Goal: Task Accomplishment & Management: Use online tool/utility

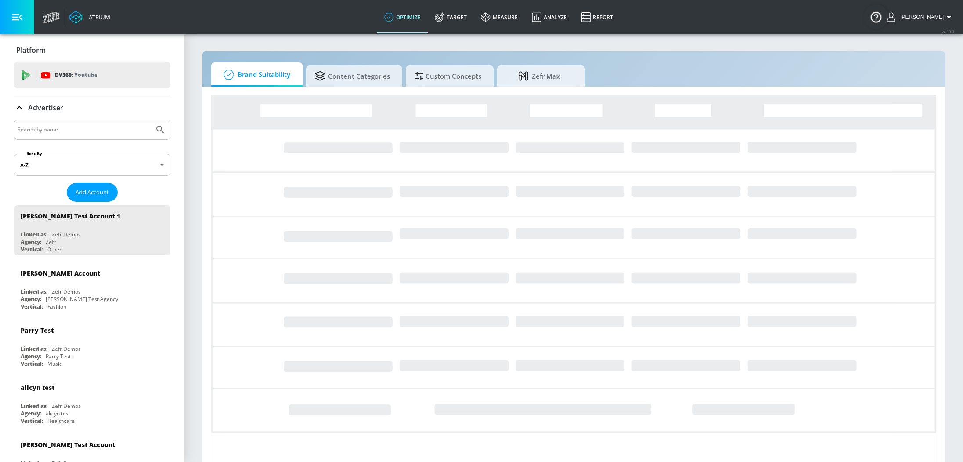
click at [59, 130] on input "Search by name" at bounding box center [84, 129] width 133 height 11
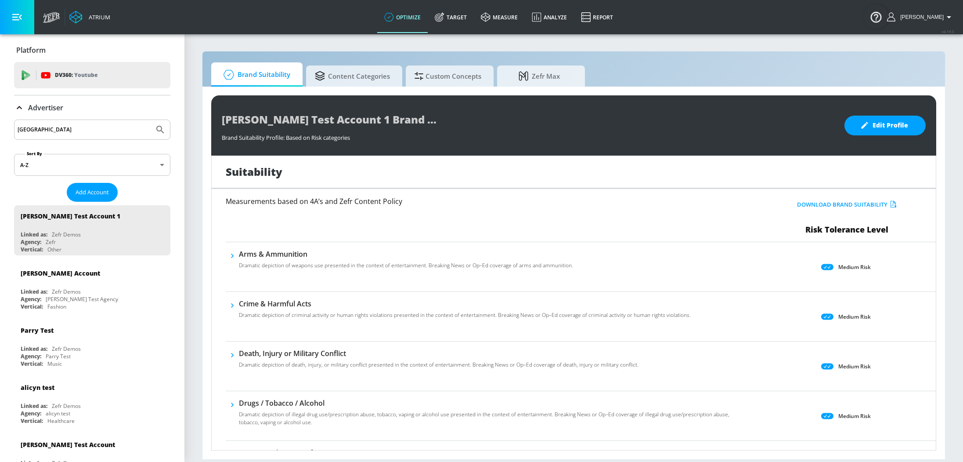
click at [151, 120] on button "Submit Search" at bounding box center [160, 129] width 19 height 19
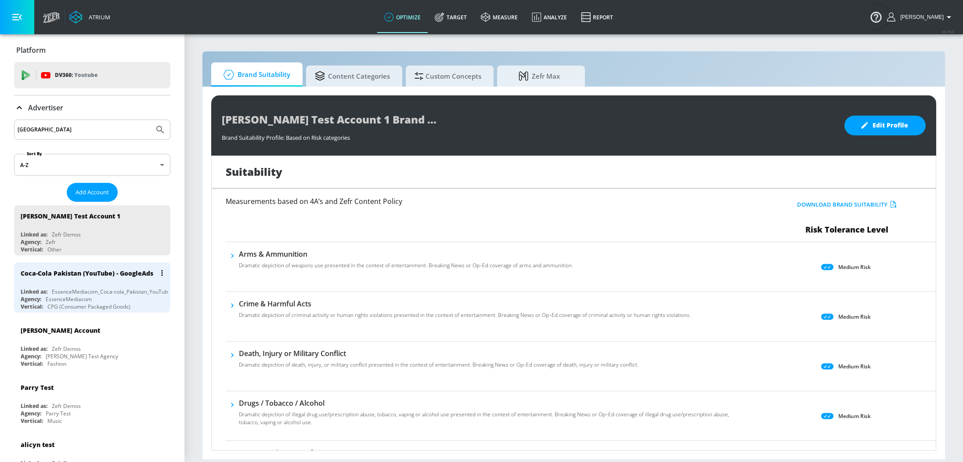
click at [43, 284] on div "Coca-Cola Pakistan (YouTube) - GoogleAds Linked as: EssenceMediacom_Coca-cola_P…" at bounding box center [92, 287] width 156 height 50
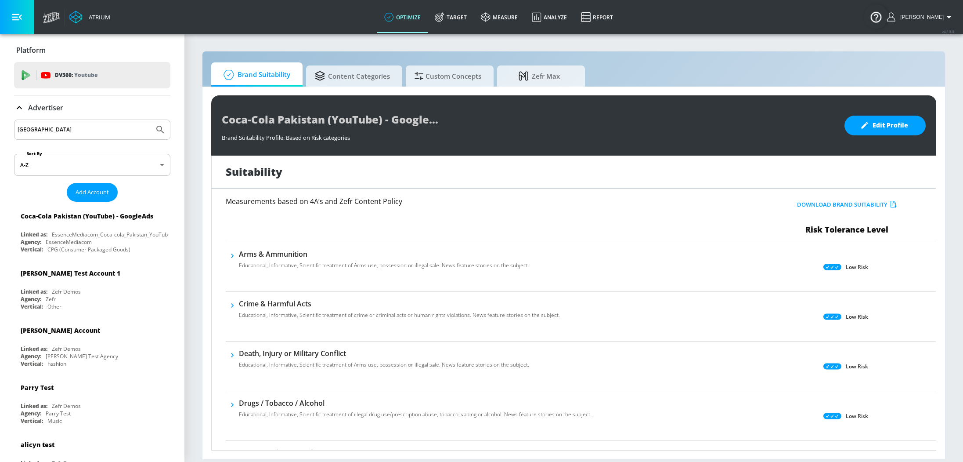
click at [54, 126] on input "pakistan" at bounding box center [84, 129] width 133 height 11
type input "MGA"
click at [151, 120] on button "Submit Search" at bounding box center [160, 129] width 19 height 19
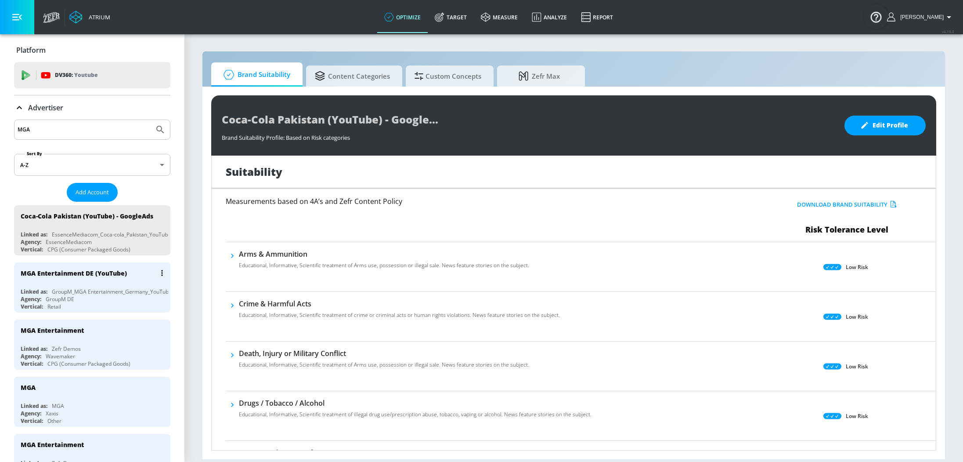
click at [105, 288] on div "GroupM_MGA Entertainment_Germany_YouTube_" at bounding box center [113, 291] width 122 height 7
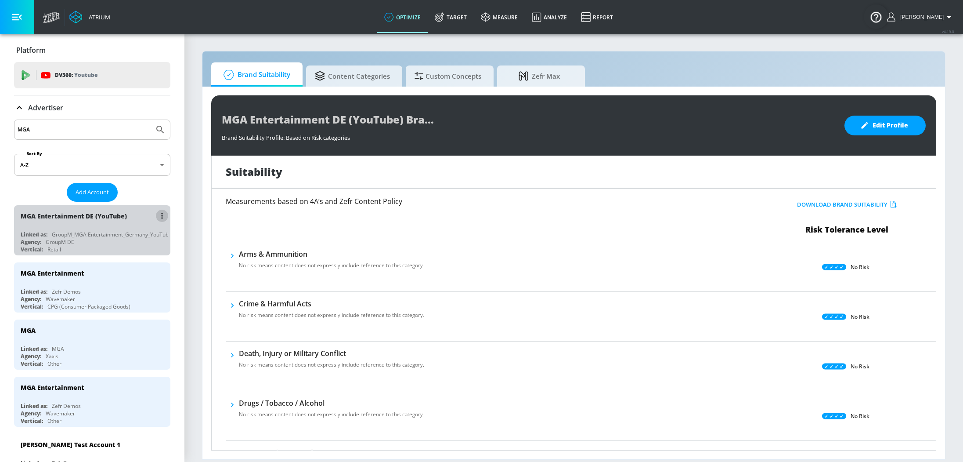
click at [160, 213] on button "list of Advertiser" at bounding box center [162, 216] width 12 height 12
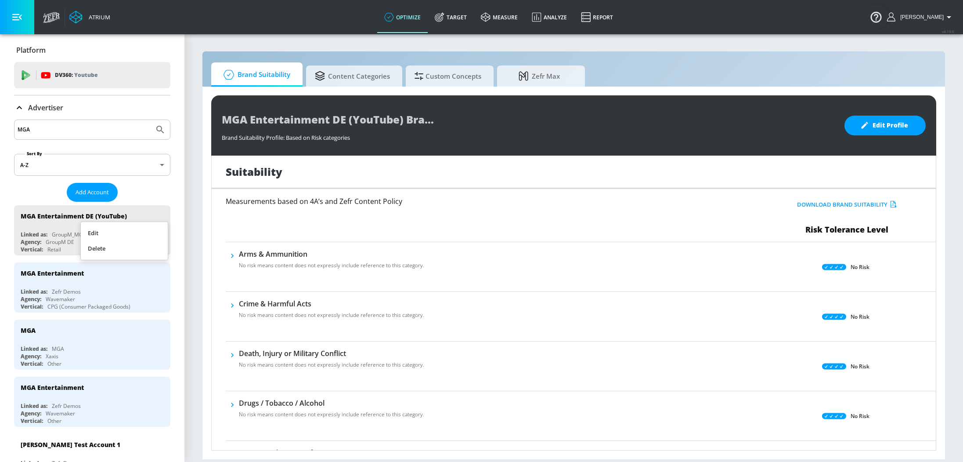
click at [143, 227] on li "Edit" at bounding box center [124, 232] width 87 height 15
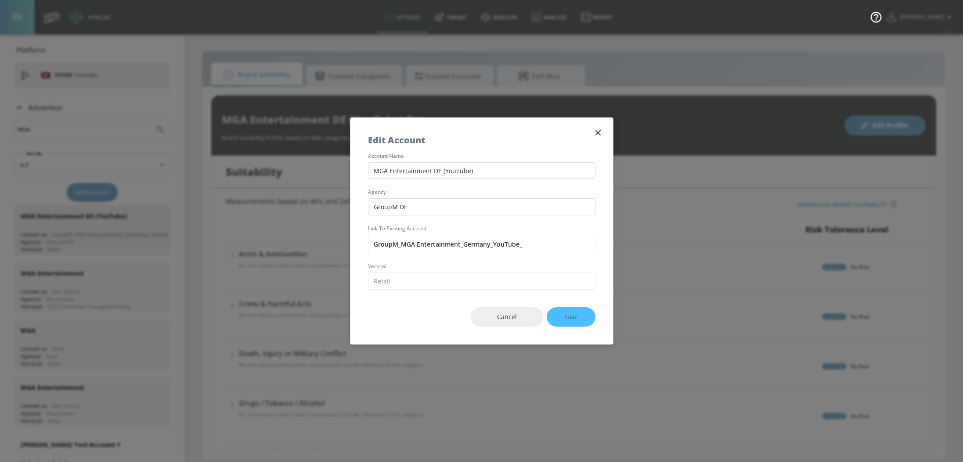
click at [598, 132] on icon "button" at bounding box center [598, 133] width 10 height 10
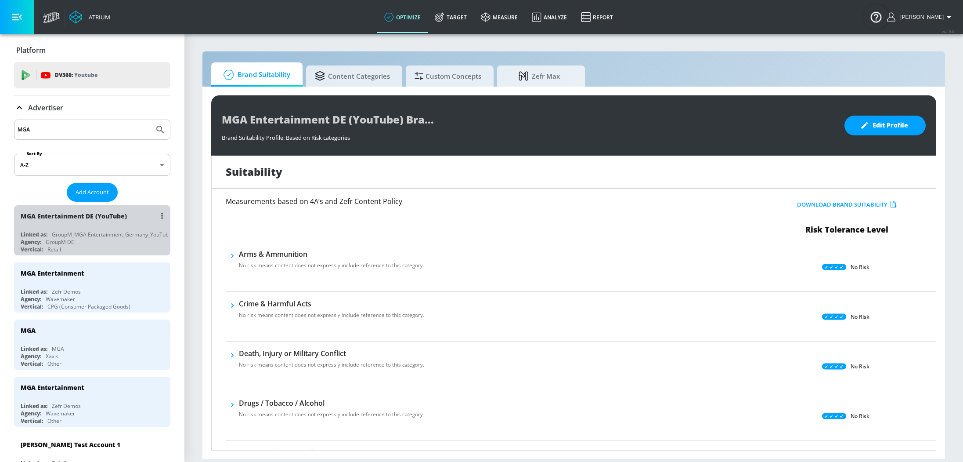
click at [83, 242] on div "Agency: GroupM DE" at bounding box center [95, 241] width 148 height 7
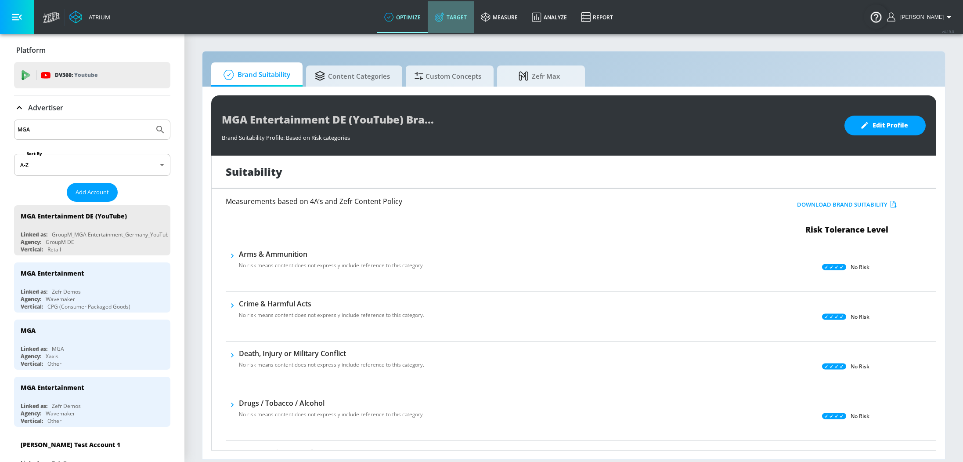
click at [467, 18] on link "Target" at bounding box center [451, 17] width 46 height 32
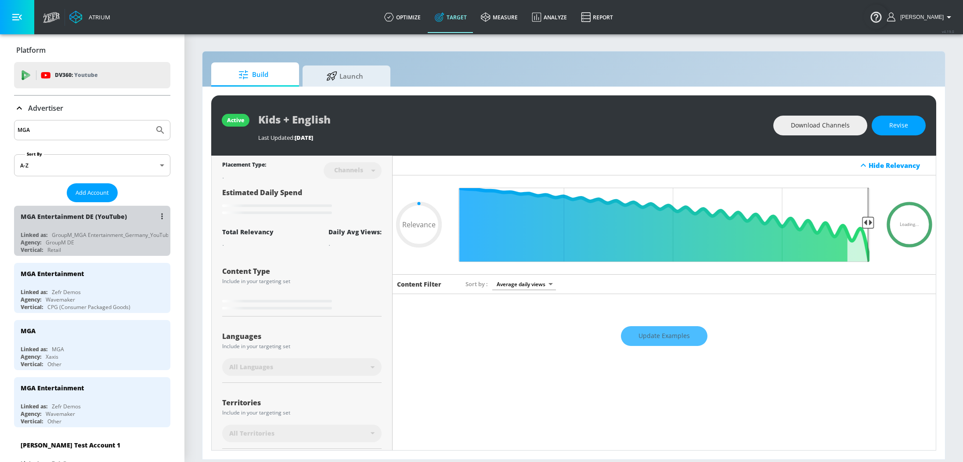
click at [84, 231] on div "GroupM_MGA Entertainment_Germany_YouTube_" at bounding box center [113, 234] width 122 height 7
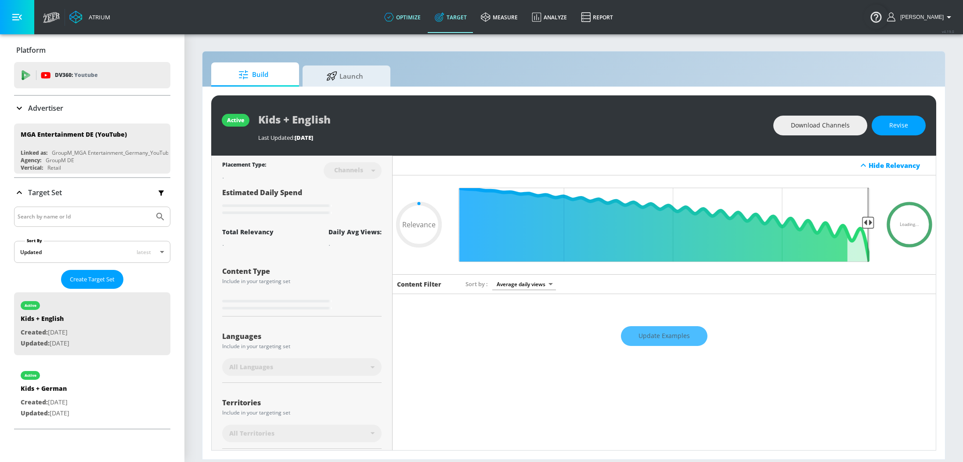
type input "0.52"
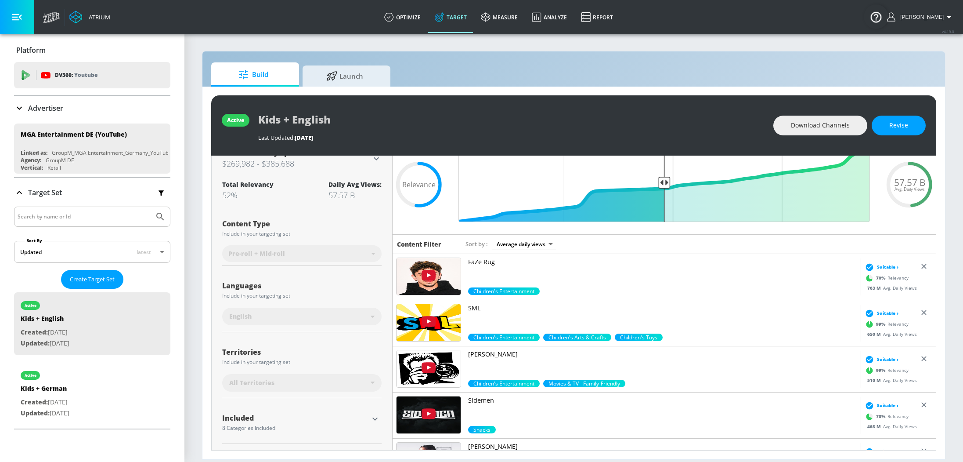
scroll to position [86, 0]
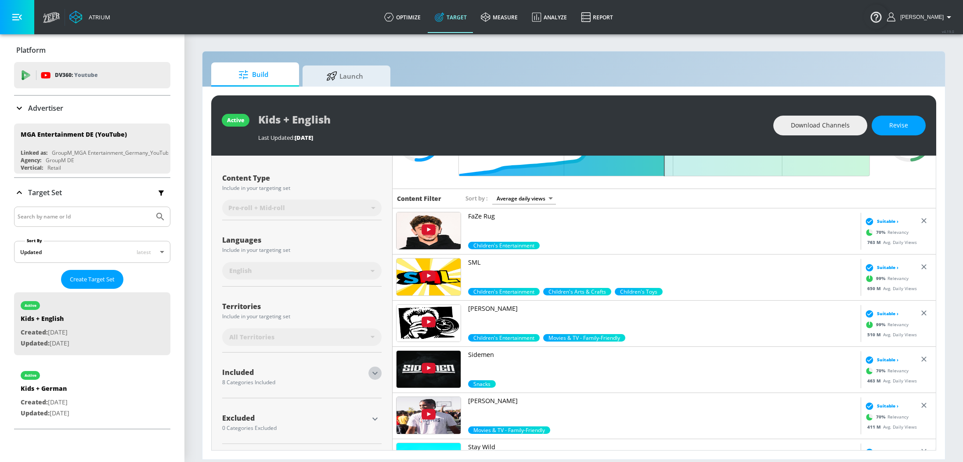
click at [375, 375] on icon "button" at bounding box center [375, 373] width 11 height 11
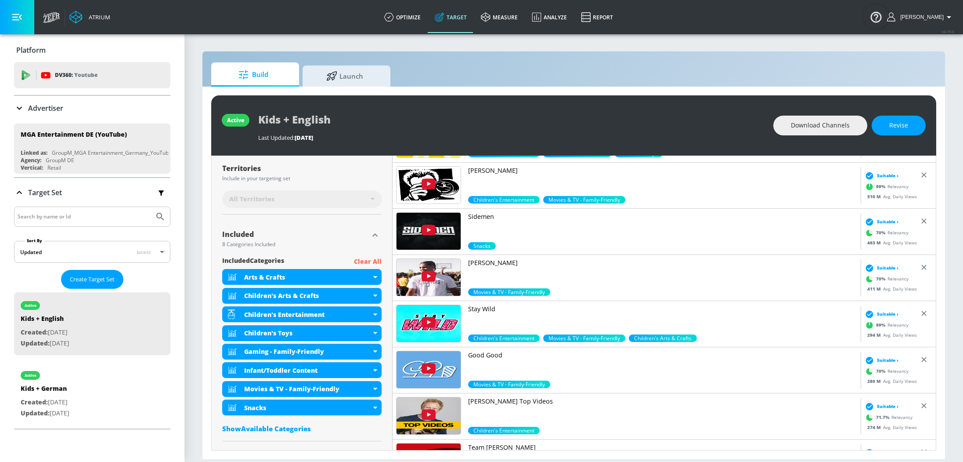
scroll to position [246, 0]
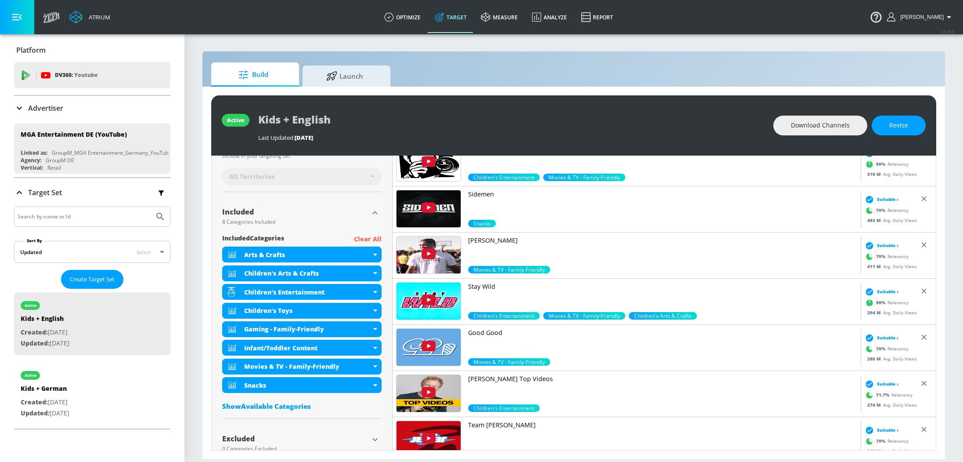
click at [381, 212] on button "button" at bounding box center [374, 212] width 13 height 13
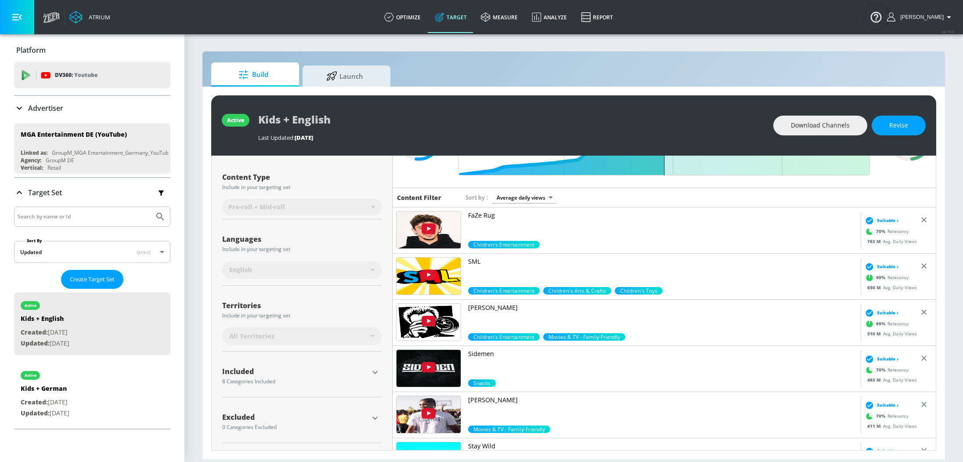
scroll to position [86, 0]
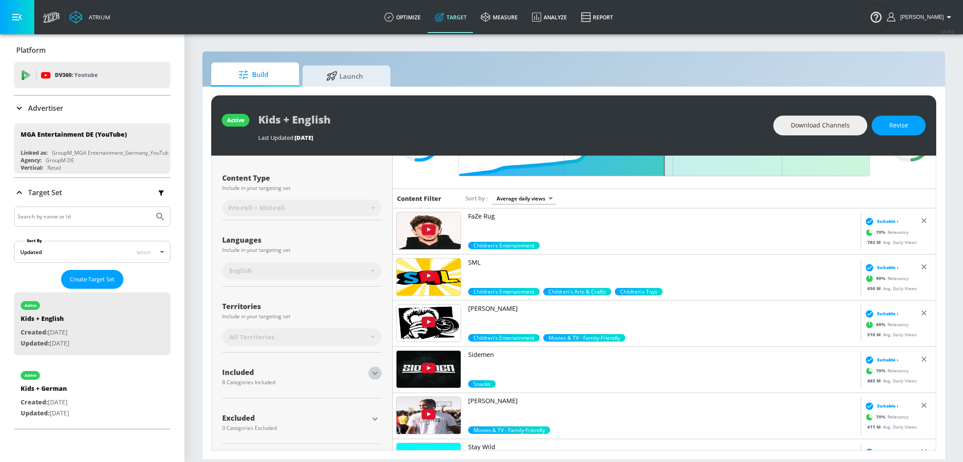
click at [376, 375] on icon "button" at bounding box center [375, 373] width 11 height 11
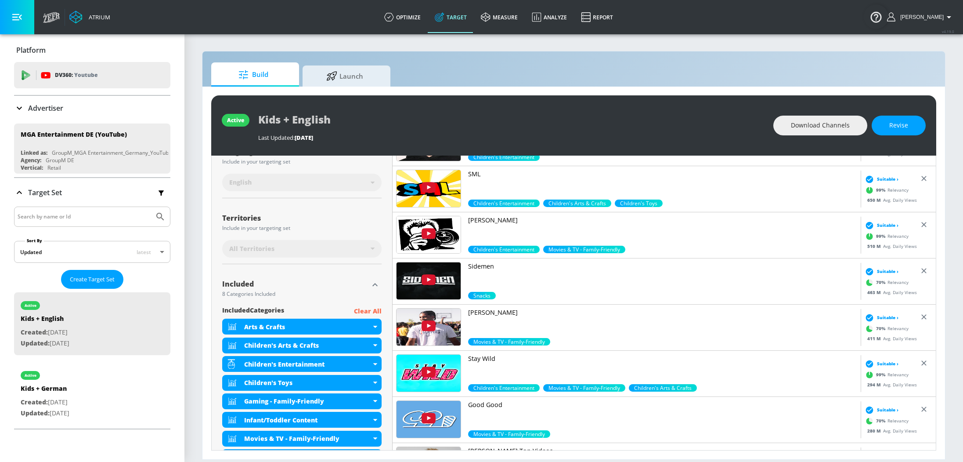
scroll to position [246, 0]
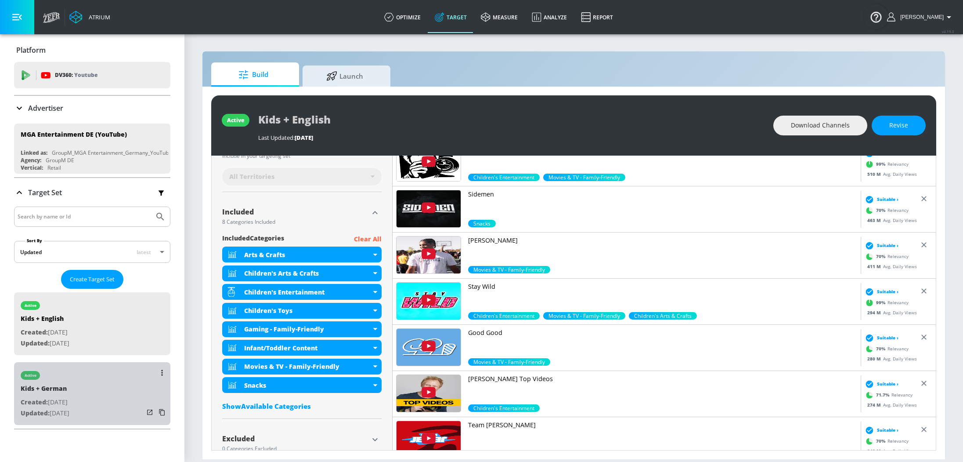
click at [69, 402] on p "Created: Oct. 22, 2024" at bounding box center [45, 402] width 49 height 11
type input "Kids + German"
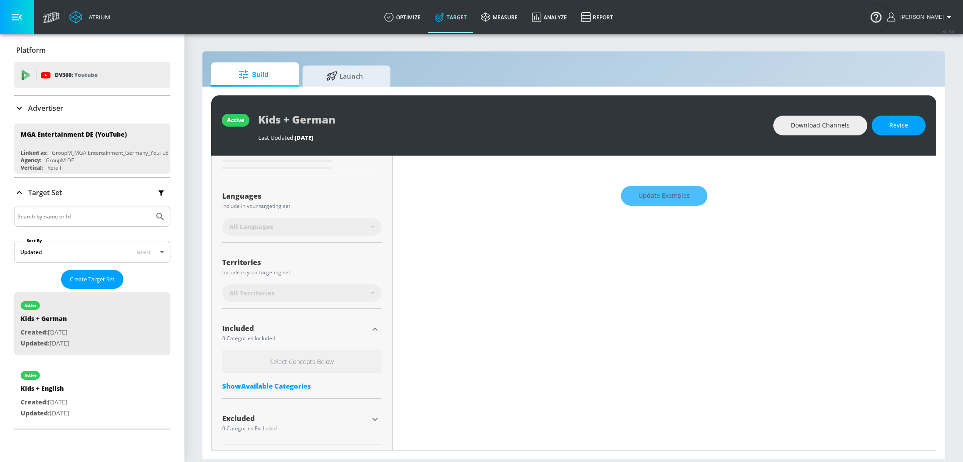
type input "0.52"
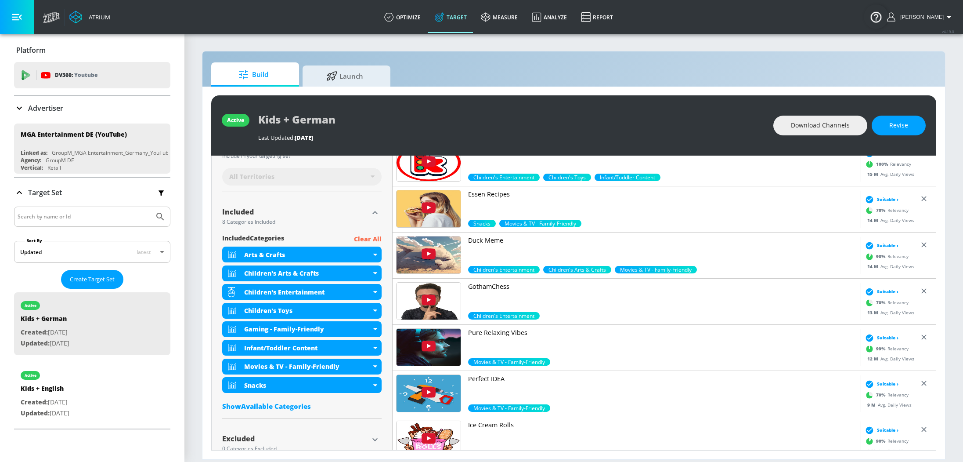
click at [40, 109] on p "Advertiser" at bounding box center [45, 108] width 35 height 10
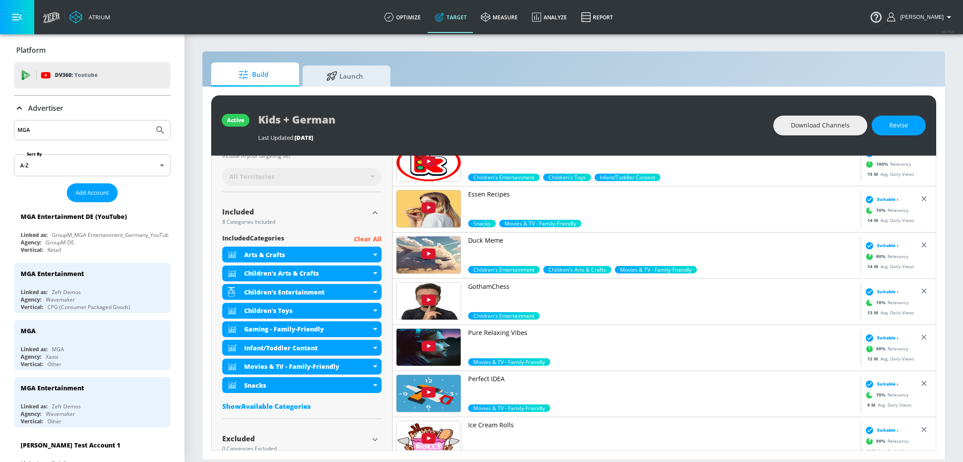
click at [73, 134] on input "MGA" at bounding box center [84, 129] width 133 height 11
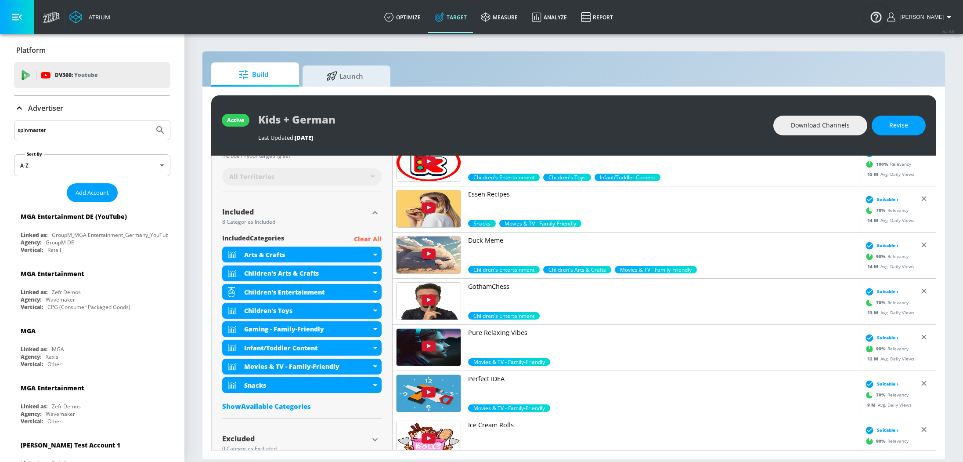
type input "spinmaster"
click at [151, 120] on button "Submit Search" at bounding box center [160, 129] width 19 height 19
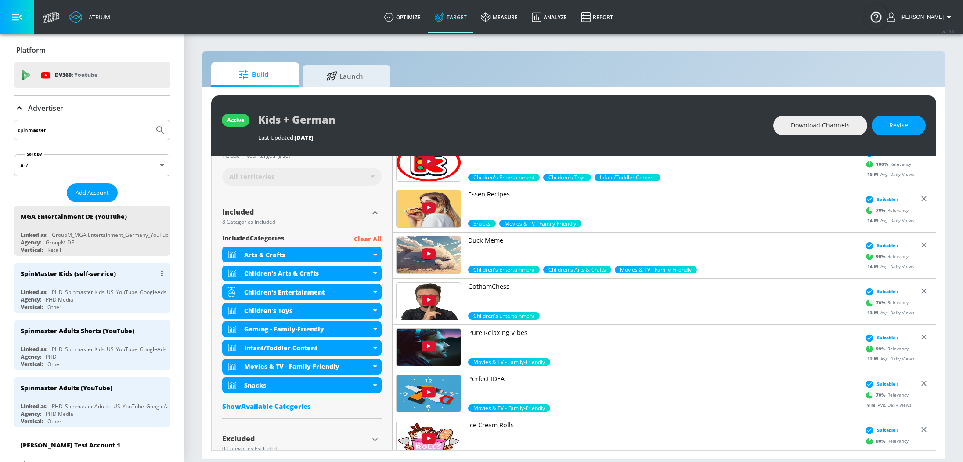
click at [103, 282] on div "SpinMaster Kids (self-service)" at bounding box center [95, 273] width 148 height 21
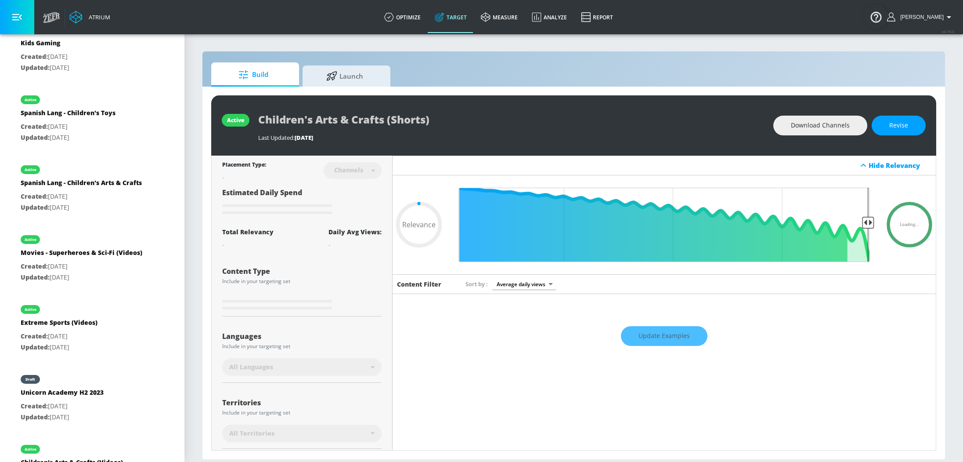
scroll to position [744, 0]
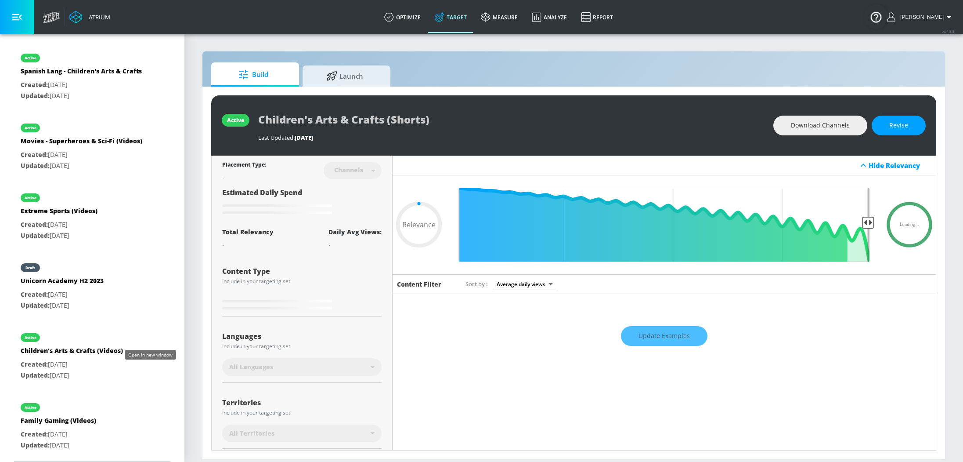
type input "0.6"
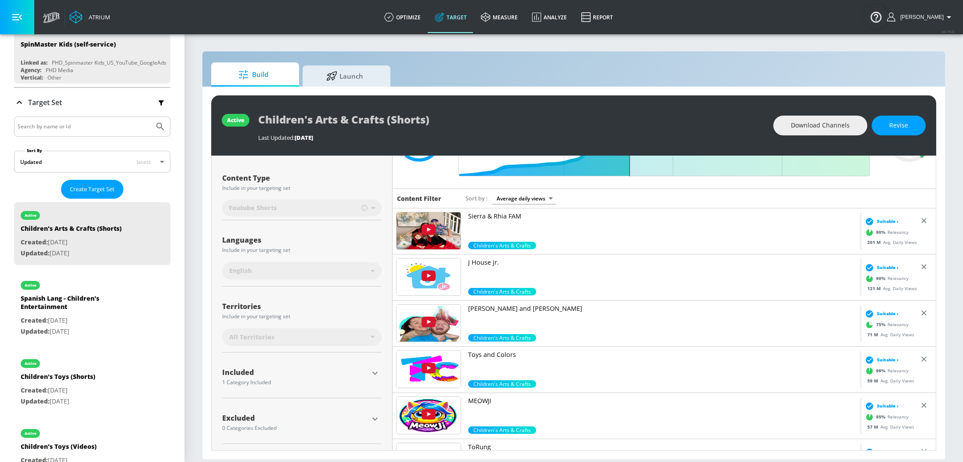
scroll to position [0, 0]
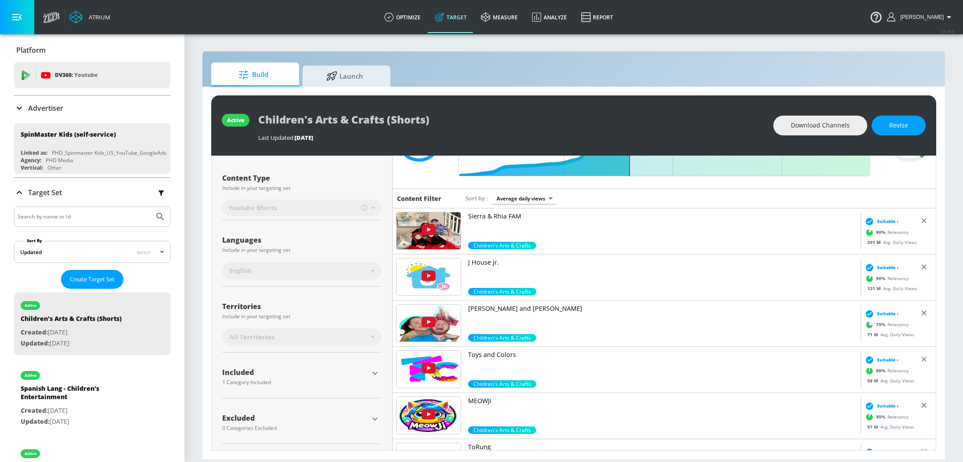
click at [53, 111] on p "Advertiser" at bounding box center [45, 108] width 35 height 10
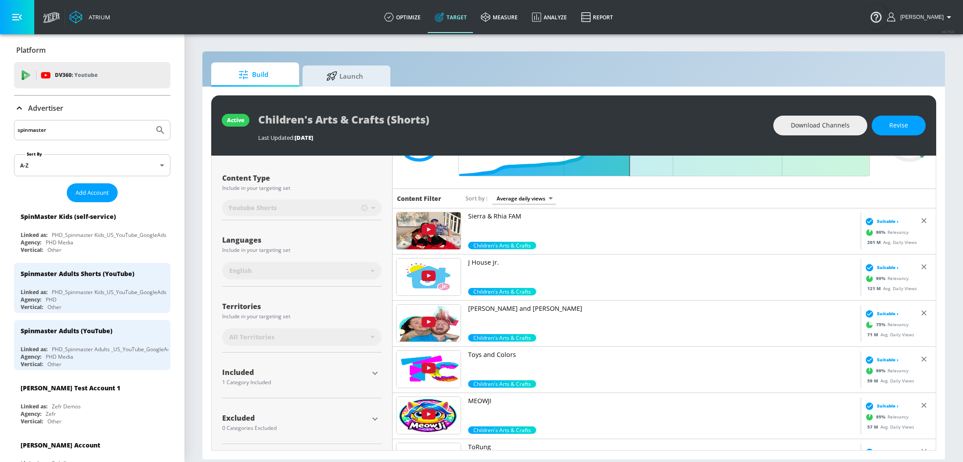
click at [63, 131] on input "spinmaster" at bounding box center [84, 129] width 133 height 11
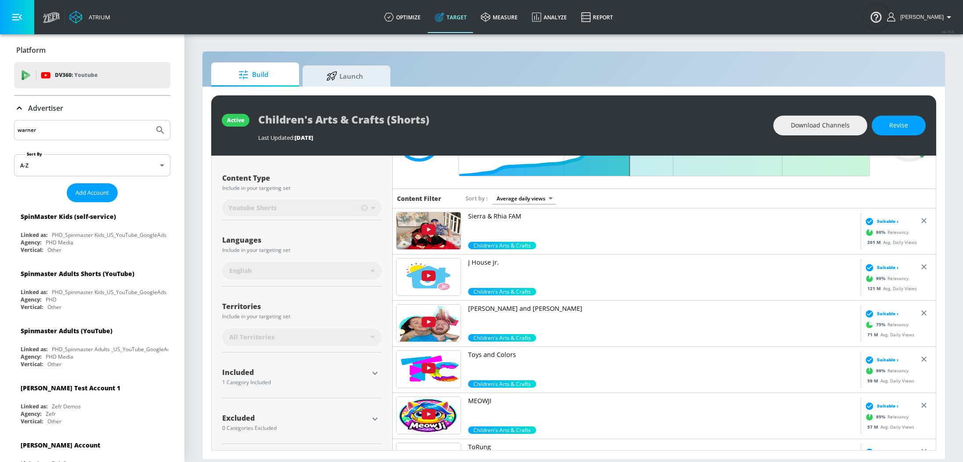
type input "warner"
click at [151, 120] on button "Submit Search" at bounding box center [160, 129] width 19 height 19
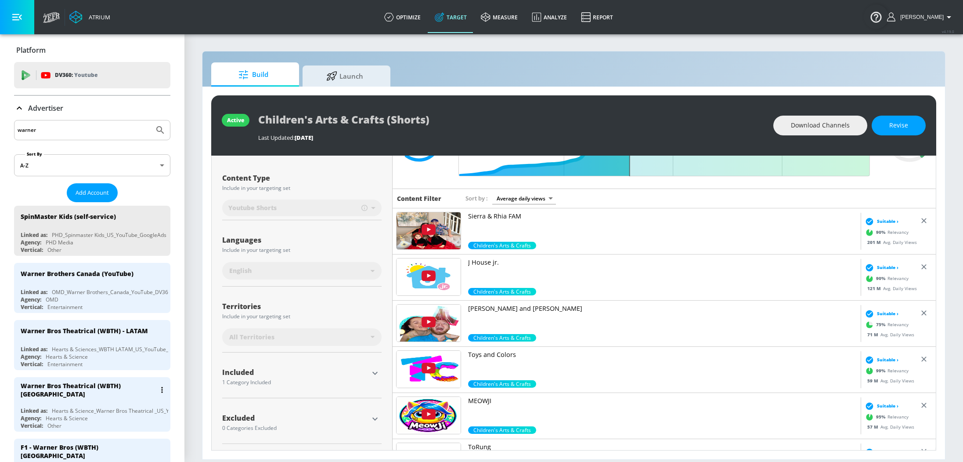
click at [98, 398] on div "Warner Bros Theatrical (WBTH) US Linked as: Hearts & Science_Warner Bros Theatr…" at bounding box center [92, 404] width 156 height 54
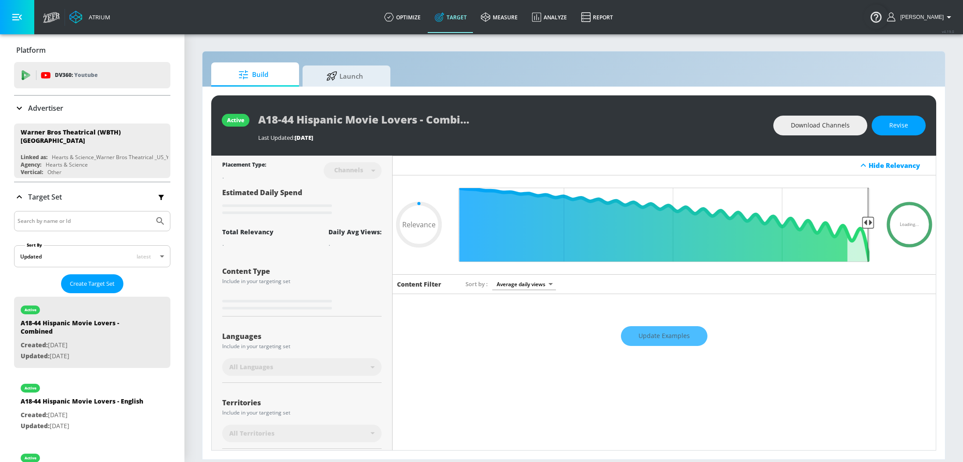
type input "0.05"
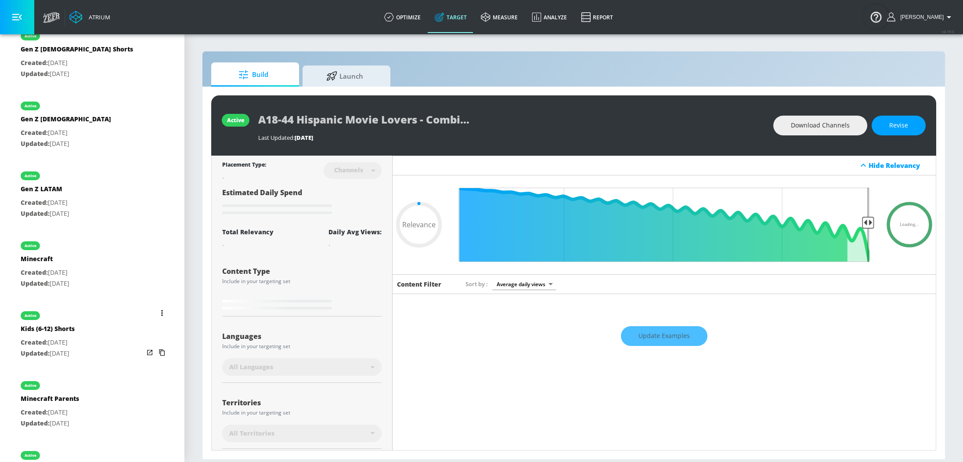
scroll to position [752, 0]
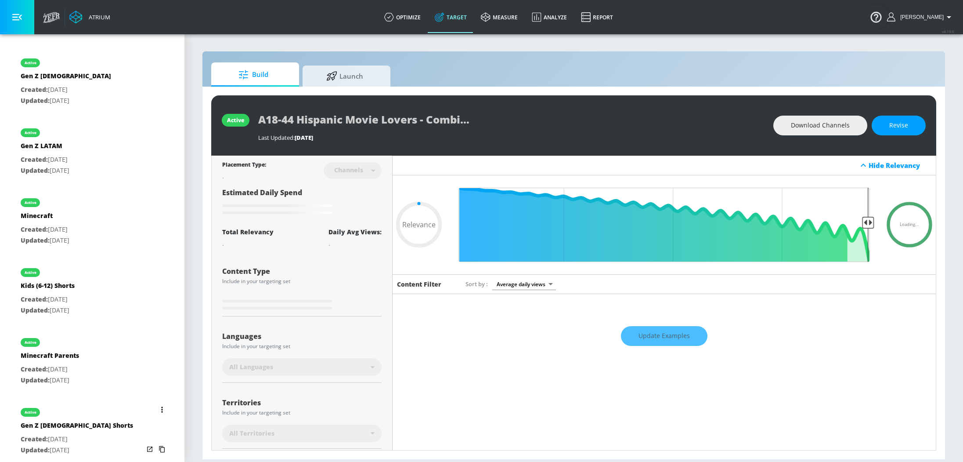
click at [97, 408] on div "active Gen Z Males Shorts Created: Mar. 07, 2025 Updated: Mar. 07, 2025" at bounding box center [92, 430] width 156 height 63
type input "Gen Z [DEMOGRAPHIC_DATA] Shorts"
type input "0.05"
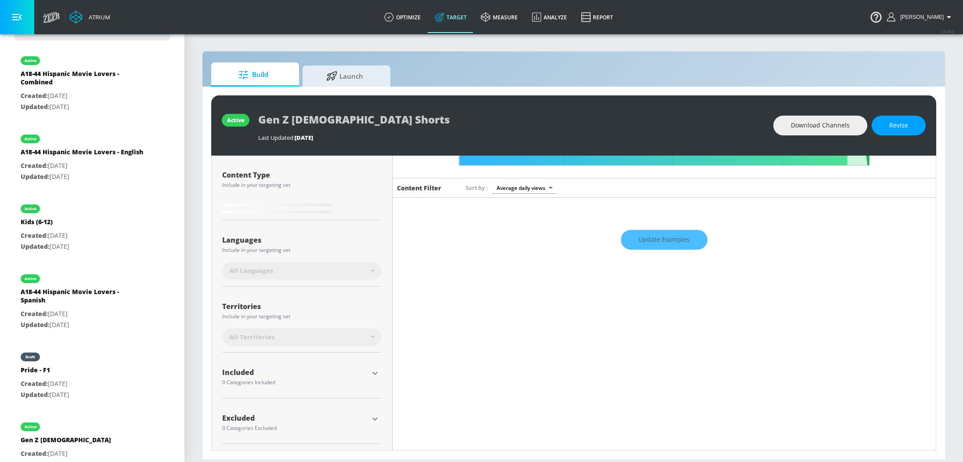
scroll to position [258, 0]
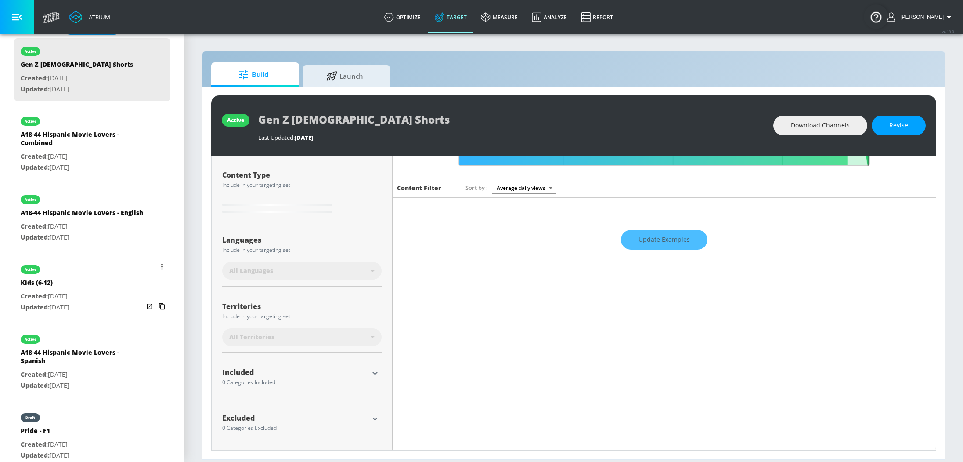
click at [68, 291] on p "Created: Mar. 31, 2025" at bounding box center [45, 296] width 49 height 11
type input "Kids (6-12)"
type input "0.05"
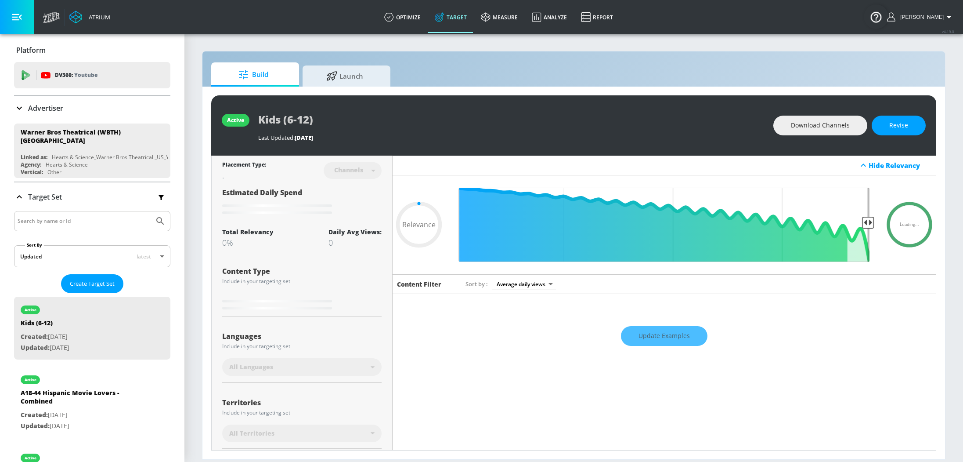
click at [52, 107] on p "Advertiser" at bounding box center [45, 108] width 35 height 10
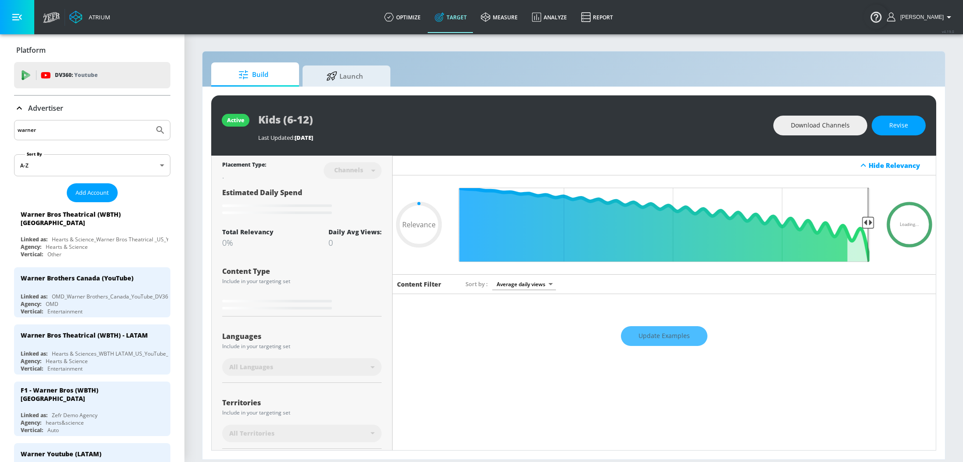
click at [51, 127] on input "warner" at bounding box center [84, 129] width 133 height 11
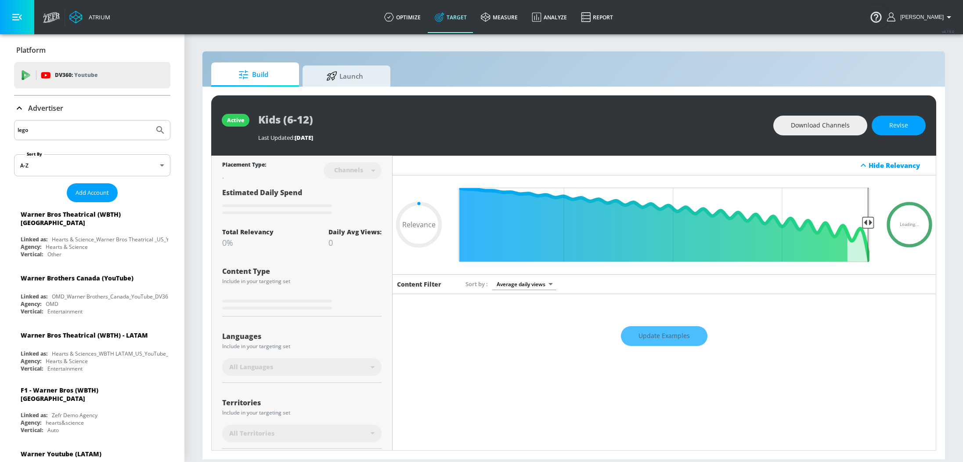
type input "lego"
click at [151, 120] on button "Submit Search" at bounding box center [160, 129] width 19 height 19
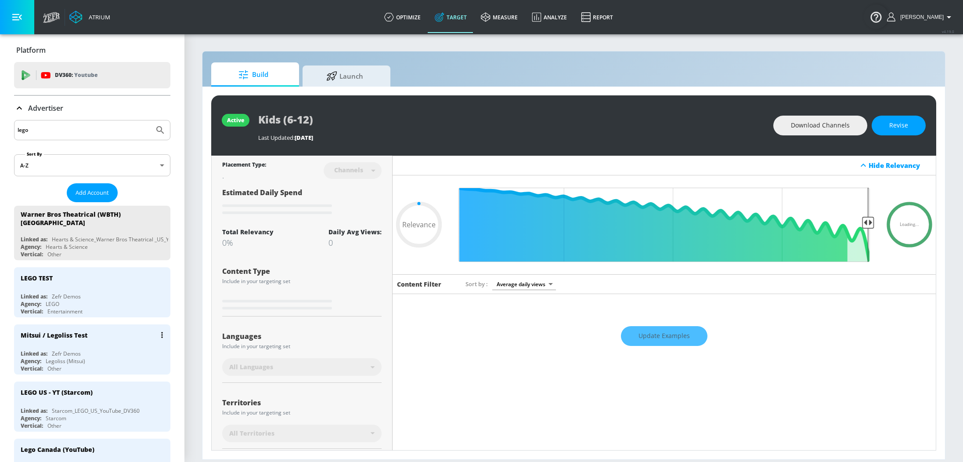
type input "0.65"
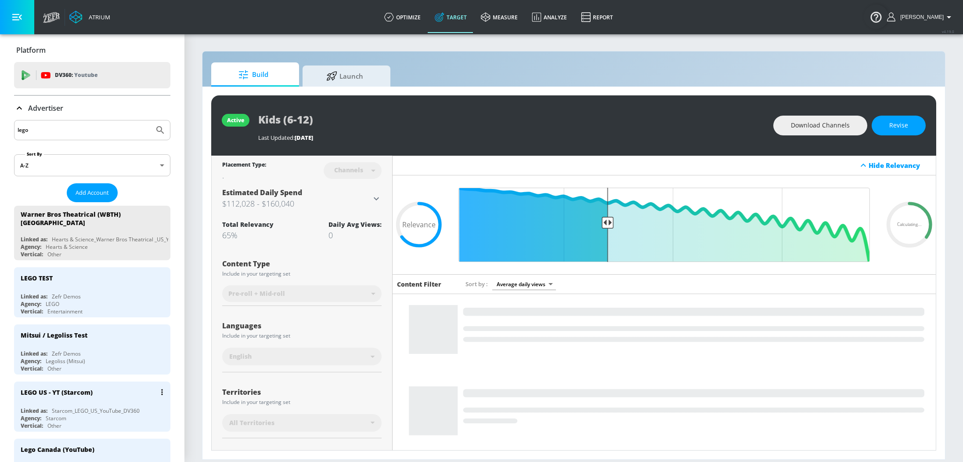
click at [90, 391] on div "LEGO US - YT (Starcom)" at bounding box center [95, 391] width 148 height 21
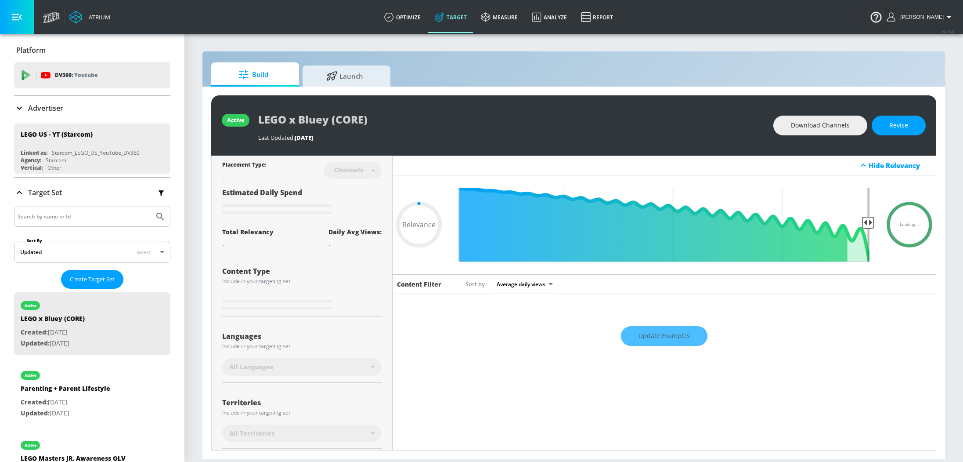
type input "0.05"
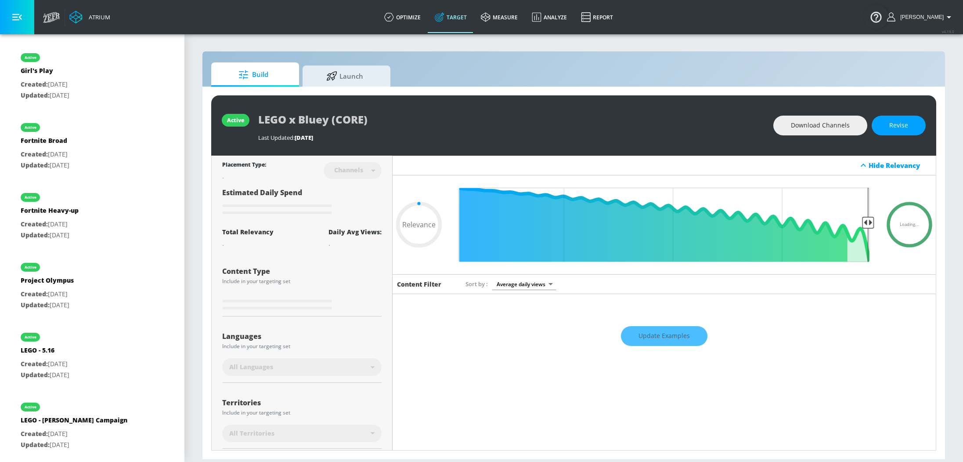
scroll to position [1036, 0]
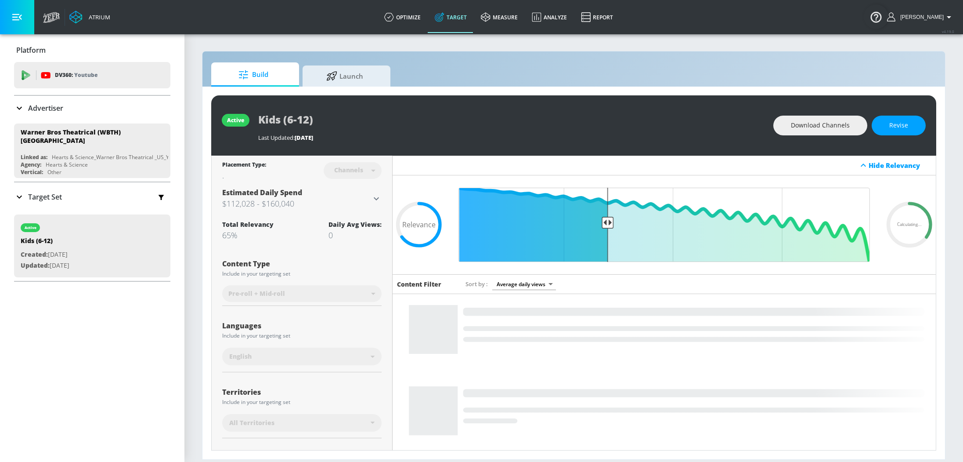
scroll to position [166, 0]
click at [48, 107] on p "Advertiser" at bounding box center [45, 108] width 35 height 10
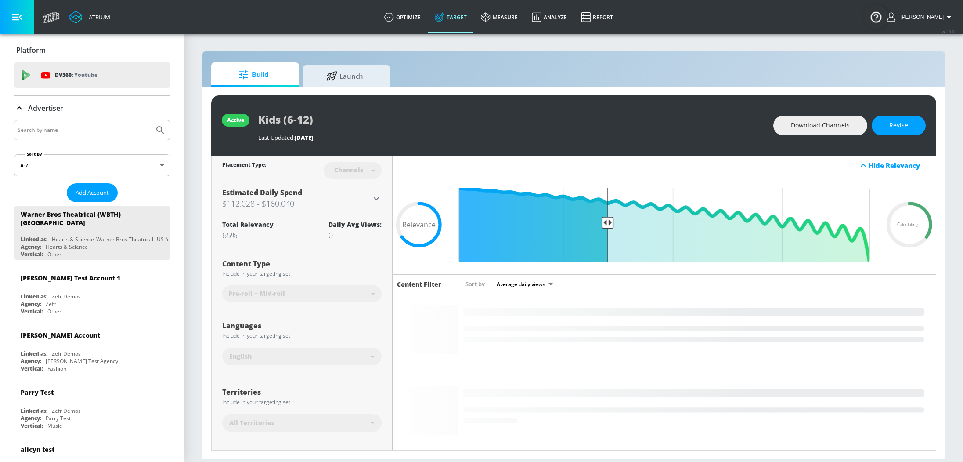
click at [56, 130] on input "Search by name" at bounding box center [84, 129] width 133 height 11
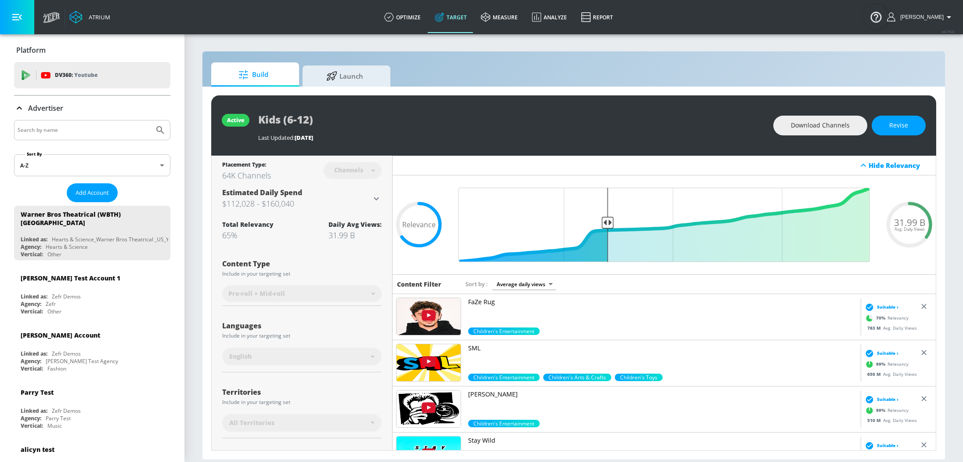
click at [86, 129] on input "Search by name" at bounding box center [84, 129] width 133 height 11
type input "mattel"
click at [151, 120] on button "Submit Search" at bounding box center [160, 129] width 19 height 19
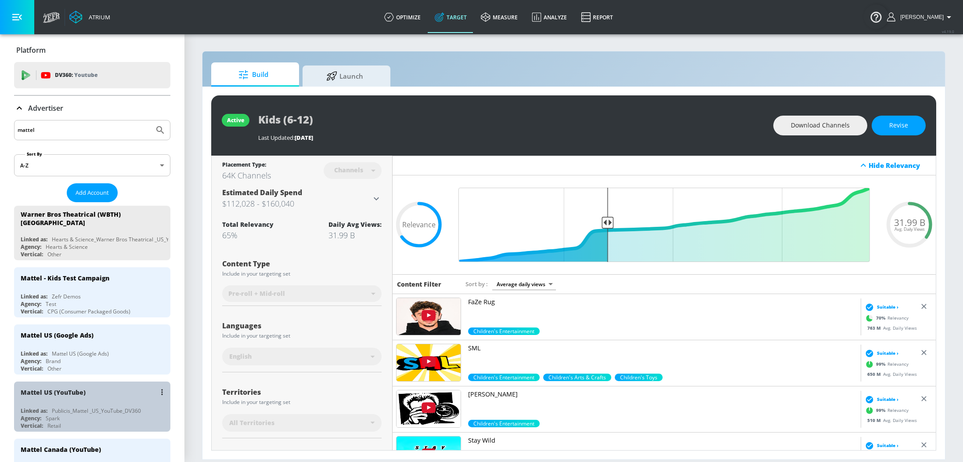
click at [102, 396] on div "Mattel US (YouTube) Linked as: Publicis_Mattel _US_YouTube_DV360 Agency: Spark …" at bounding box center [92, 406] width 156 height 50
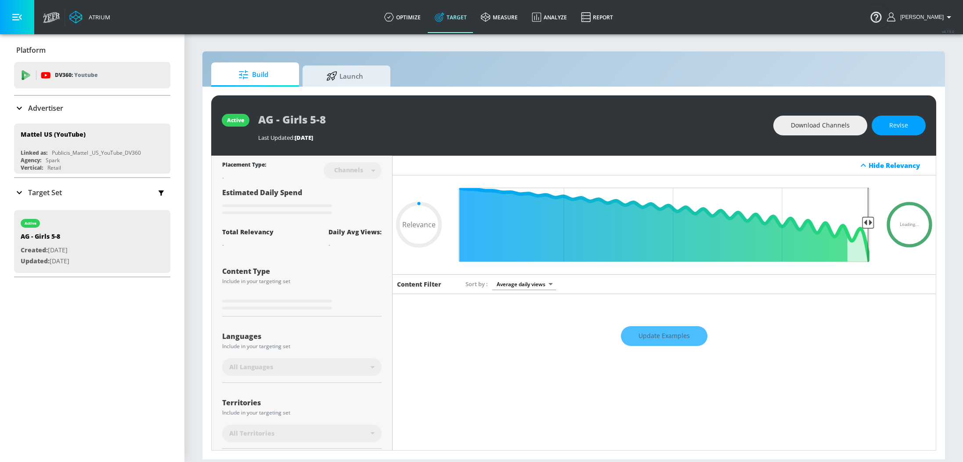
type input "0.05"
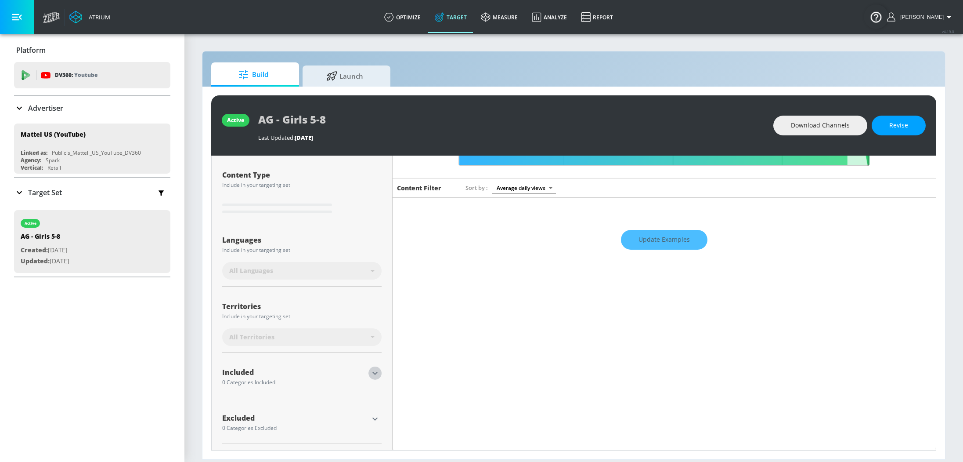
click at [374, 374] on icon "button" at bounding box center [375, 373] width 11 height 11
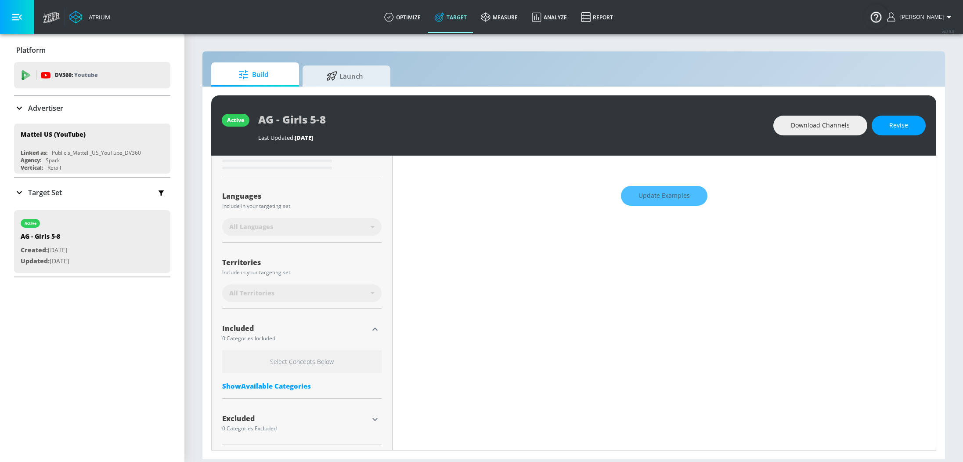
click at [41, 109] on p "Advertiser" at bounding box center [45, 108] width 35 height 10
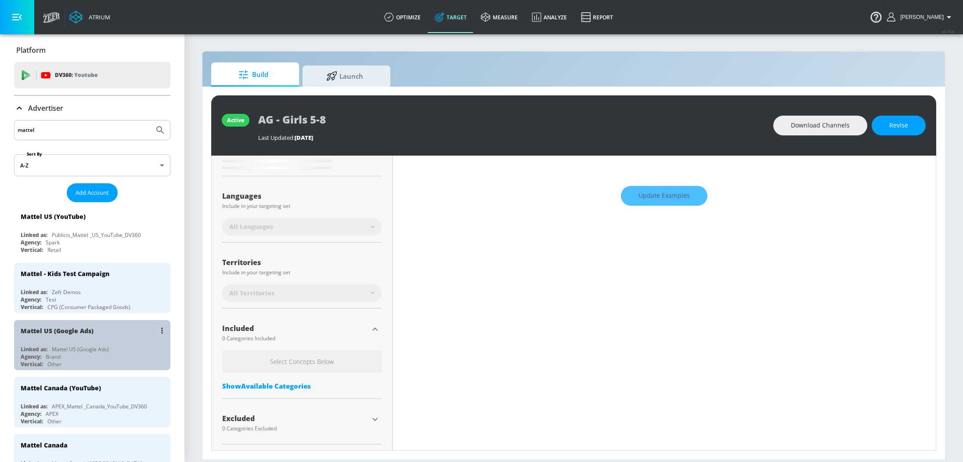
click at [95, 350] on div "Mattel US (Google Ads)" at bounding box center [80, 348] width 57 height 7
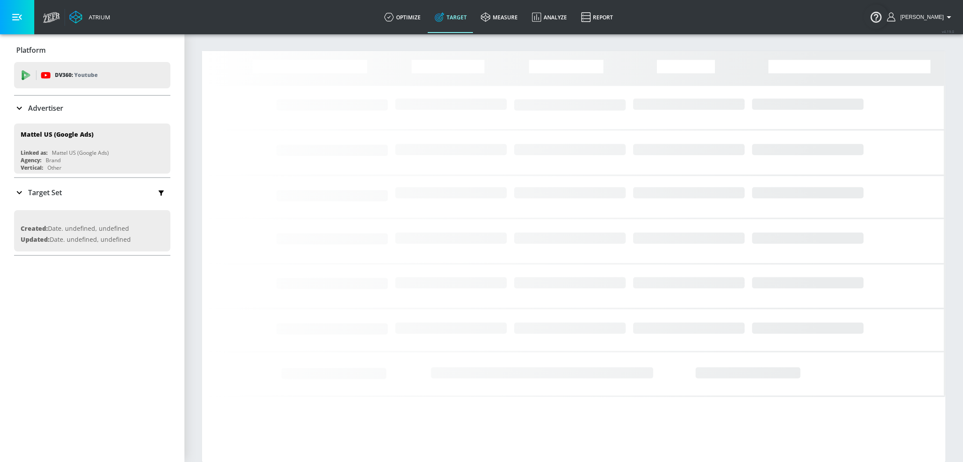
scroll to position [40, 0]
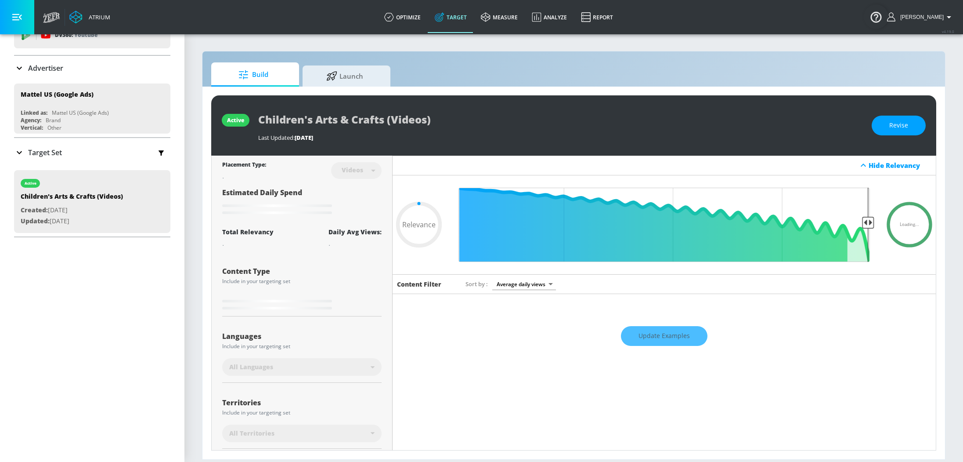
click at [46, 66] on p "Advertiser" at bounding box center [45, 68] width 35 height 10
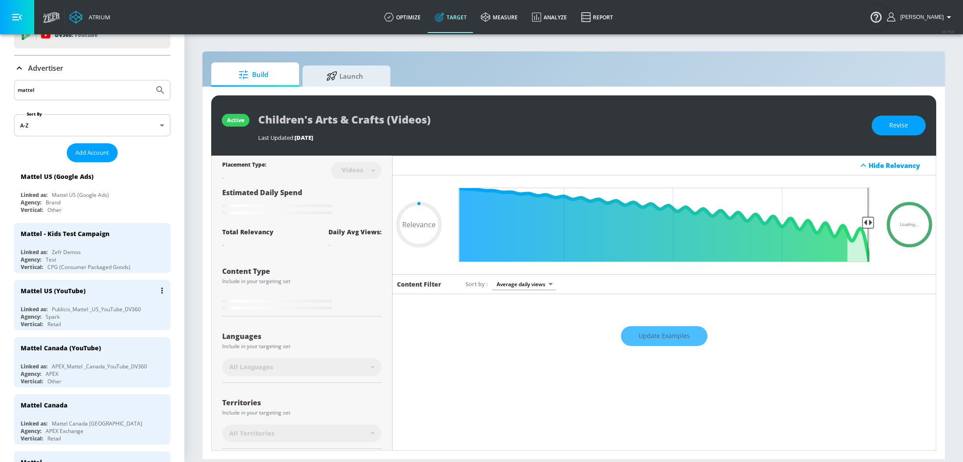
type input "0.65"
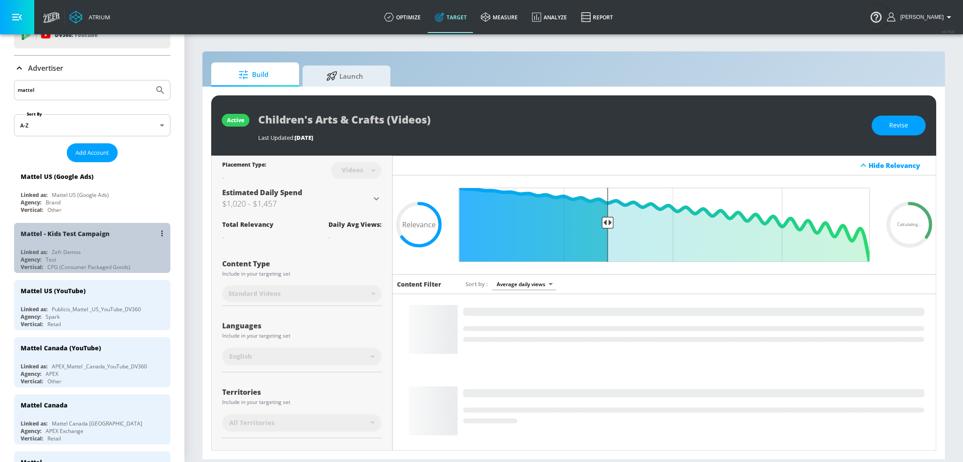
click at [84, 242] on div "Mattel - Kids Test Campaign Linked as: Zefr Demos Agency: Test Vertical: CPG (C…" at bounding box center [92, 248] width 156 height 50
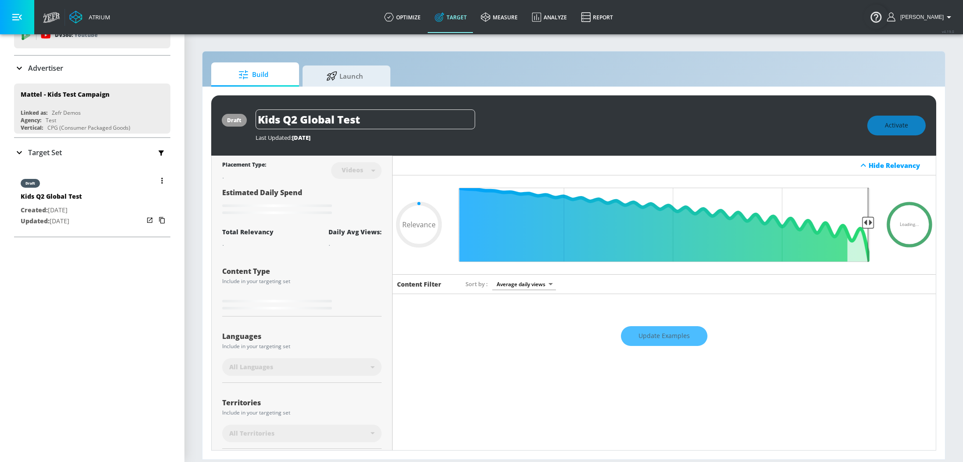
click at [107, 195] on div "draft Kids Q2 Global Test Created: [DATE] Updated: [DATE]" at bounding box center [92, 201] width 156 height 63
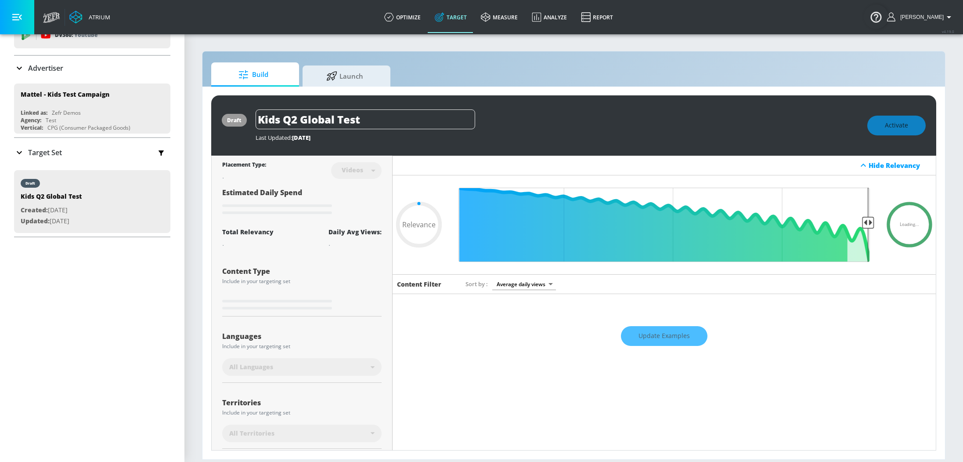
scroll to position [96, 0]
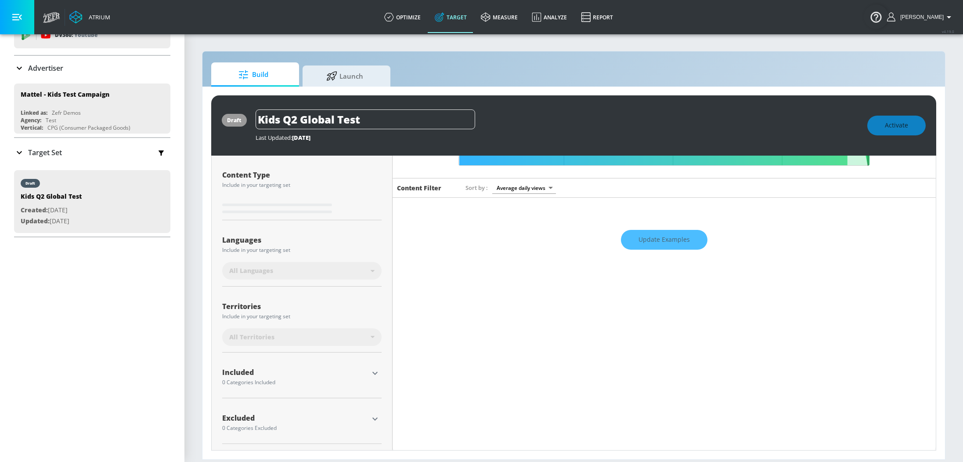
type input "0.6"
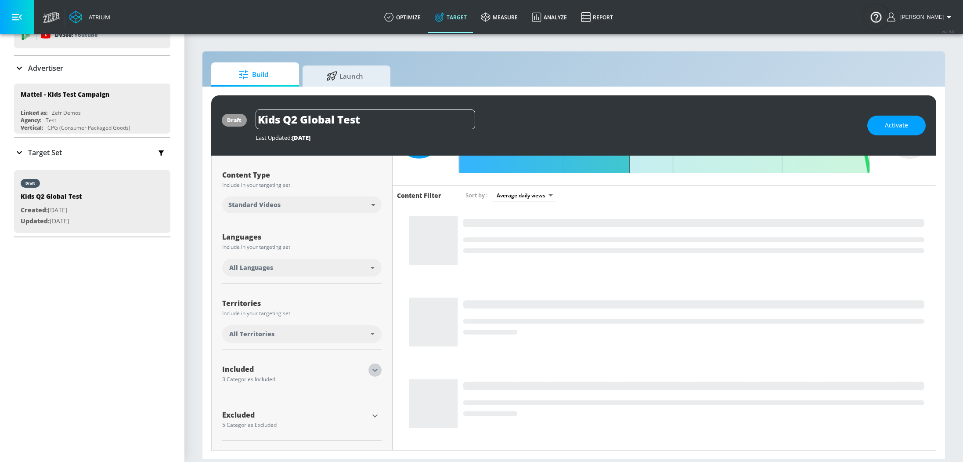
click at [375, 365] on icon "button" at bounding box center [375, 370] width 11 height 11
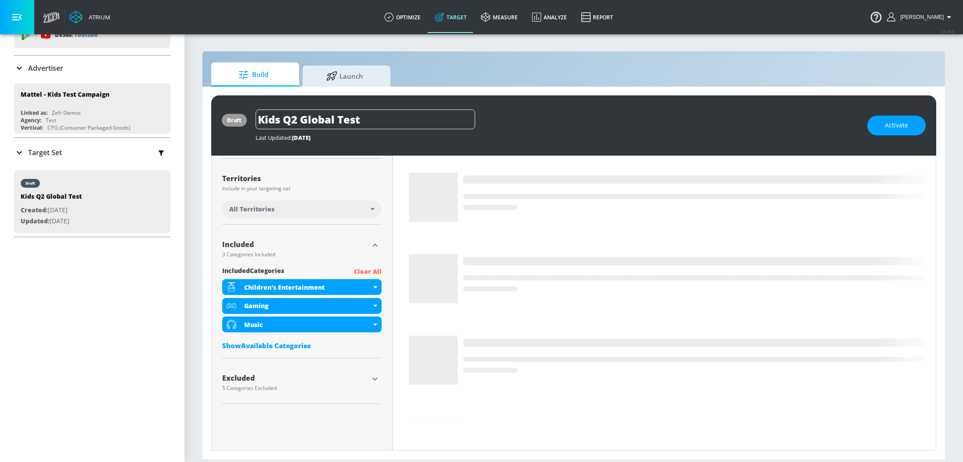
scroll to position [214, 0]
click at [29, 73] on div "Advertiser" at bounding box center [92, 68] width 156 height 25
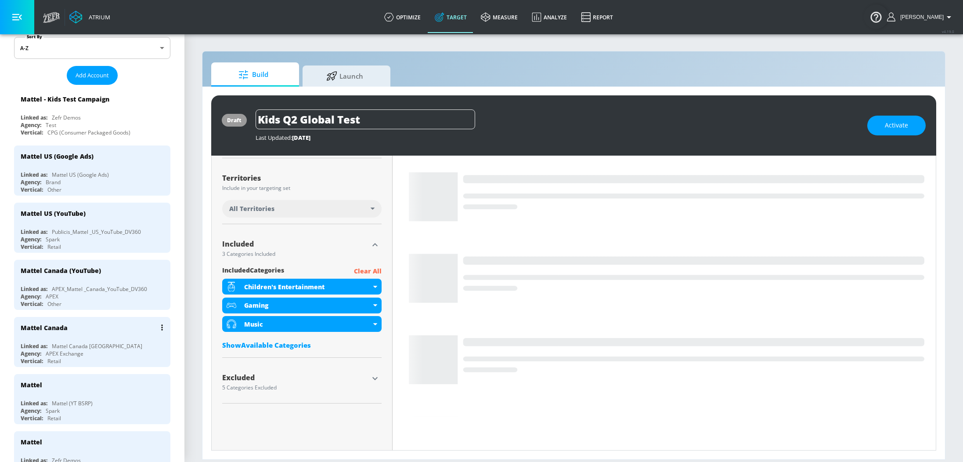
scroll to position [140, 0]
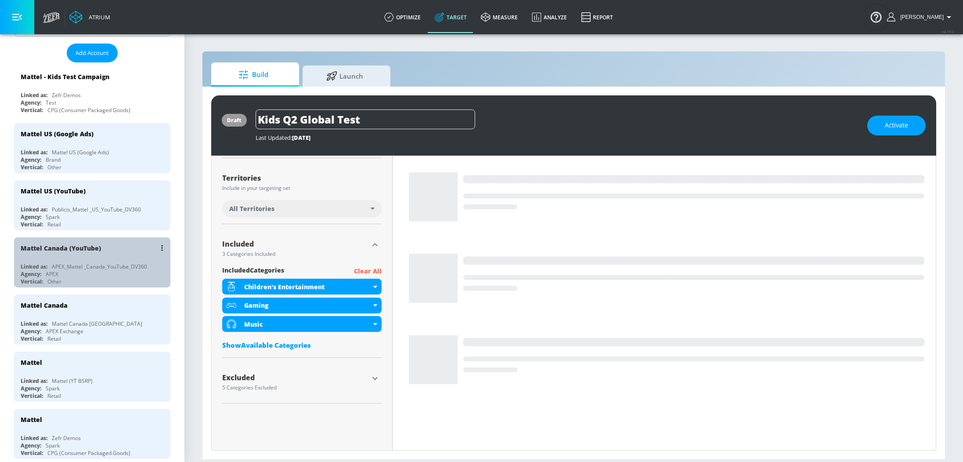
click at [86, 273] on div "Agency: APEX" at bounding box center [95, 273] width 148 height 7
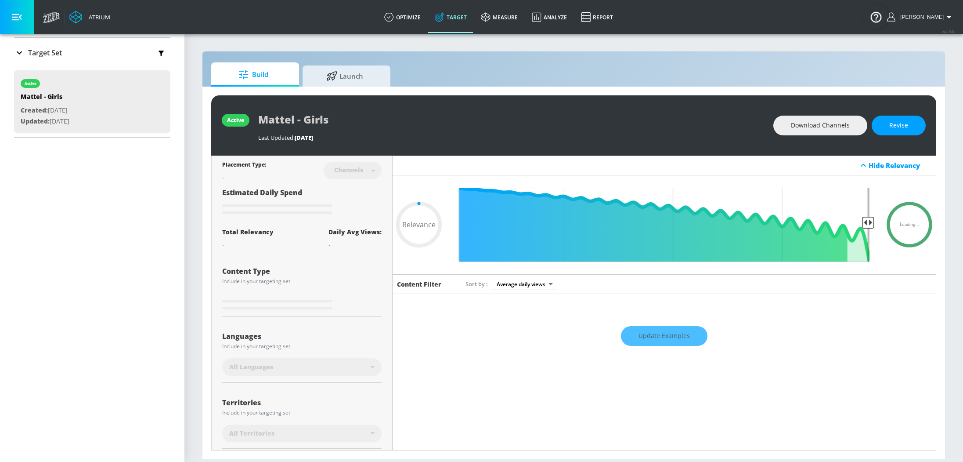
type input "0.05"
click at [47, 53] on p "Target Set" at bounding box center [45, 53] width 34 height 10
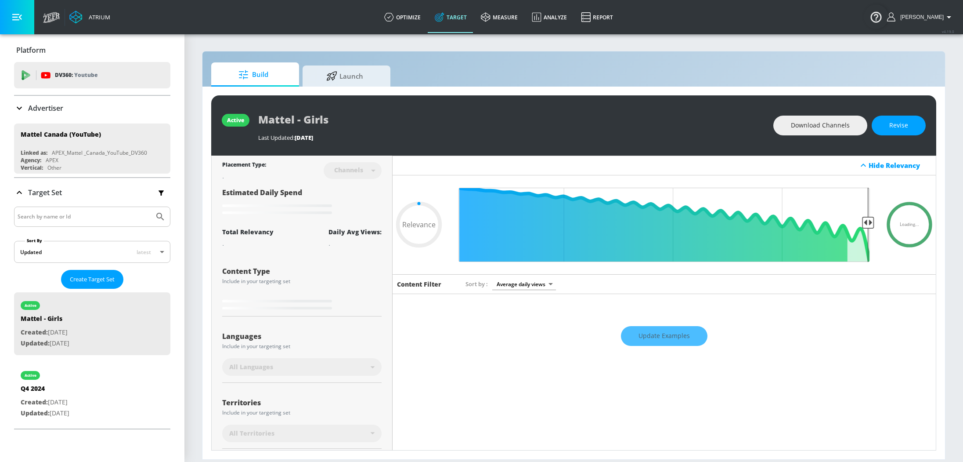
click at [45, 102] on div "Advertiser" at bounding box center [92, 108] width 156 height 25
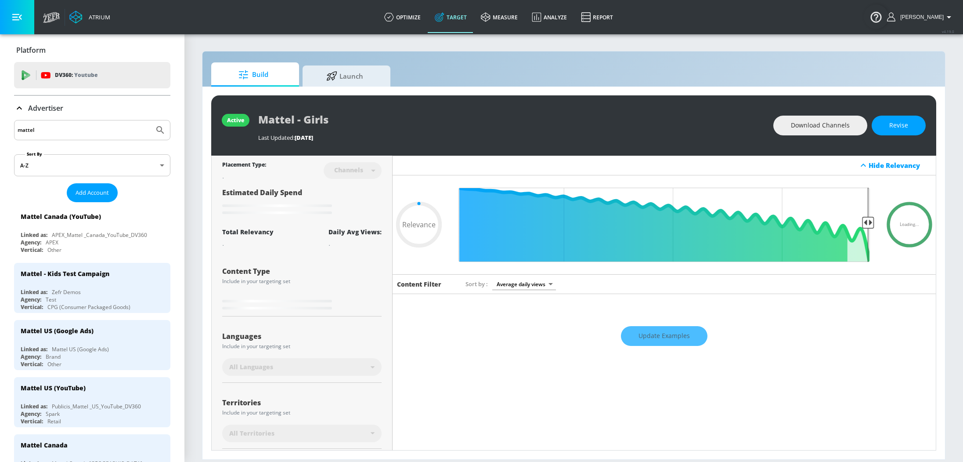
click at [63, 132] on input "mattel" at bounding box center [84, 129] width 133 height 11
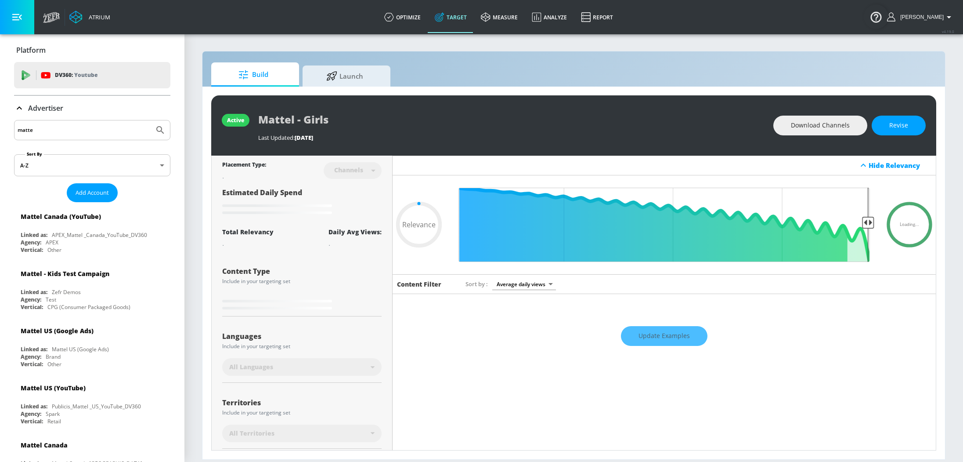
type input "mattel"
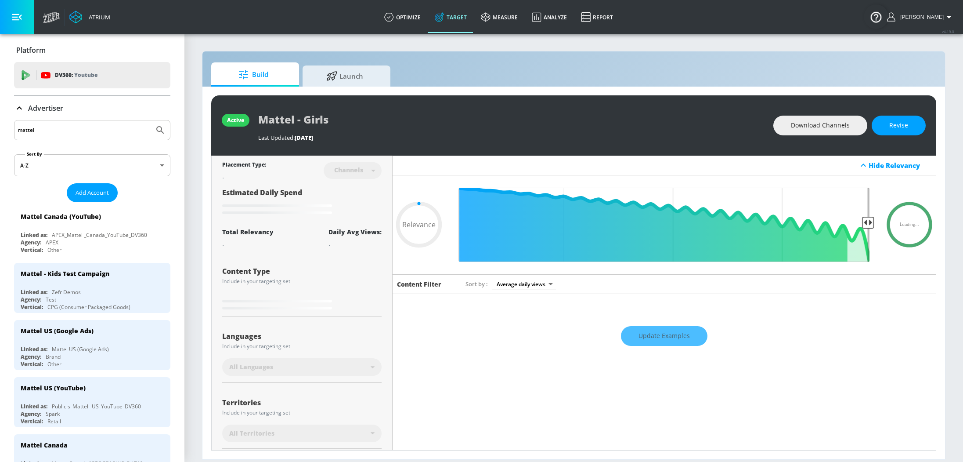
click at [151, 120] on button "Submit Search" at bounding box center [160, 129] width 19 height 19
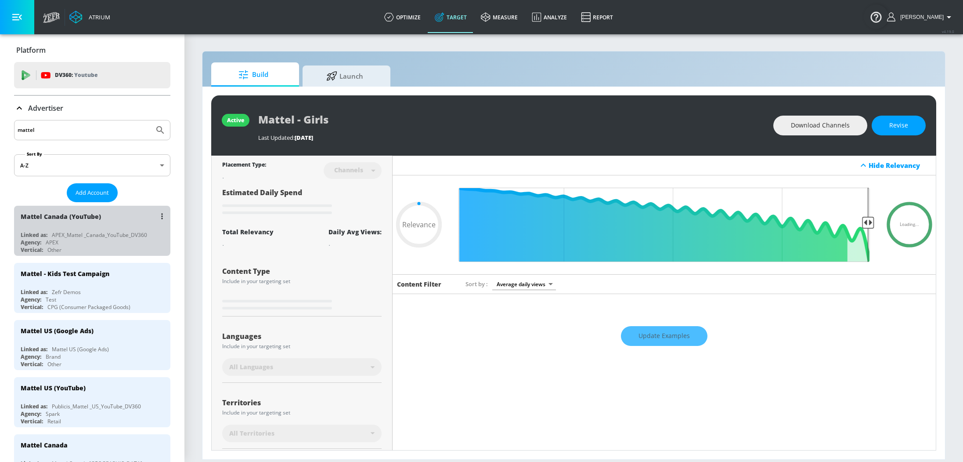
click at [73, 239] on div "Agency: APEX" at bounding box center [95, 241] width 148 height 7
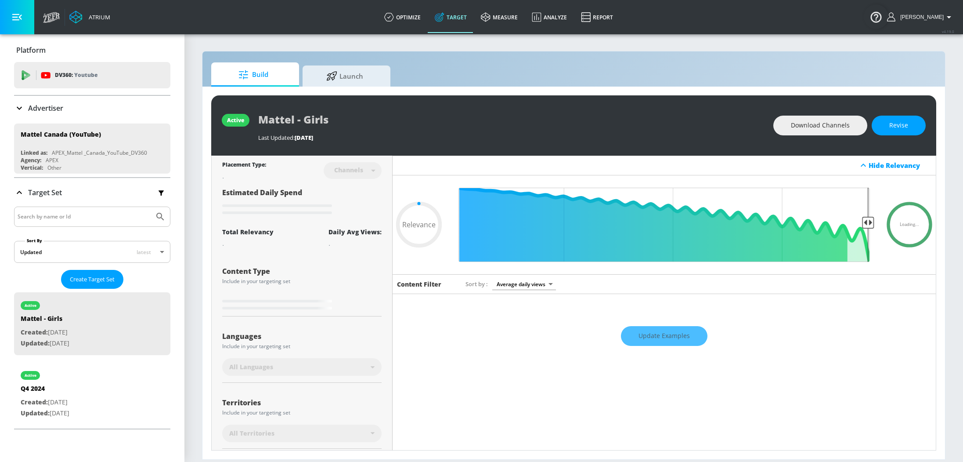
type input "0.65"
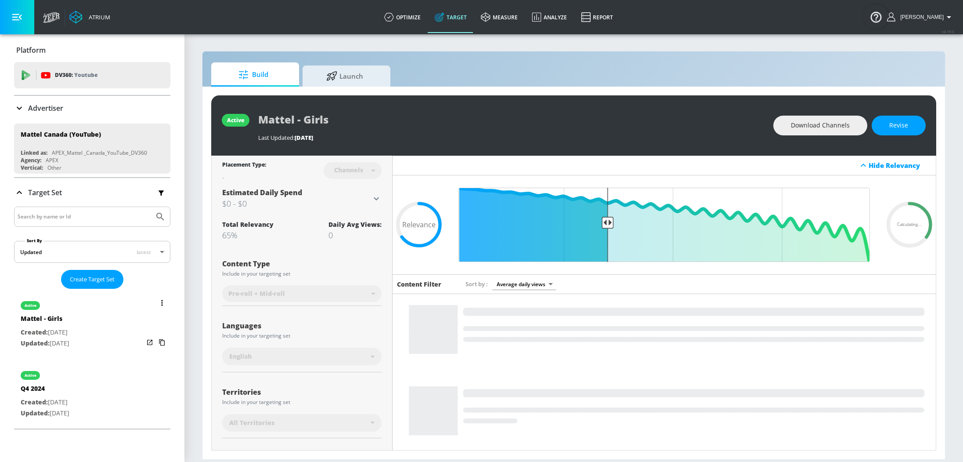
click at [116, 318] on div "active Mattel - Girls Created: [DATE] Updated: [DATE]" at bounding box center [92, 323] width 156 height 63
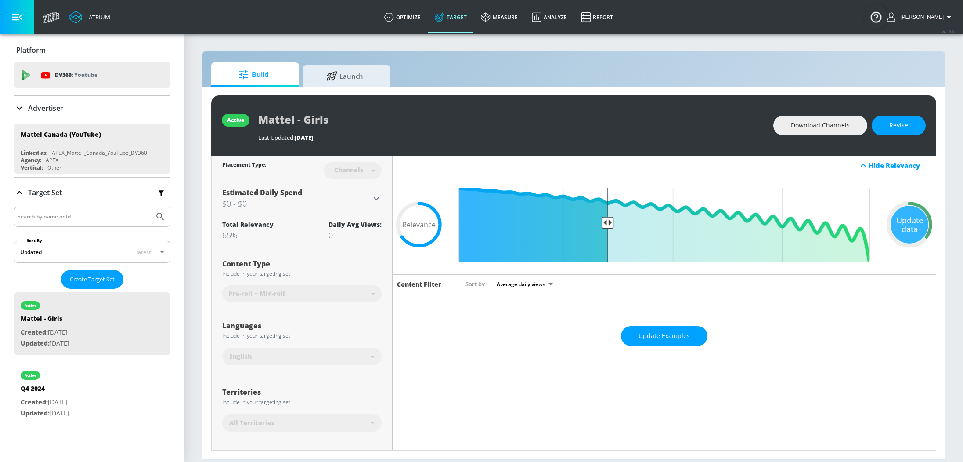
scroll to position [86, 0]
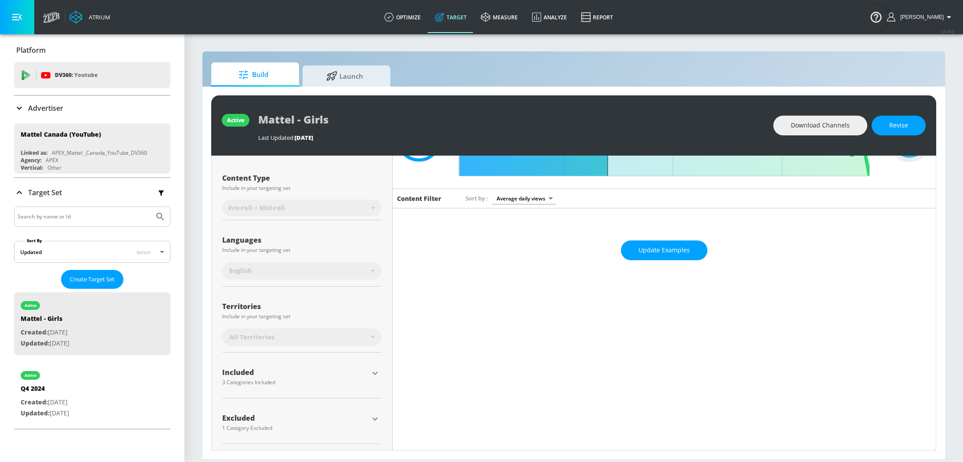
click at [379, 370] on icon "button" at bounding box center [375, 373] width 11 height 11
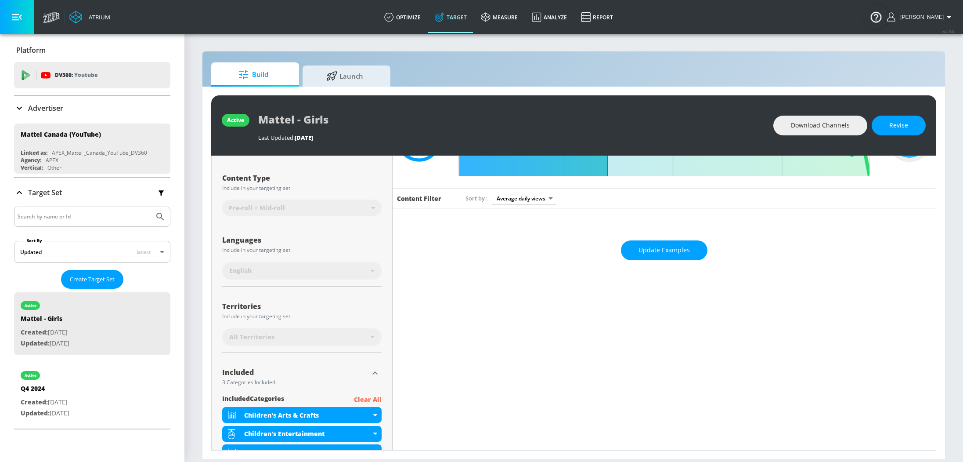
scroll to position [143, 0]
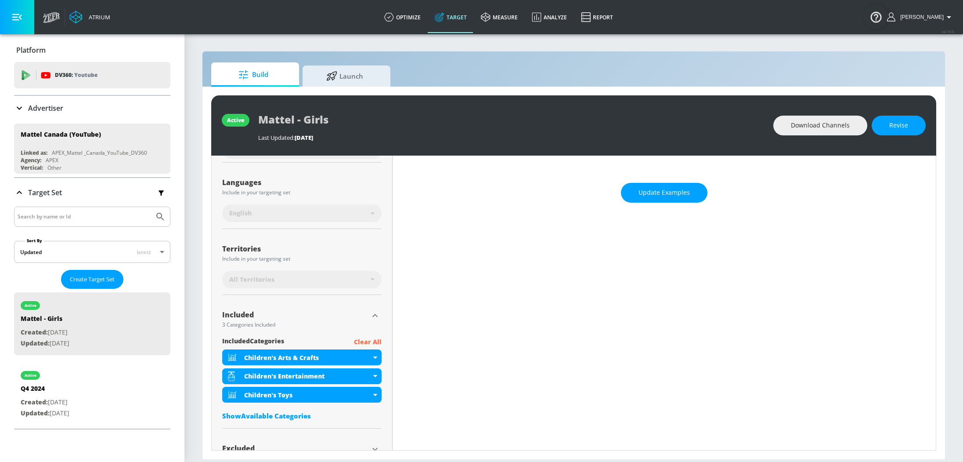
click at [55, 105] on p "Advertiser" at bounding box center [45, 108] width 35 height 10
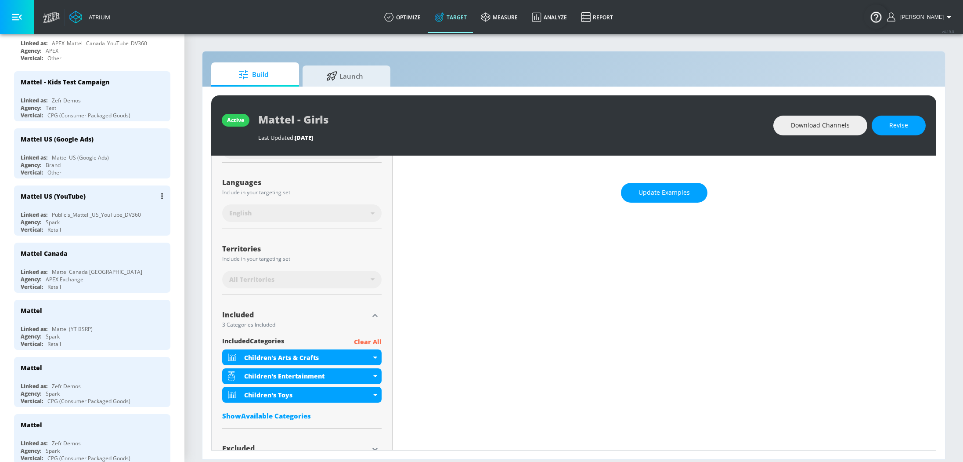
scroll to position [198, 0]
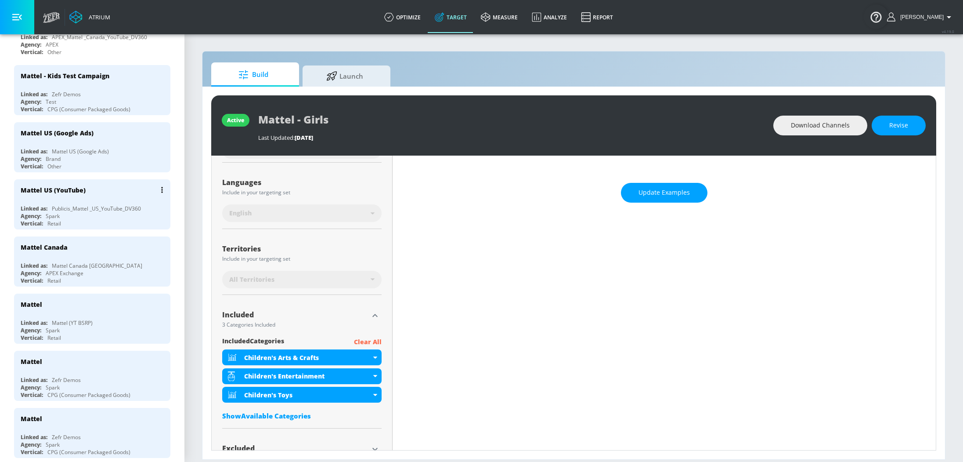
click at [83, 198] on div "Mattel US (YouTube) Linked as: Publicis_Mattel _US_YouTube_DV360 Agency: Spark …" at bounding box center [92, 204] width 156 height 50
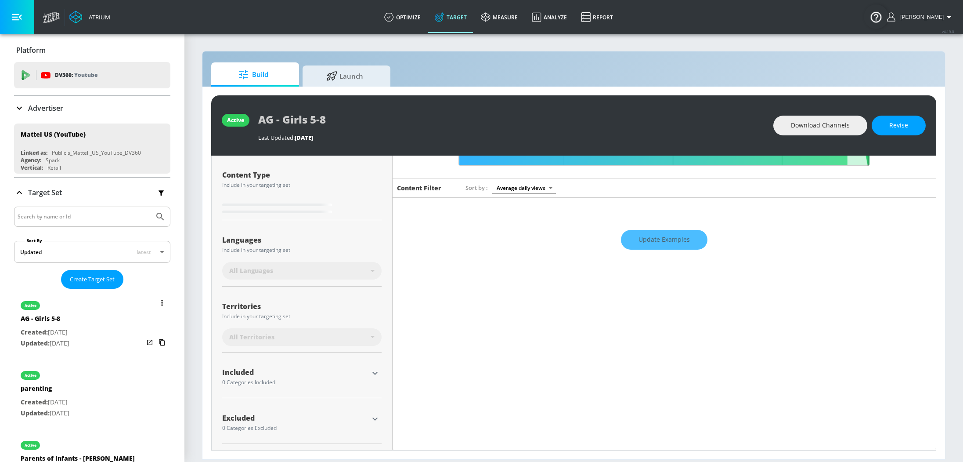
click at [69, 334] on p "Created: [DATE]" at bounding box center [45, 332] width 49 height 11
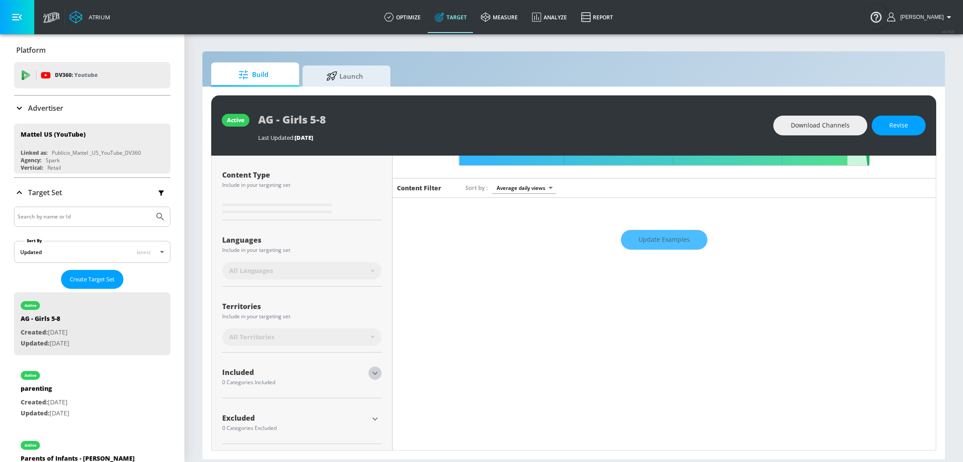
click at [376, 373] on icon "button" at bounding box center [375, 373] width 11 height 11
type input "0.7"
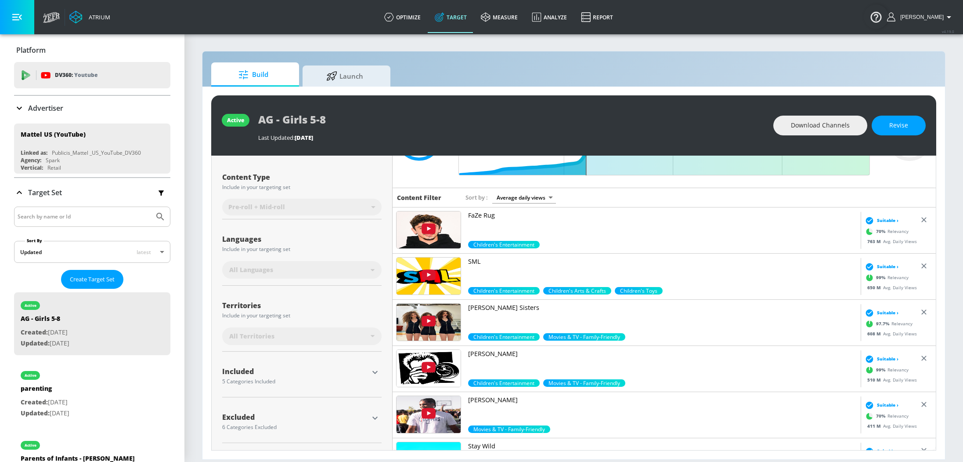
scroll to position [86, 0]
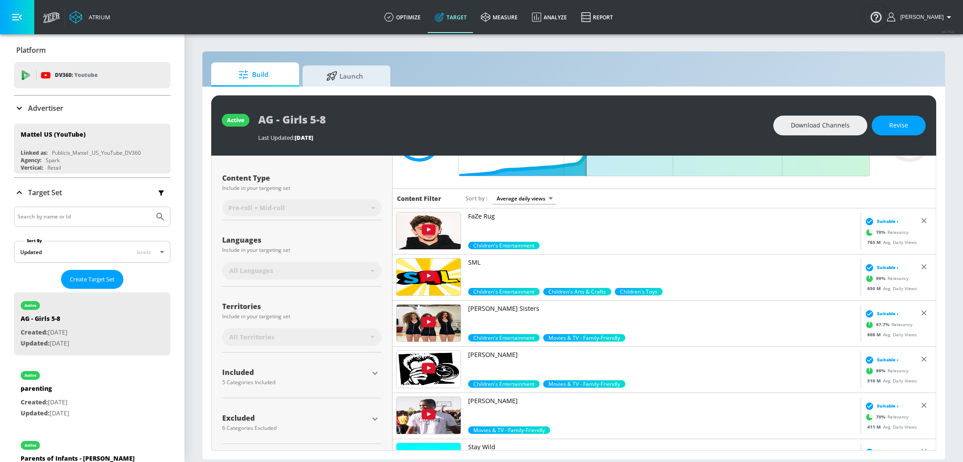
click at [41, 107] on p "Advertiser" at bounding box center [45, 108] width 35 height 10
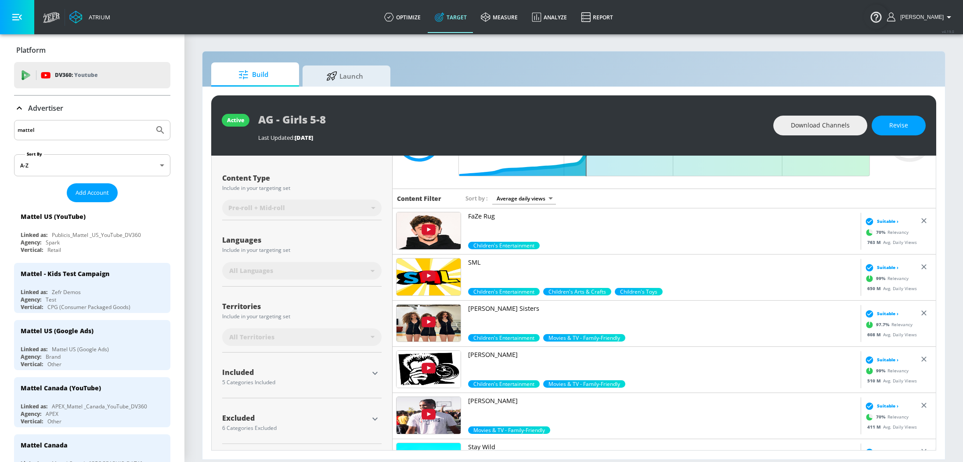
click at [76, 131] on input "mattel" at bounding box center [84, 129] width 133 height 11
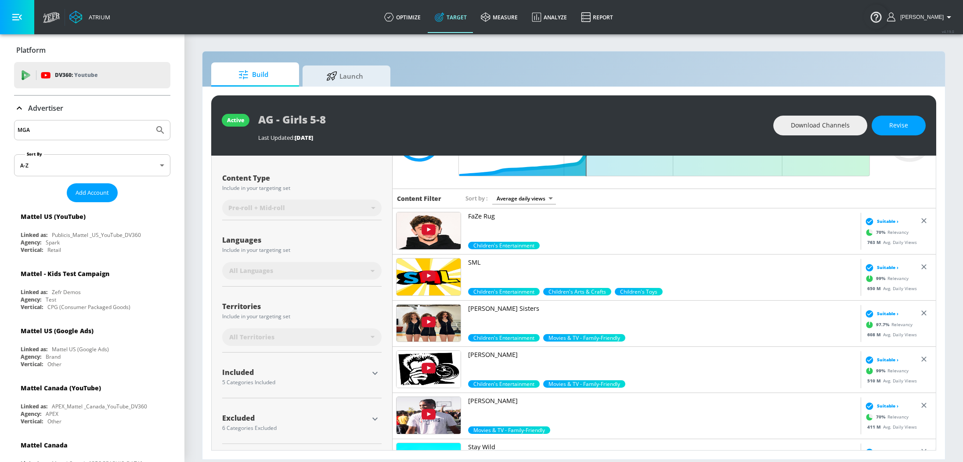
type input "MGA"
click at [151, 120] on button "Submit Search" at bounding box center [160, 129] width 19 height 19
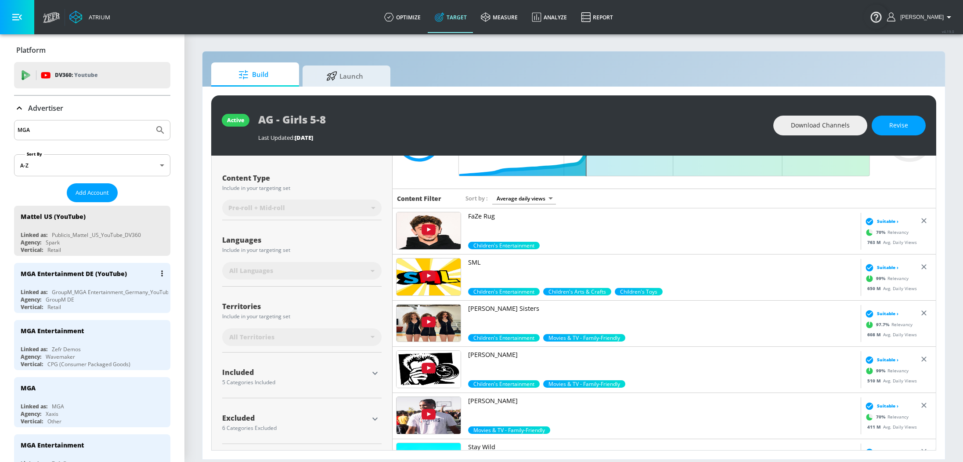
click at [33, 296] on div "Agency:" at bounding box center [31, 299] width 21 height 7
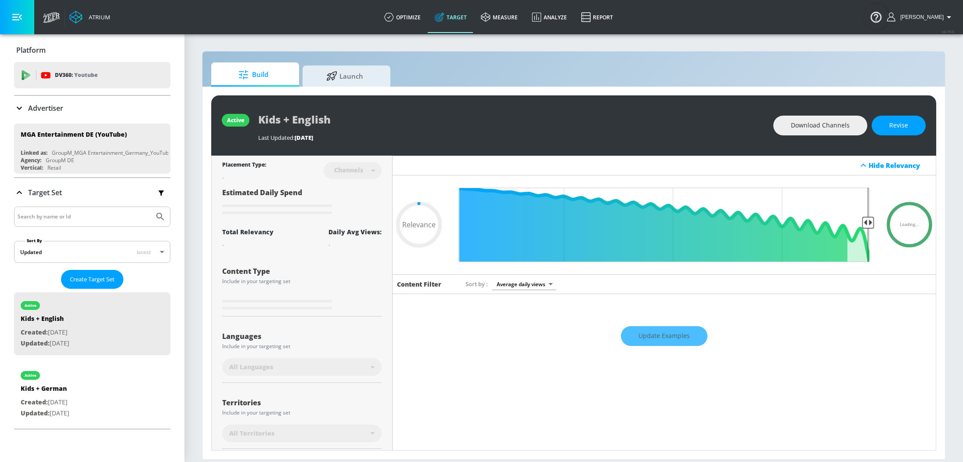
type input "0.05"
click at [41, 104] on p "Advertiser" at bounding box center [45, 108] width 35 height 10
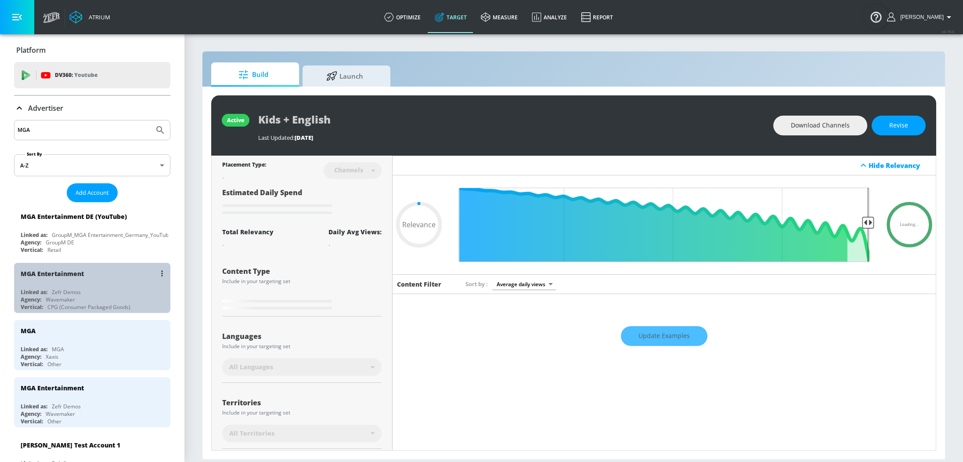
click at [76, 296] on div "Agency: Wavemaker" at bounding box center [95, 299] width 148 height 7
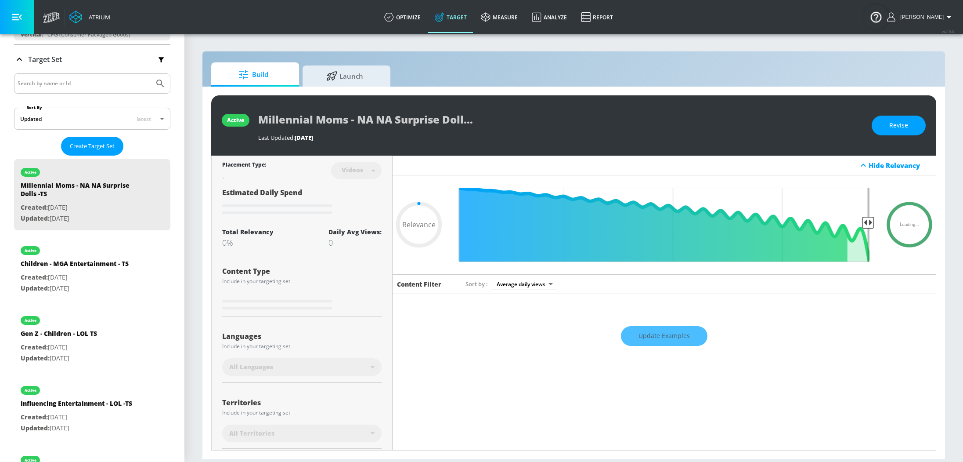
scroll to position [140, 0]
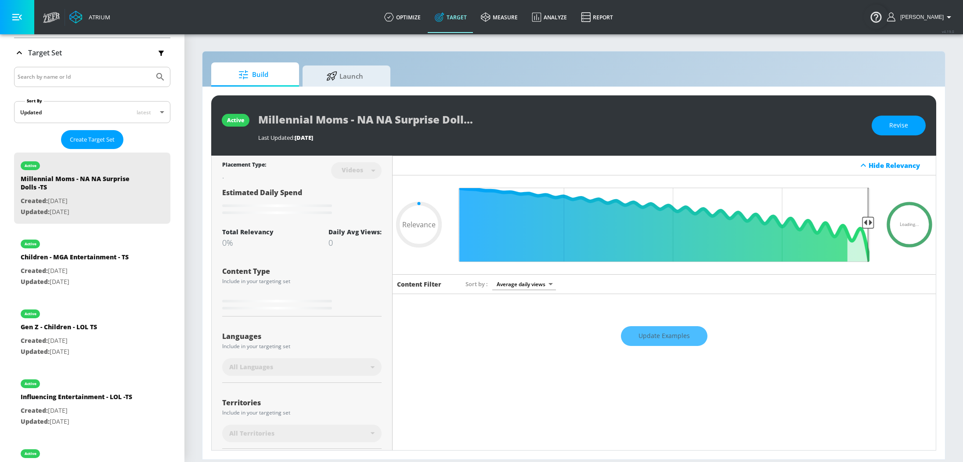
type input "0.43"
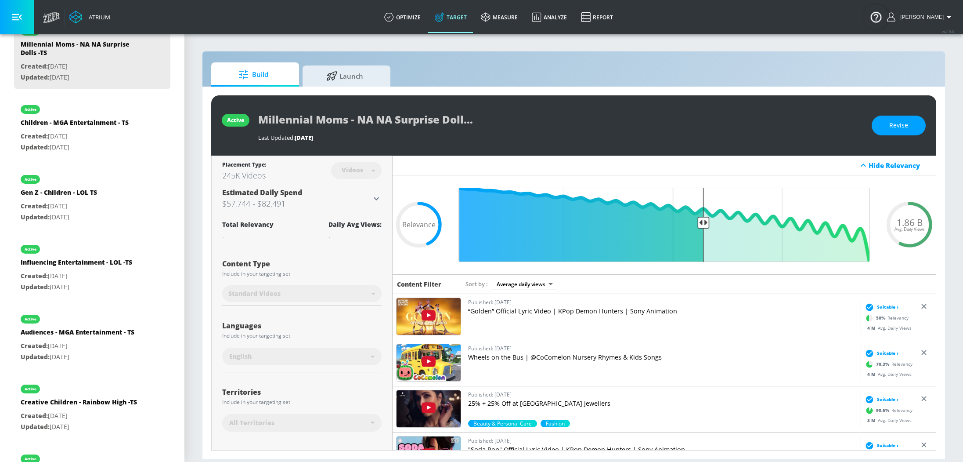
scroll to position [326, 0]
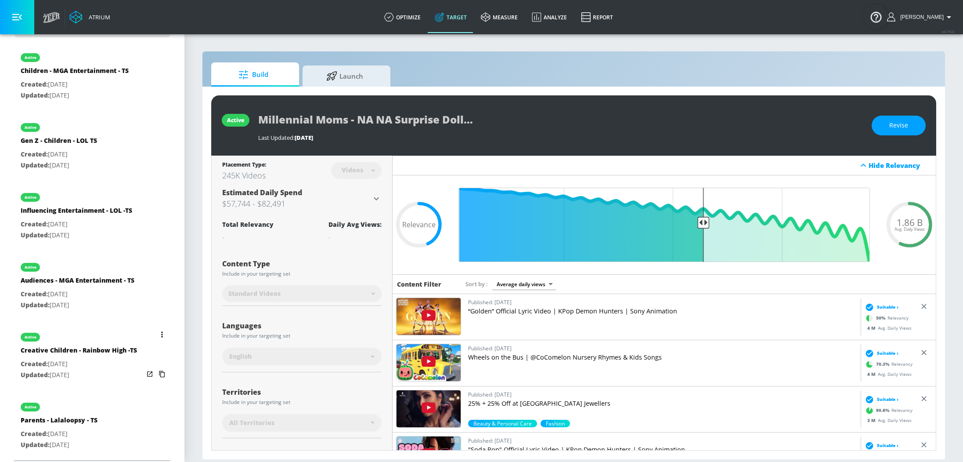
click at [83, 358] on p "Created: [DATE]" at bounding box center [79, 363] width 116 height 11
type input "Creative Children - Rainbow High -TS"
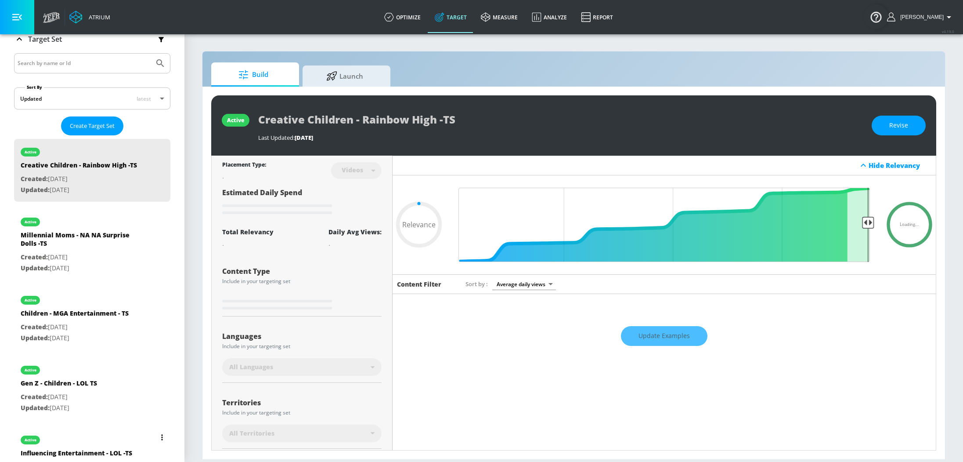
scroll to position [157, 0]
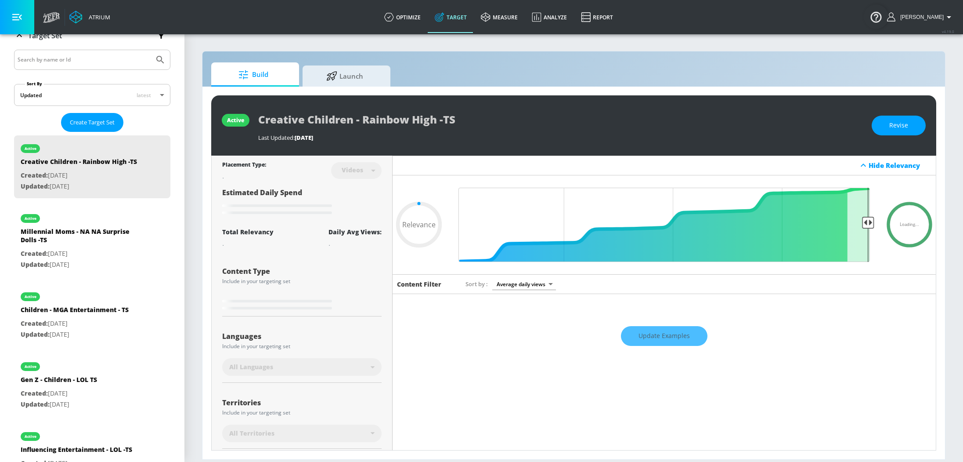
type input "0.53"
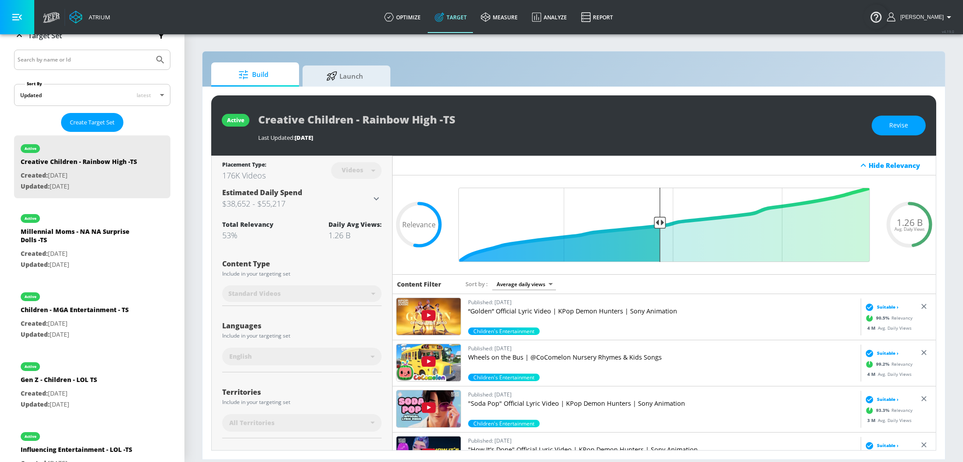
scroll to position [86, 0]
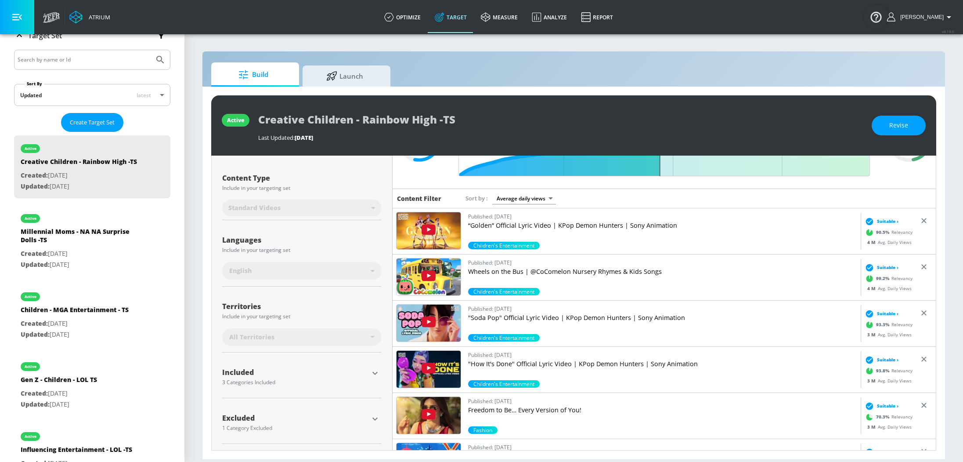
click at [377, 377] on icon "button" at bounding box center [375, 373] width 11 height 11
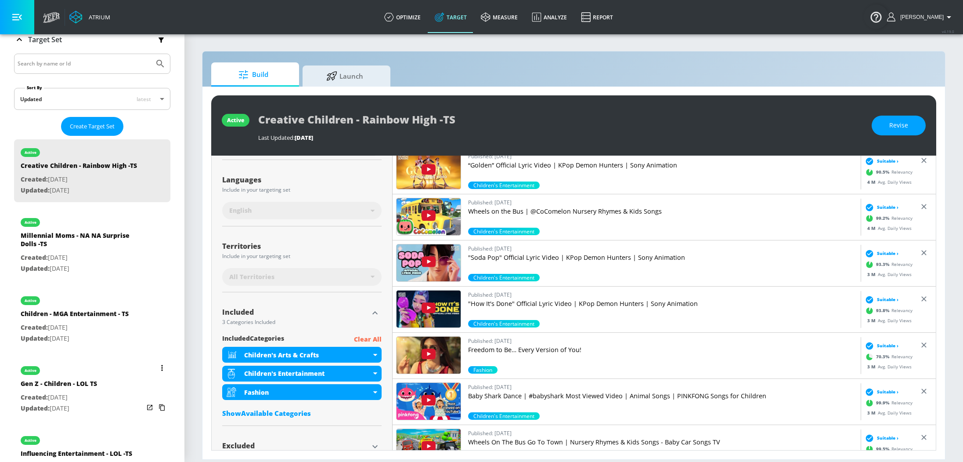
scroll to position [175, 0]
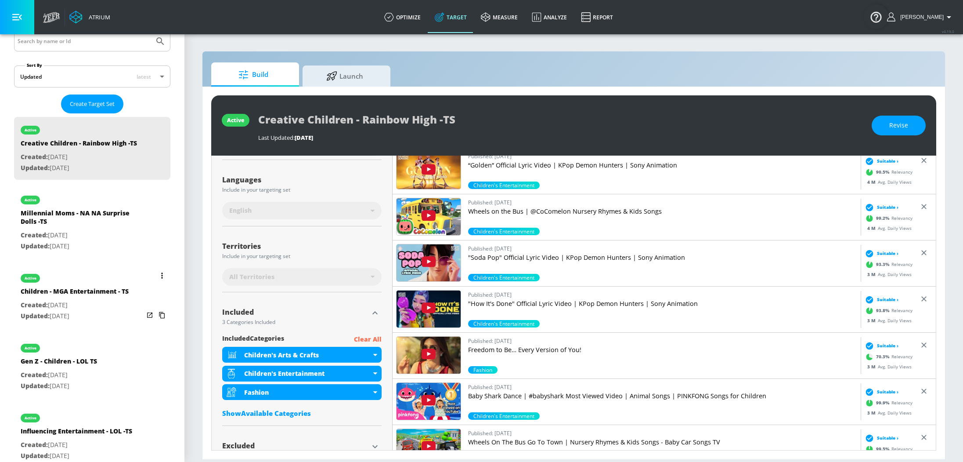
click at [89, 318] on p "Updated: [DATE]" at bounding box center [75, 316] width 108 height 11
type input "Children - MGA Entertainment - TS"
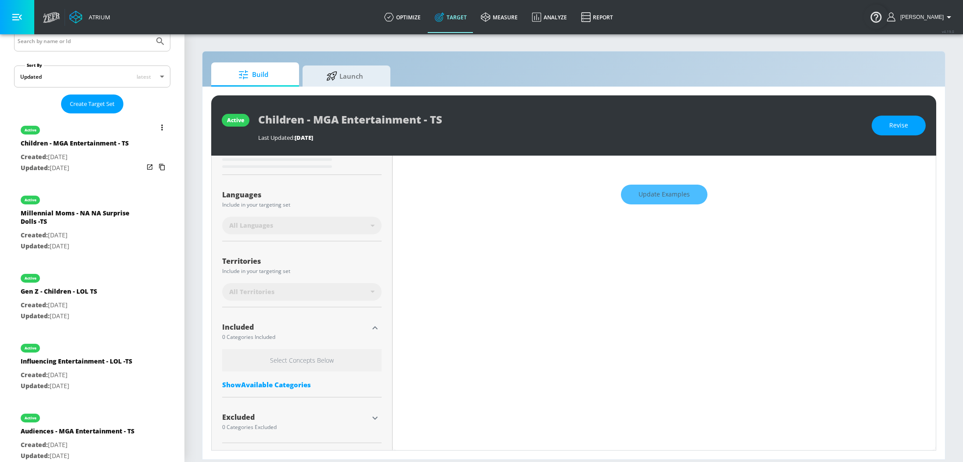
scroll to position [140, 0]
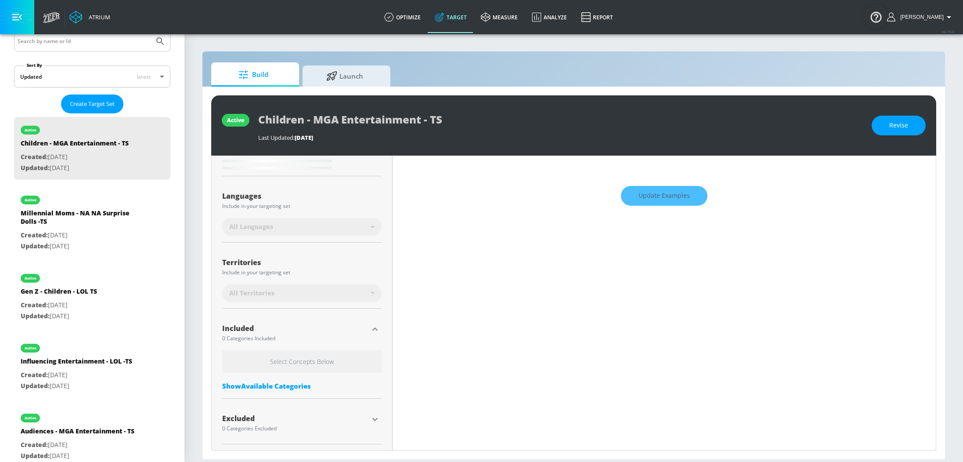
type input "0.54"
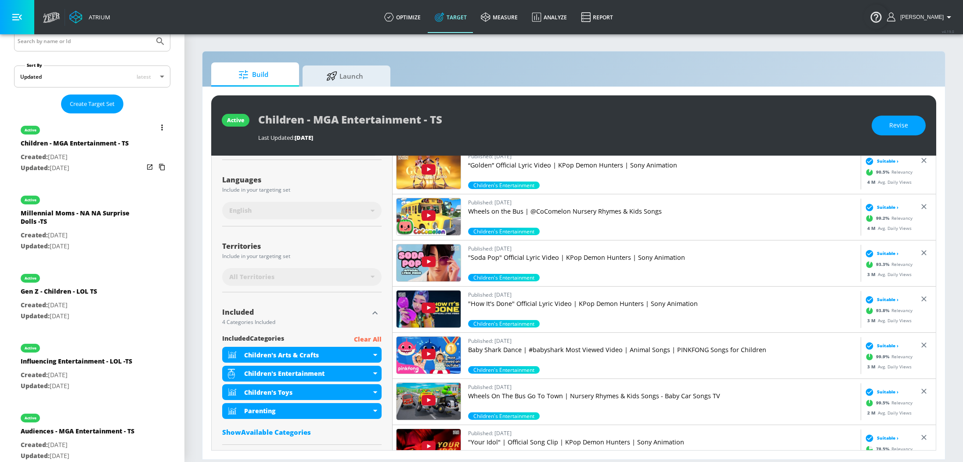
scroll to position [0, 0]
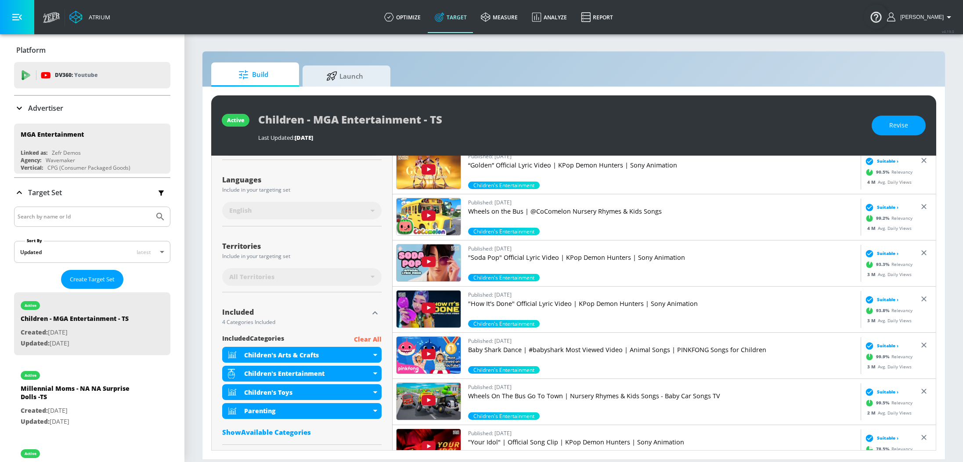
click at [46, 113] on div "Advertiser" at bounding box center [38, 108] width 49 height 11
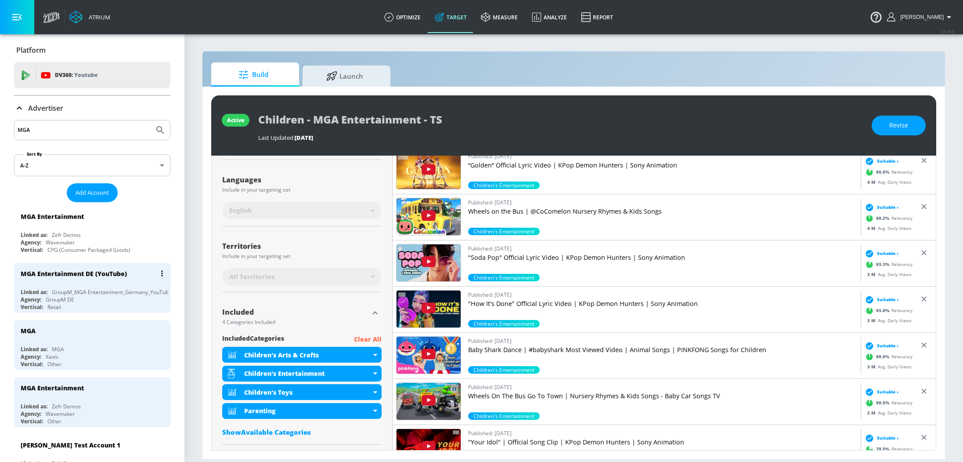
click at [70, 296] on div "GroupM DE" at bounding box center [60, 299] width 29 height 7
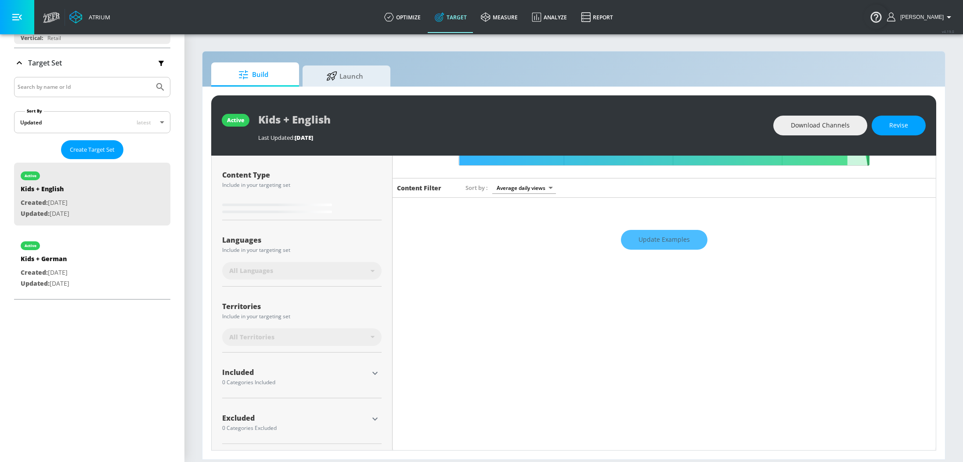
scroll to position [69, 0]
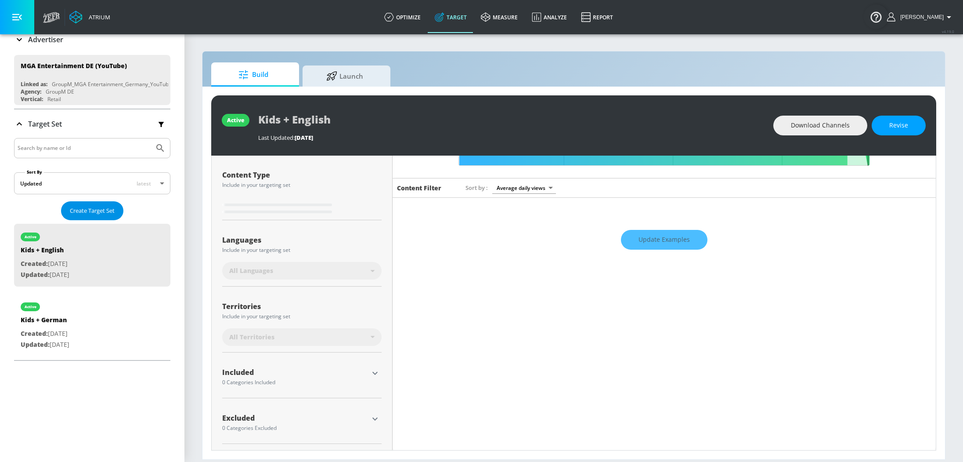
click at [87, 210] on span "Create Target Set" at bounding box center [92, 211] width 45 height 10
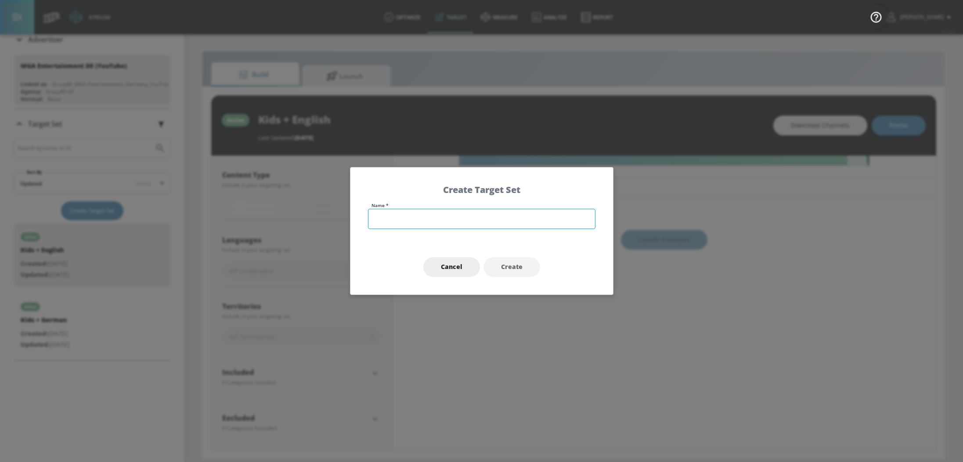
click at [384, 215] on input "text" at bounding box center [482, 219] width 228 height 20
type input "0.52"
type input "K"
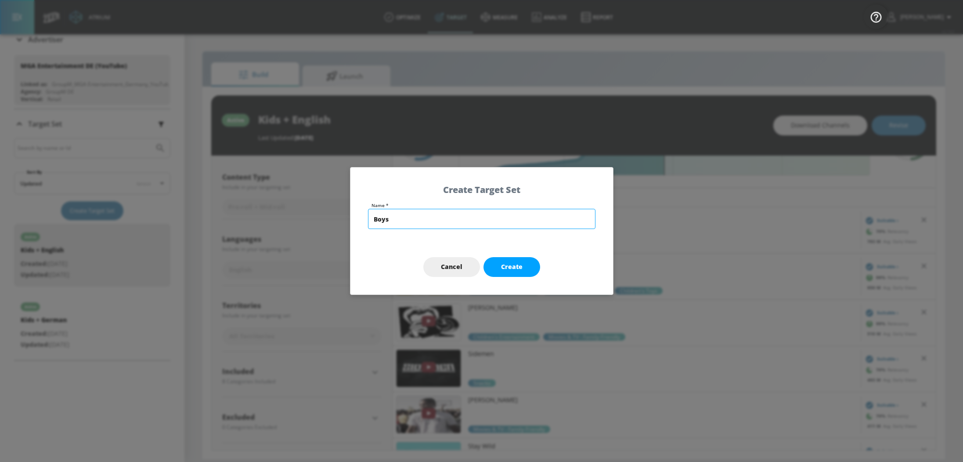
scroll to position [86, 0]
type input "Boys 8-14"
click at [504, 265] on span "Create" at bounding box center [512, 266] width 22 height 11
type input "Boys 8-14"
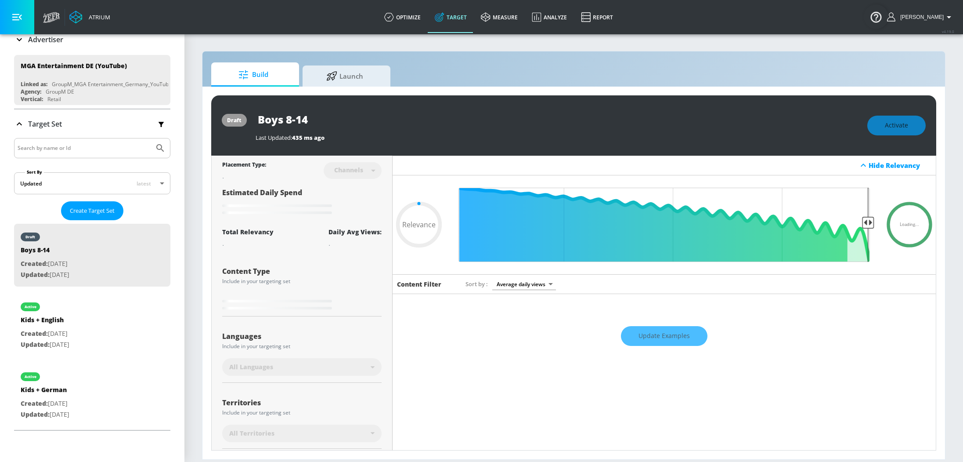
type input "0.7"
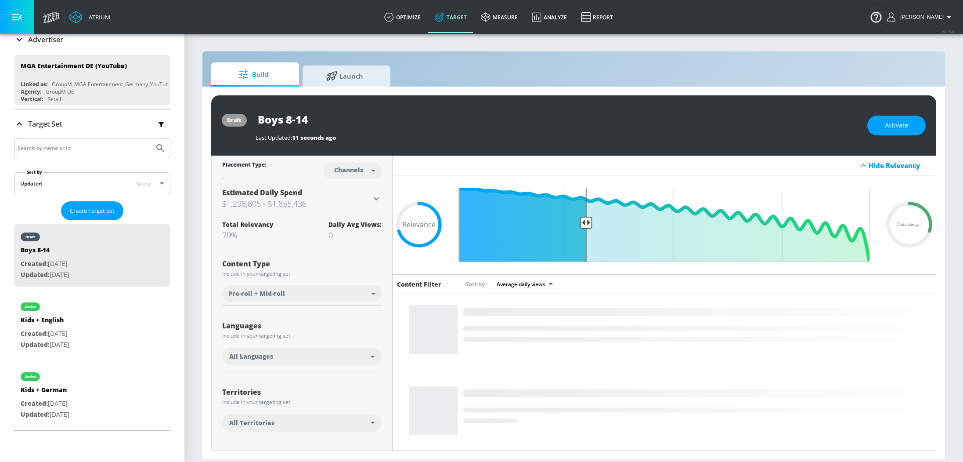
click at [375, 354] on div "All Languages" at bounding box center [301, 356] width 159 height 18
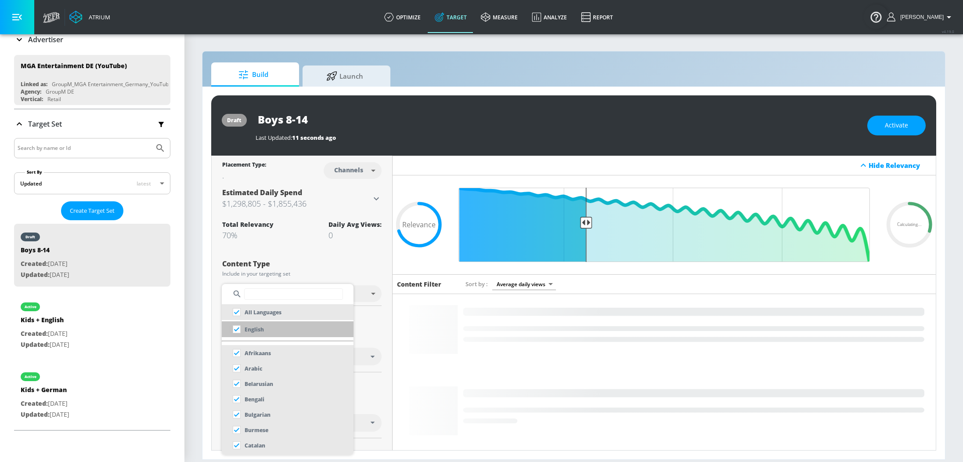
click at [235, 331] on input "checkbox" at bounding box center [237, 329] width 16 height 16
checkbox input "true"
checkbox input "false"
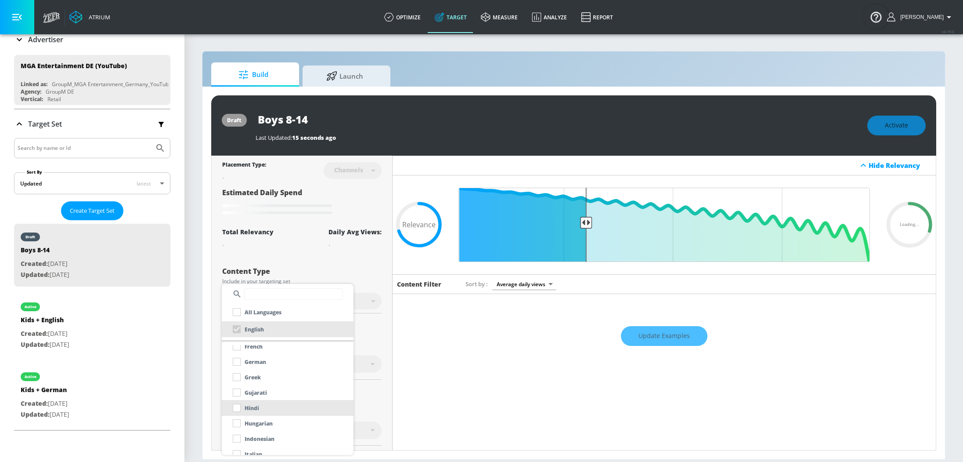
scroll to position [223, 0]
click at [238, 359] on div "German" at bounding box center [247, 361] width 37 height 16
click at [238, 360] on div "German" at bounding box center [247, 361] width 37 height 16
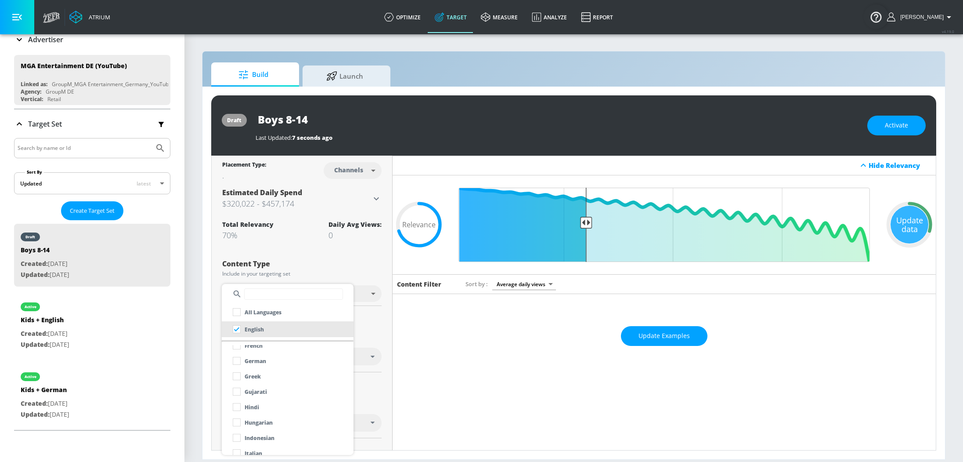
click at [238, 360] on input "checkbox" at bounding box center [237, 361] width 16 height 16
click at [382, 323] on div at bounding box center [481, 231] width 963 height 462
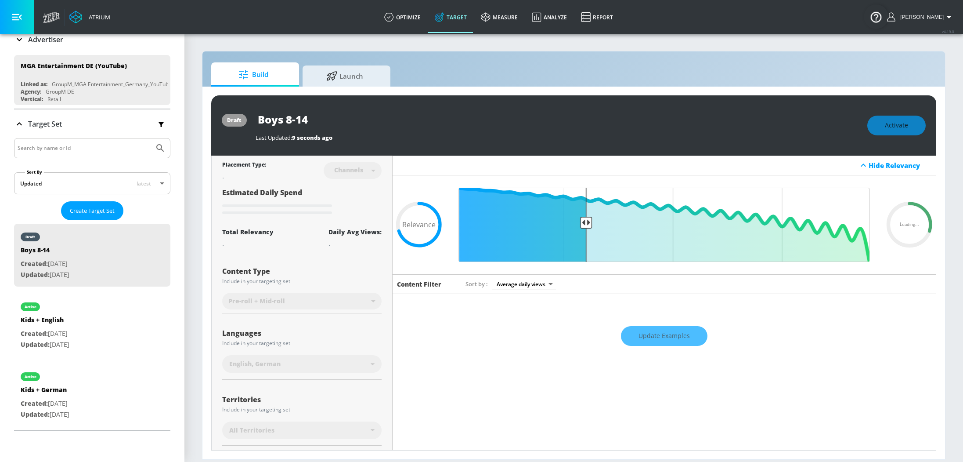
scroll to position [93, 0]
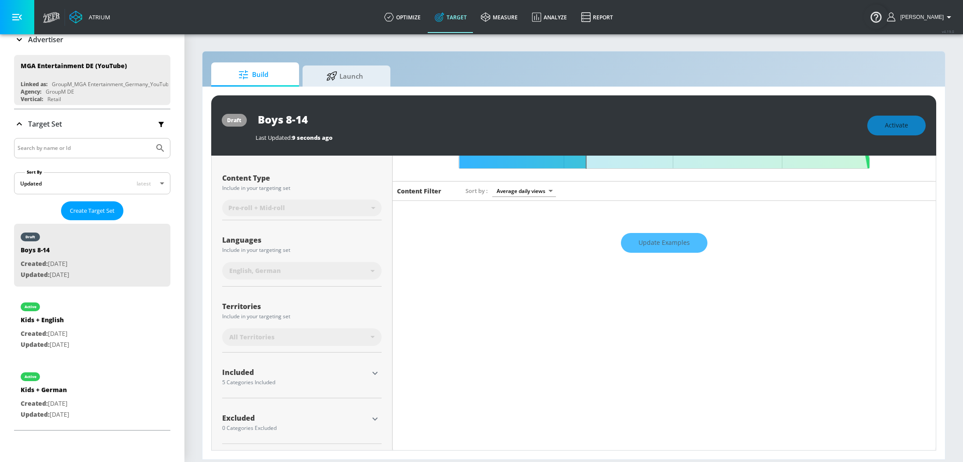
click at [376, 372] on icon "button" at bounding box center [374, 373] width 5 height 3
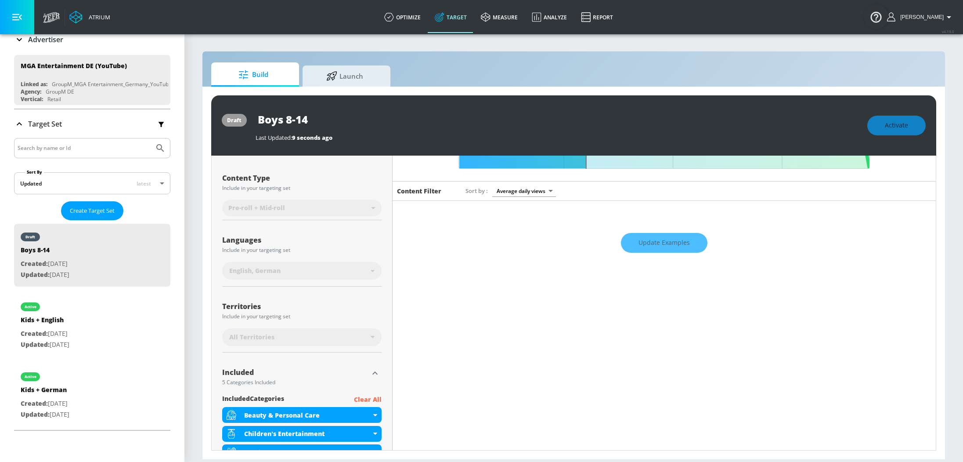
scroll to position [218, 0]
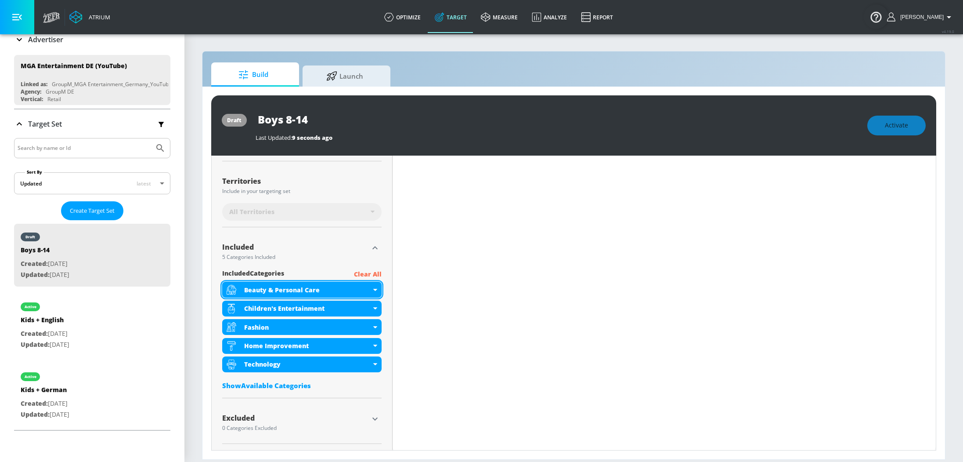
click at [375, 287] on div "Beauty & Personal Care" at bounding box center [301, 290] width 159 height 16
click at [375, 292] on div "Beauty & Personal Care" at bounding box center [301, 290] width 159 height 16
click at [373, 289] on icon at bounding box center [375, 290] width 4 height 2
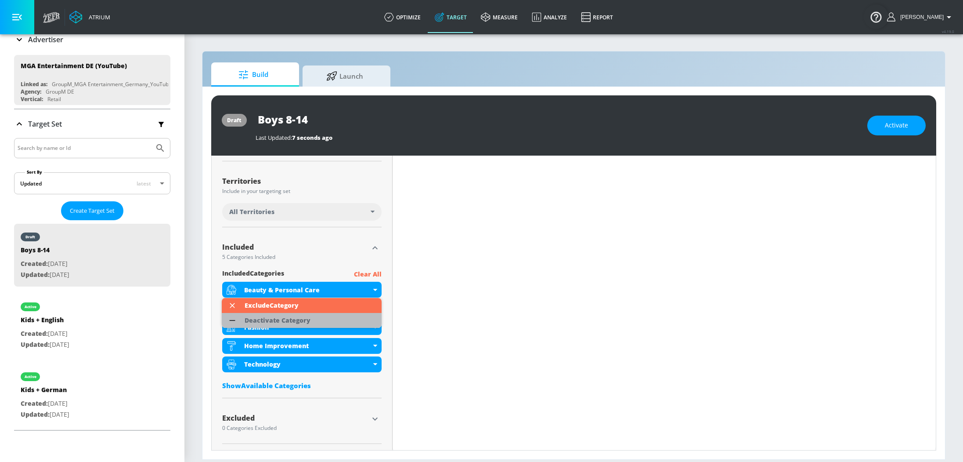
click at [344, 321] on li "Deactivate Category" at bounding box center [302, 320] width 160 height 15
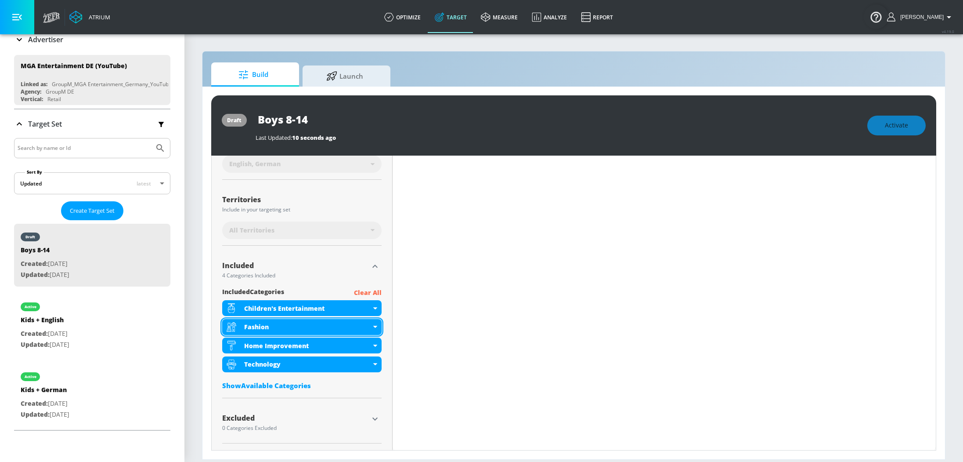
click at [374, 325] on icon at bounding box center [375, 326] width 4 height 2
click at [375, 326] on icon at bounding box center [375, 326] width 4 height 2
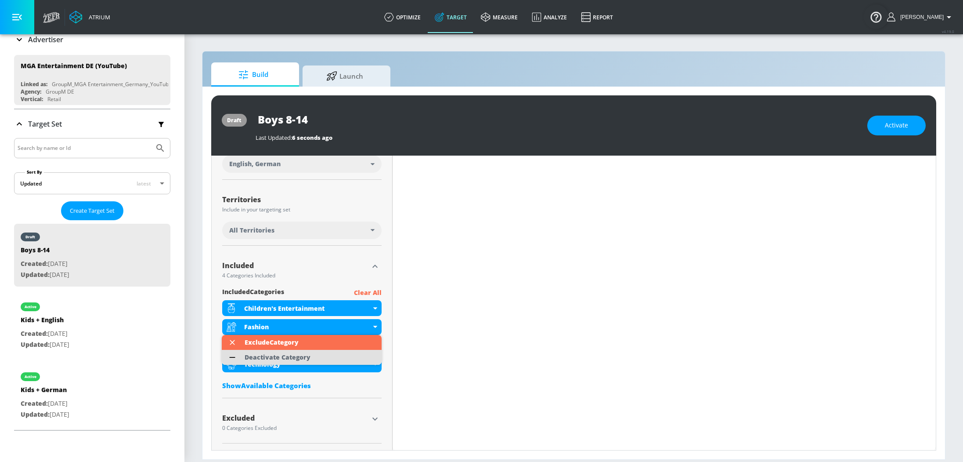
click at [346, 353] on li "Deactivate Category" at bounding box center [302, 357] width 160 height 15
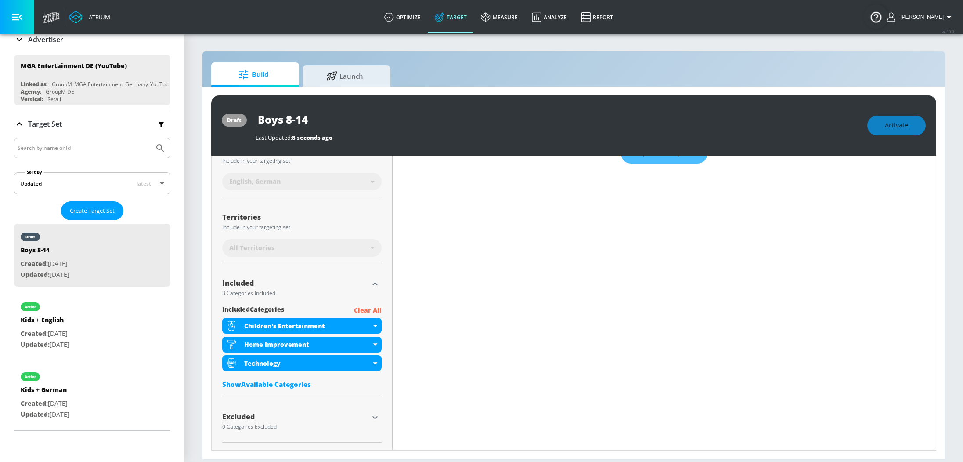
scroll to position [181, 0]
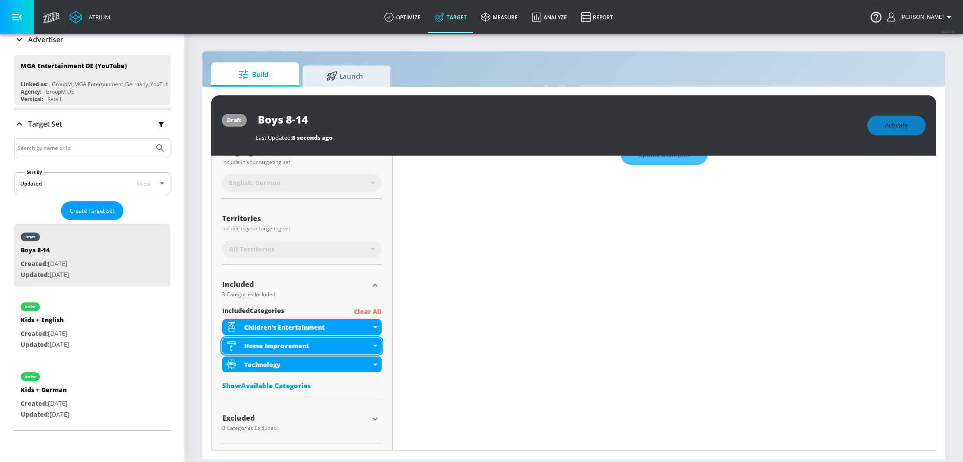
click at [376, 345] on icon at bounding box center [375, 345] width 4 height 2
click at [379, 344] on div "Home Improvement" at bounding box center [301, 346] width 159 height 16
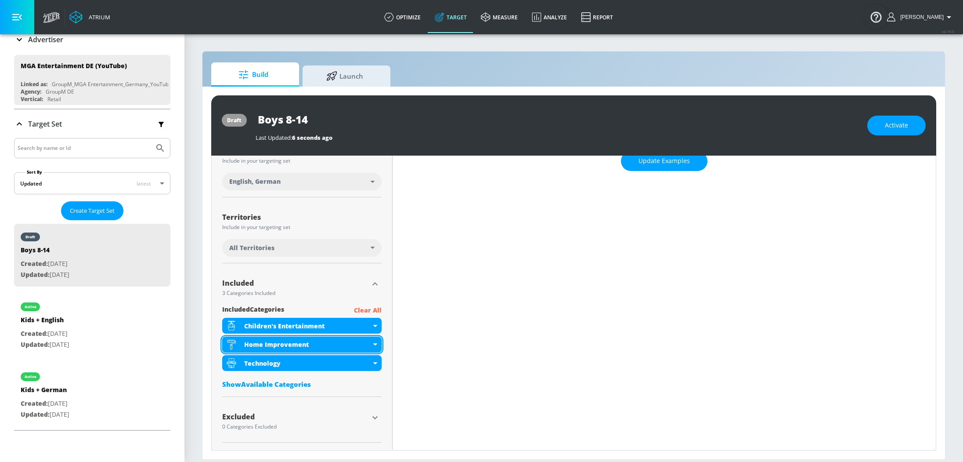
scroll to position [174, 0]
click at [378, 344] on div "Home Improvement" at bounding box center [301, 345] width 159 height 16
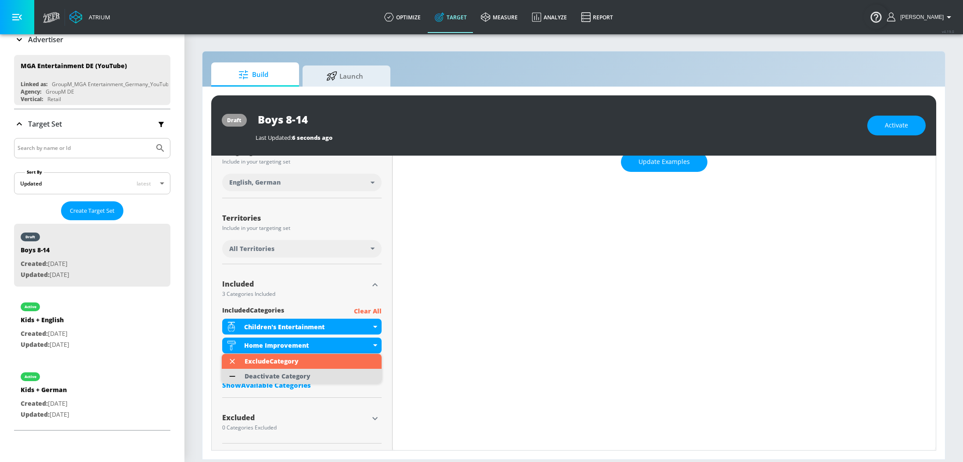
click at [348, 371] on li "Deactivate Category" at bounding box center [302, 375] width 160 height 15
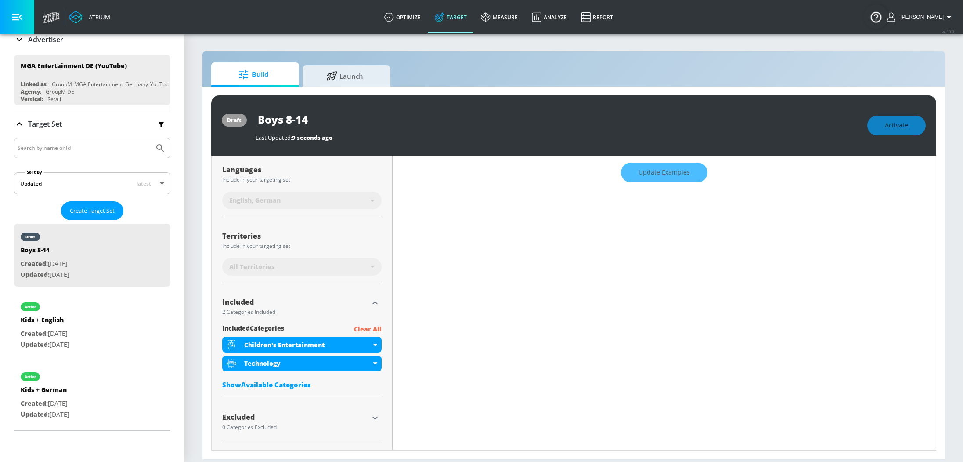
scroll to position [163, 0]
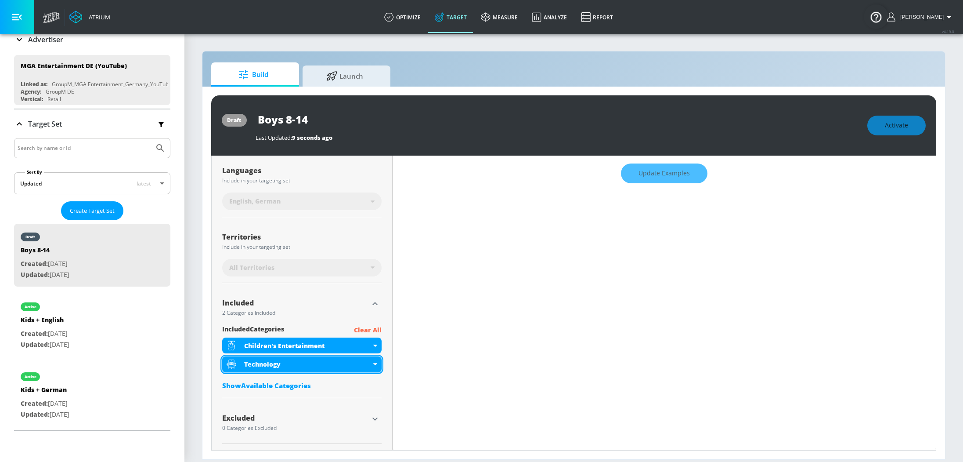
click at [376, 364] on div "Technology" at bounding box center [301, 364] width 159 height 16
click at [375, 367] on div "Technology" at bounding box center [301, 364] width 159 height 16
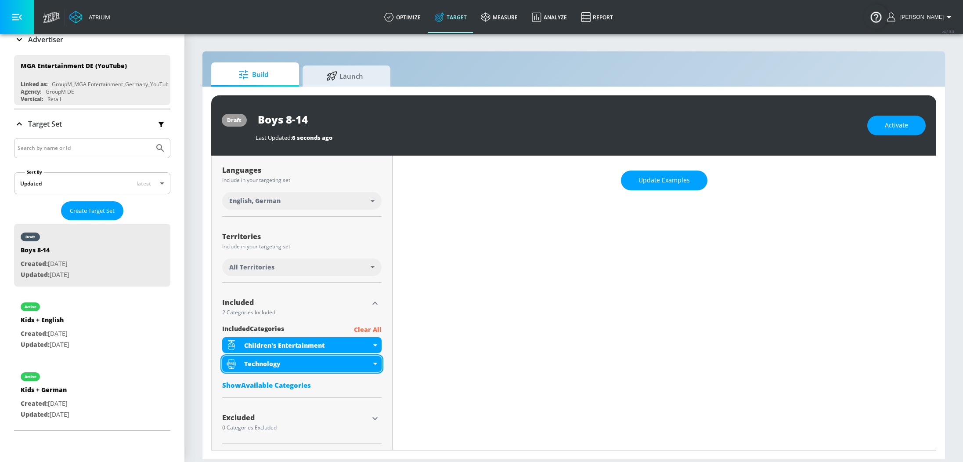
click at [376, 364] on icon at bounding box center [375, 363] width 4 height 2
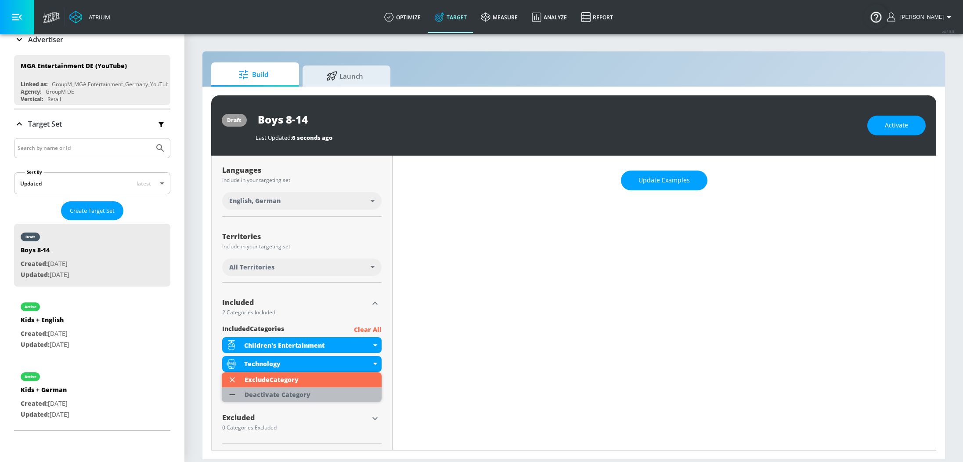
click at [340, 393] on li "Deactivate Category" at bounding box center [302, 394] width 160 height 15
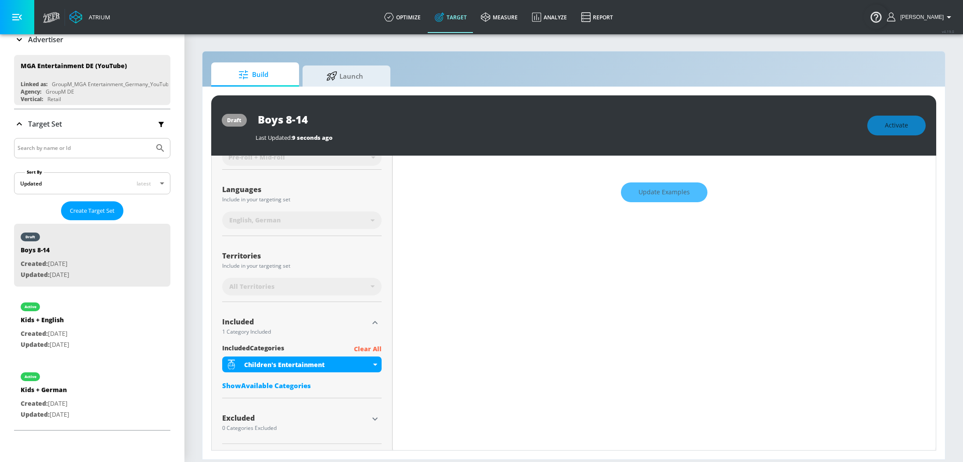
click at [279, 384] on div "Show Available Categories" at bounding box center [301, 385] width 159 height 9
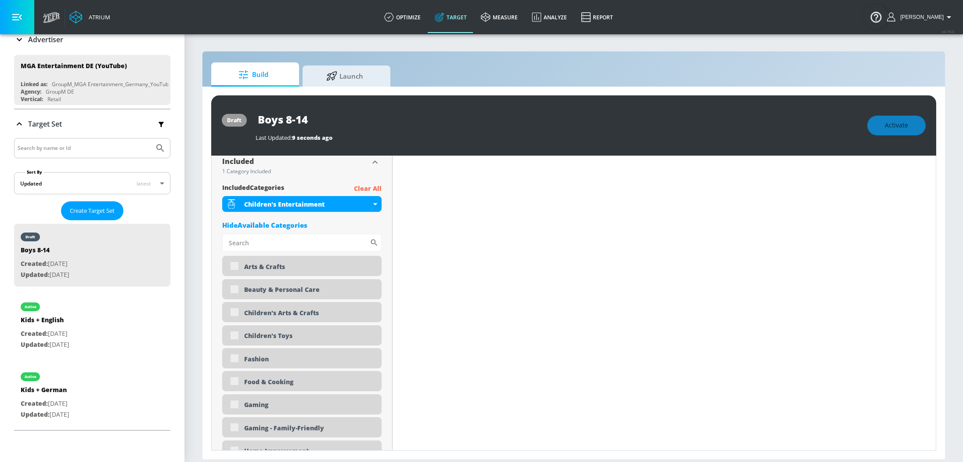
scroll to position [316, 0]
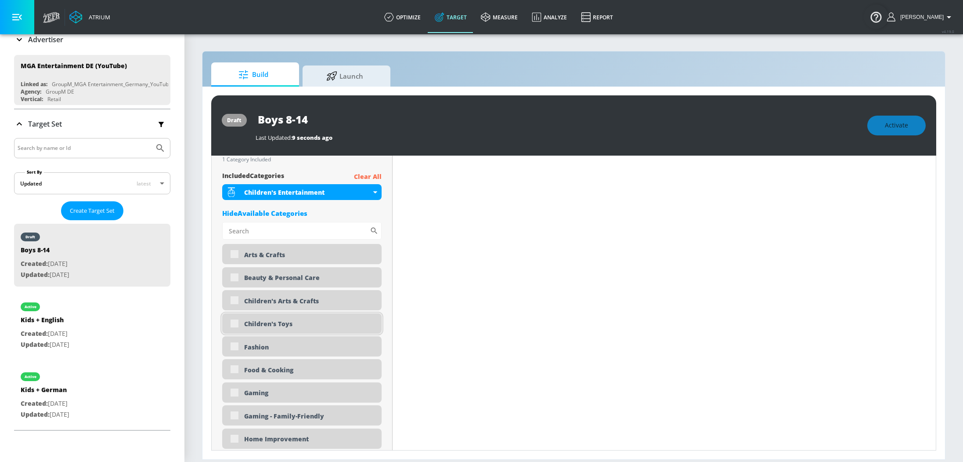
click at [235, 323] on div "Children's Toys" at bounding box center [301, 323] width 159 height 20
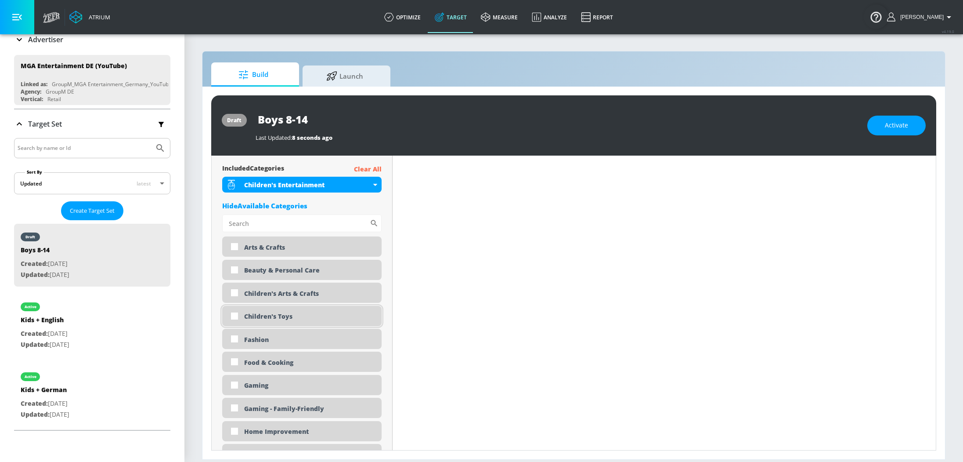
scroll to position [308, 0]
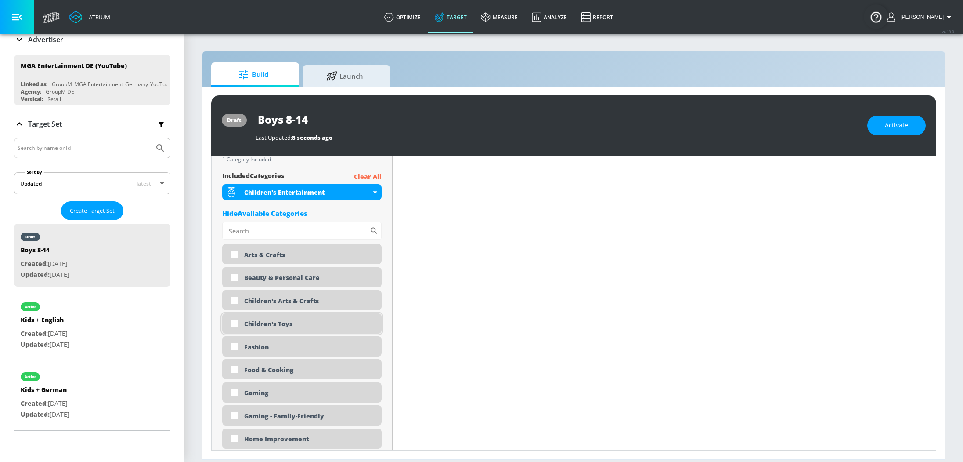
click at [235, 323] on input "checkbox" at bounding box center [235, 323] width 16 height 16
checkbox input "true"
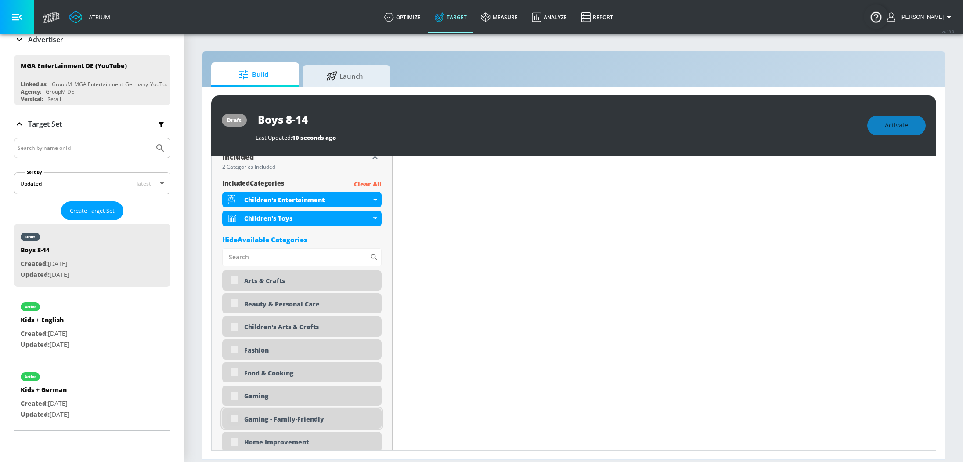
scroll to position [316, 0]
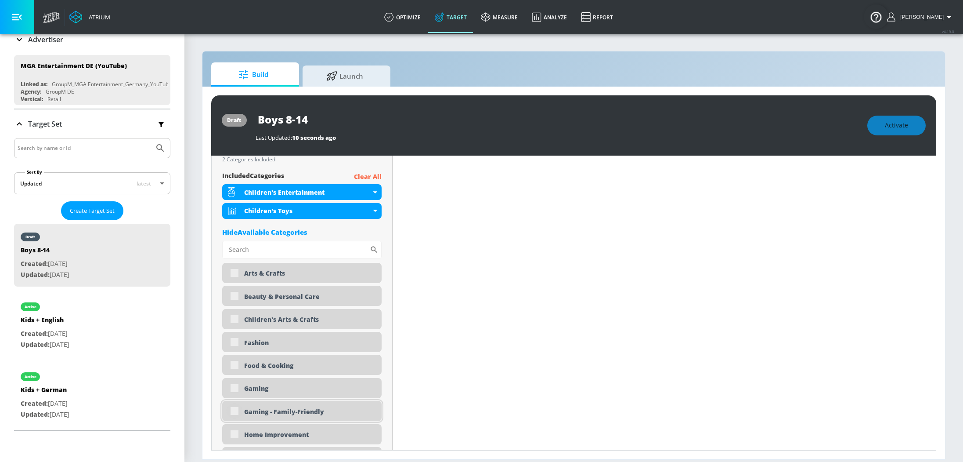
click at [232, 413] on div "Gaming - Family-Friendly" at bounding box center [301, 411] width 159 height 20
click at [237, 411] on div "Gaming - Family-Friendly" at bounding box center [301, 411] width 159 height 20
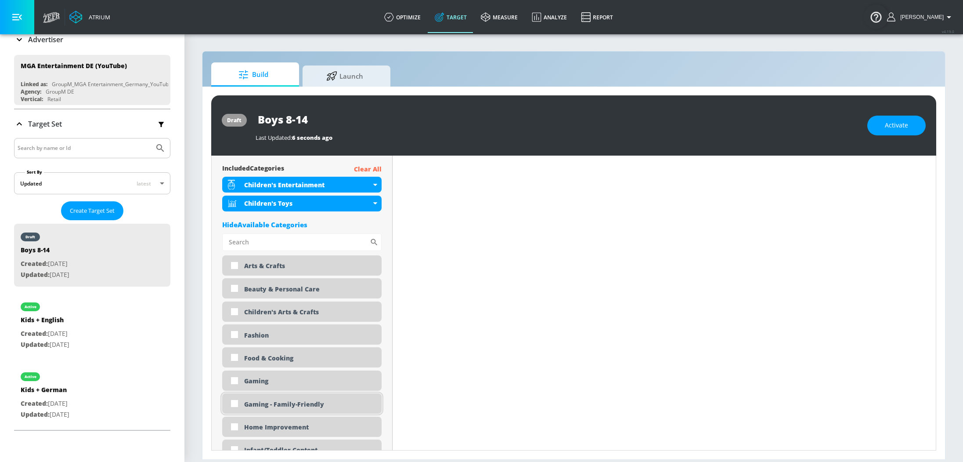
scroll to position [308, 0]
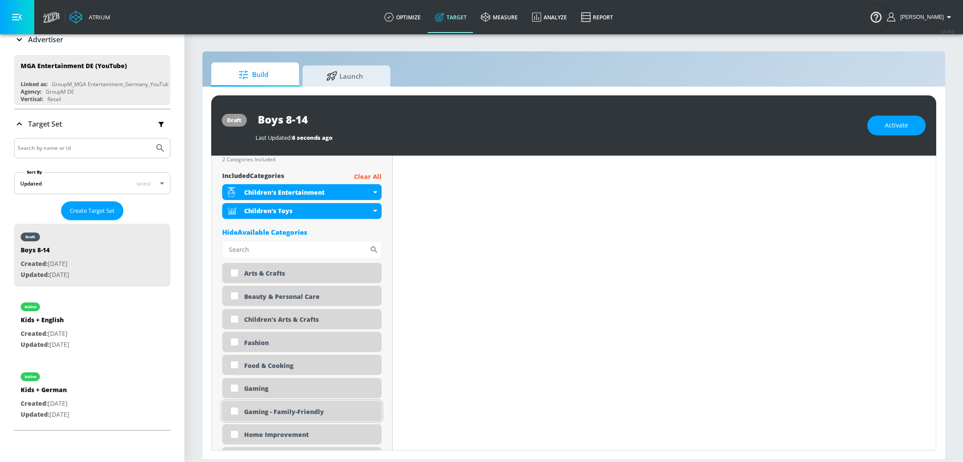
click at [237, 411] on input "checkbox" at bounding box center [235, 411] width 16 height 16
checkbox input "true"
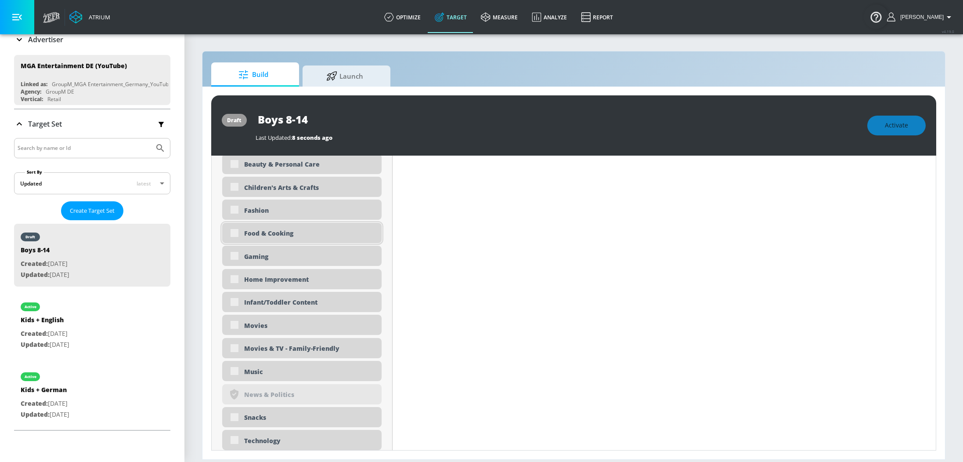
scroll to position [468, 0]
click at [236, 347] on div "Movies & TV - Family-Friendly" at bounding box center [301, 346] width 159 height 20
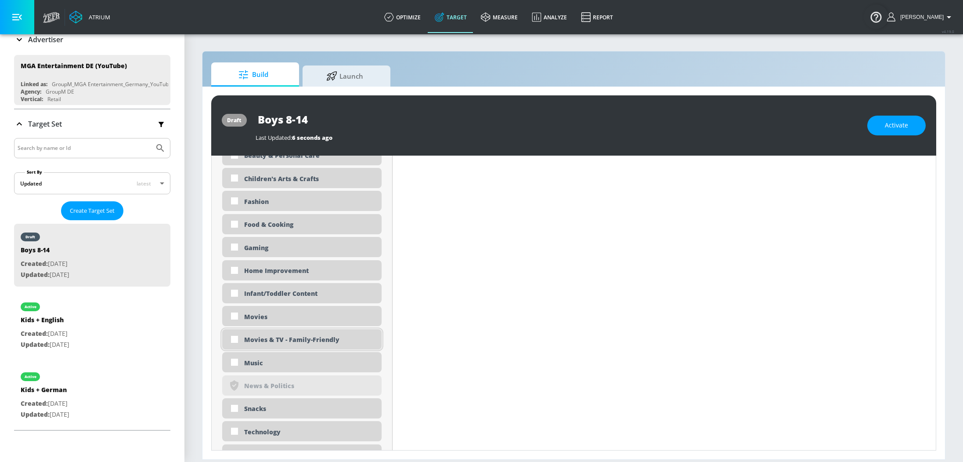
scroll to position [461, 0]
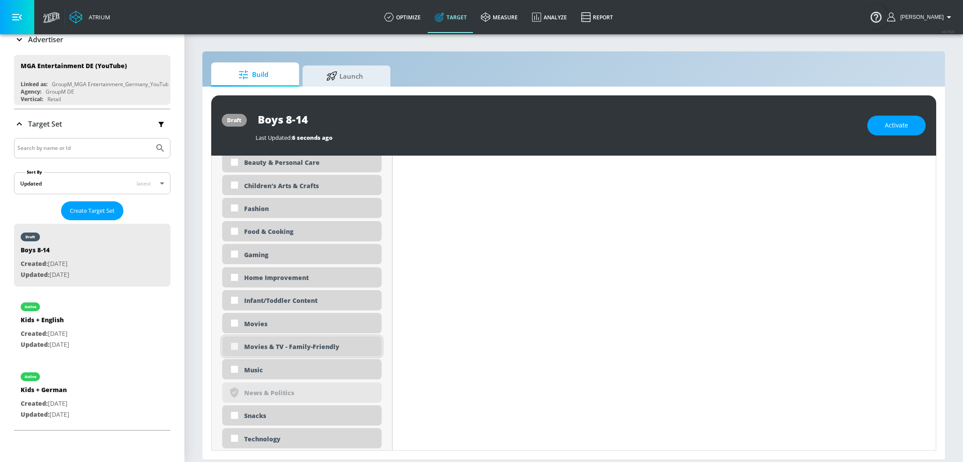
click at [236, 345] on input "checkbox" at bounding box center [235, 346] width 16 height 16
checkbox input "true"
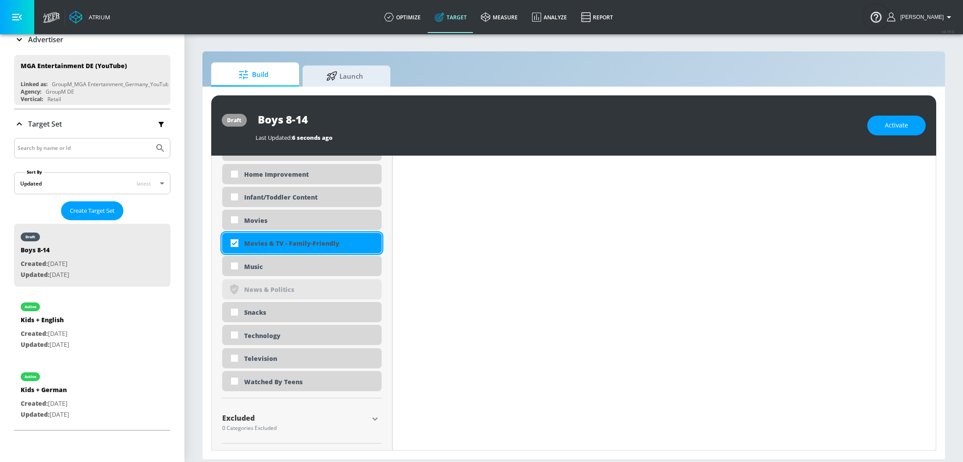
scroll to position [567, 0]
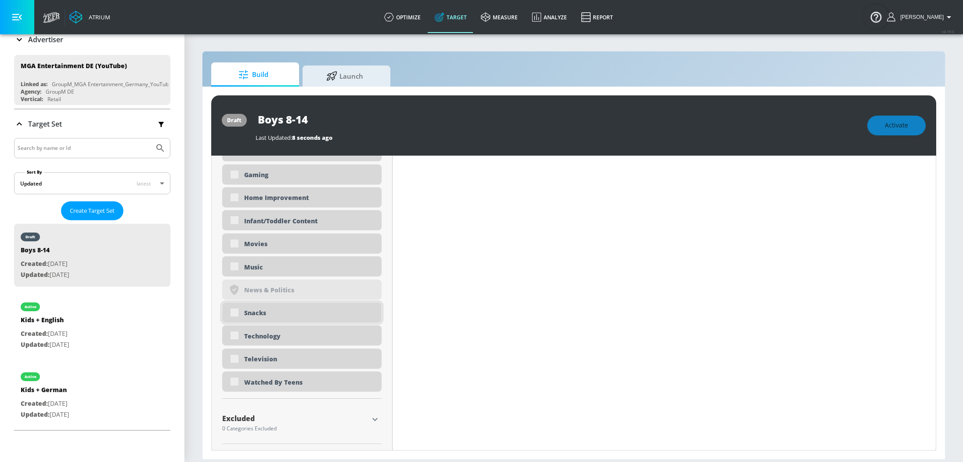
click at [234, 311] on div "Snacks" at bounding box center [301, 312] width 159 height 20
click at [235, 311] on div "Snacks" at bounding box center [301, 312] width 159 height 20
click at [234, 311] on div "Snacks" at bounding box center [301, 312] width 159 height 20
click at [234, 311] on input "checkbox" at bounding box center [235, 312] width 16 height 16
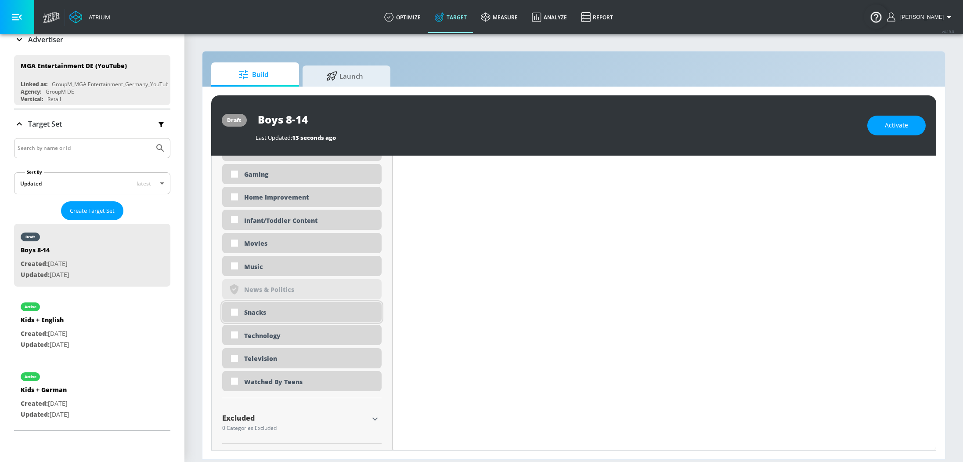
checkbox input "true"
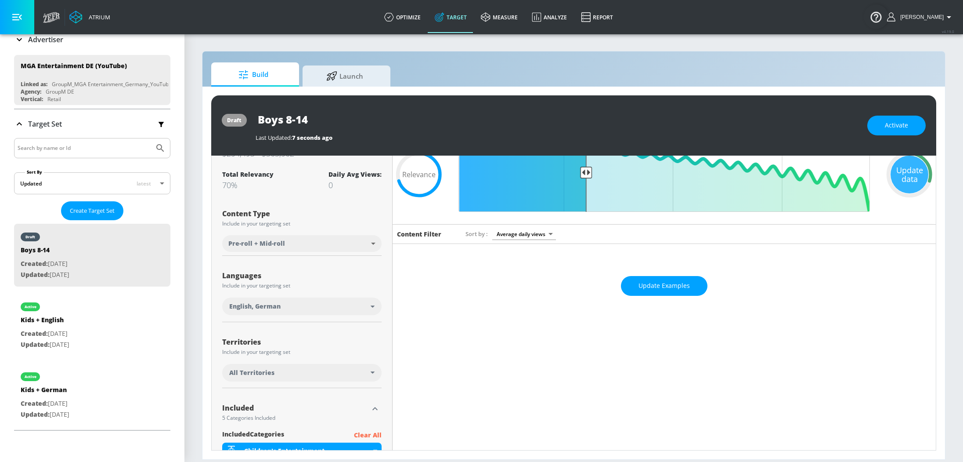
scroll to position [0, 0]
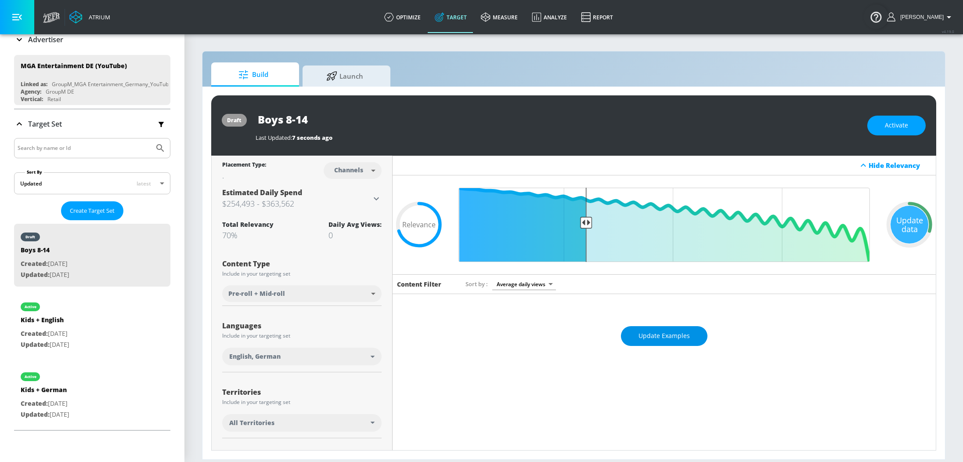
click at [669, 332] on span "Update Examples" at bounding box center [664, 335] width 51 height 11
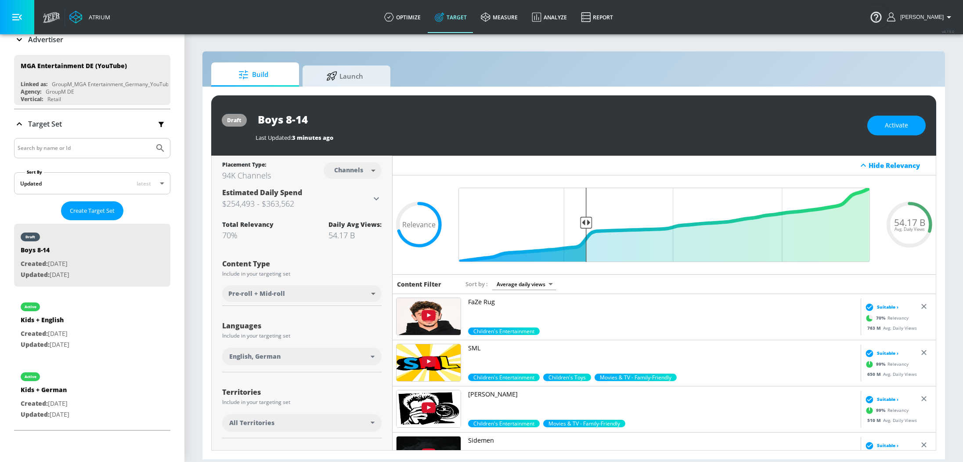
click at [377, 125] on input "Boys 8-14" at bounding box center [366, 119] width 220 height 20
type input "Boys 8-14 ENG & GER"
click at [467, 121] on icon "button" at bounding box center [467, 119] width 8 height 8
drag, startPoint x: 585, startPoint y: 223, endPoint x: 618, endPoint y: 223, distance: 33.8
click at [619, 223] on input "Final Threshold" at bounding box center [664, 225] width 420 height 74
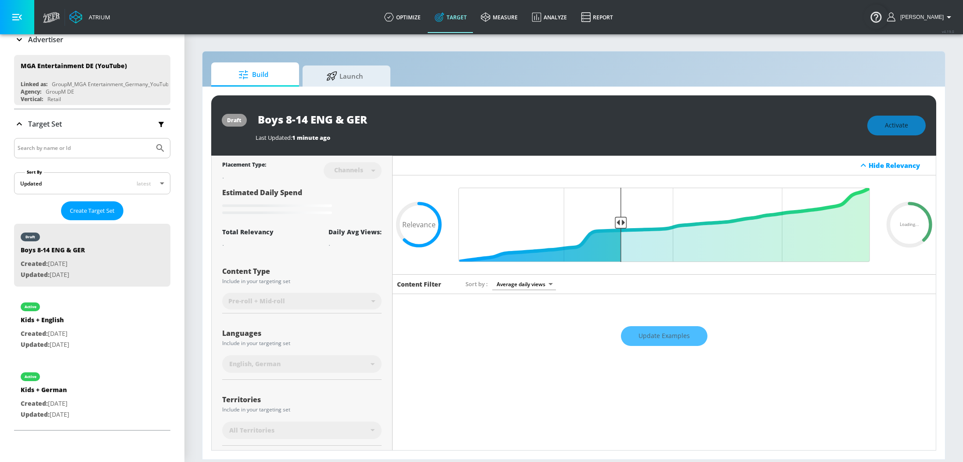
click at [655, 332] on div "Update Examples" at bounding box center [664, 336] width 543 height 31
click at [665, 336] on div "Update Examples" at bounding box center [664, 336] width 543 height 31
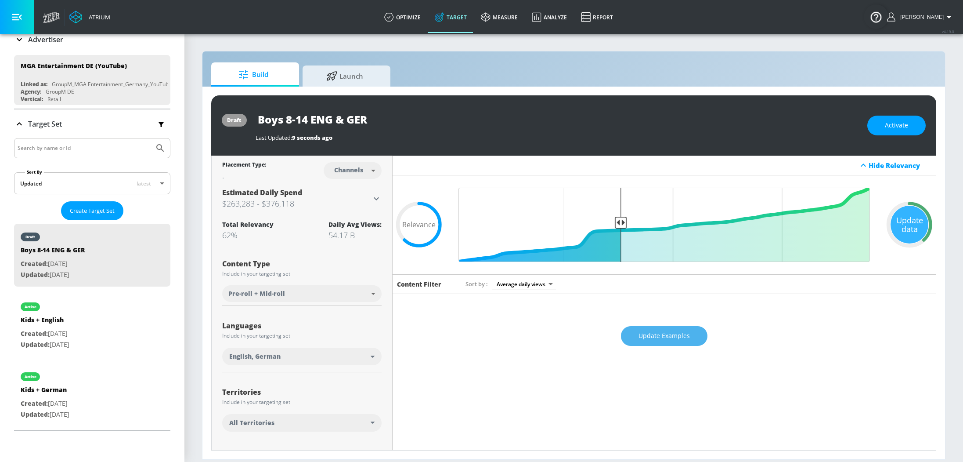
click at [666, 330] on span "Update Examples" at bounding box center [664, 335] width 51 height 11
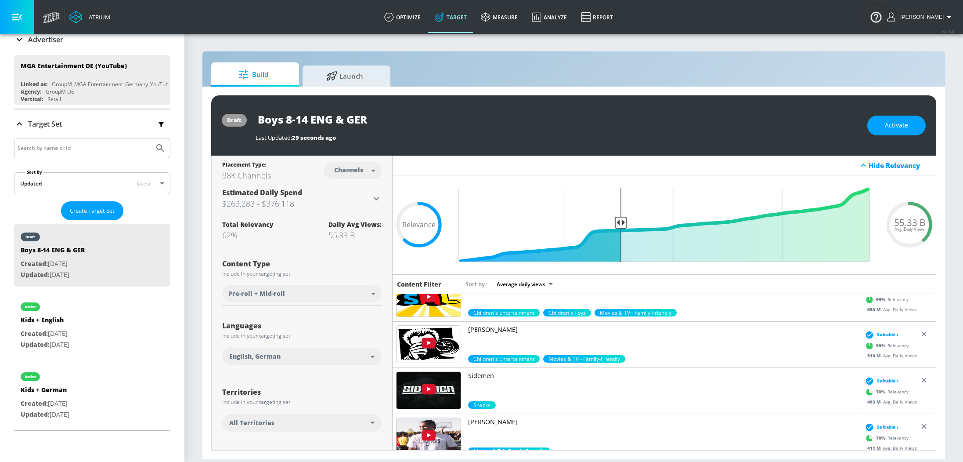
scroll to position [66, 0]
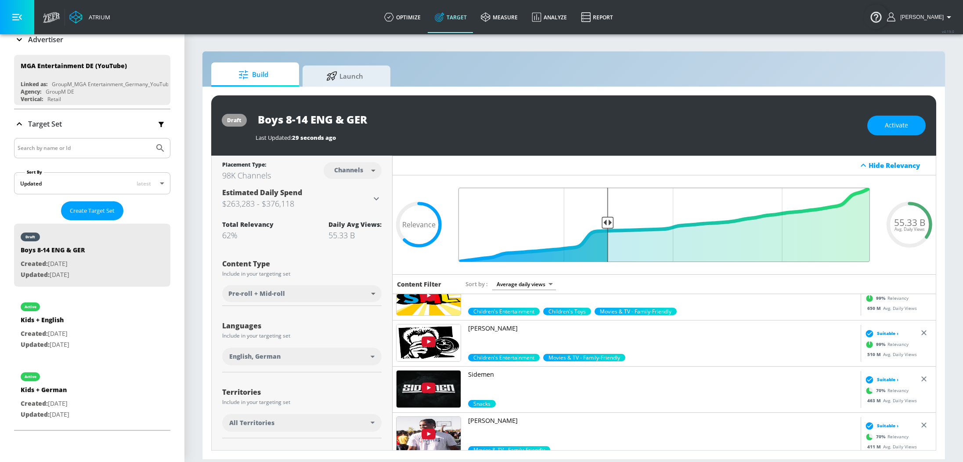
drag, startPoint x: 621, startPoint y: 223, endPoint x: 607, endPoint y: 222, distance: 13.2
type input "0.65"
click at [607, 222] on input "Final Threshold" at bounding box center [664, 225] width 420 height 74
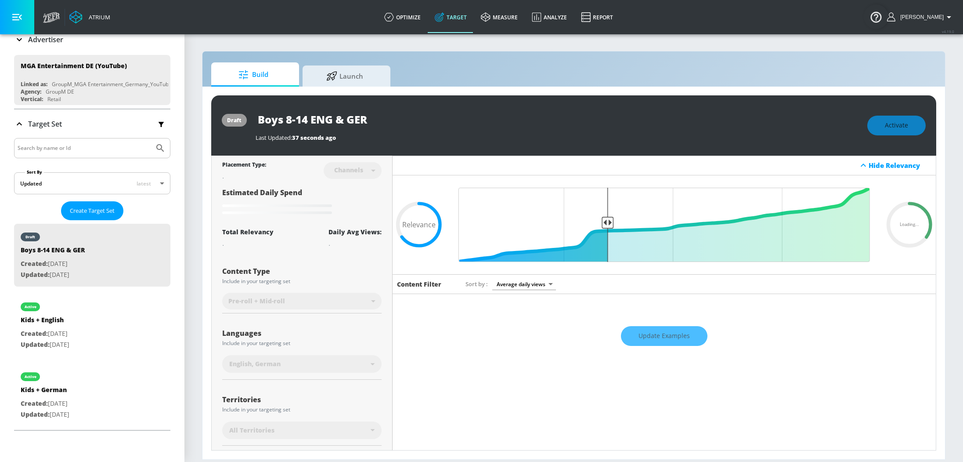
click at [661, 335] on div "Update Examples" at bounding box center [664, 336] width 543 height 31
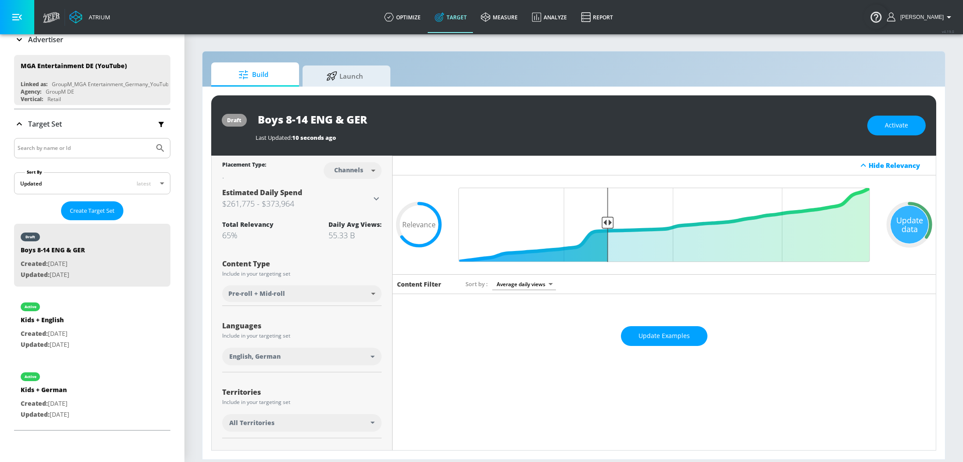
click at [661, 335] on span "Update Examples" at bounding box center [664, 335] width 51 height 11
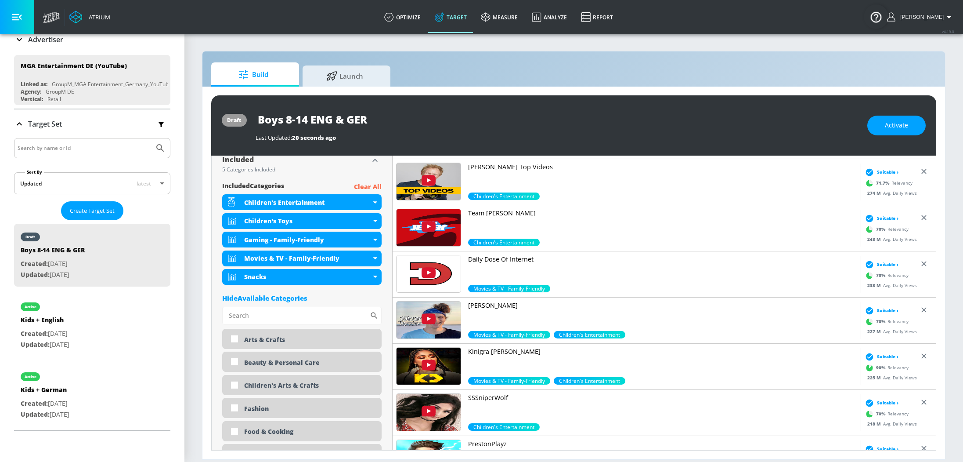
scroll to position [292, 0]
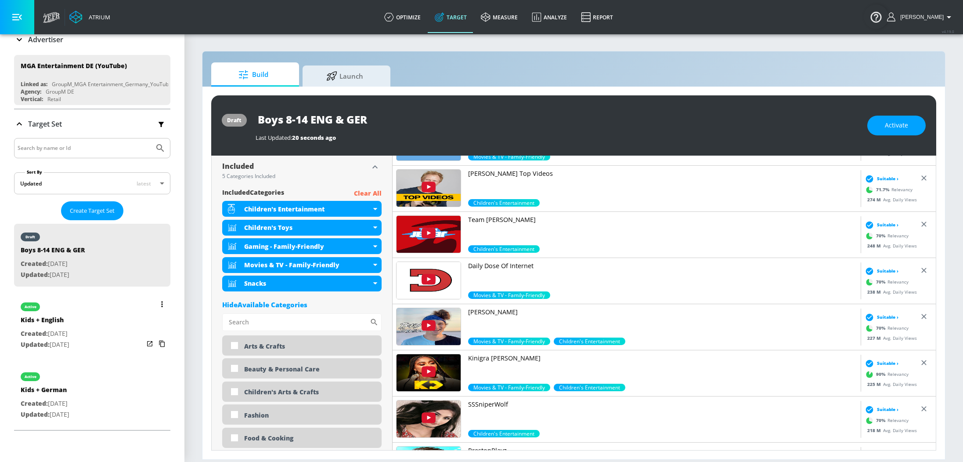
click at [102, 340] on div "active Kids + English Created: [DATE] Updated: [DATE]" at bounding box center [92, 324] width 156 height 63
type input "Kids + English"
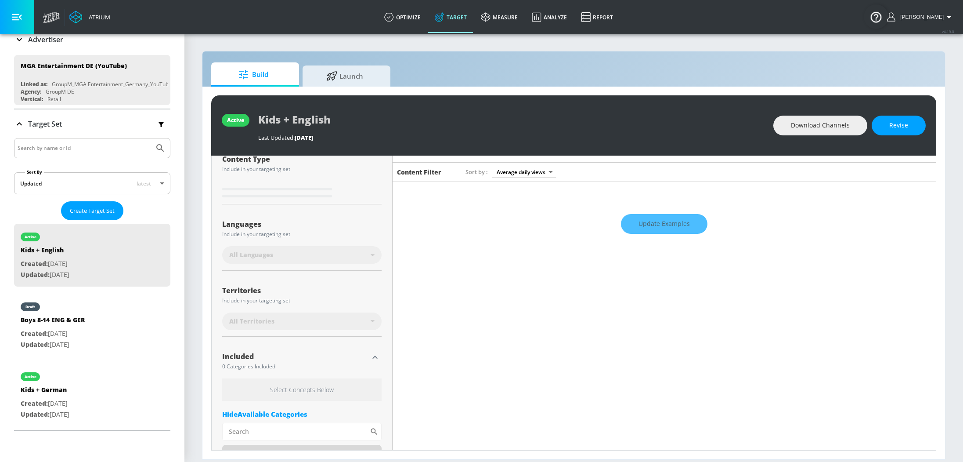
scroll to position [134, 0]
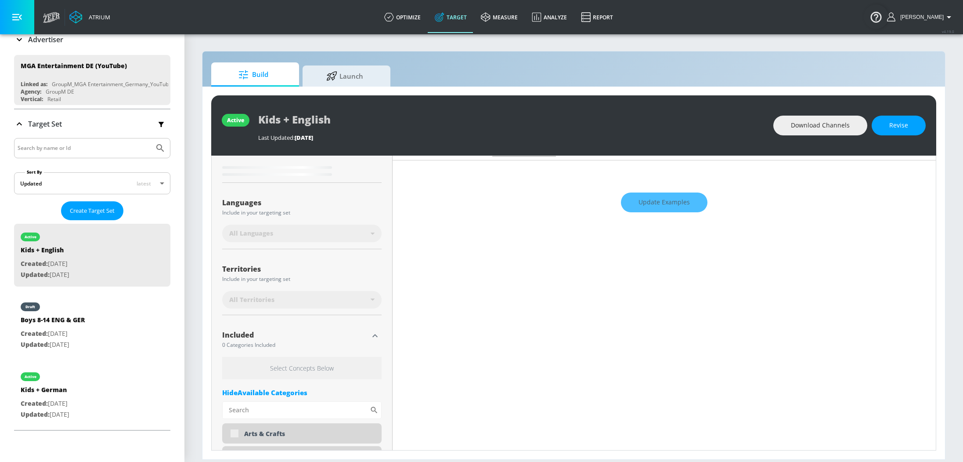
click at [298, 312] on div "Territories Include in your targeting set All Territories" at bounding box center [301, 285] width 159 height 59
click at [311, 300] on div "All Territories" at bounding box center [299, 299] width 141 height 9
type input "0.52"
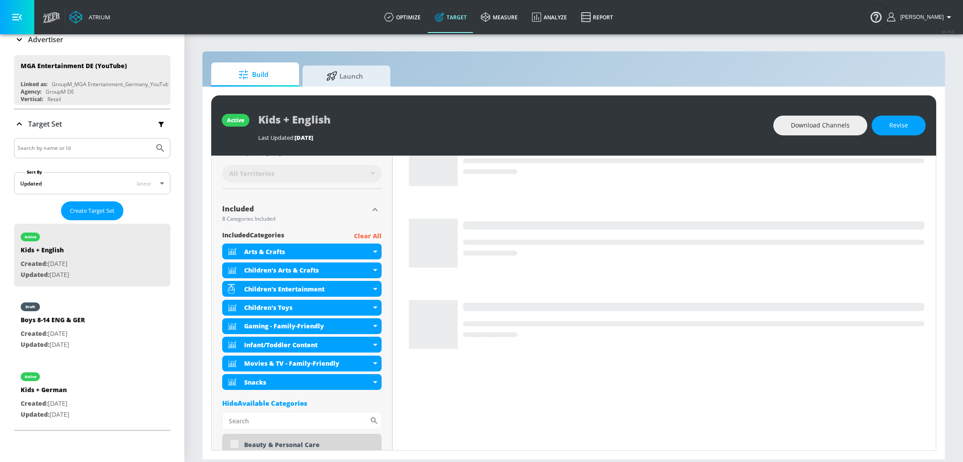
scroll to position [249, 0]
click at [85, 333] on p "Created: [DATE]" at bounding box center [53, 333] width 64 height 11
type input "Boys 8-14 ENG & GER"
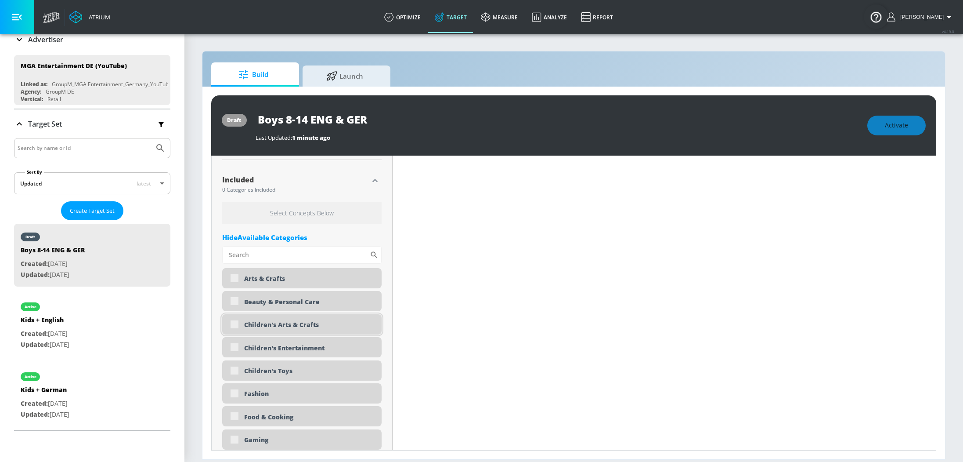
scroll to position [296, 0]
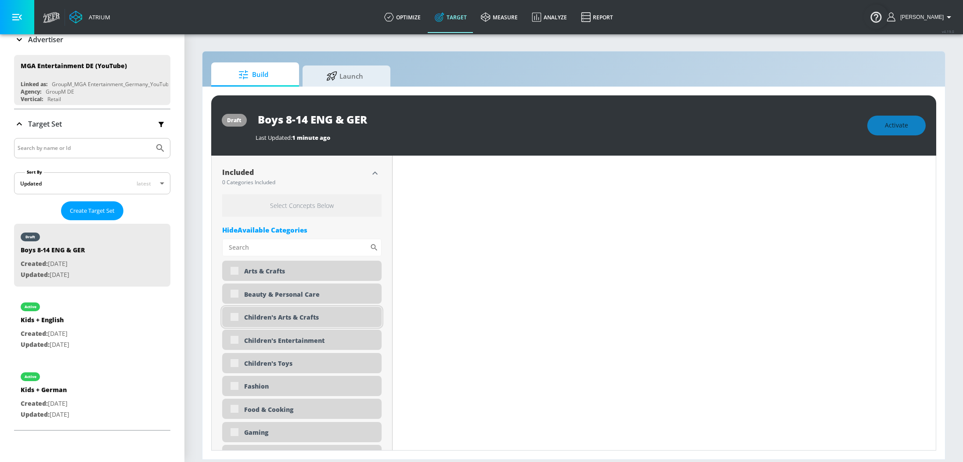
click at [236, 316] on div "Children's Arts & Crafts" at bounding box center [301, 317] width 159 height 20
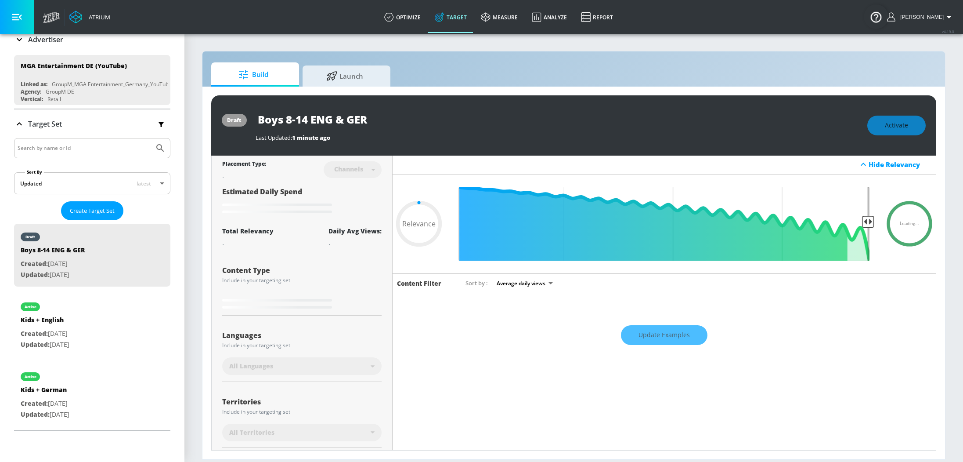
scroll to position [133, 0]
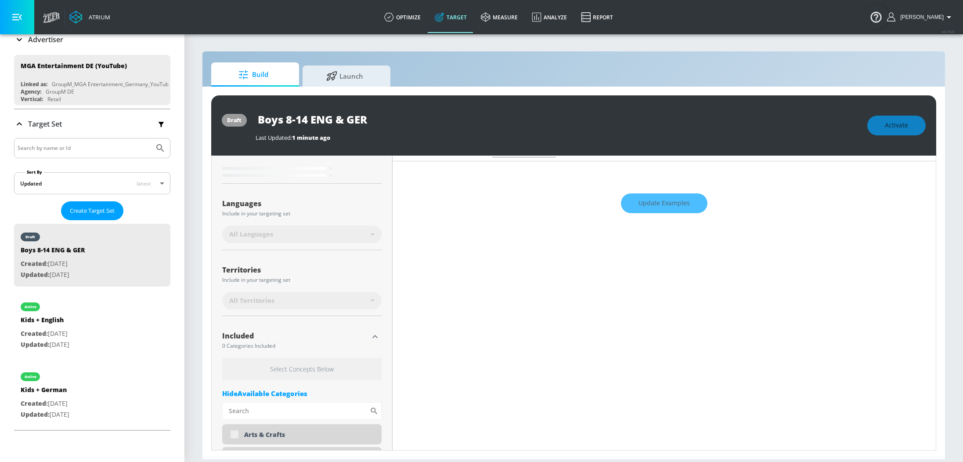
type input "0.65"
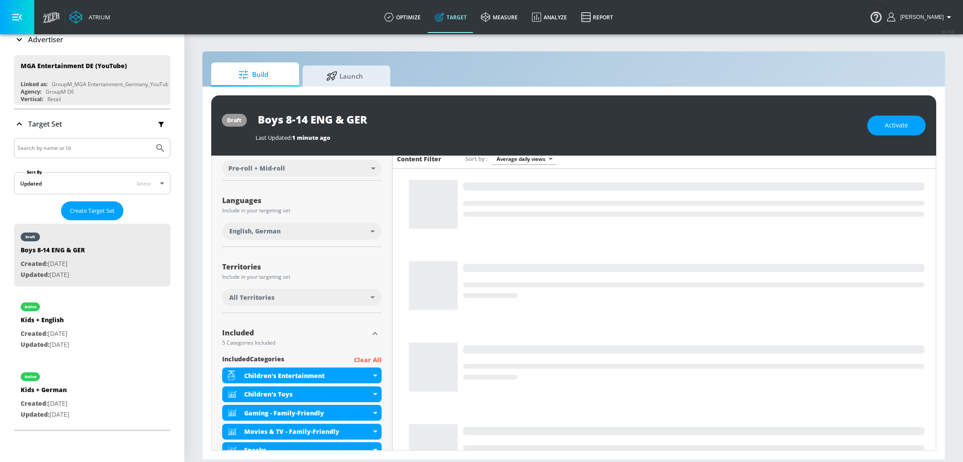
scroll to position [249, 0]
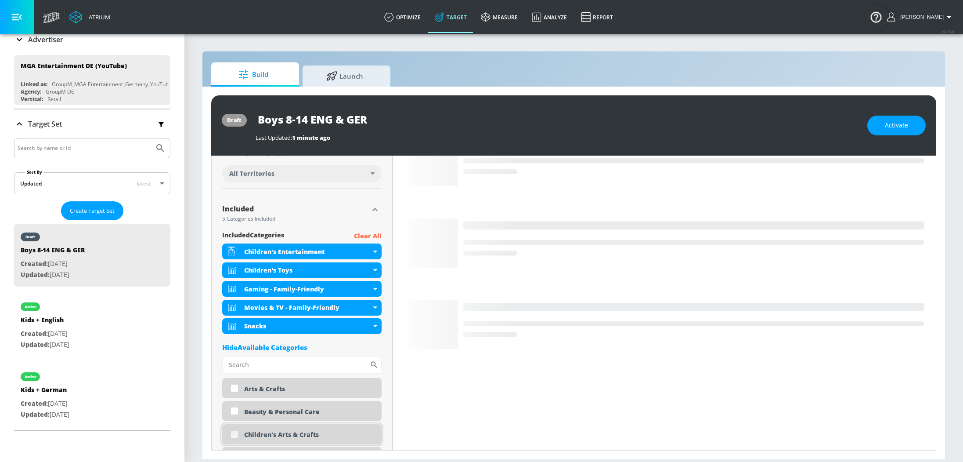
click at [235, 435] on input "checkbox" at bounding box center [235, 434] width 16 height 16
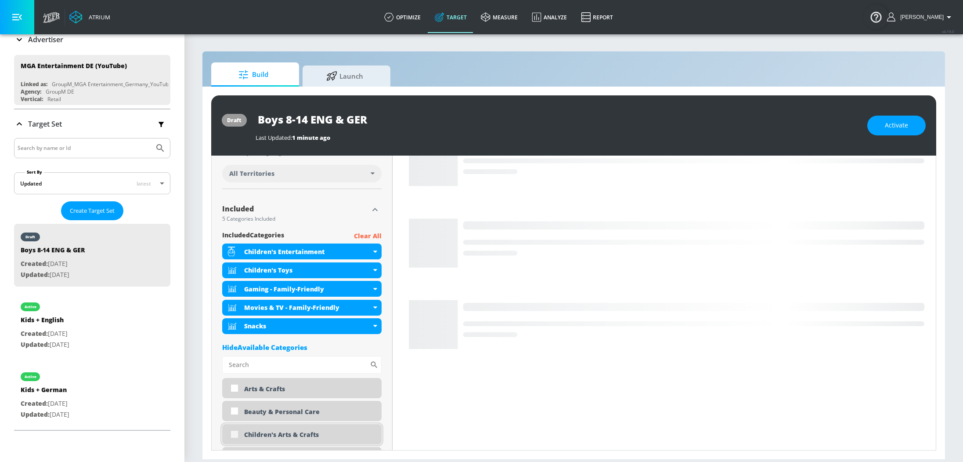
checkbox input "true"
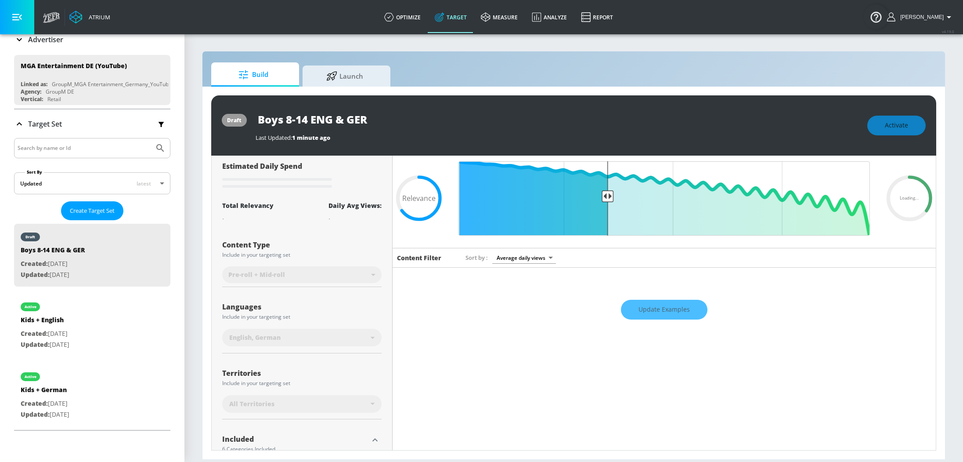
scroll to position [0, 0]
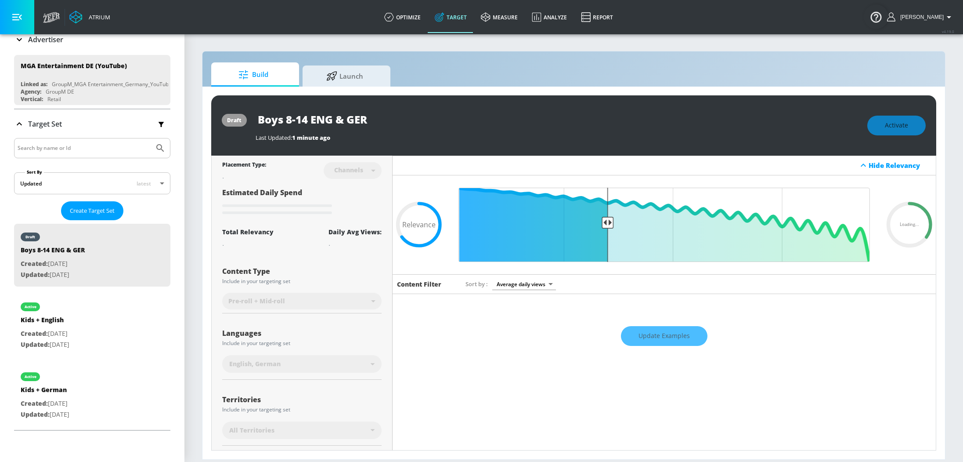
click at [652, 331] on div "Update Examples" at bounding box center [664, 336] width 543 height 31
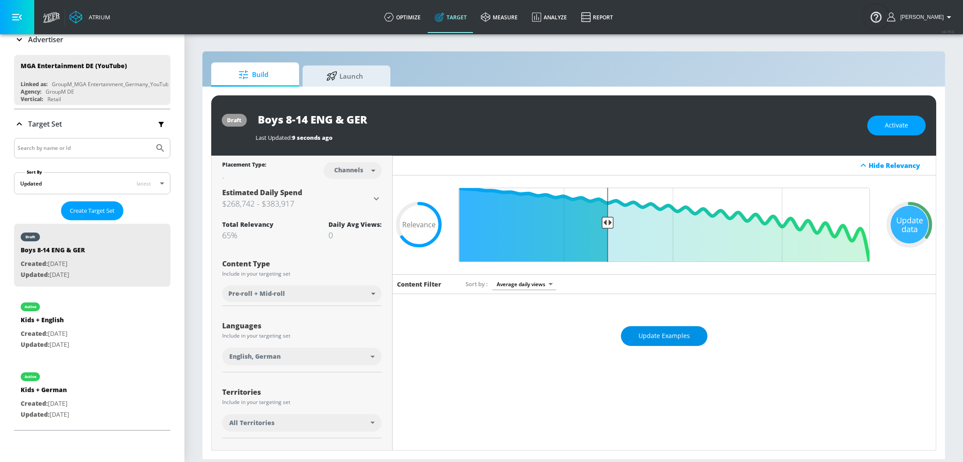
click at [676, 334] on span "Update Examples" at bounding box center [664, 335] width 51 height 11
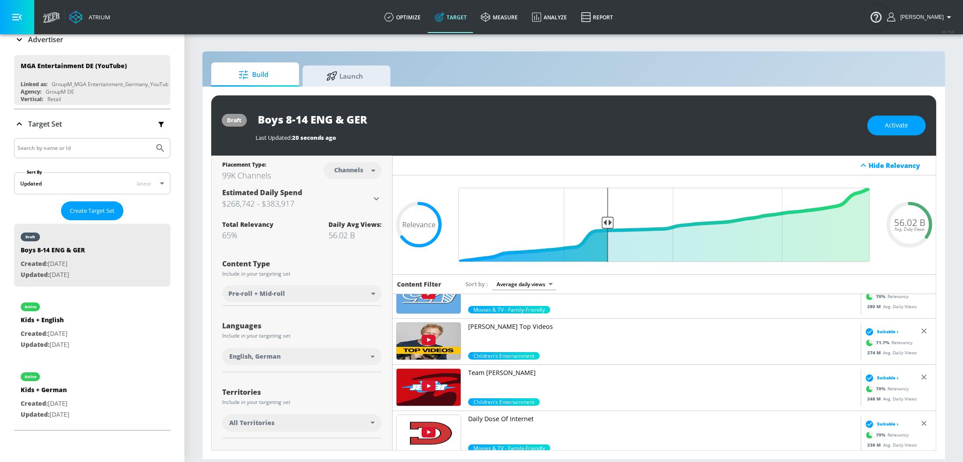
scroll to position [306, 0]
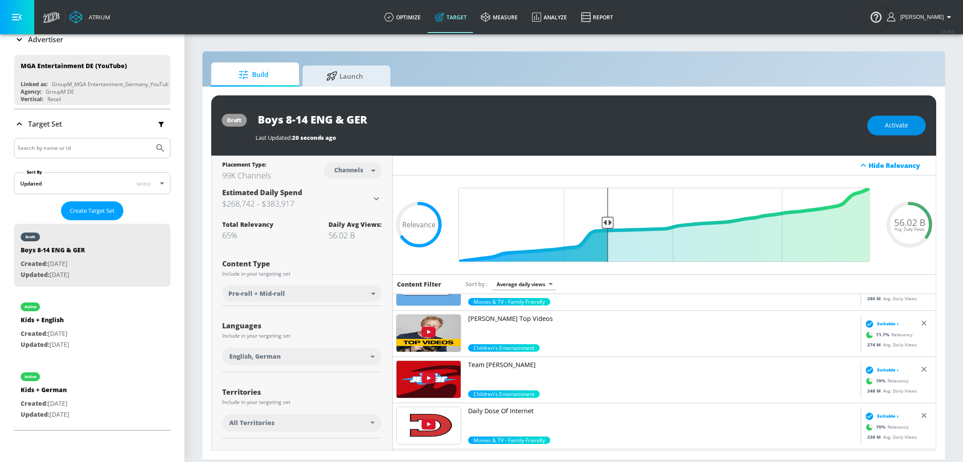
click at [895, 123] on span "Activate" at bounding box center [896, 125] width 23 height 11
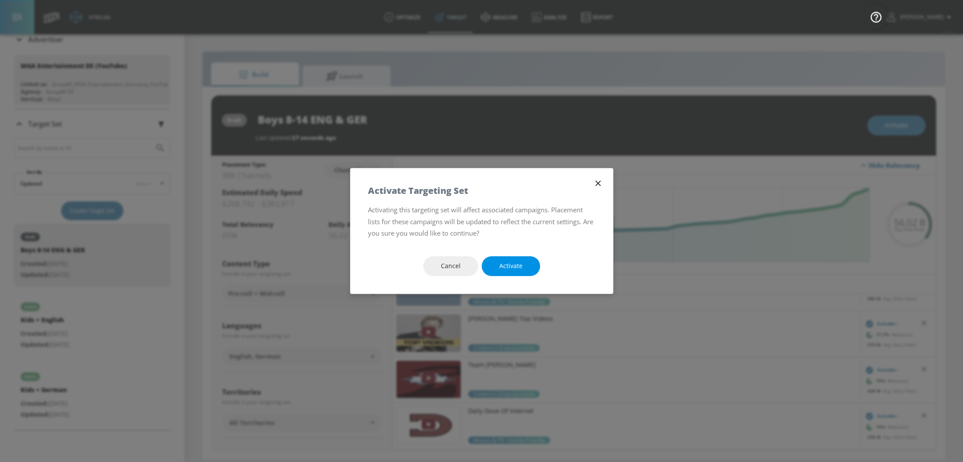
click at [512, 267] on span "Activate" at bounding box center [510, 265] width 23 height 11
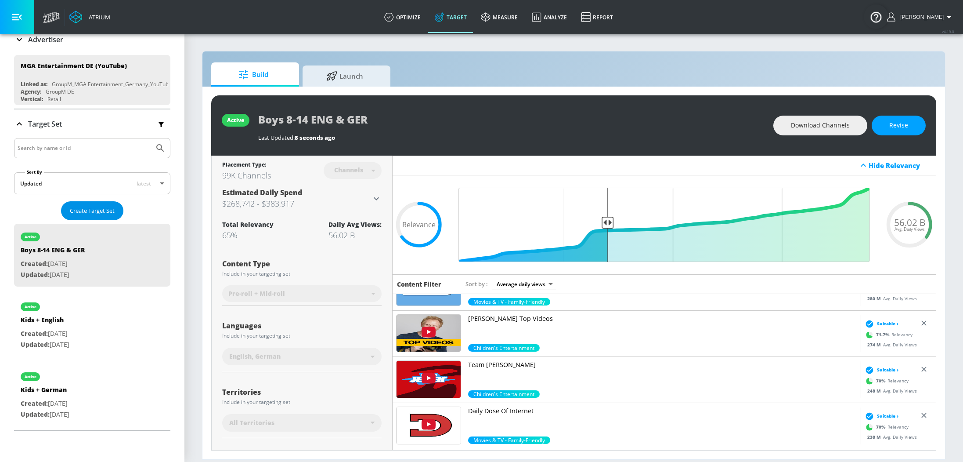
click at [93, 206] on span "Create Target Set" at bounding box center [92, 211] width 45 height 10
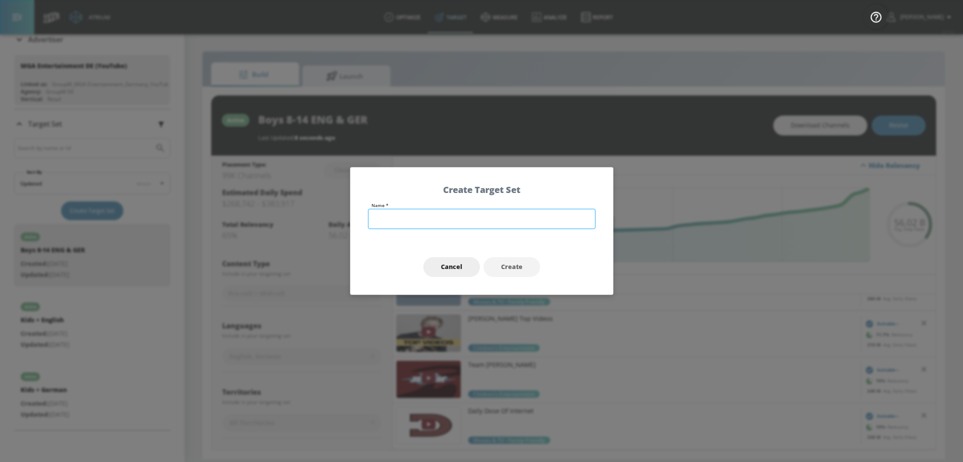
click at [388, 220] on input "text" at bounding box center [482, 219] width 228 height 20
type input "Girls 4-9 ENG & GER"
click at [509, 259] on button "Create" at bounding box center [512, 267] width 57 height 20
type input "Girls 4-9 ENG & GER"
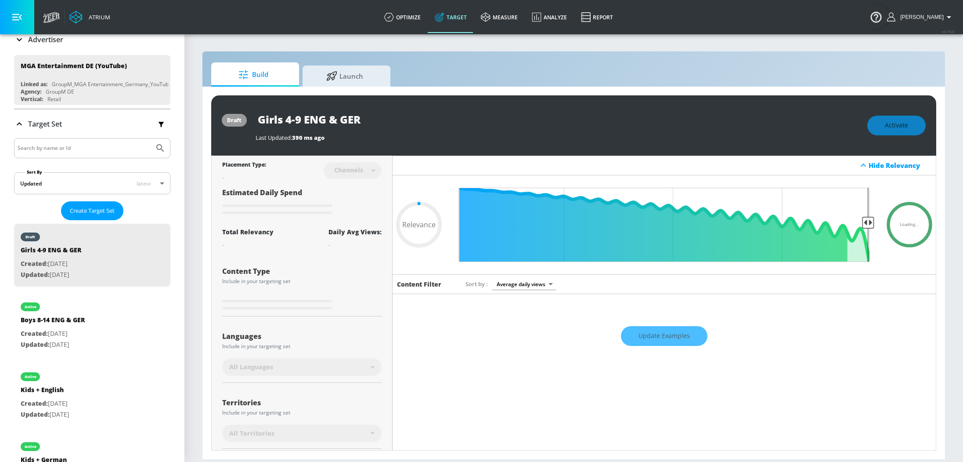
type input "0.7"
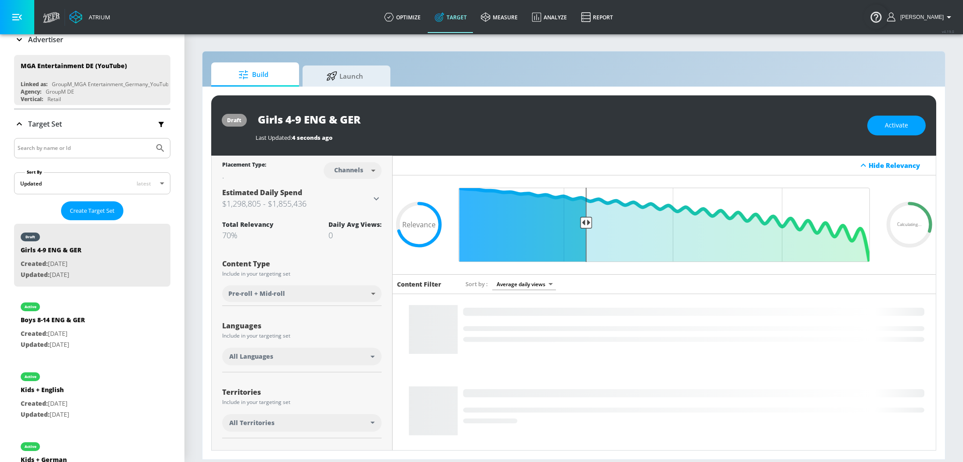
click at [373, 354] on div "All Languages" at bounding box center [301, 356] width 159 height 18
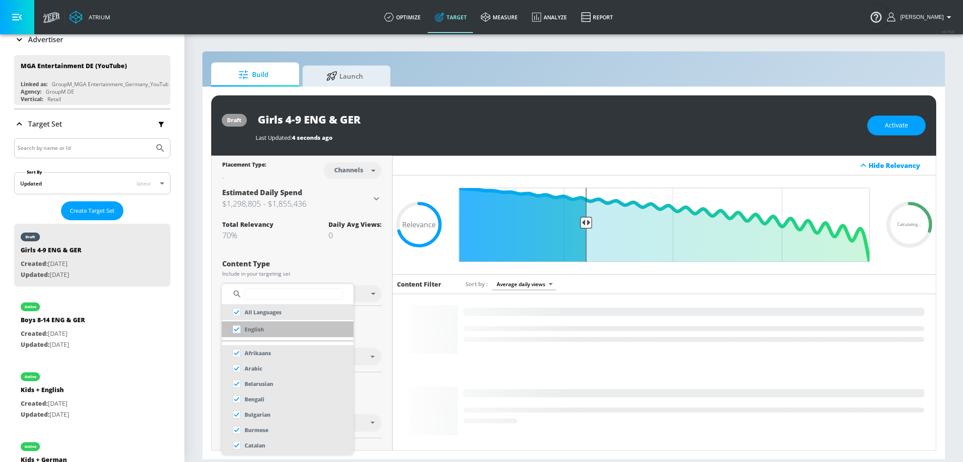
click at [237, 329] on input "checkbox" at bounding box center [237, 329] width 16 height 16
checkbox input "true"
checkbox input "false"
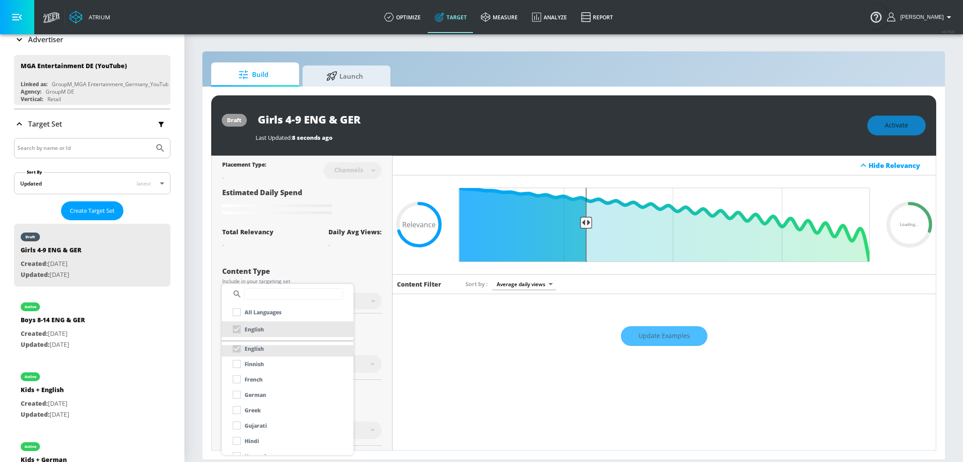
scroll to position [195, 0]
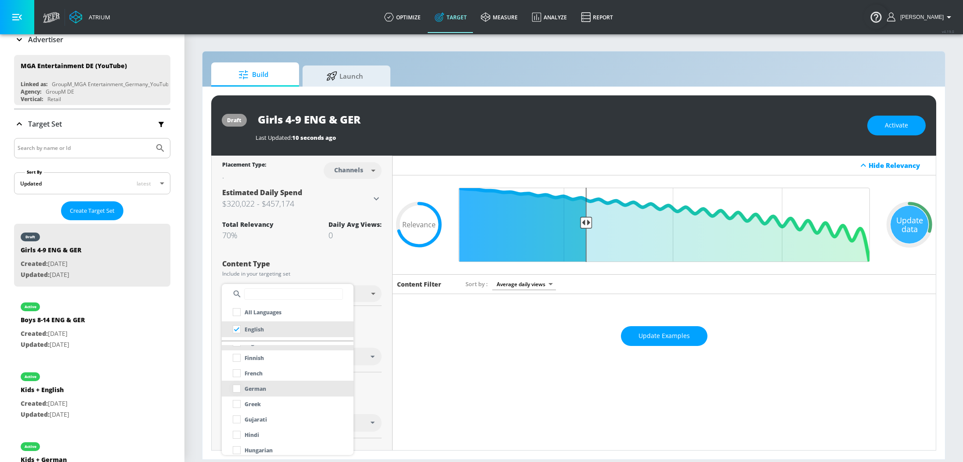
click at [237, 389] on input "checkbox" at bounding box center [237, 388] width 16 height 16
click at [384, 316] on div at bounding box center [481, 231] width 963 height 462
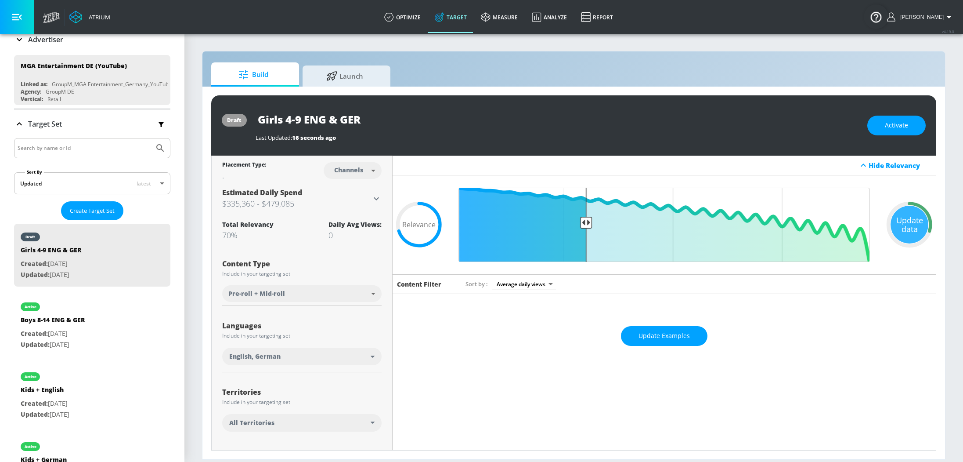
scroll to position [159, 0]
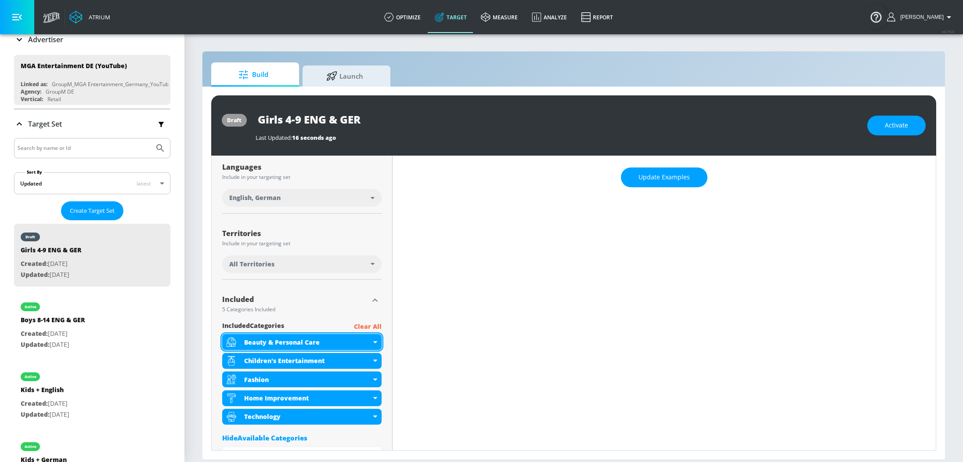
click at [373, 341] on icon at bounding box center [375, 342] width 4 height 2
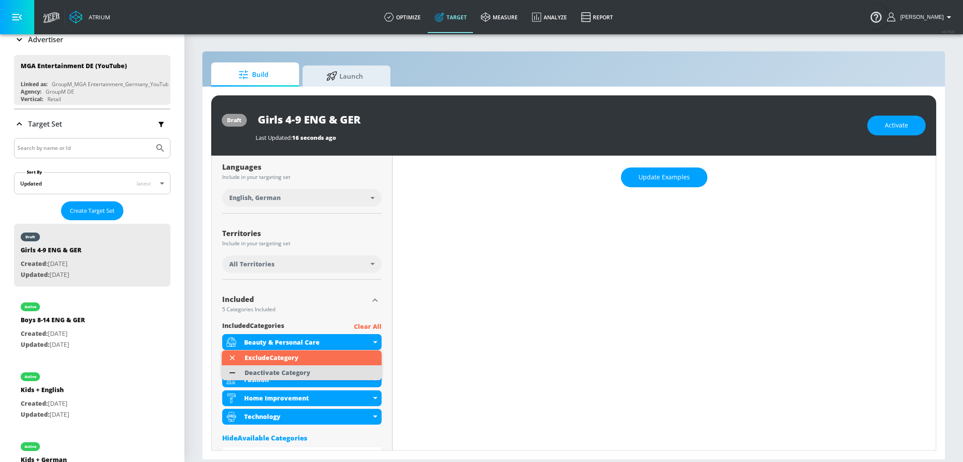
click at [330, 368] on li "Deactivate Category" at bounding box center [302, 372] width 160 height 15
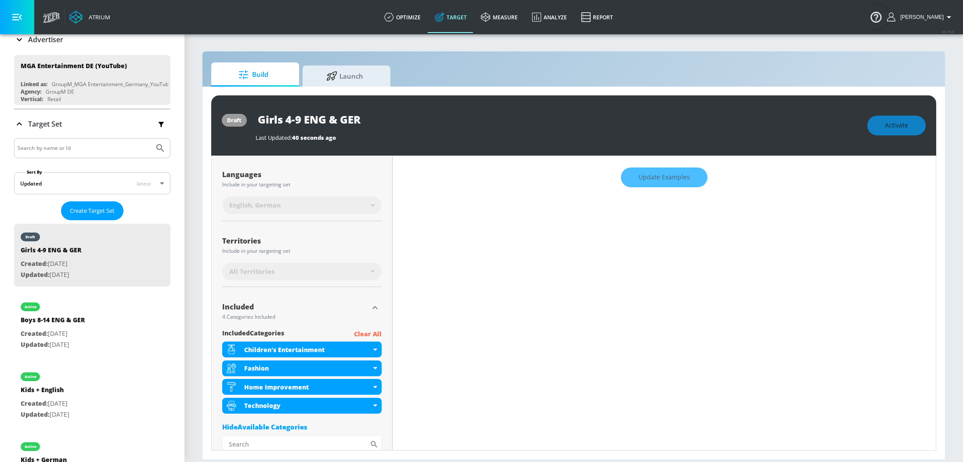
scroll to position [166, 0]
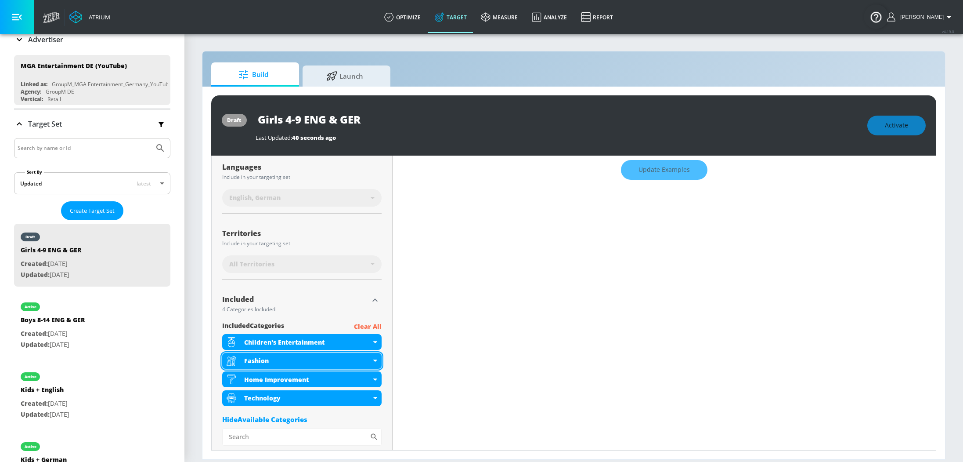
click at [377, 360] on icon at bounding box center [375, 360] width 4 height 2
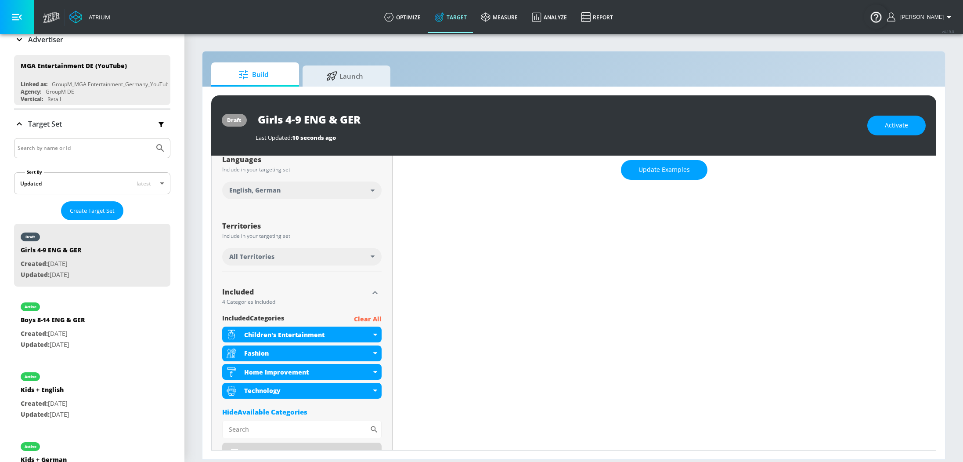
scroll to position [159, 0]
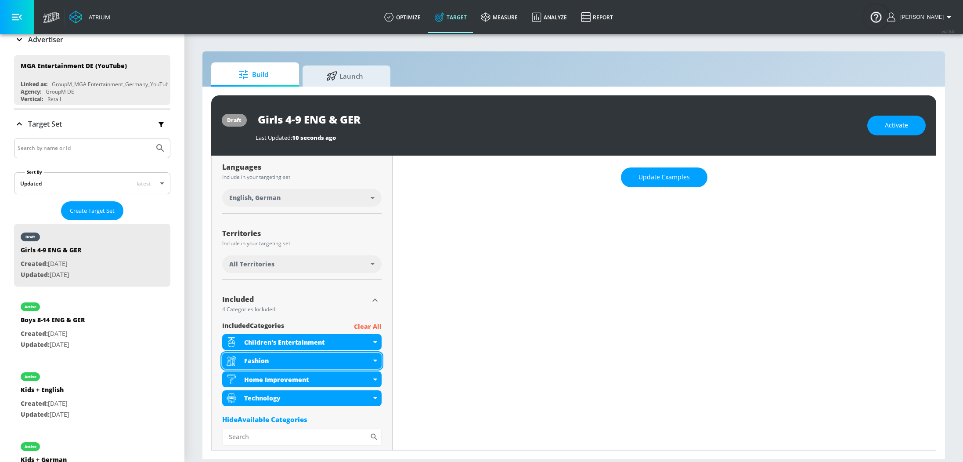
click at [376, 360] on icon at bounding box center [375, 360] width 4 height 2
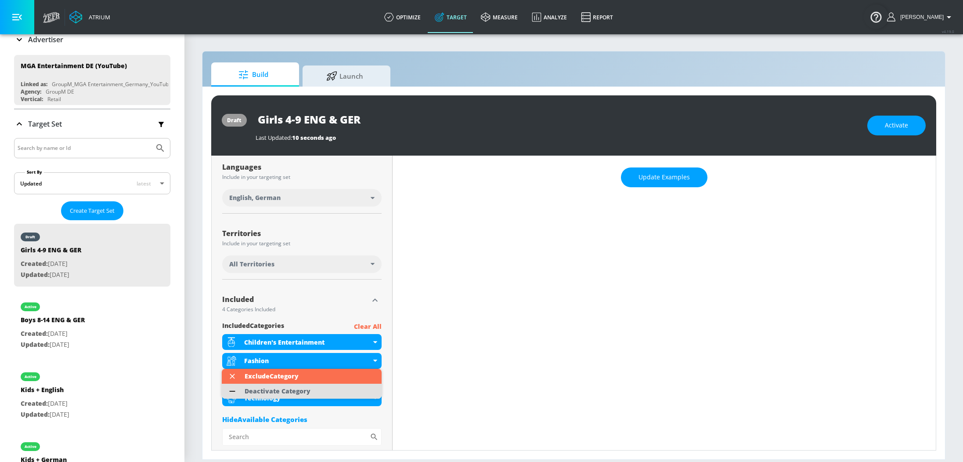
click at [347, 389] on li "Deactivate Category" at bounding box center [302, 390] width 160 height 15
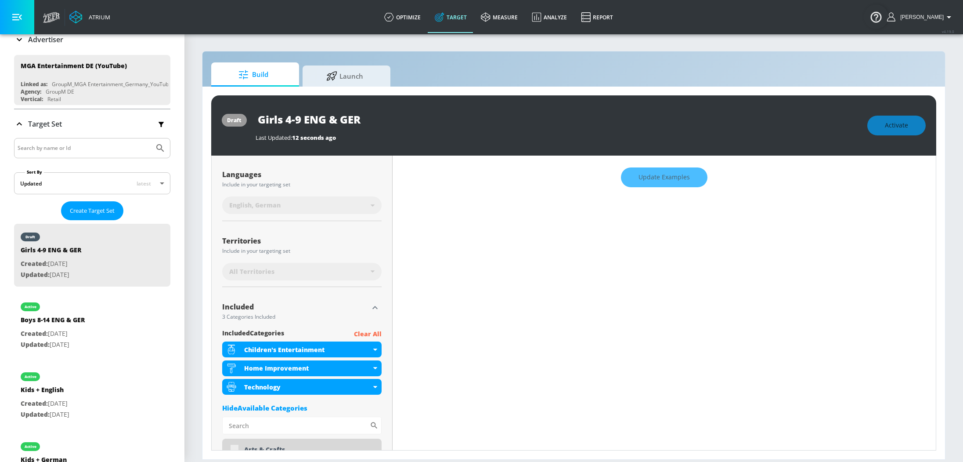
scroll to position [166, 0]
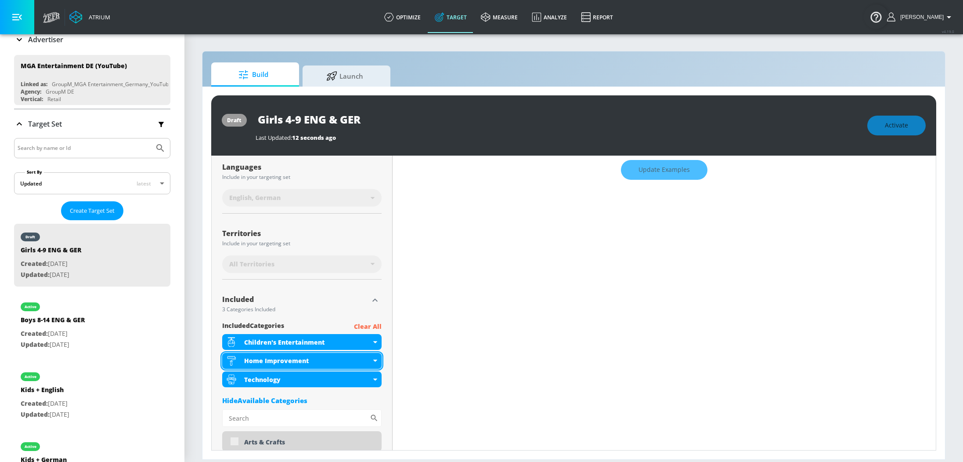
click at [376, 360] on icon at bounding box center [375, 360] width 4 height 2
click at [377, 359] on div "Home Improvement" at bounding box center [301, 361] width 159 height 16
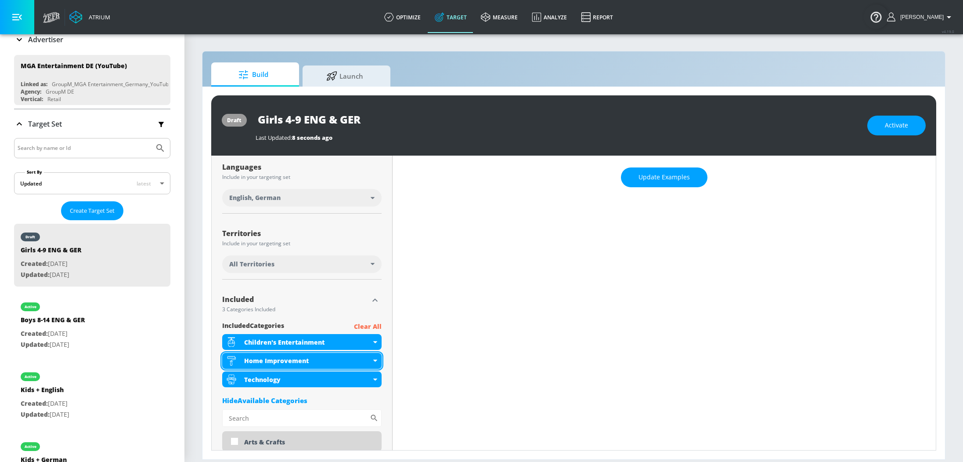
click at [377, 359] on div "Home Improvement" at bounding box center [301, 361] width 159 height 16
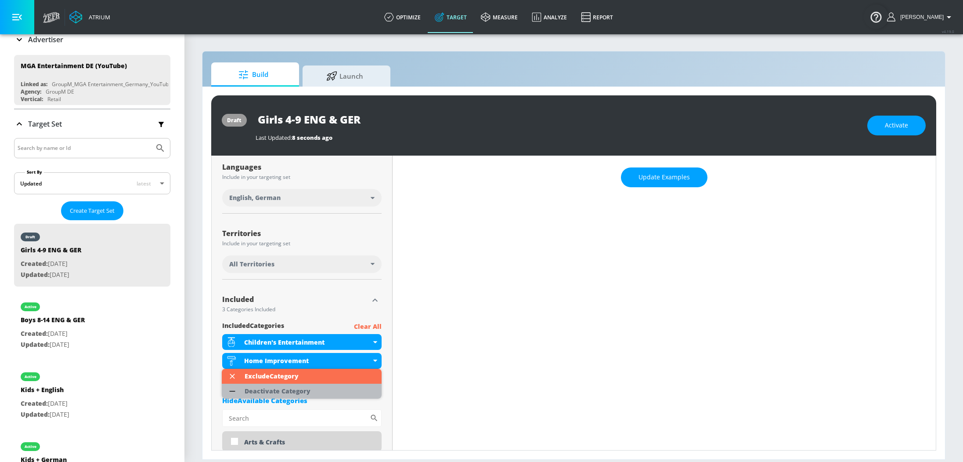
click at [349, 385] on li "Deactivate Category" at bounding box center [302, 390] width 160 height 15
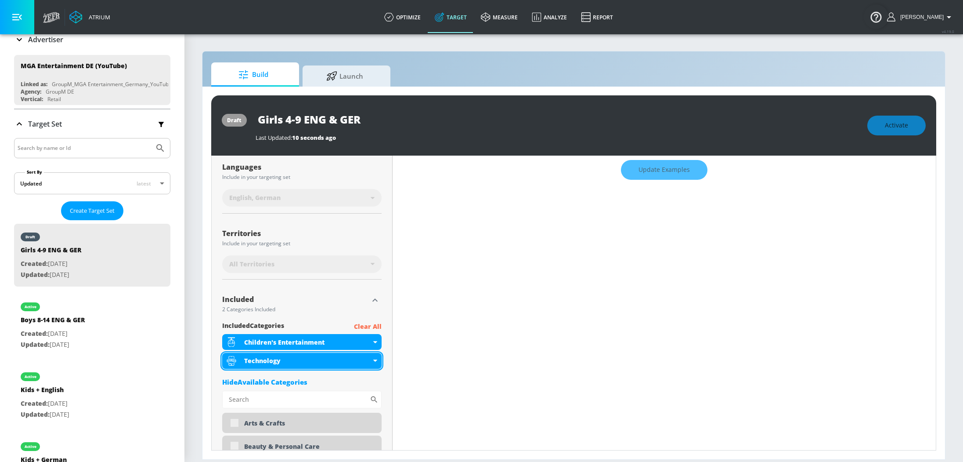
click at [377, 361] on div "Technology" at bounding box center [301, 361] width 159 height 16
click at [376, 361] on div "Technology" at bounding box center [301, 361] width 159 height 16
click at [376, 359] on icon at bounding box center [375, 360] width 4 height 2
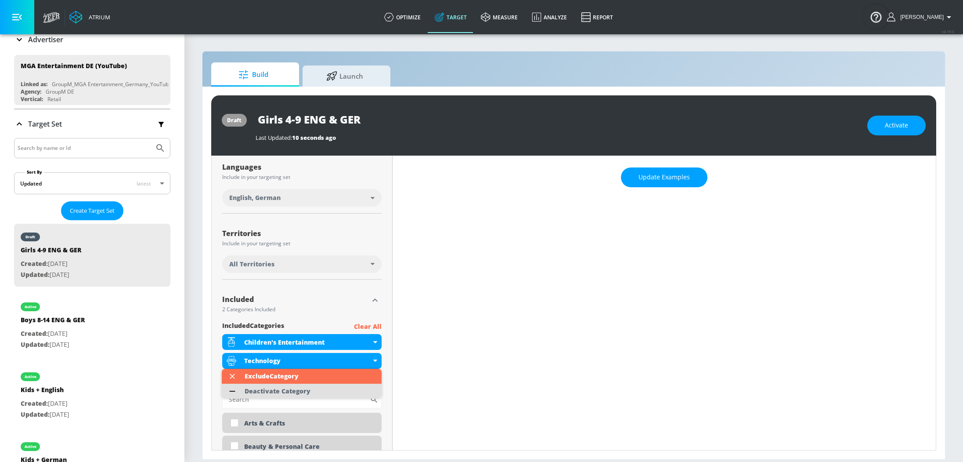
click at [341, 389] on li "Deactivate Category" at bounding box center [302, 390] width 160 height 15
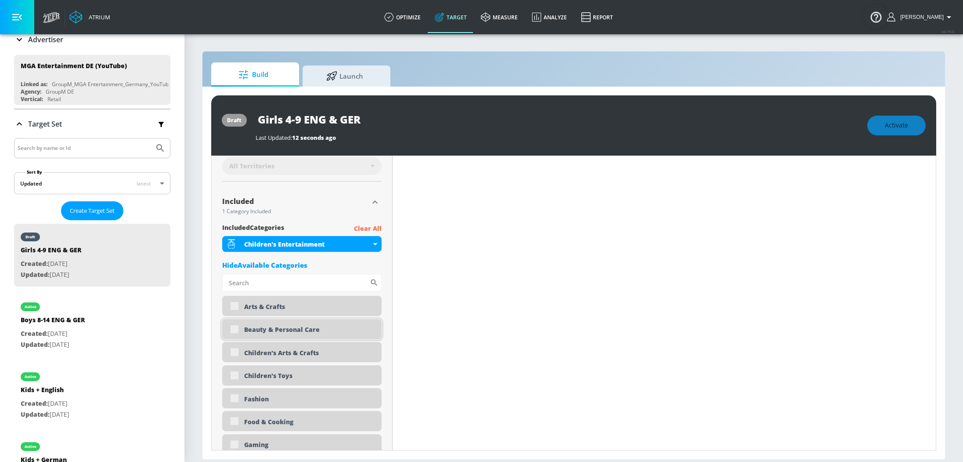
scroll to position [267, 0]
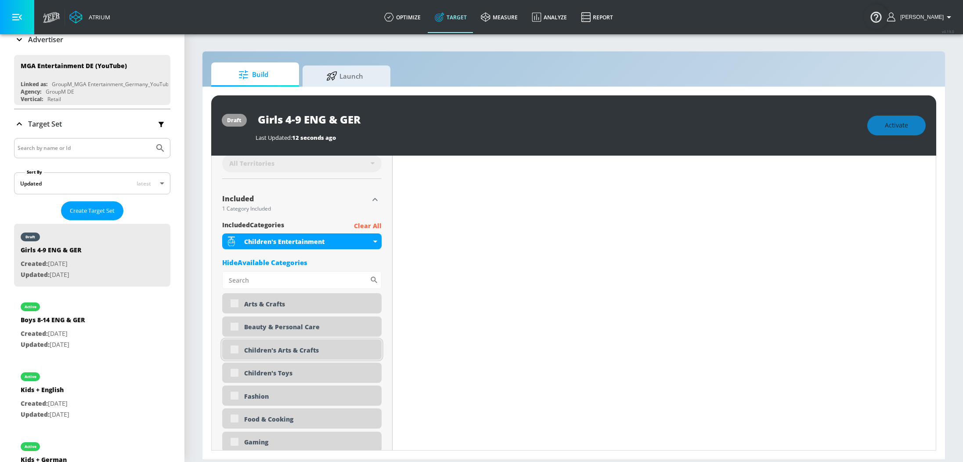
click at [234, 348] on div "Children's Arts & Crafts" at bounding box center [301, 349] width 159 height 20
click at [234, 348] on input "checkbox" at bounding box center [235, 349] width 16 height 16
checkbox input "true"
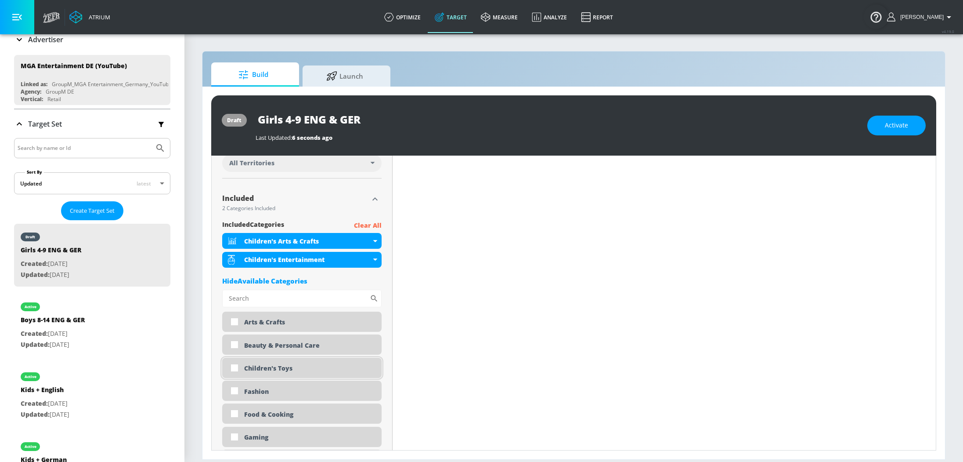
click at [234, 368] on input "checkbox" at bounding box center [235, 368] width 16 height 16
checkbox input "true"
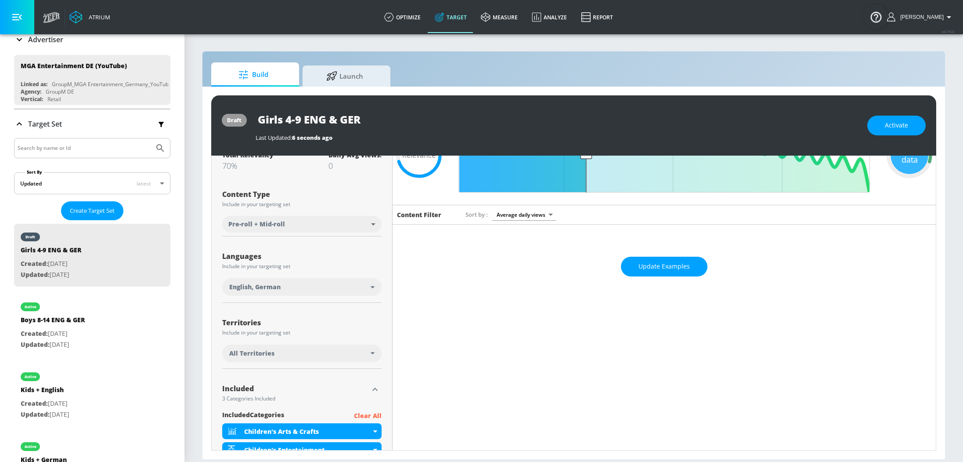
scroll to position [53, 0]
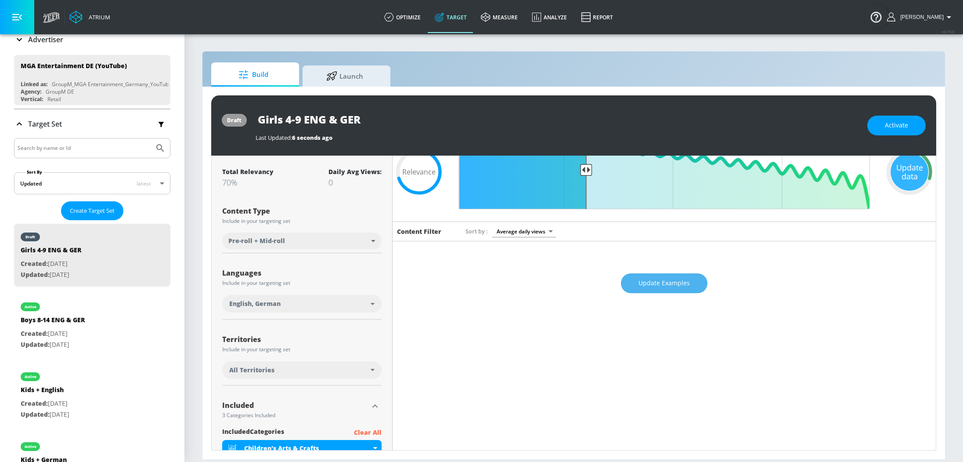
click at [683, 281] on span "Update Examples" at bounding box center [664, 283] width 51 height 11
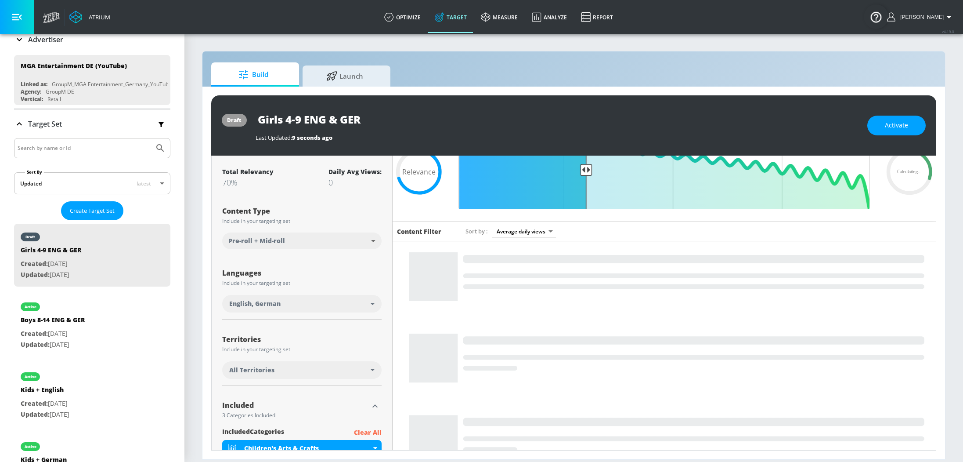
scroll to position [0, 0]
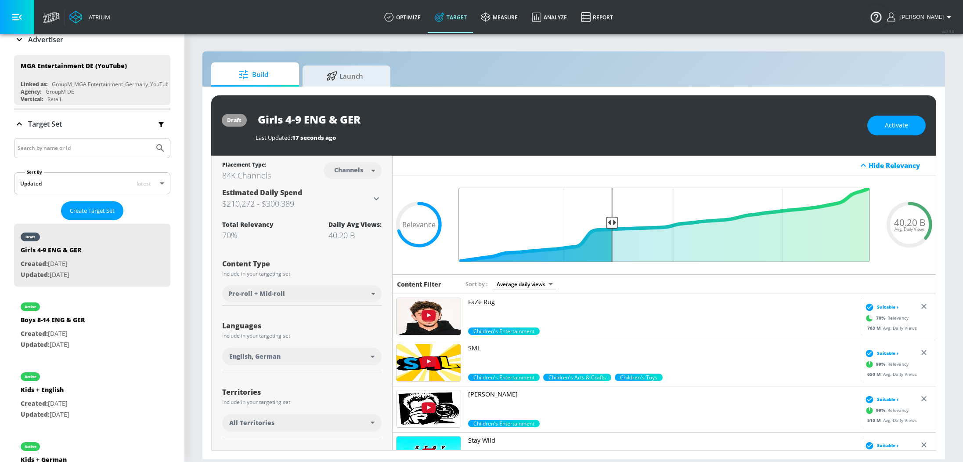
drag, startPoint x: 587, startPoint y: 220, endPoint x: 610, endPoint y: 223, distance: 23.4
click at [610, 223] on input "Final Threshold" at bounding box center [664, 225] width 420 height 74
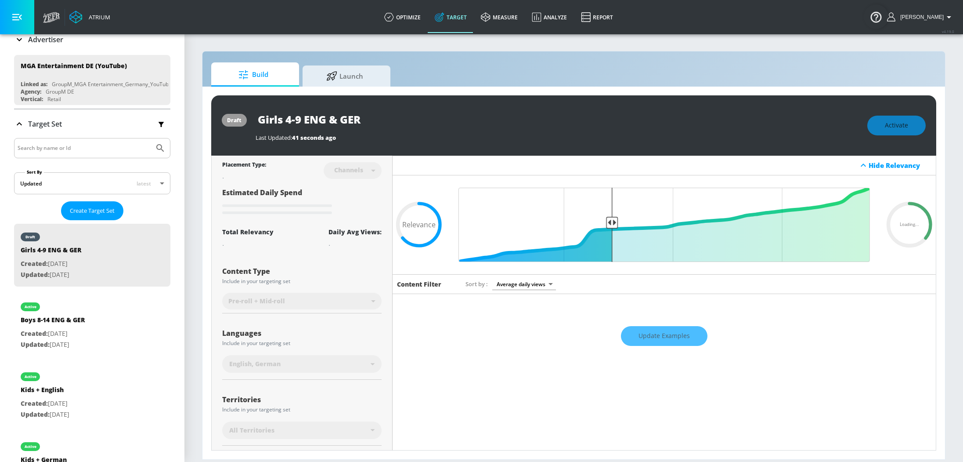
click at [671, 340] on div "Update Examples" at bounding box center [664, 336] width 543 height 31
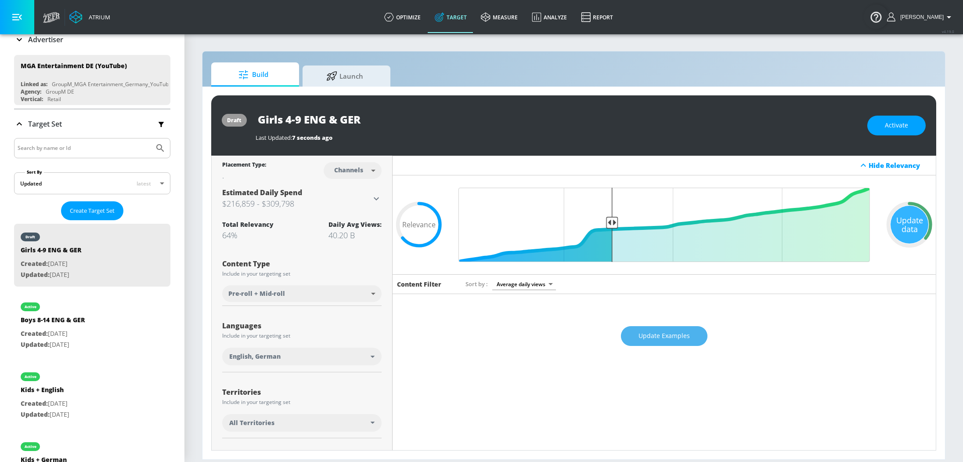
click at [658, 340] on span "Update Examples" at bounding box center [664, 335] width 51 height 11
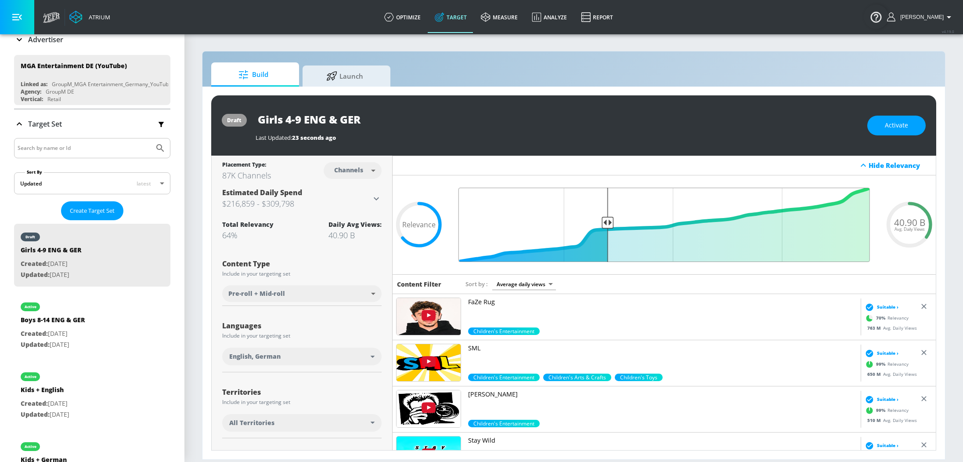
type input "0.65"
click at [609, 220] on input "Final Threshold" at bounding box center [664, 225] width 420 height 74
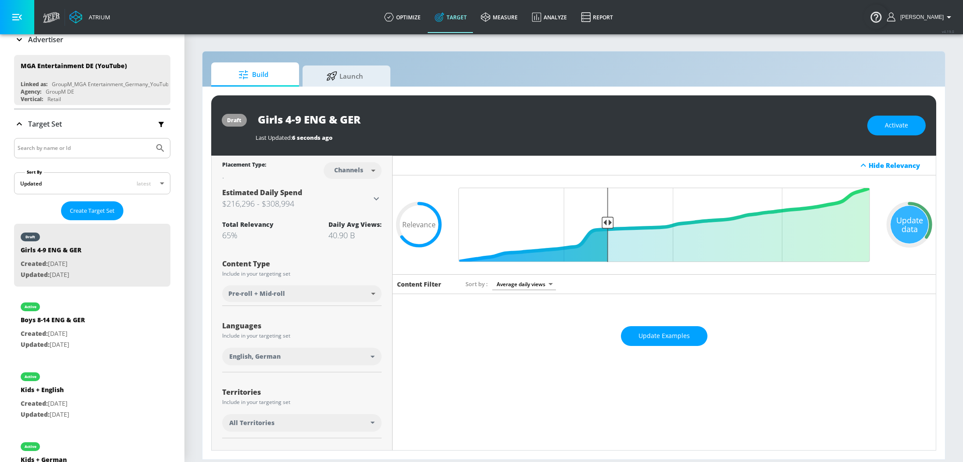
click at [670, 347] on div "Update Examples" at bounding box center [664, 336] width 543 height 31
click at [665, 336] on span "Update Examples" at bounding box center [664, 335] width 51 height 11
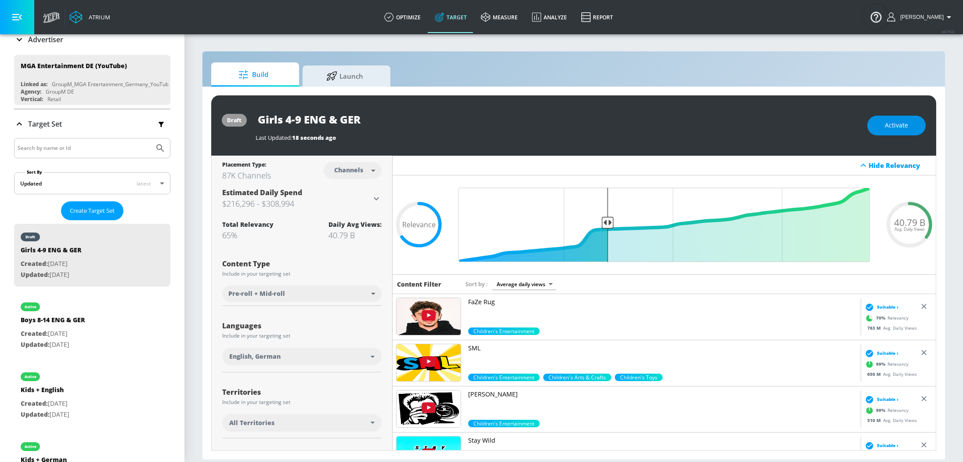
click at [889, 131] on button "Activate" at bounding box center [896, 126] width 58 height 20
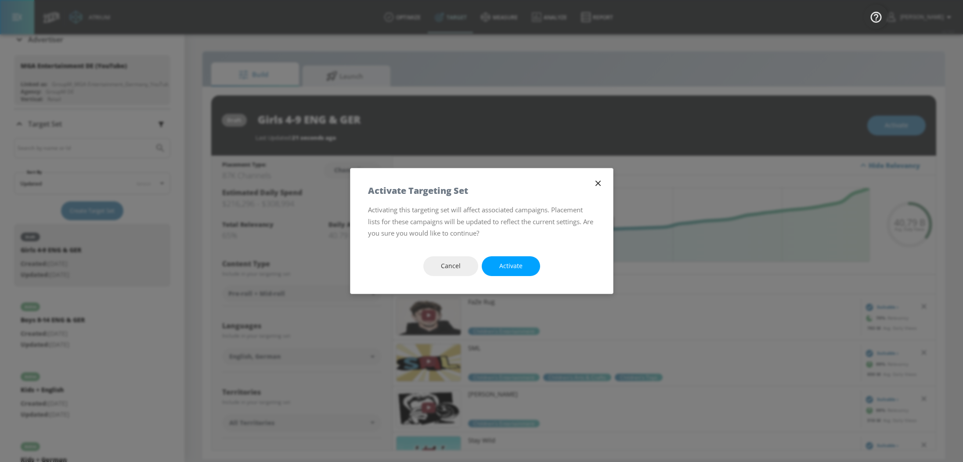
click at [514, 262] on span "Activate" at bounding box center [510, 265] width 23 height 11
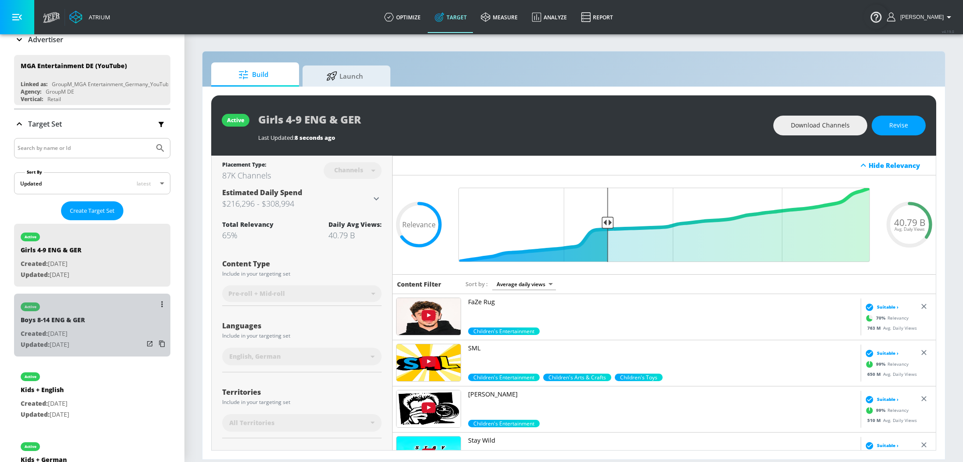
click at [82, 328] on p "Created: [DATE]" at bounding box center [53, 333] width 64 height 11
type input "Boys 8-14 ENG & GER"
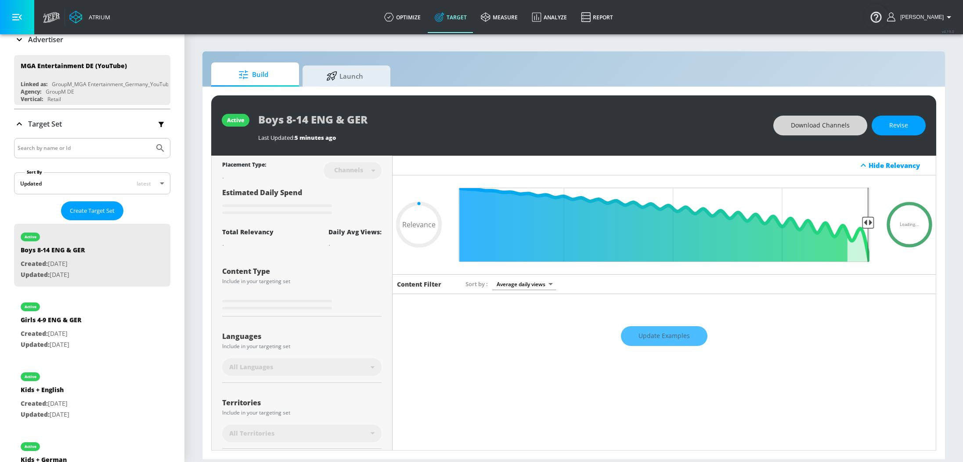
type input "0.65"
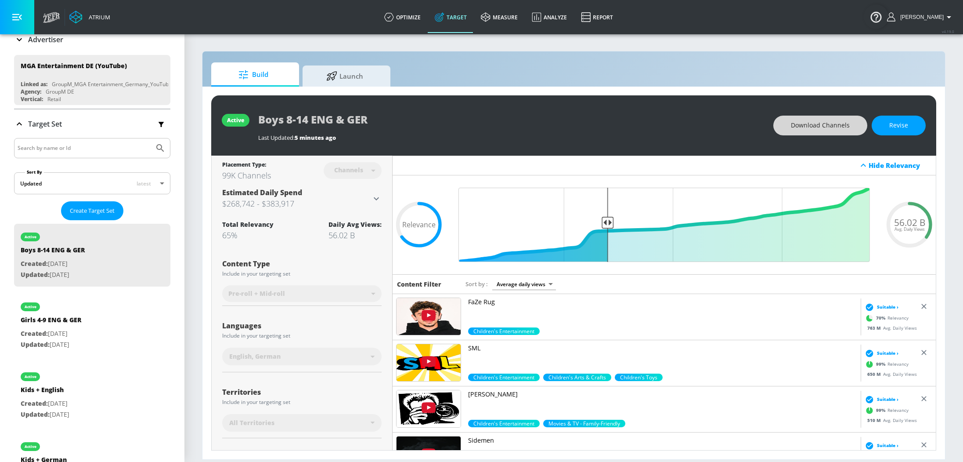
click at [837, 120] on span "Download Channels" at bounding box center [820, 125] width 59 height 11
click at [402, 23] on link "optimize" at bounding box center [402, 17] width 51 height 32
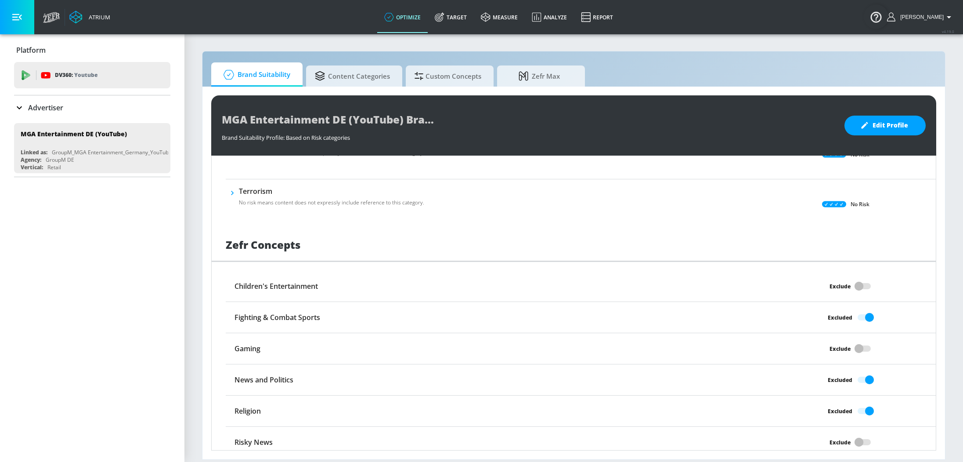
scroll to position [614, 0]
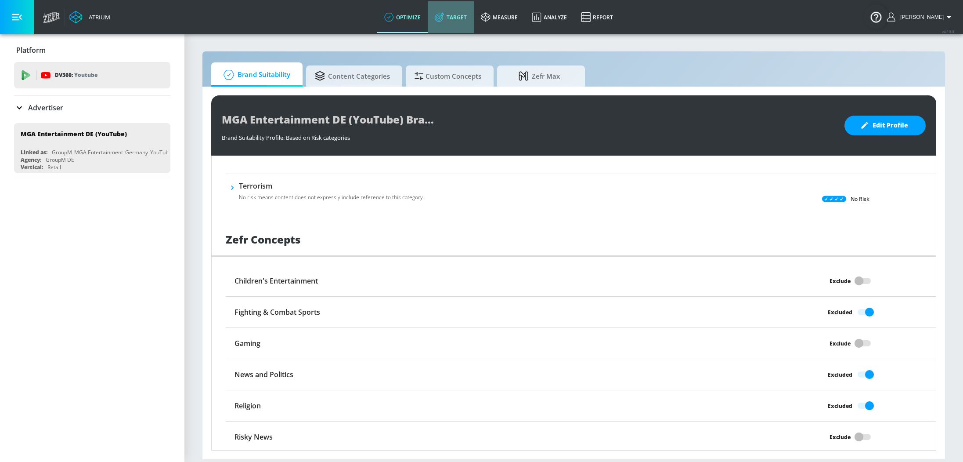
click at [466, 29] on link "Target" at bounding box center [451, 17] width 46 height 32
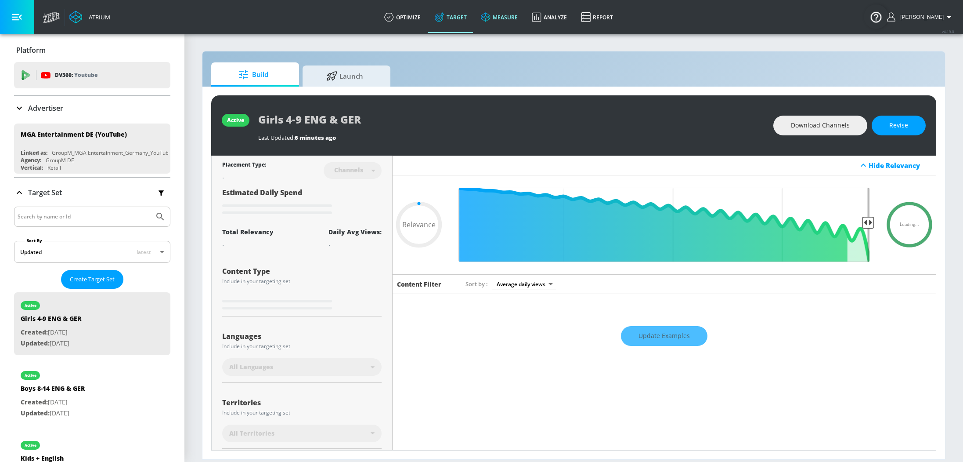
type input "0.65"
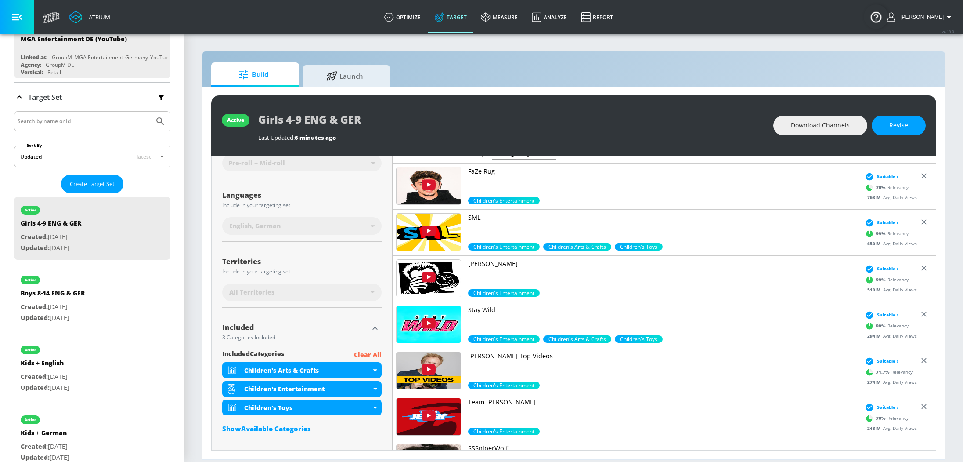
scroll to position [112, 0]
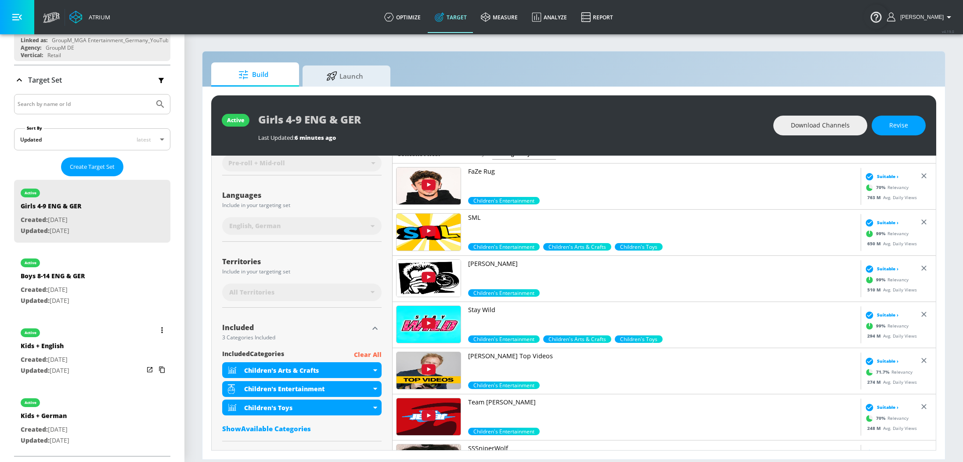
click at [108, 361] on div "active Kids + English Created: [DATE] Updated: [DATE]" at bounding box center [92, 350] width 156 height 63
type input "Kids + English"
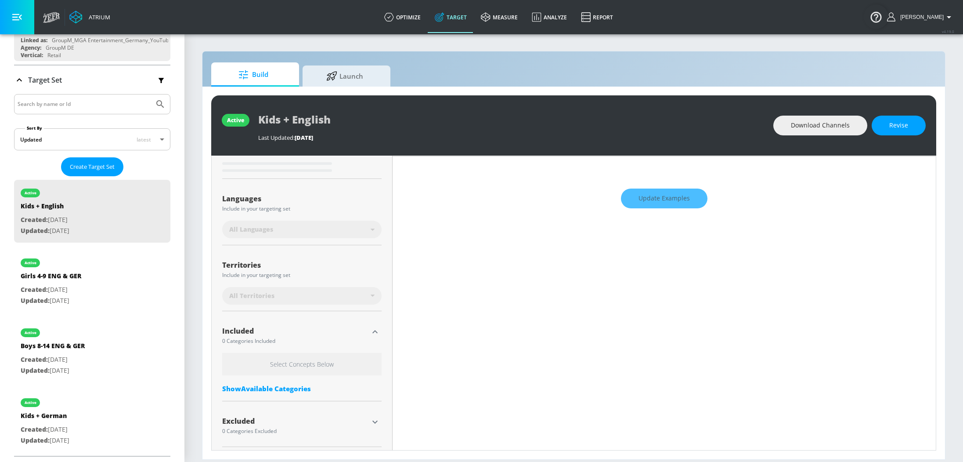
scroll to position [140, 0]
type input "0.52"
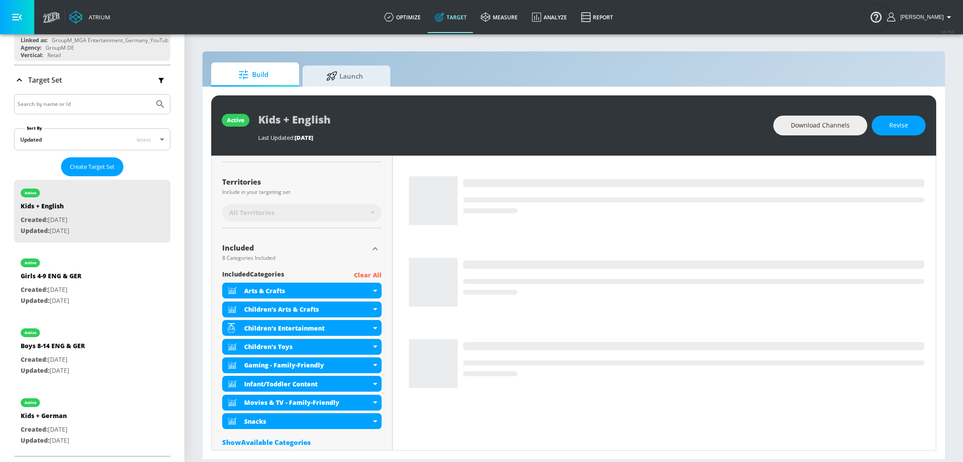
scroll to position [211, 0]
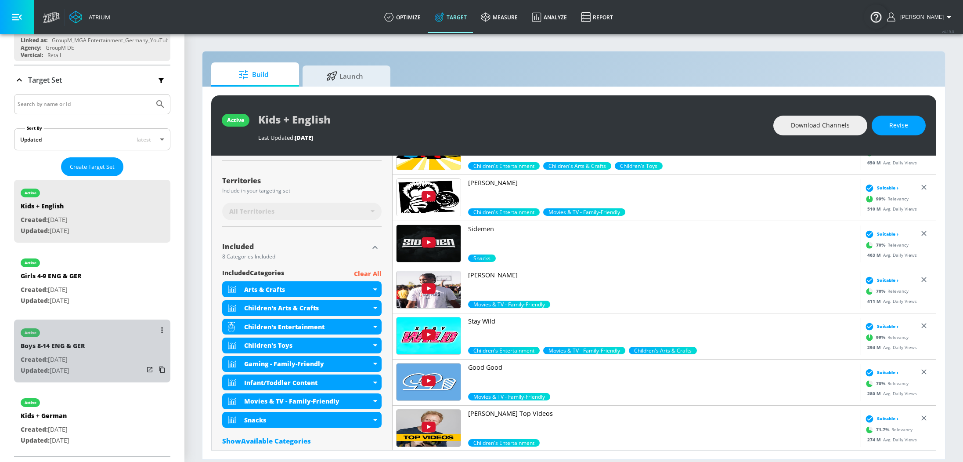
click at [99, 364] on div "active Boys 8-14 ENG & GER Created: [DATE] Updated: [DATE]" at bounding box center [92, 350] width 156 height 63
type input "Boys 8-14 ENG & GER"
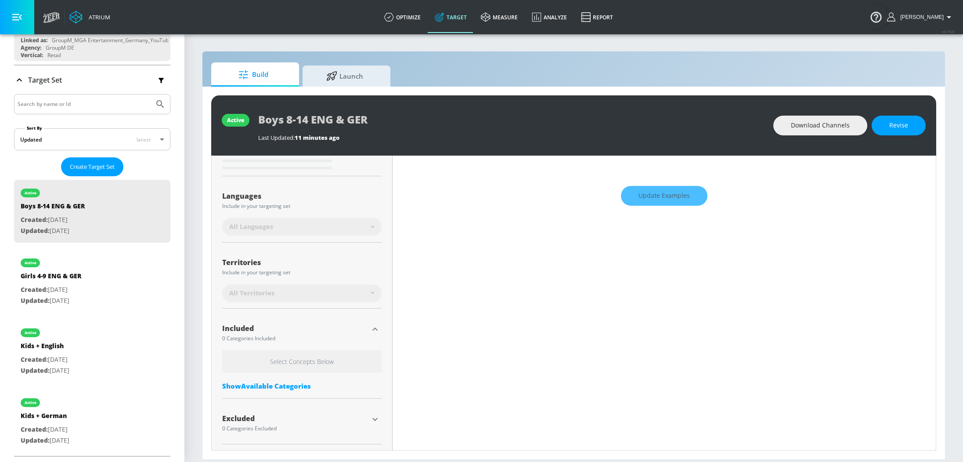
type input "0.65"
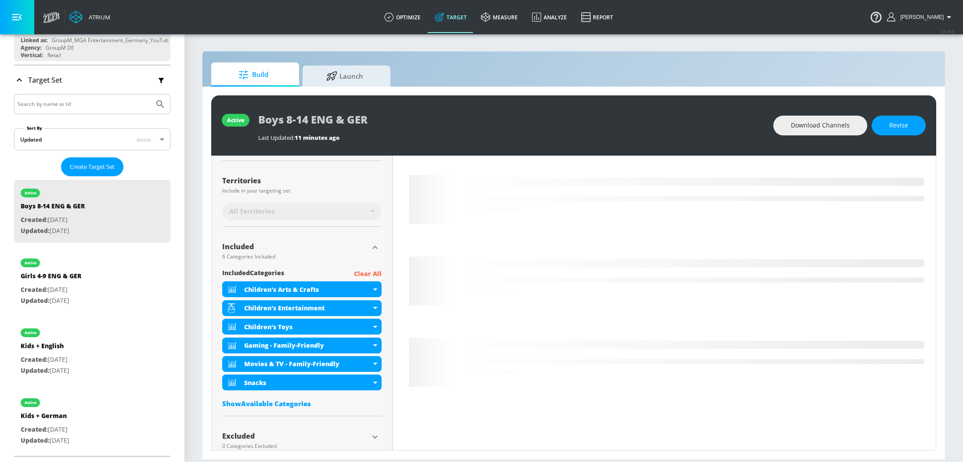
click at [377, 326] on div "Children's Toys" at bounding box center [301, 326] width 159 height 16
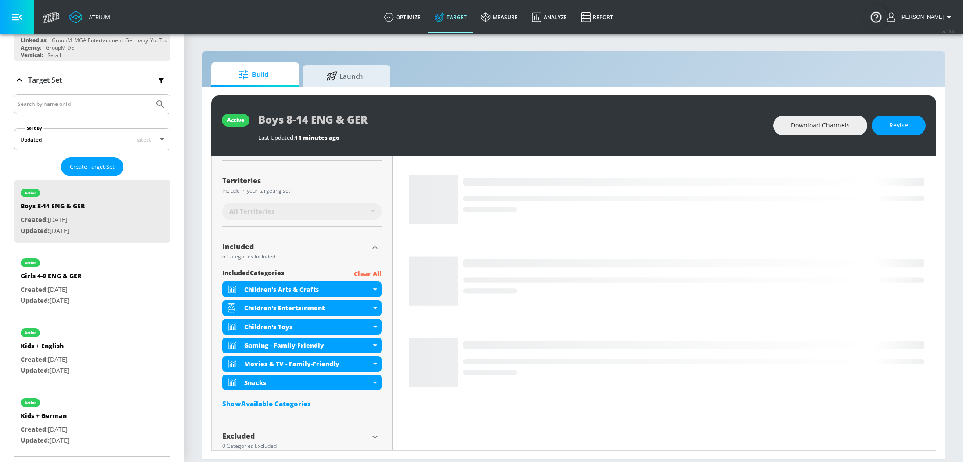
click at [385, 365] on div "Placement Type: Channels channels ​ Estimated Daily Spend $268,742 - $383,917 A…" at bounding box center [302, 206] width 181 height 525
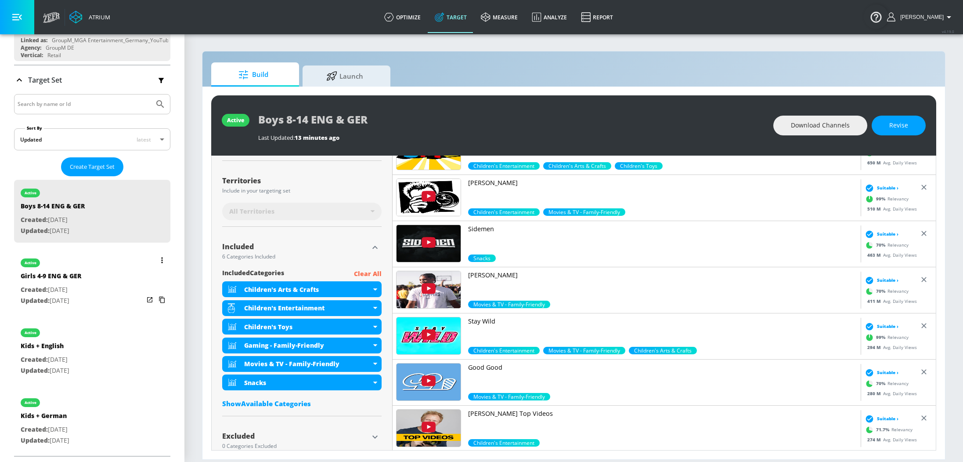
click at [79, 293] on p "Created: [DATE]" at bounding box center [51, 289] width 61 height 11
type input "Girls 4-9 ENG & GER"
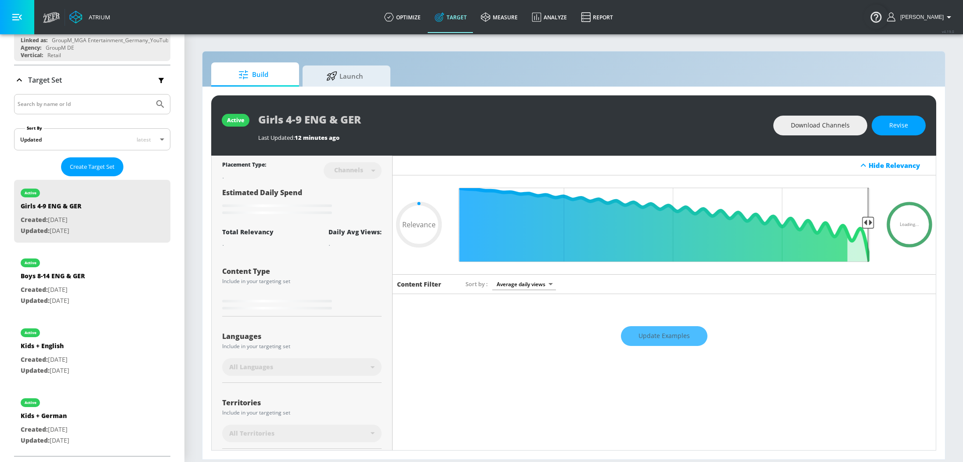
type input "0.65"
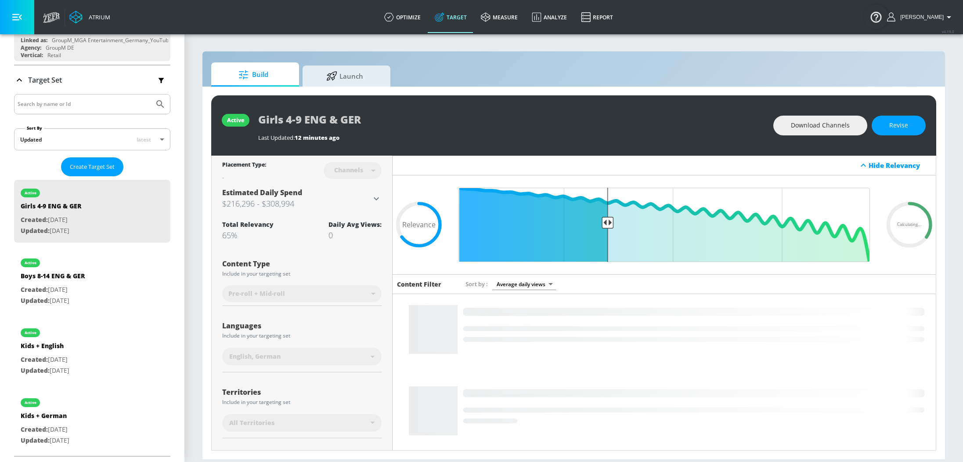
click at [662, 329] on rect at bounding box center [664, 440] width 543 height 380
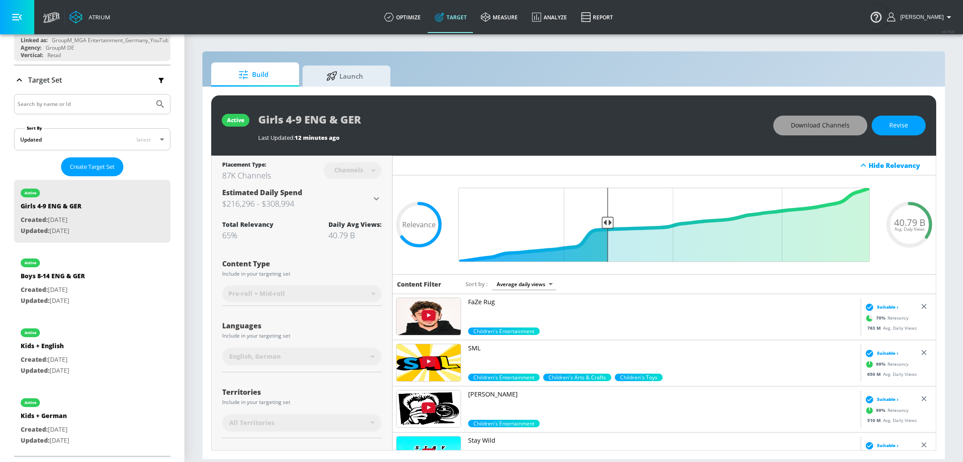
click at [796, 132] on button "Download Channels" at bounding box center [820, 126] width 94 height 20
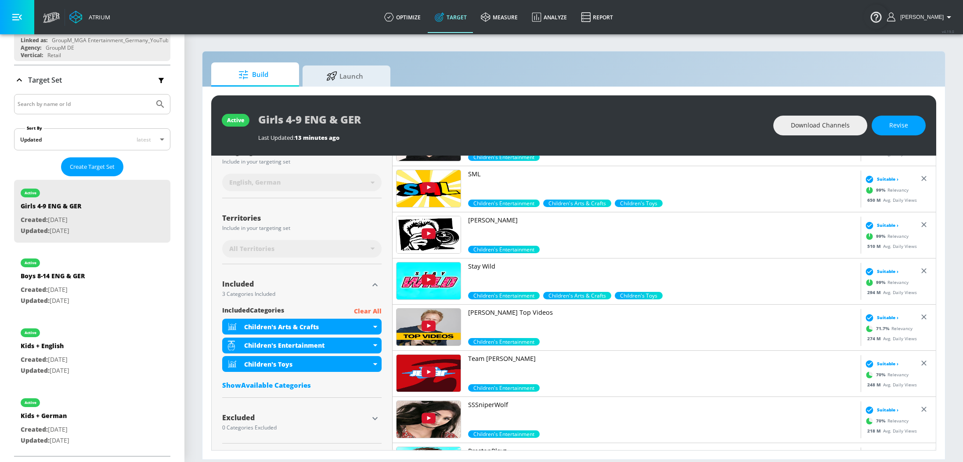
click at [272, 388] on div "Show Available Categories" at bounding box center [301, 384] width 159 height 9
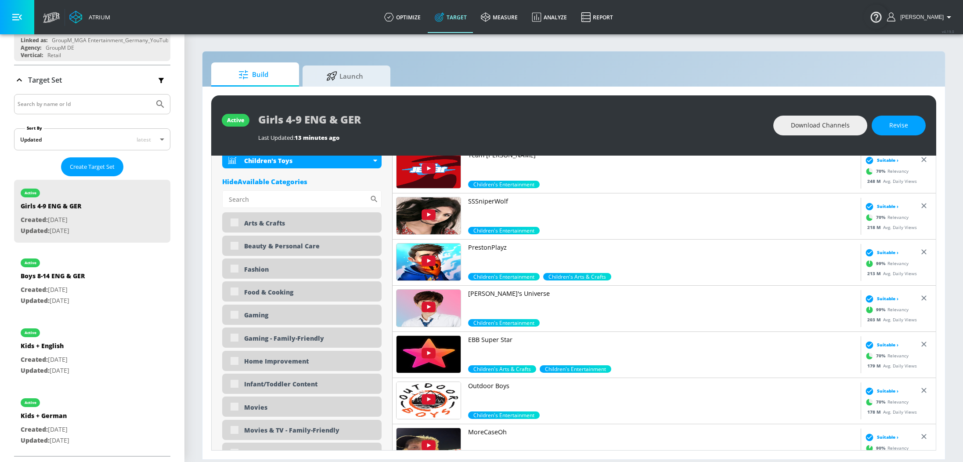
scroll to position [384, 0]
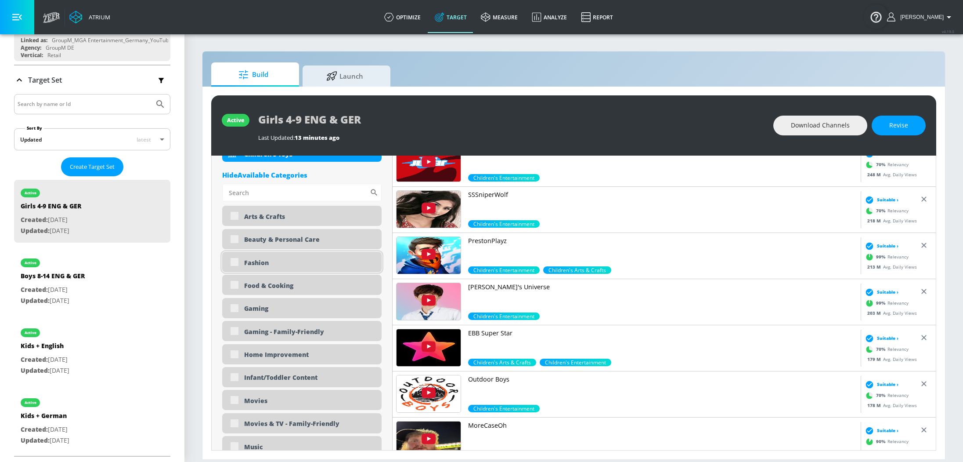
click at [235, 260] on div "Fashion" at bounding box center [301, 262] width 159 height 20
click at [237, 263] on div "Fashion" at bounding box center [301, 262] width 159 height 20
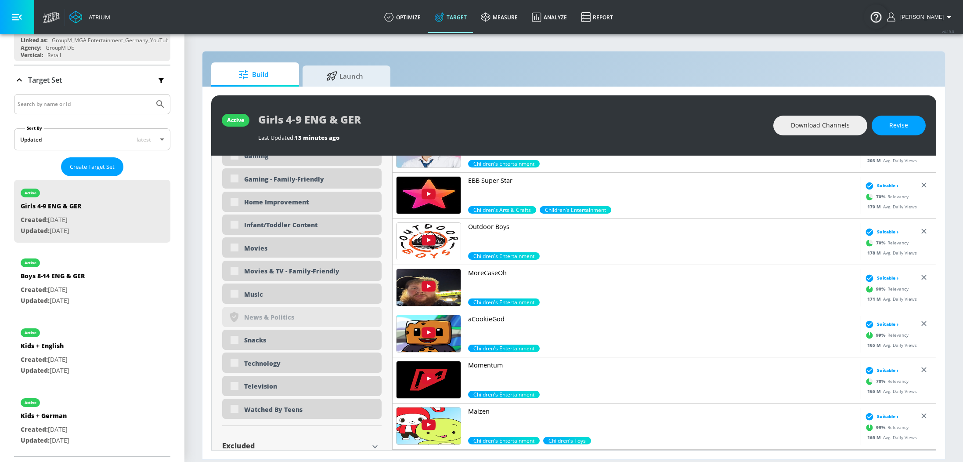
scroll to position [564, 0]
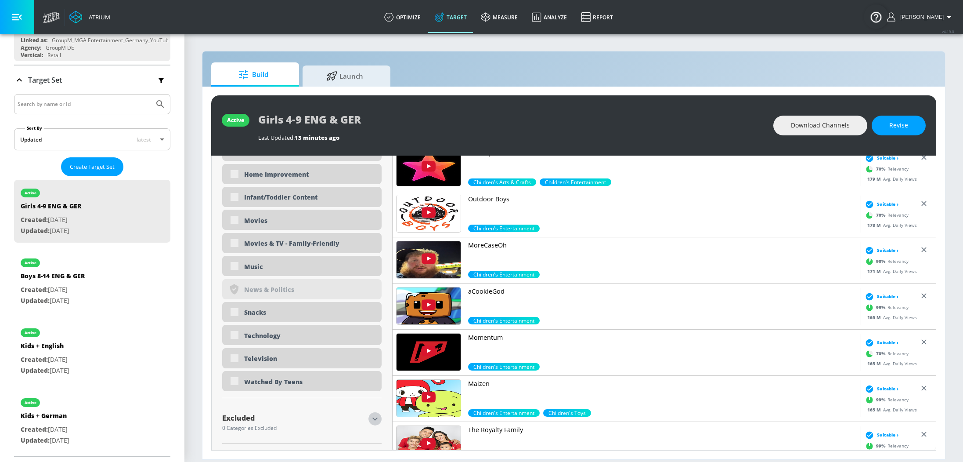
click at [375, 420] on icon "button" at bounding box center [375, 418] width 11 height 11
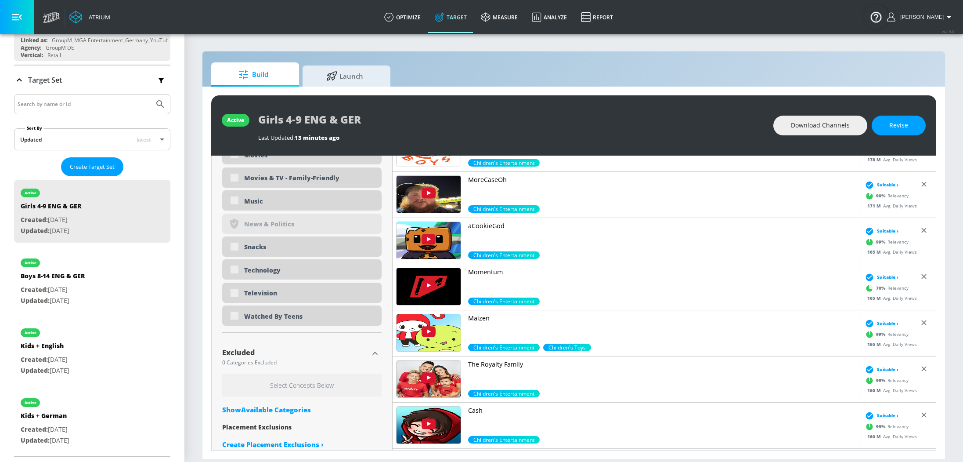
scroll to position [643, 0]
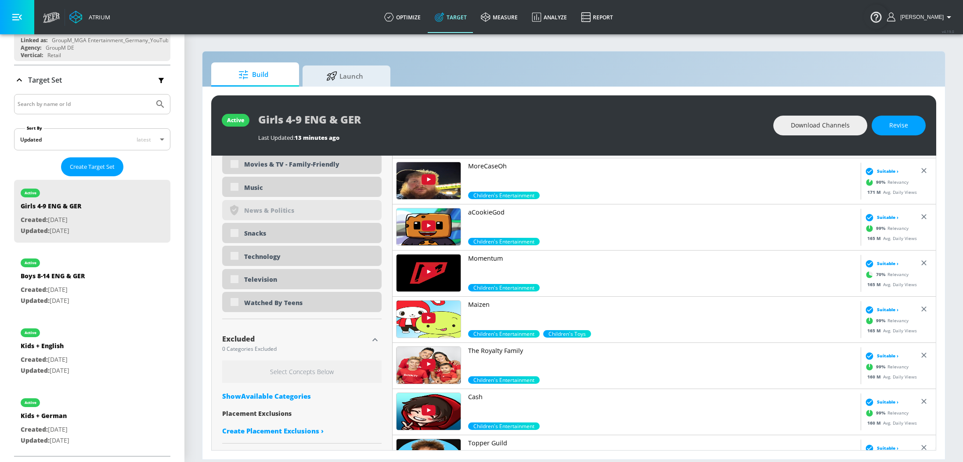
click at [276, 397] on div "Show Available Categories" at bounding box center [301, 395] width 159 height 9
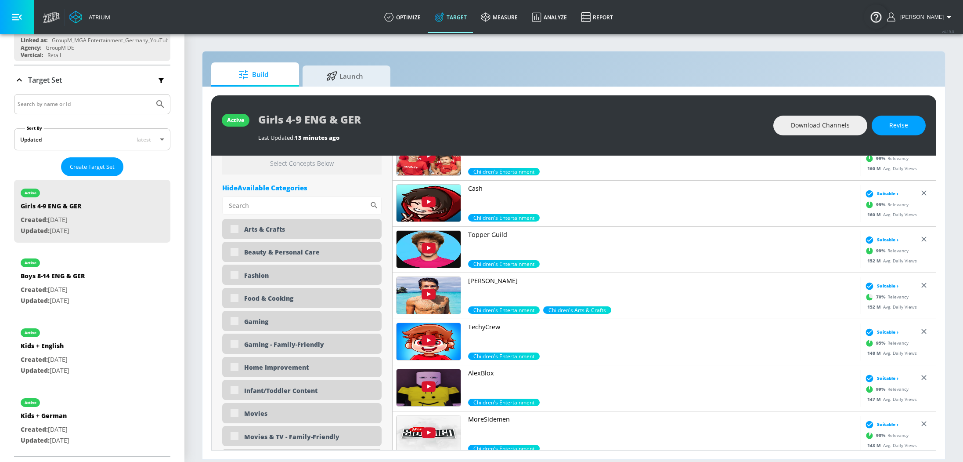
scroll to position [1021, 0]
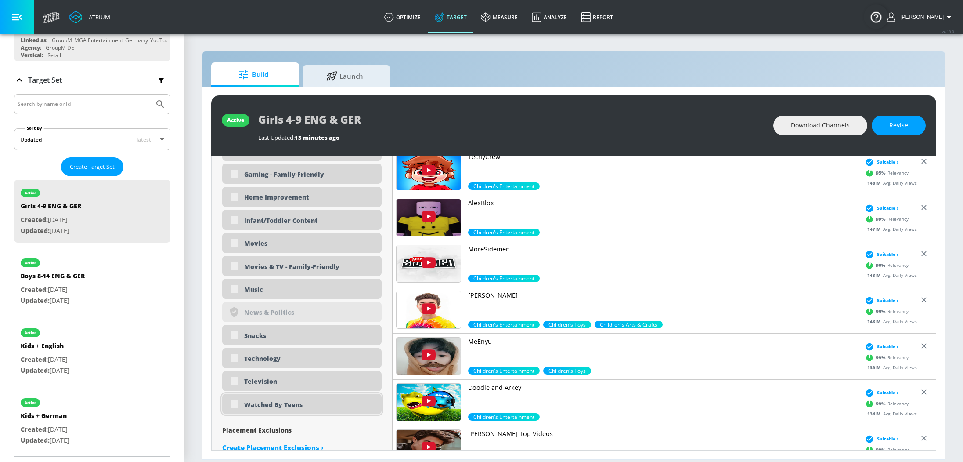
click at [236, 405] on div "Watched By Teens" at bounding box center [301, 404] width 159 height 20
click at [235, 403] on div "Watched By Teens" at bounding box center [301, 404] width 159 height 20
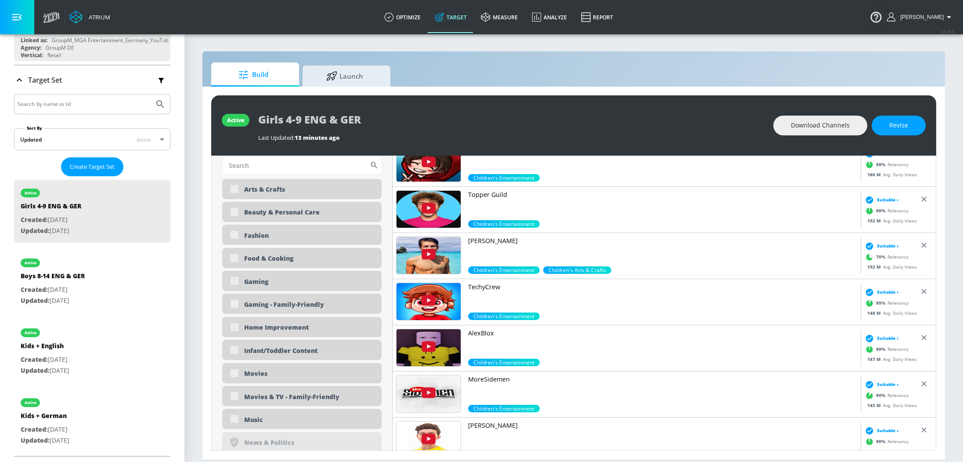
scroll to position [1038, 0]
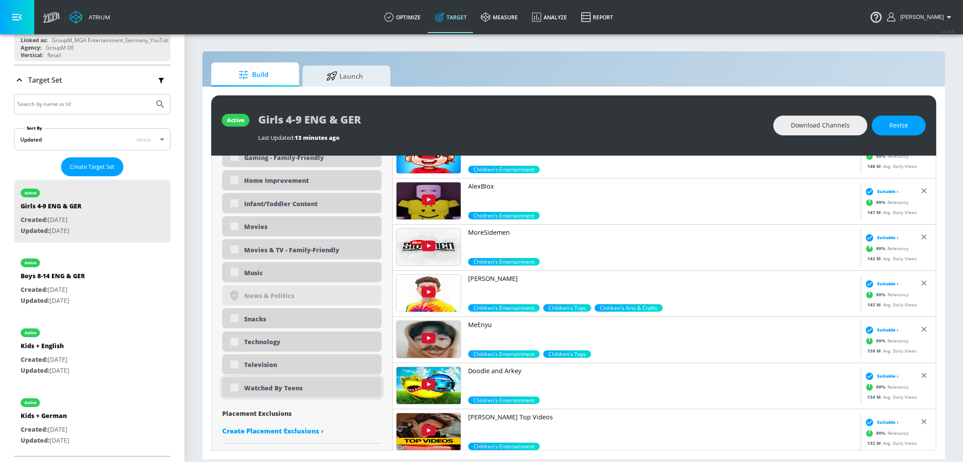
click at [232, 387] on div "Watched By Teens" at bounding box center [301, 387] width 159 height 20
click at [913, 125] on button "Revise" at bounding box center [899, 126] width 54 height 20
click at [235, 385] on input "checkbox" at bounding box center [235, 387] width 16 height 16
checkbox input "true"
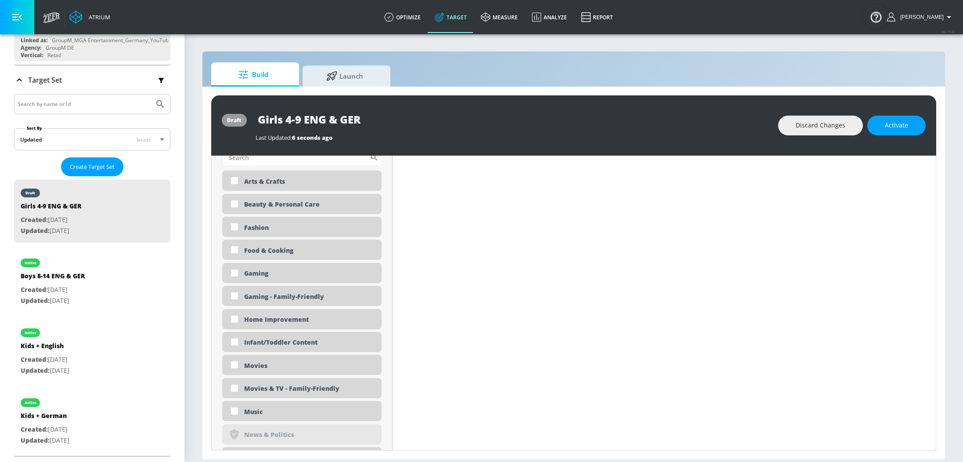
scroll to position [429, 0]
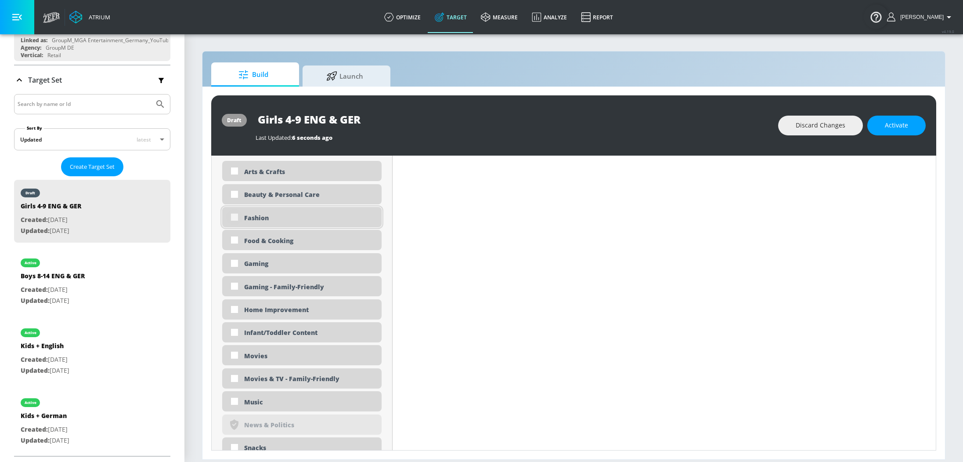
click at [231, 216] on input "checkbox" at bounding box center [235, 217] width 16 height 16
checkbox input "true"
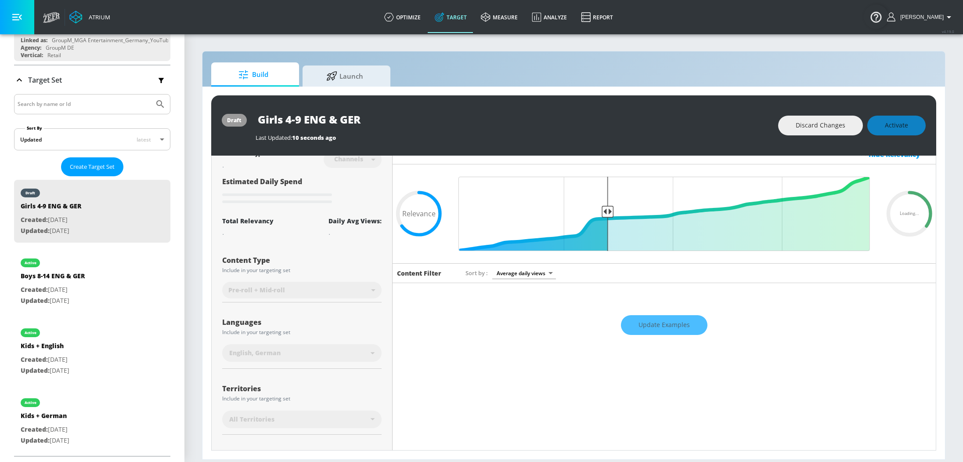
scroll to position [0, 0]
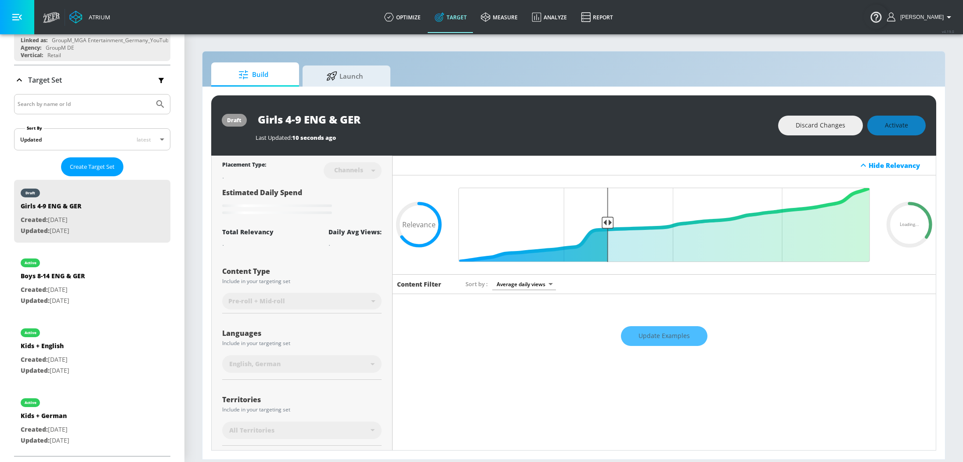
click at [674, 337] on div "Update Examples" at bounding box center [664, 336] width 543 height 31
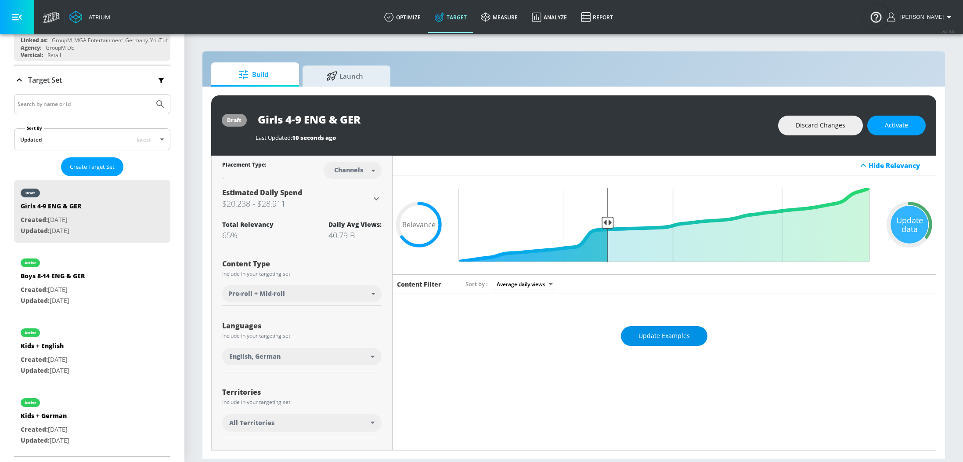
click at [670, 340] on span "Update Examples" at bounding box center [664, 335] width 51 height 11
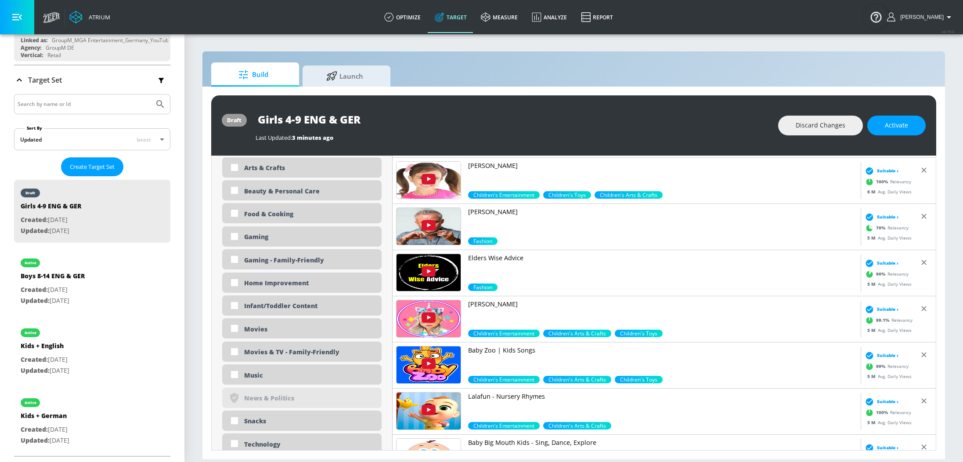
scroll to position [449, 0]
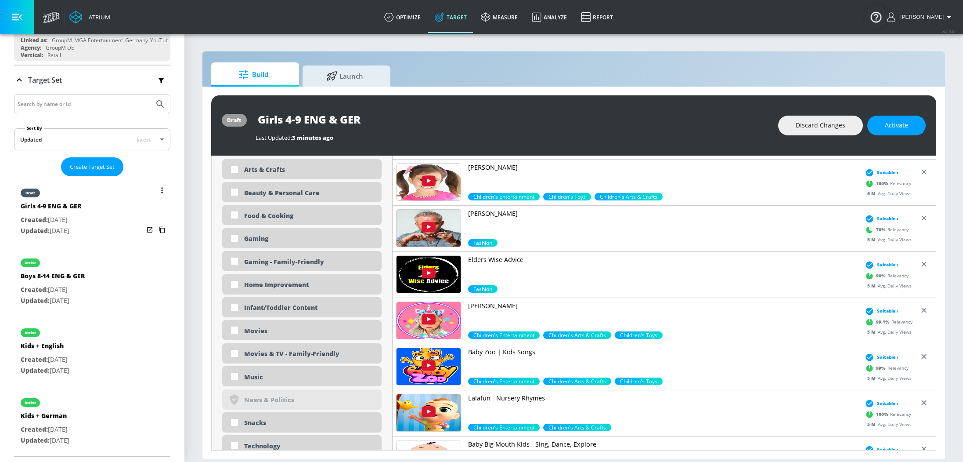
click at [95, 227] on div "draft Girls 4-9 ENG & GER Created: [DATE] Updated: [DATE]" at bounding box center [92, 211] width 156 height 63
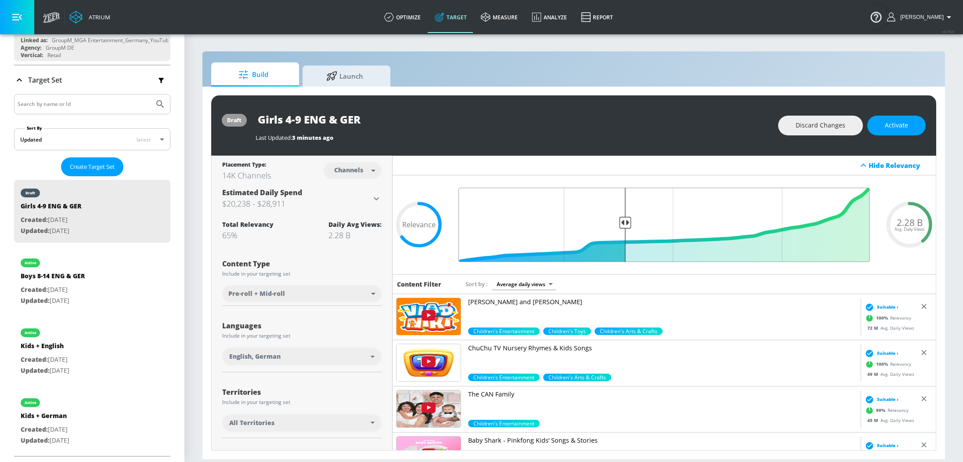
drag, startPoint x: 606, startPoint y: 224, endPoint x: 623, endPoint y: 225, distance: 17.2
click at [623, 225] on input "Final Threshold" at bounding box center [664, 225] width 420 height 74
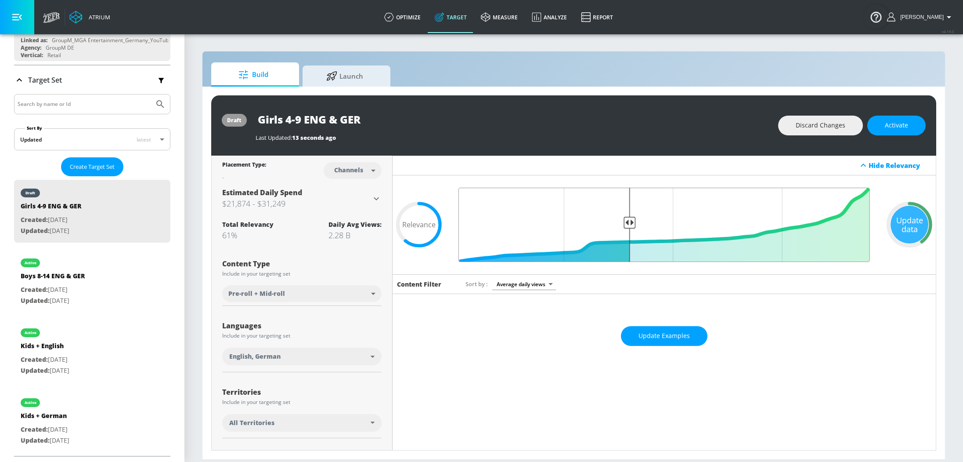
drag, startPoint x: 623, startPoint y: 223, endPoint x: 627, endPoint y: 224, distance: 4.6
click at [629, 224] on input "Final Threshold" at bounding box center [664, 225] width 420 height 74
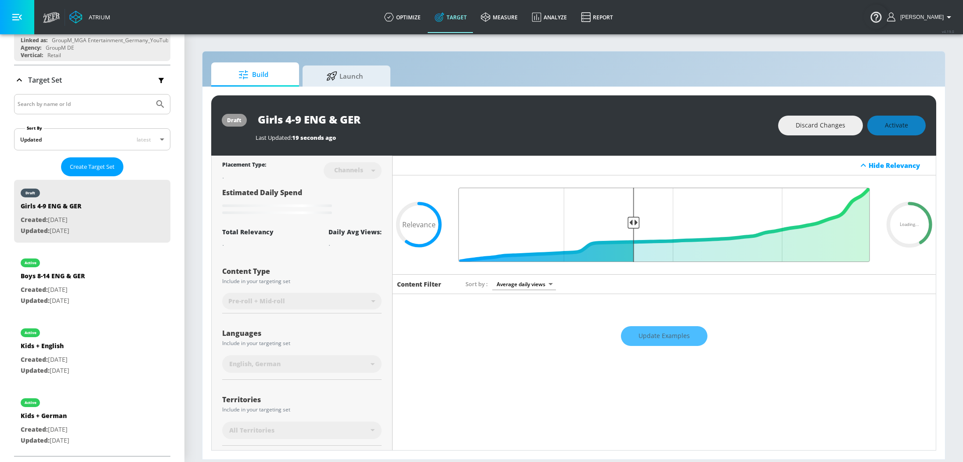
click at [634, 223] on input "Final Threshold" at bounding box center [664, 225] width 420 height 74
type input "0.6"
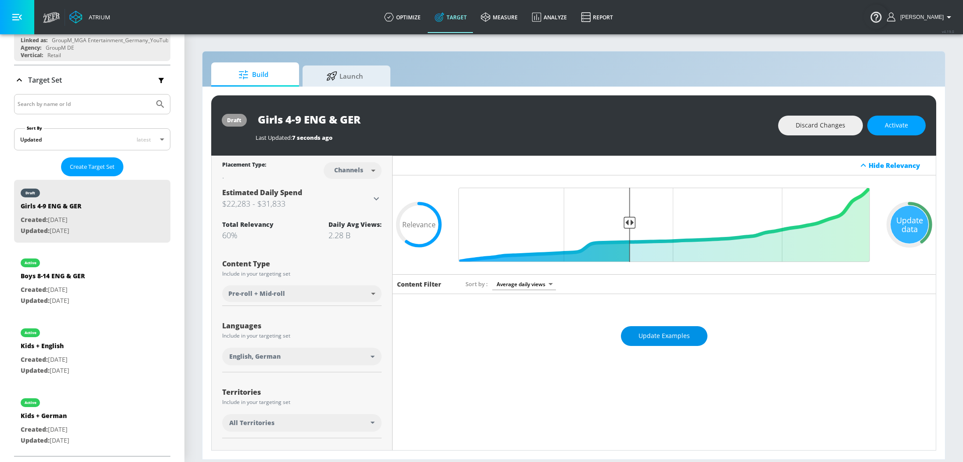
click at [661, 345] on button "Update Examples" at bounding box center [664, 336] width 87 height 20
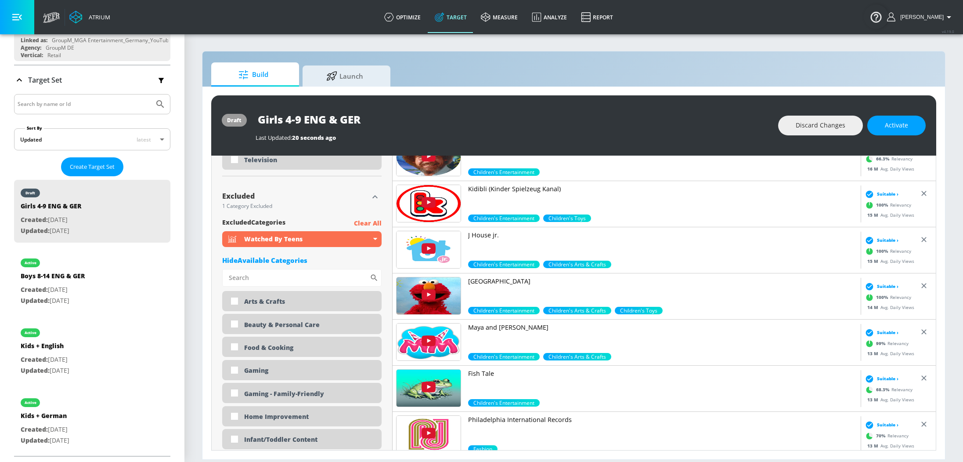
scroll to position [862, 0]
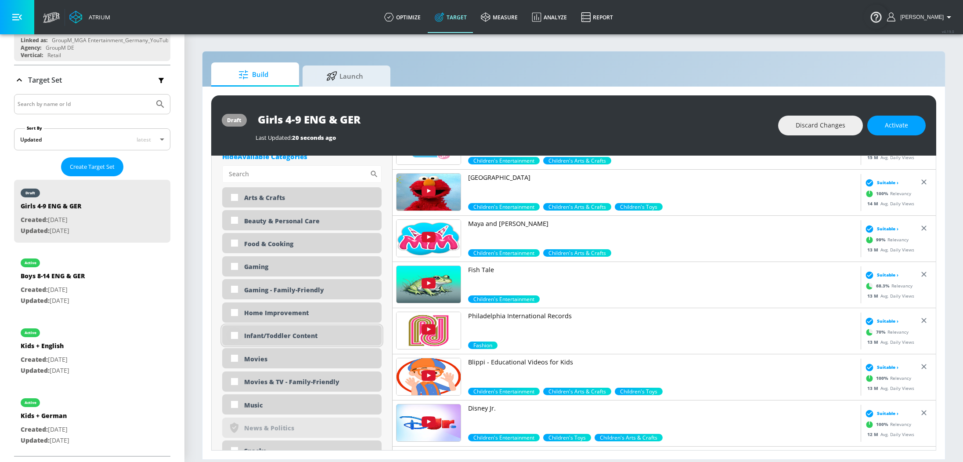
click at [234, 336] on input "checkbox" at bounding box center [235, 335] width 16 height 16
checkbox input "true"
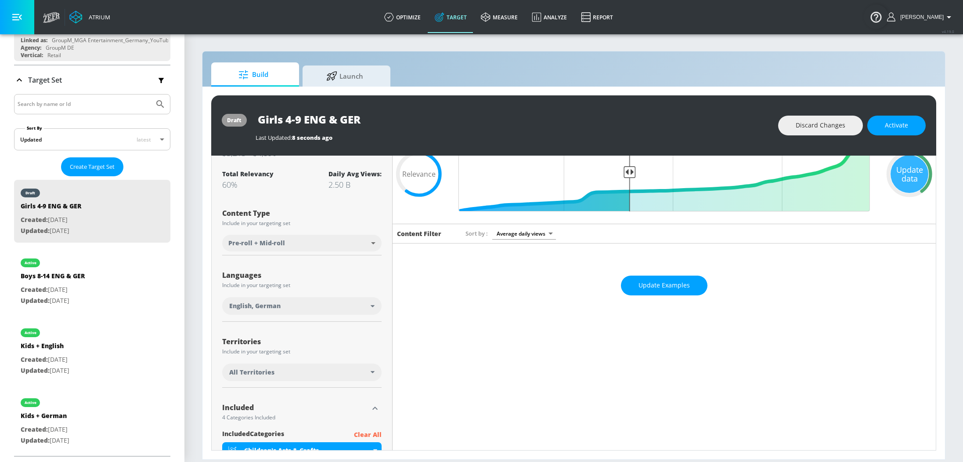
scroll to position [0, 0]
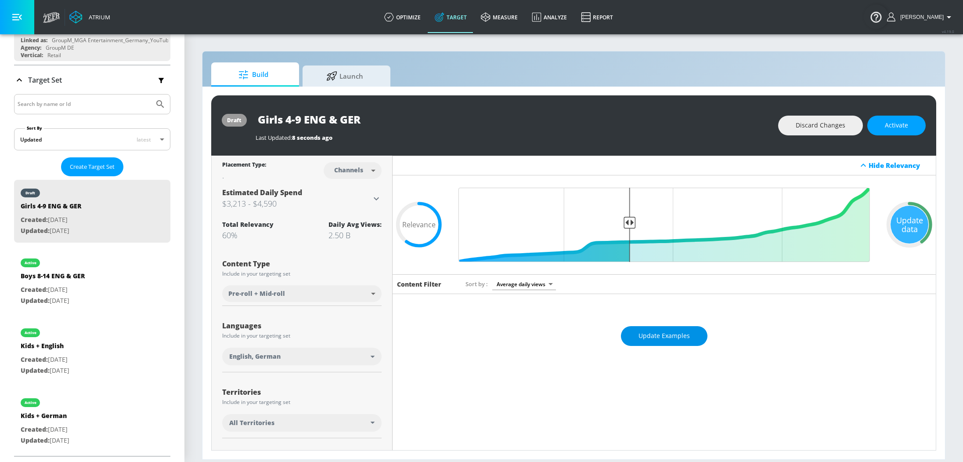
click at [663, 337] on span "Update Examples" at bounding box center [664, 335] width 51 height 11
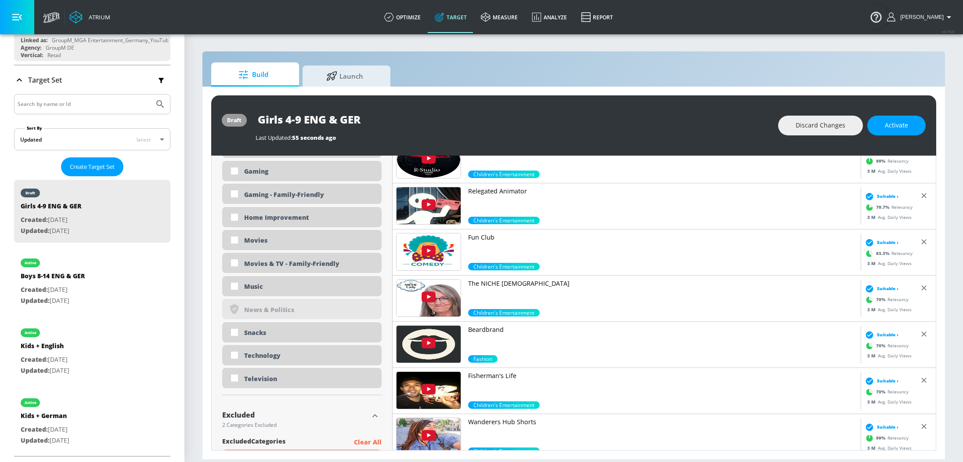
scroll to position [515, 0]
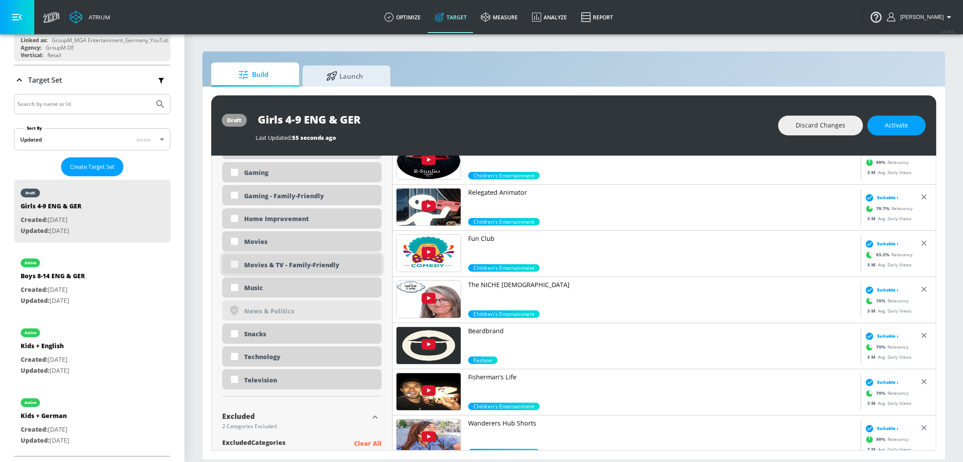
click at [234, 265] on input "checkbox" at bounding box center [235, 264] width 16 height 16
checkbox input "true"
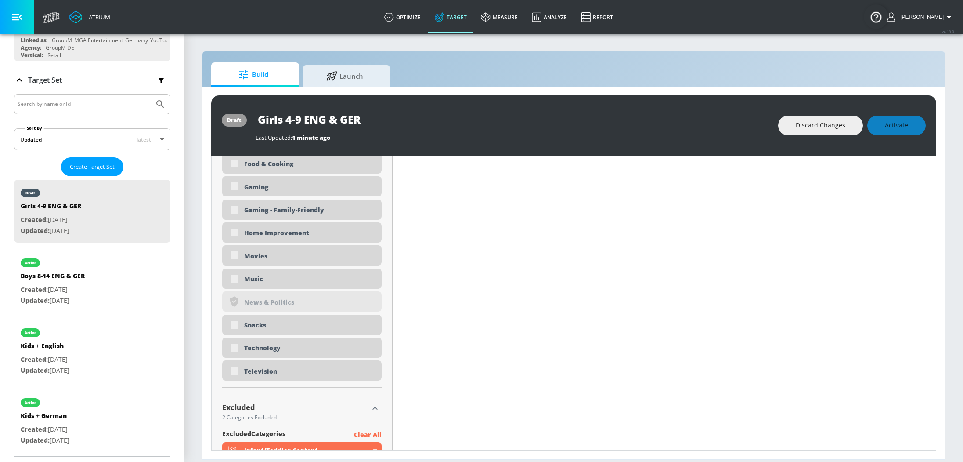
scroll to position [14, 0]
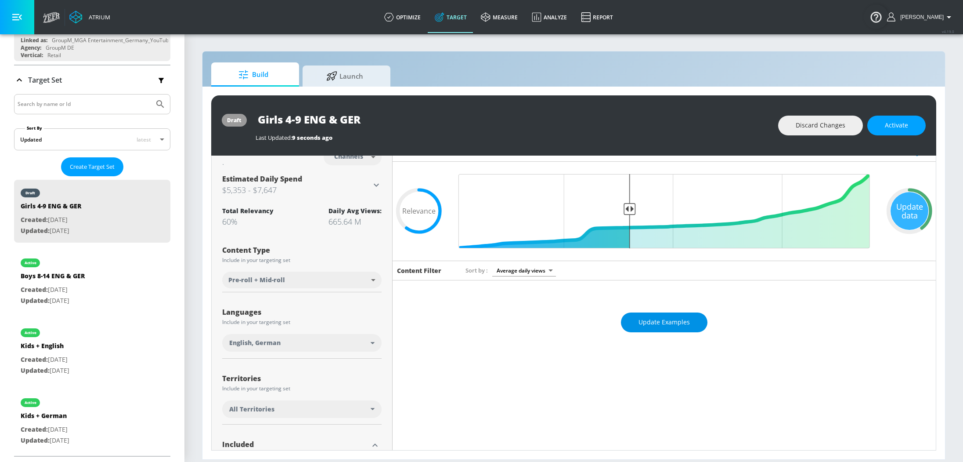
click at [672, 328] on button "Update Examples" at bounding box center [664, 322] width 87 height 20
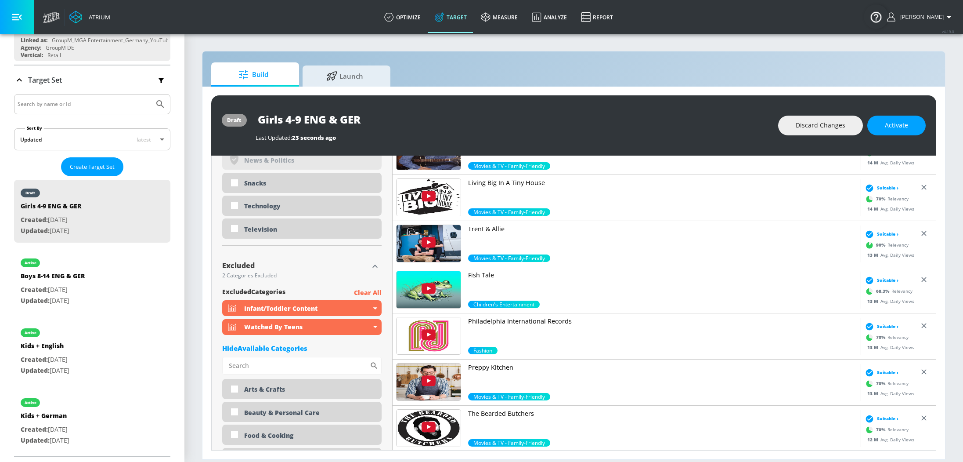
scroll to position [683, 0]
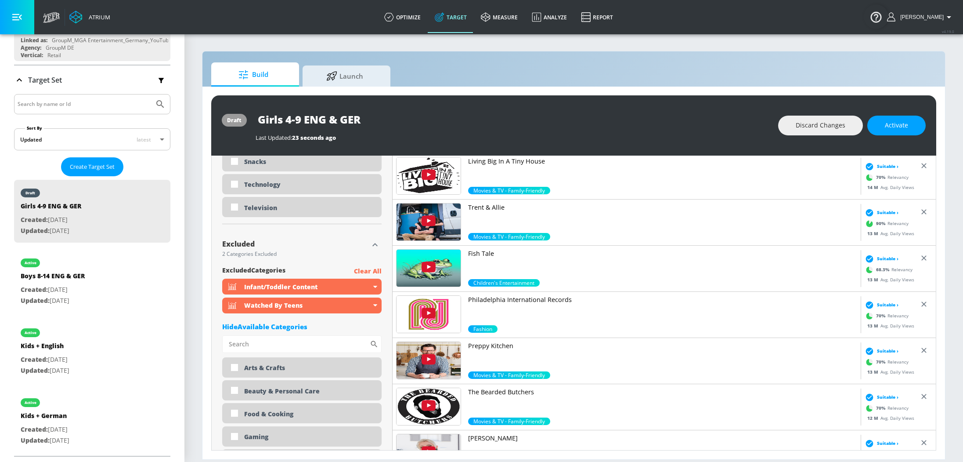
click at [368, 269] on p "Clear All" at bounding box center [368, 271] width 28 height 11
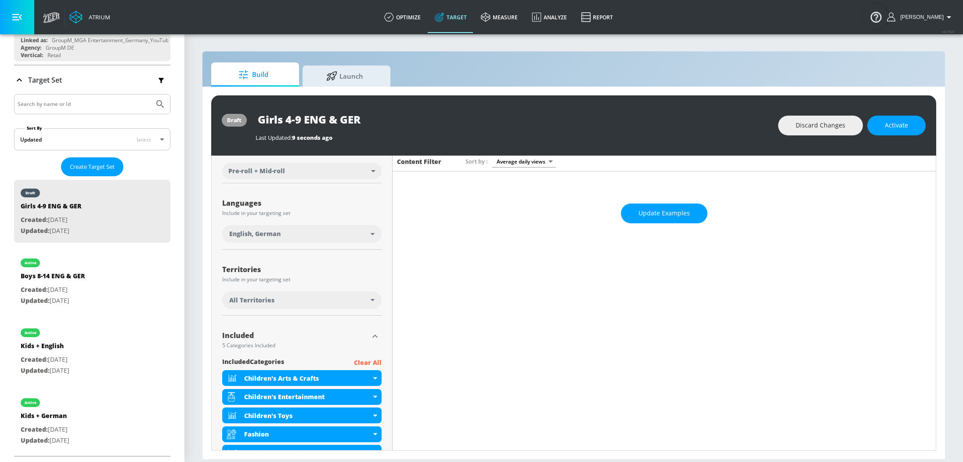
scroll to position [0, 0]
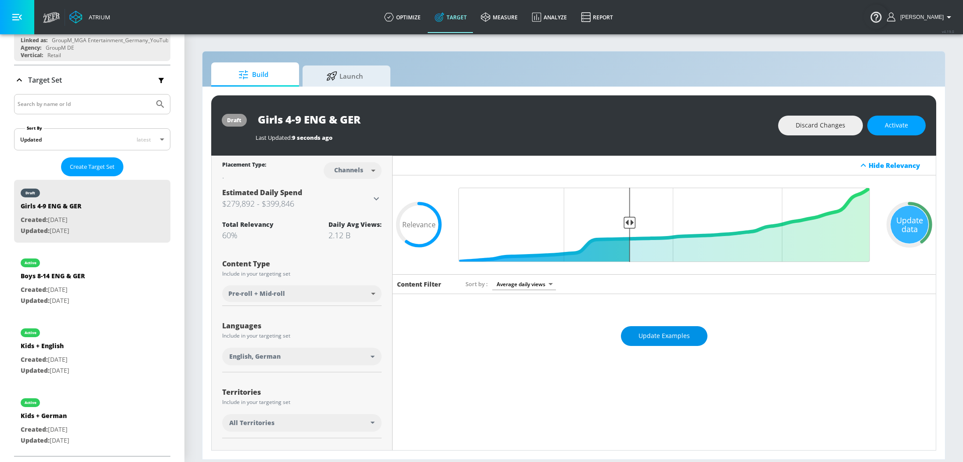
click at [651, 334] on span "Update Examples" at bounding box center [664, 335] width 51 height 11
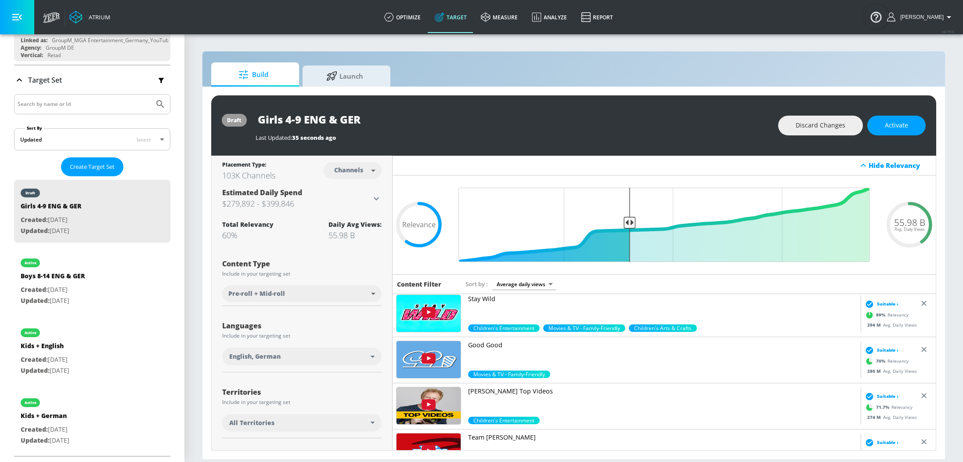
scroll to position [191, 0]
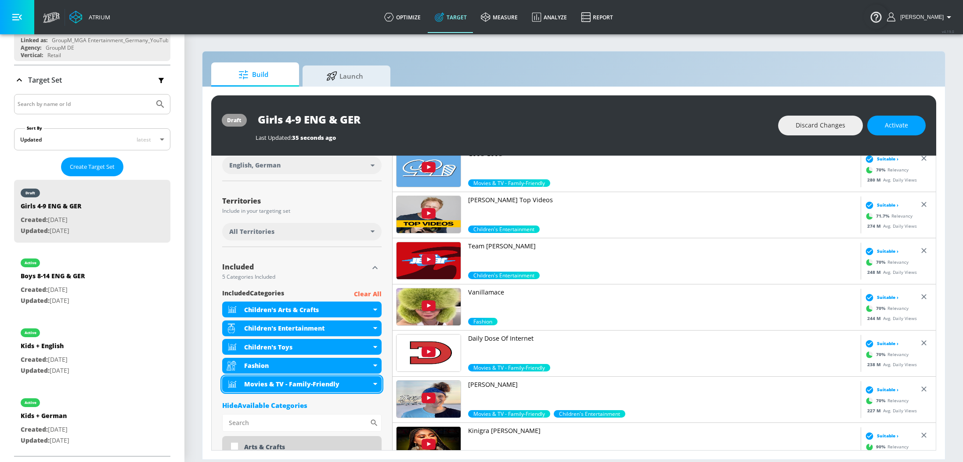
click at [376, 383] on icon at bounding box center [375, 384] width 4 height 2
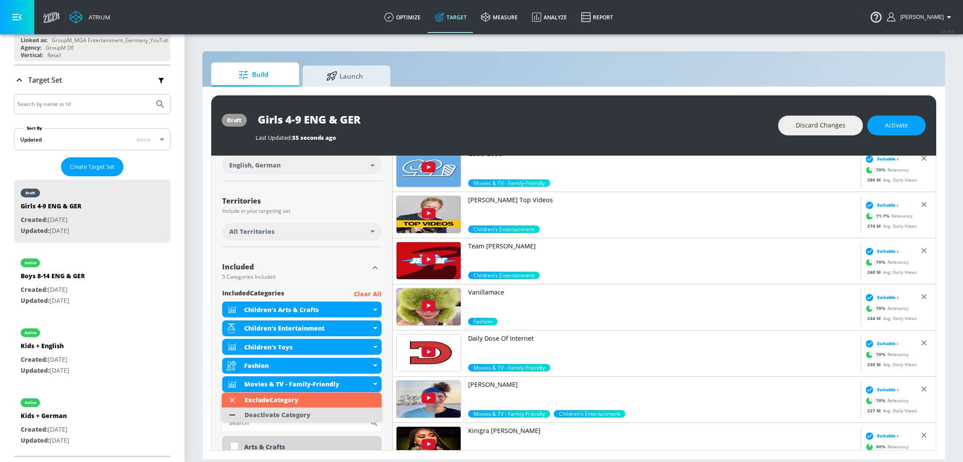
click at [300, 412] on div "Deactivate Category" at bounding box center [278, 415] width 66 height 6
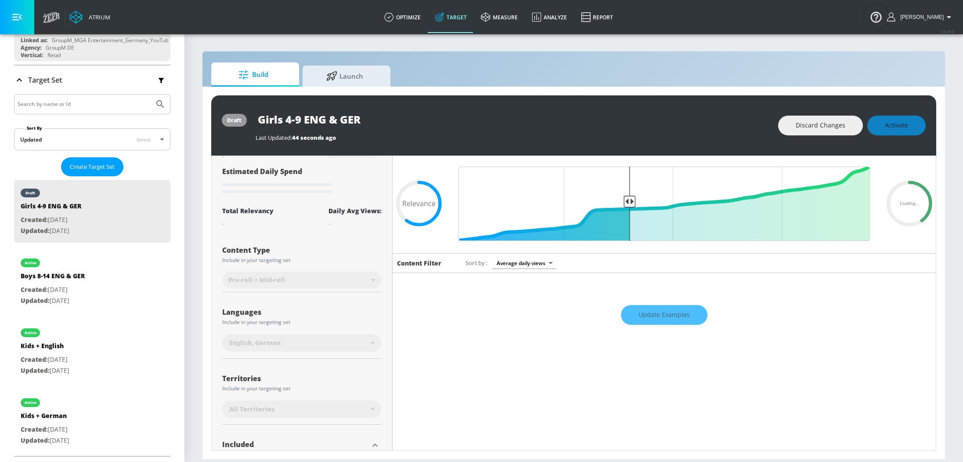
scroll to position [0, 0]
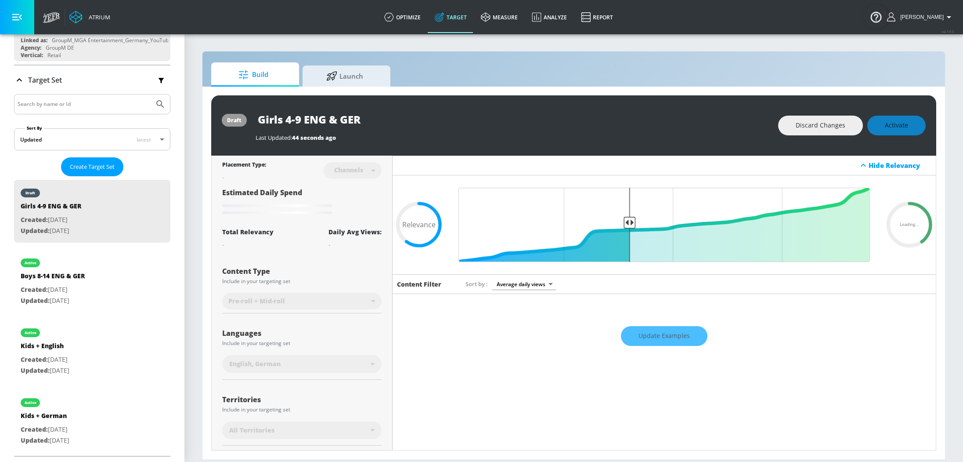
click at [666, 333] on div "Update Examples" at bounding box center [664, 336] width 543 height 31
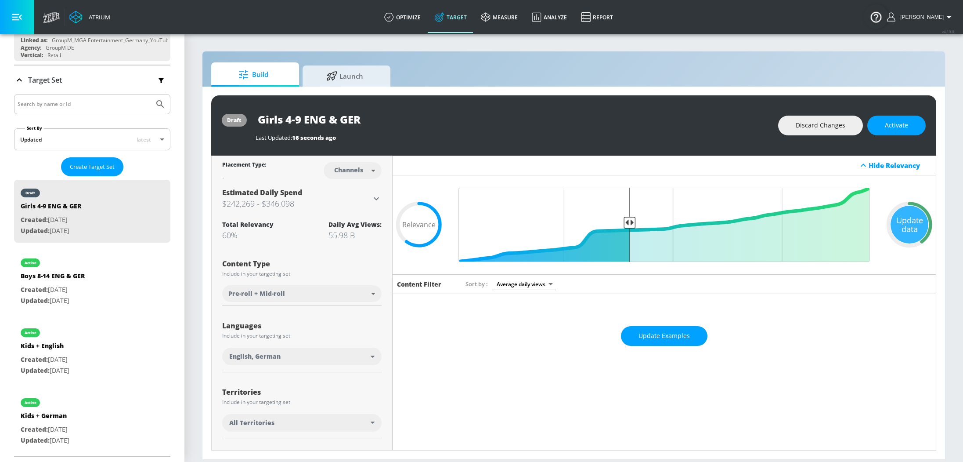
click at [695, 334] on button "Update Examples" at bounding box center [664, 336] width 87 height 20
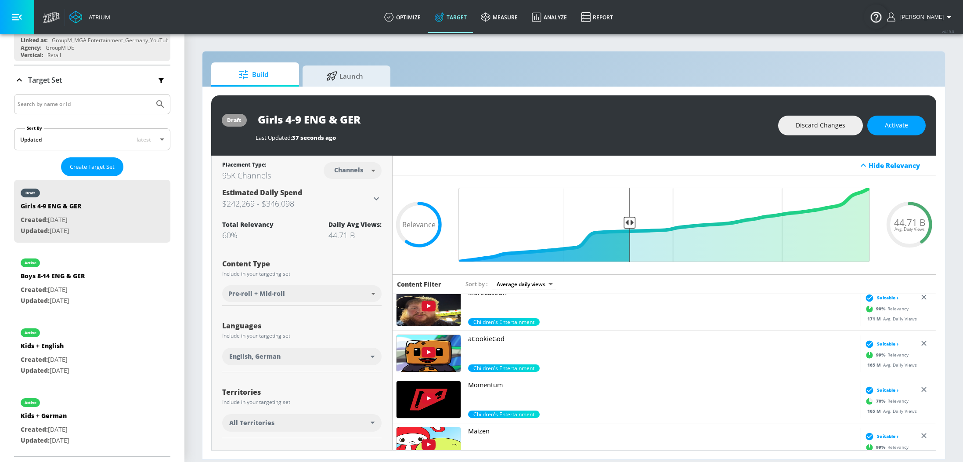
scroll to position [580, 0]
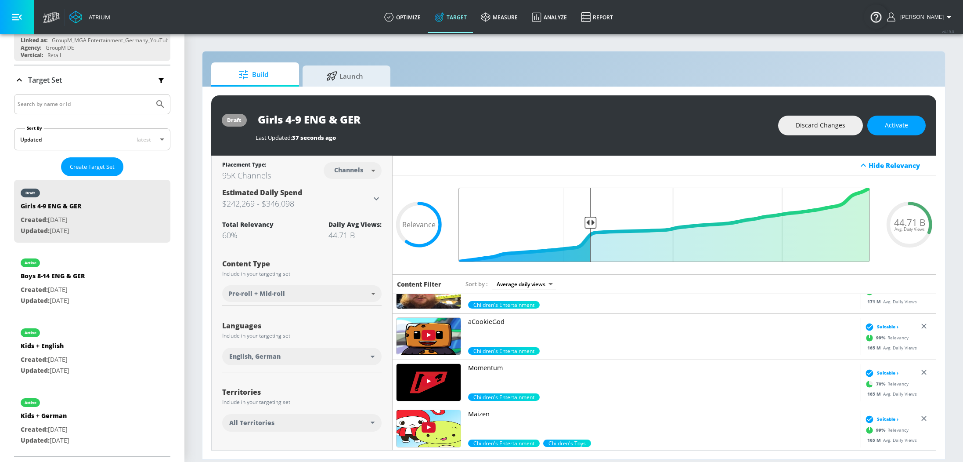
drag, startPoint x: 630, startPoint y: 221, endPoint x: 591, endPoint y: 222, distance: 39.5
click at [591, 222] on input "Final Threshold" at bounding box center [664, 225] width 420 height 74
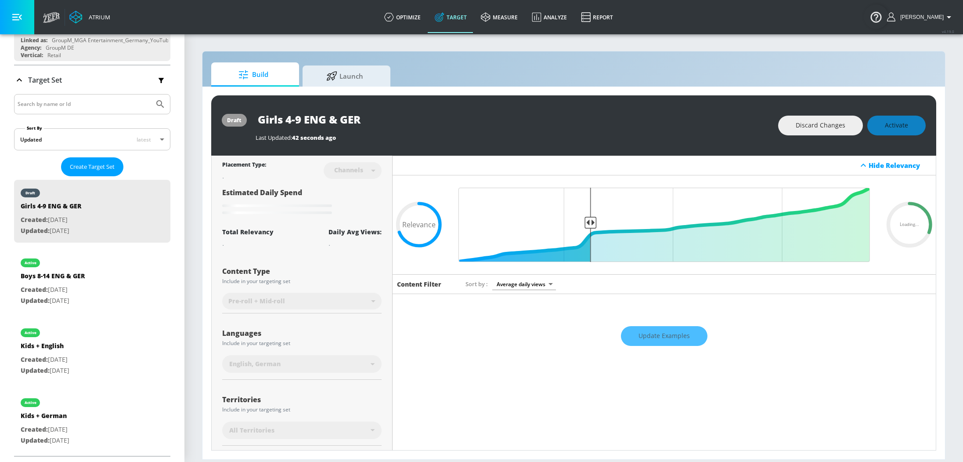
click at [674, 334] on div "Update Examples" at bounding box center [664, 336] width 543 height 31
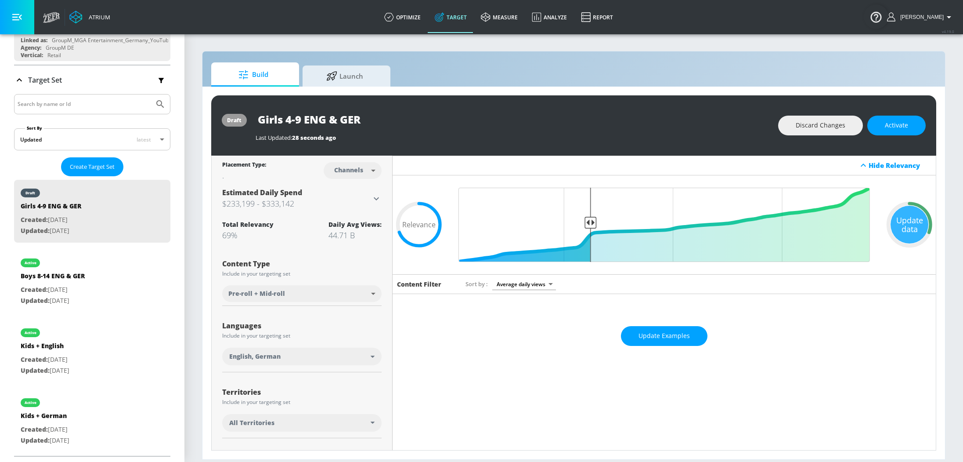
click at [673, 334] on span "Update Examples" at bounding box center [664, 335] width 51 height 11
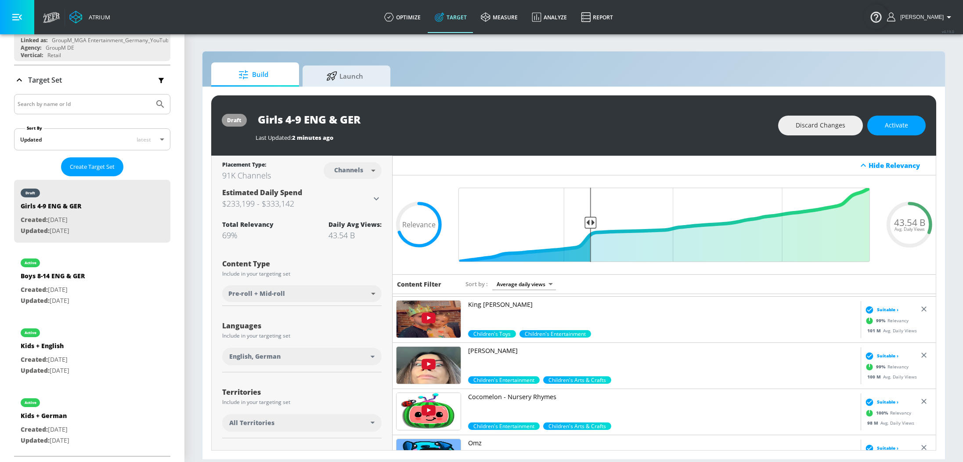
scroll to position [1657, 0]
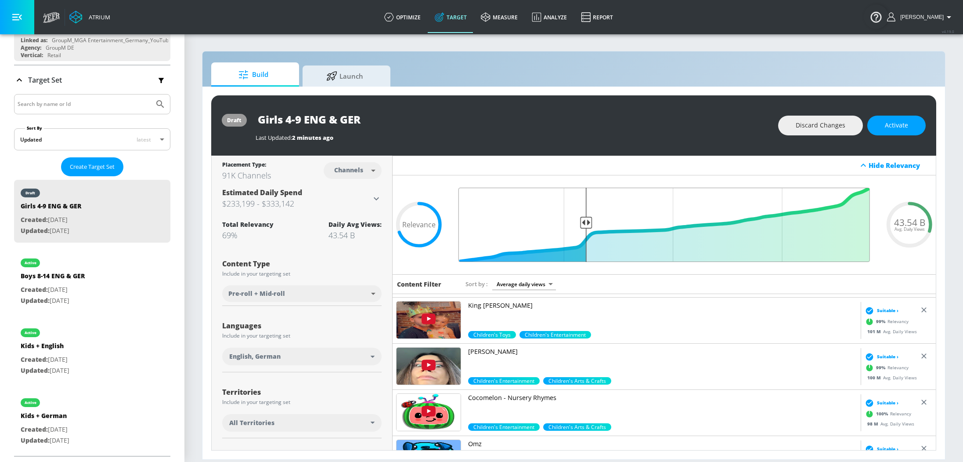
drag, startPoint x: 591, startPoint y: 222, endPoint x: 586, endPoint y: 222, distance: 5.3
type input "0.7"
click at [586, 222] on input "Final Threshold" at bounding box center [664, 225] width 420 height 74
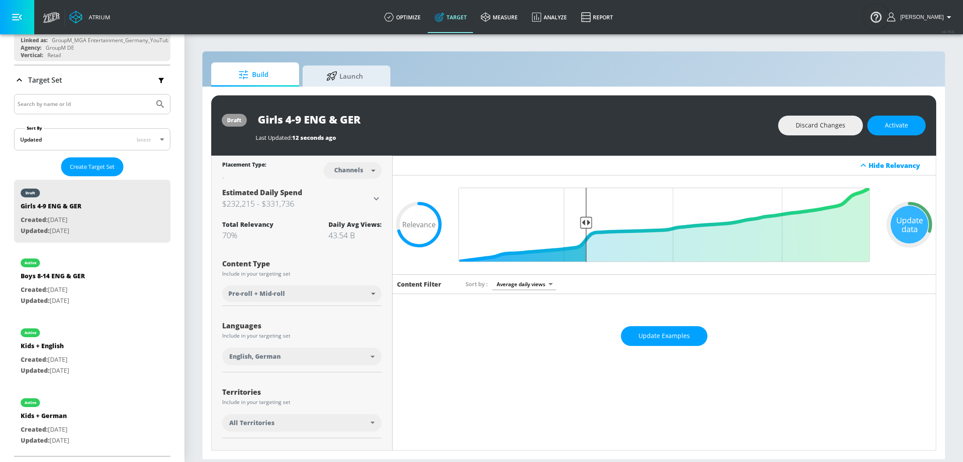
click at [680, 345] on div "Update Examples" at bounding box center [664, 336] width 543 height 31
click at [665, 336] on span "Update Examples" at bounding box center [664, 335] width 51 height 11
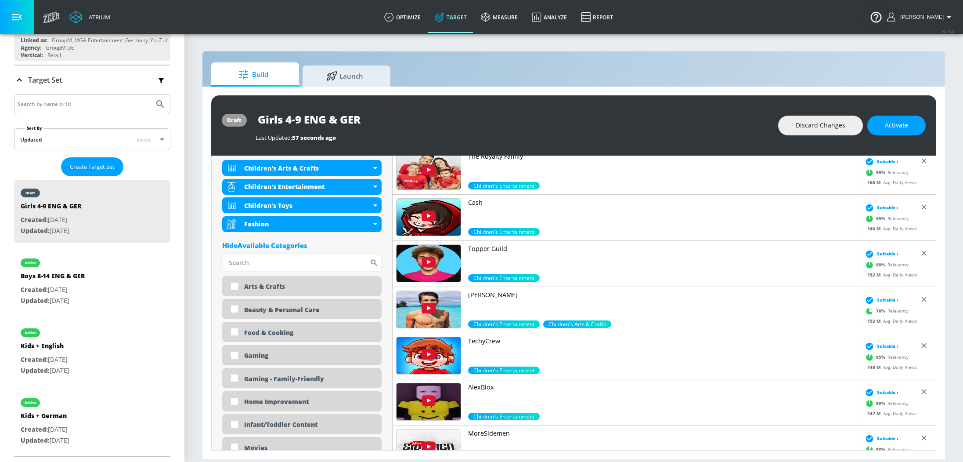
scroll to position [549, 0]
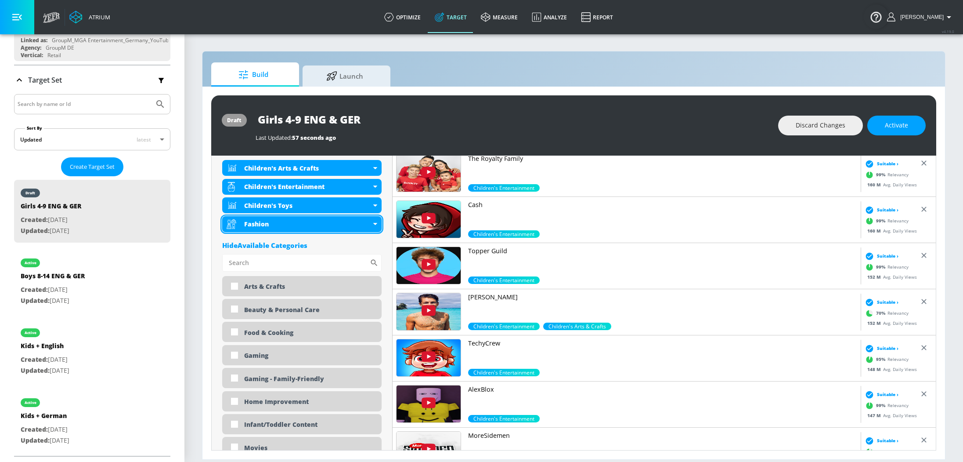
click at [376, 223] on icon at bounding box center [375, 224] width 4 height 2
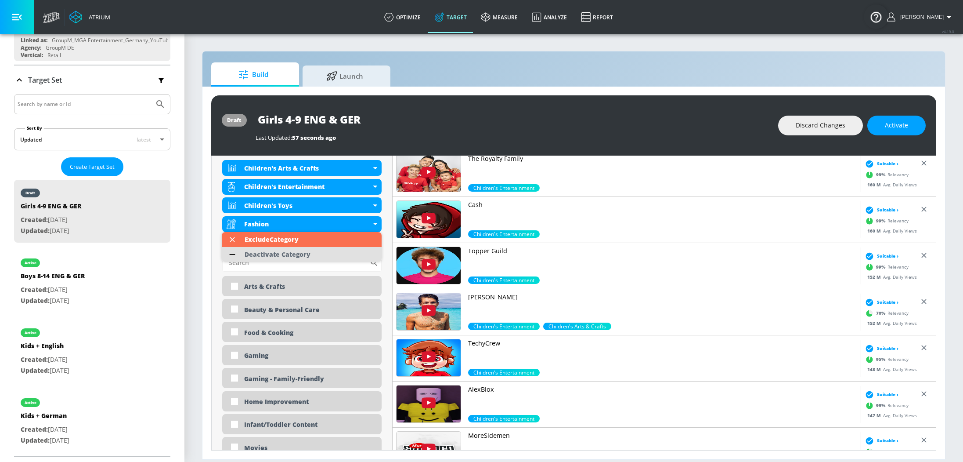
click at [316, 253] on li "Deactivate Category" at bounding box center [302, 254] width 160 height 15
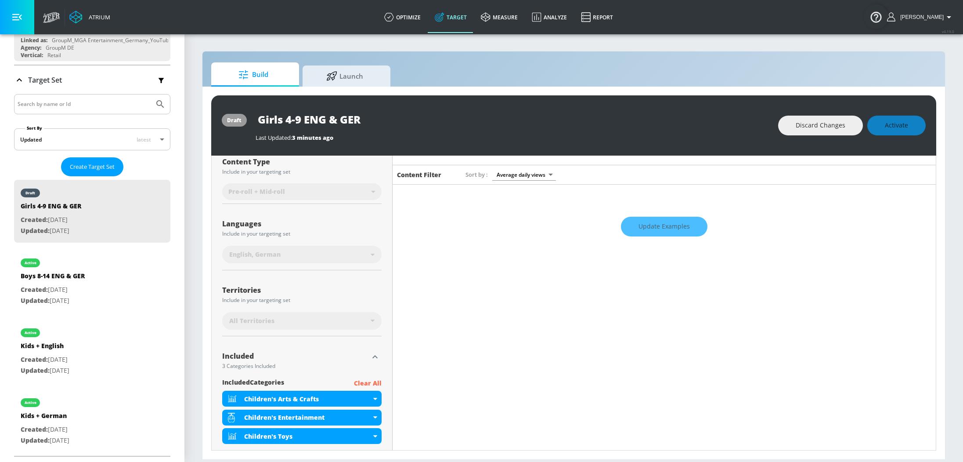
scroll to position [0, 0]
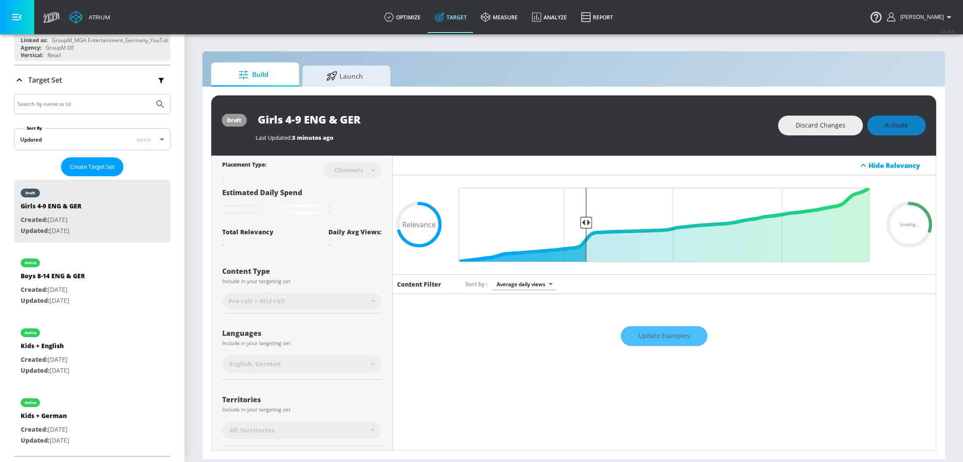
click at [648, 340] on div "Update Examples" at bounding box center [664, 336] width 543 height 31
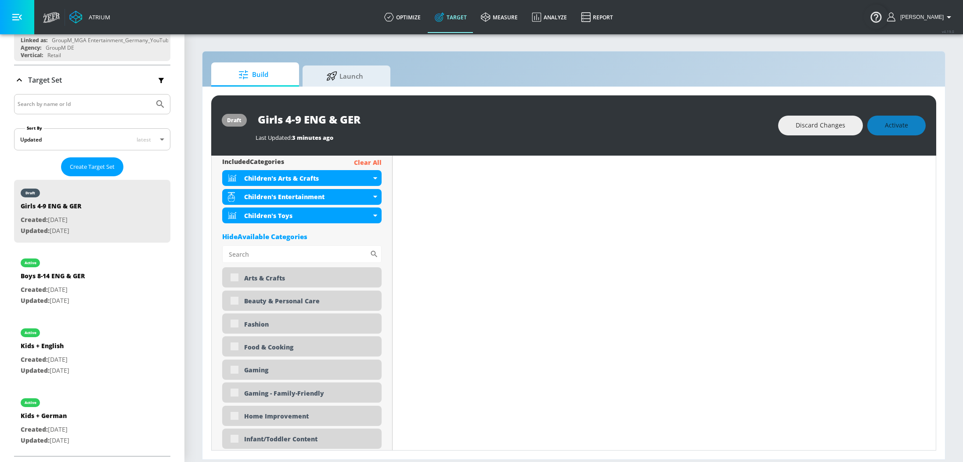
scroll to position [357, 0]
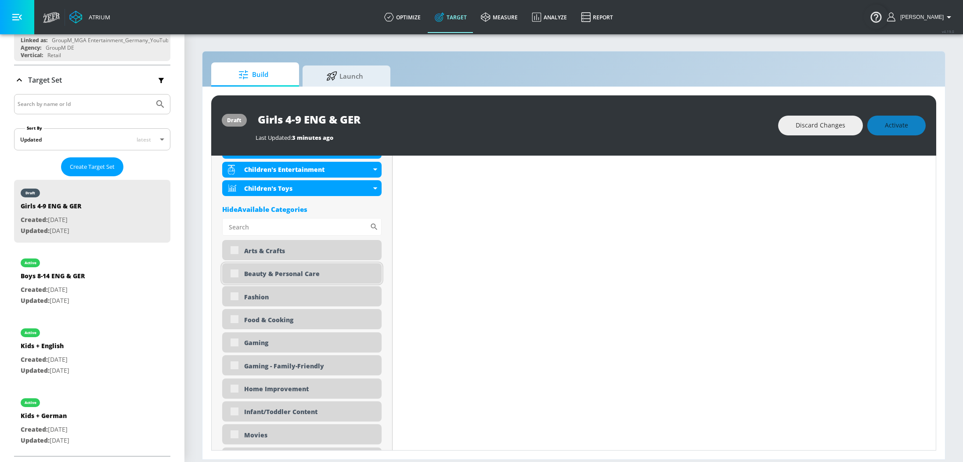
click at [233, 273] on div "Beauty & Personal Care" at bounding box center [301, 273] width 159 height 20
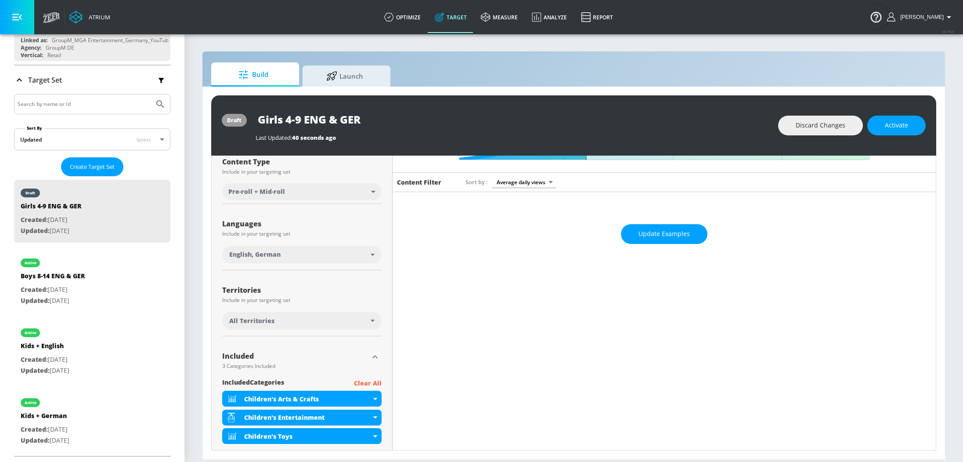
scroll to position [0, 0]
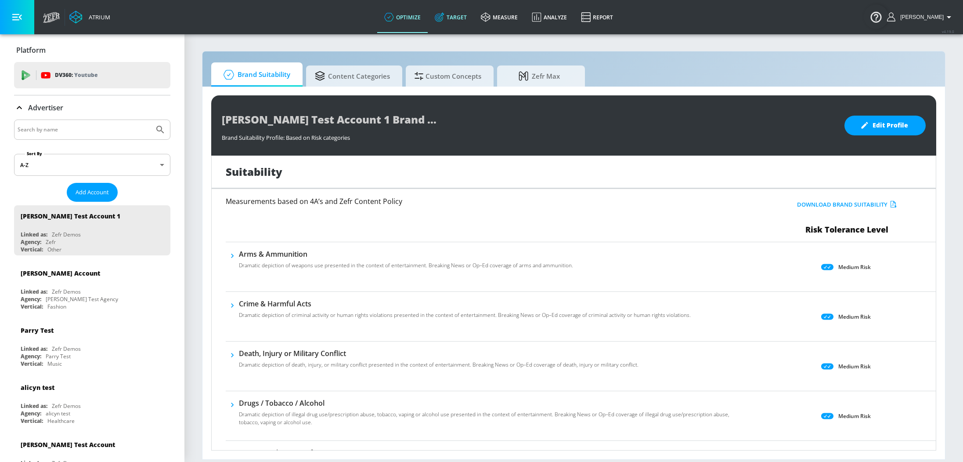
click at [466, 18] on link "Target" at bounding box center [451, 17] width 46 height 32
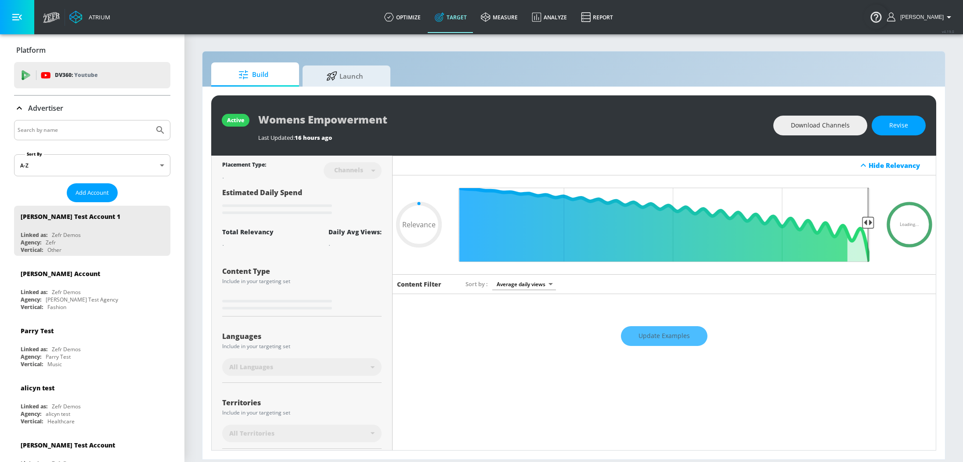
type input "0.05"
click at [46, 130] on input "Search by name" at bounding box center [84, 129] width 133 height 11
type input "MGA"
click at [151, 120] on button "Submit Search" at bounding box center [160, 129] width 19 height 19
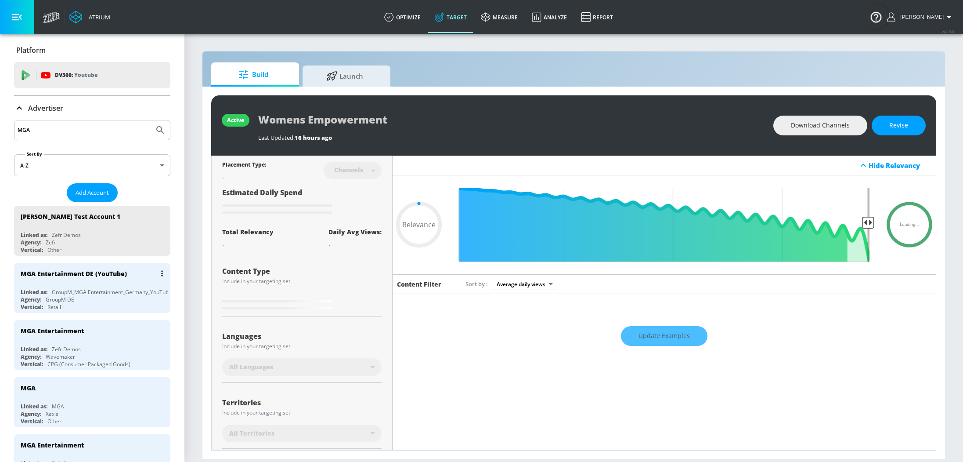
type input "0.6"
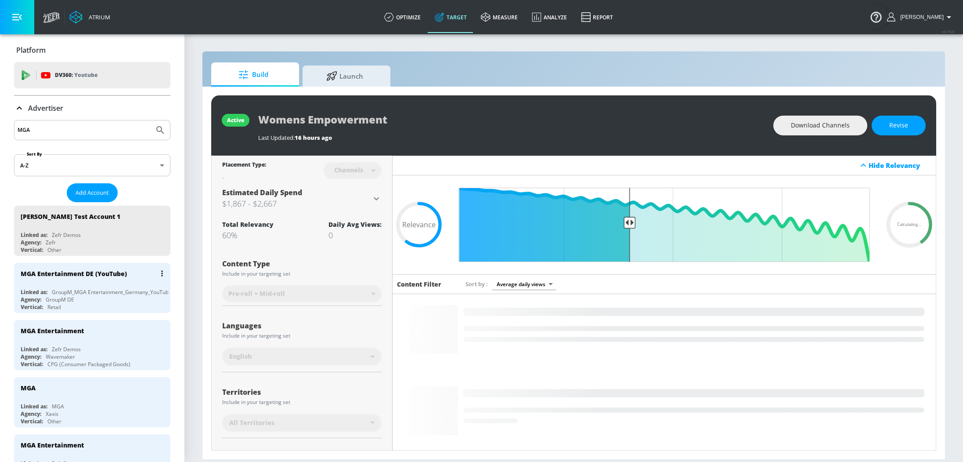
click at [75, 280] on div "MGA Entertainment DE (YouTube)" at bounding box center [95, 273] width 148 height 21
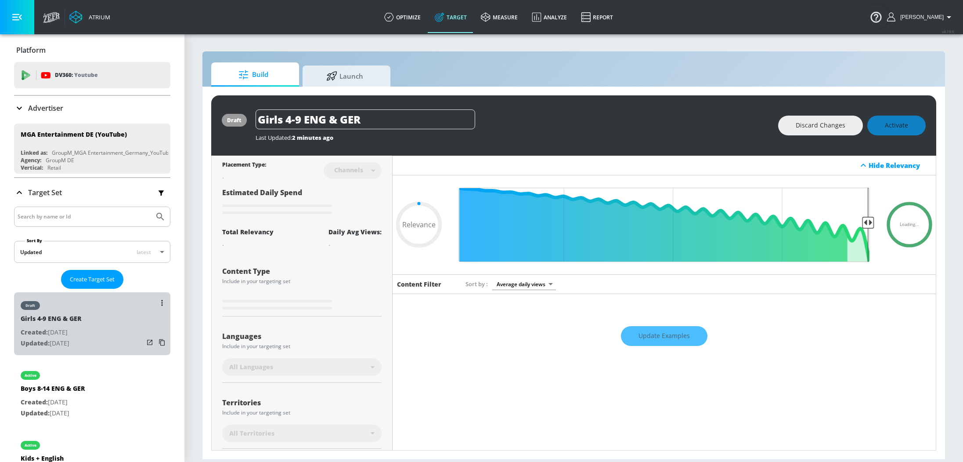
click at [91, 334] on div "draft Girls 4-9 ENG & GER Created: [DATE] Updated: [DATE]" at bounding box center [92, 323] width 156 height 63
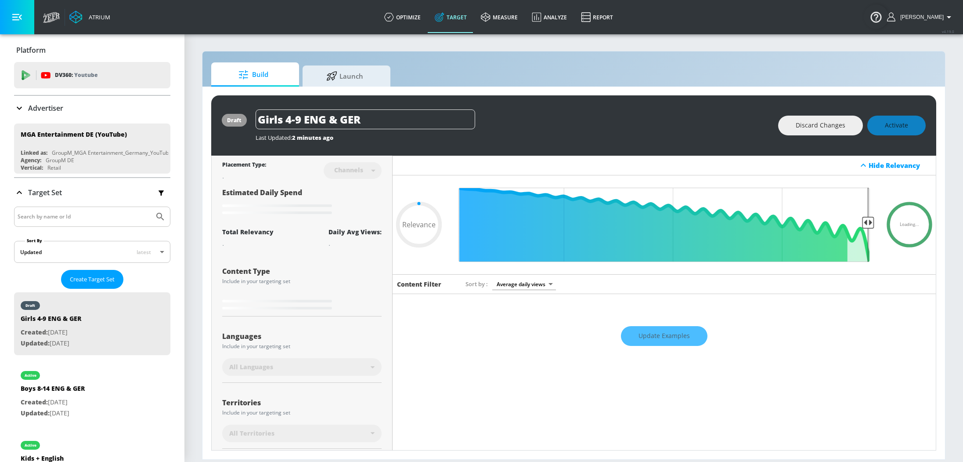
click at [674, 335] on div "Update Examples" at bounding box center [664, 336] width 543 height 31
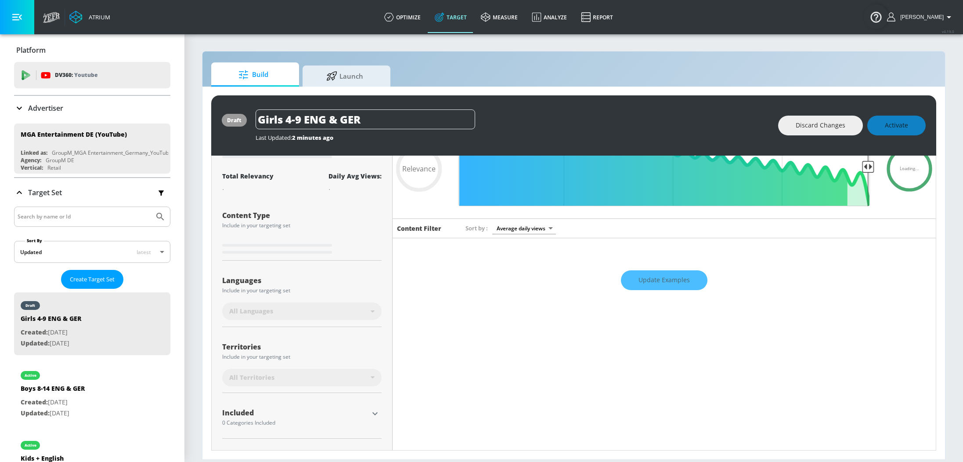
scroll to position [96, 0]
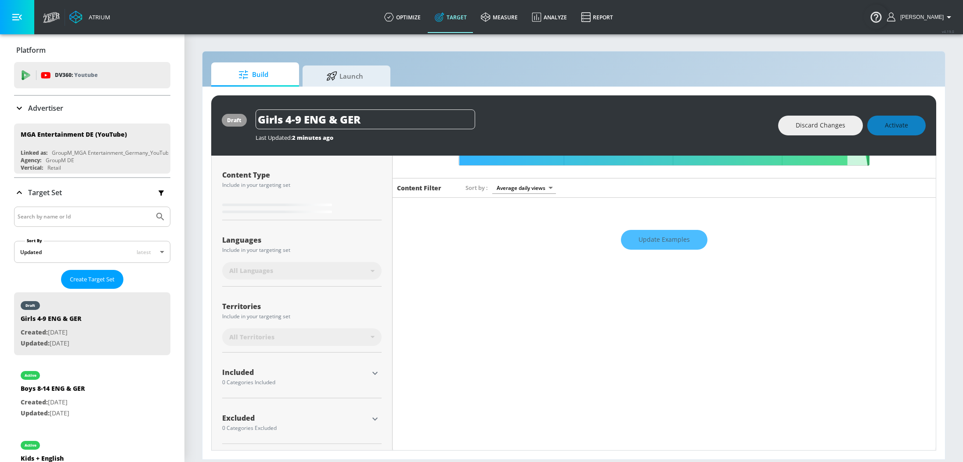
type input "0.7"
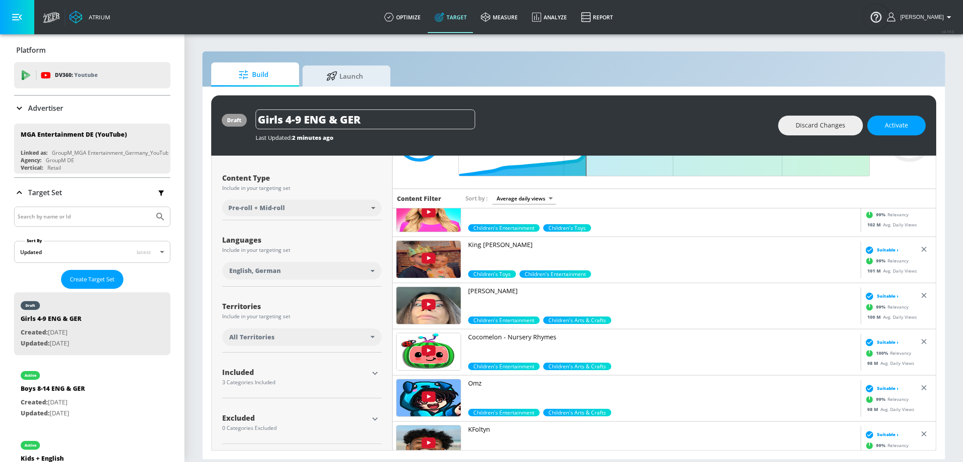
scroll to position [1540, 0]
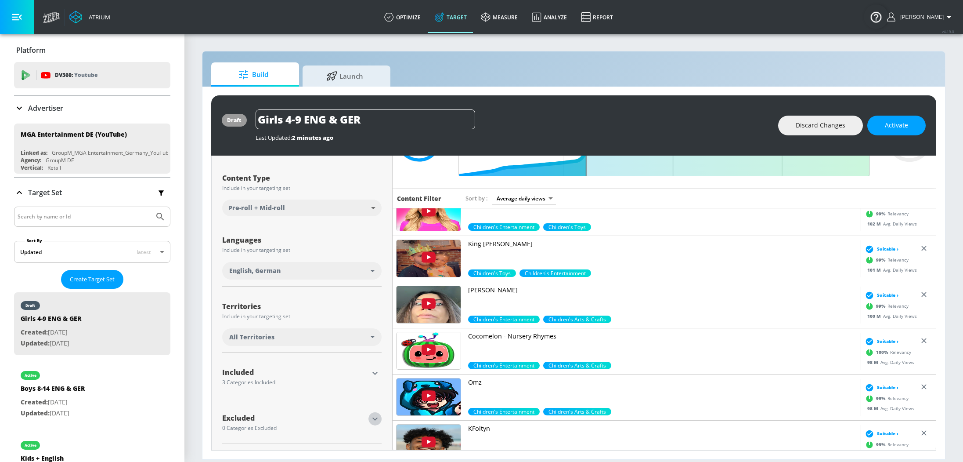
click at [372, 419] on icon "button" at bounding box center [375, 418] width 11 height 11
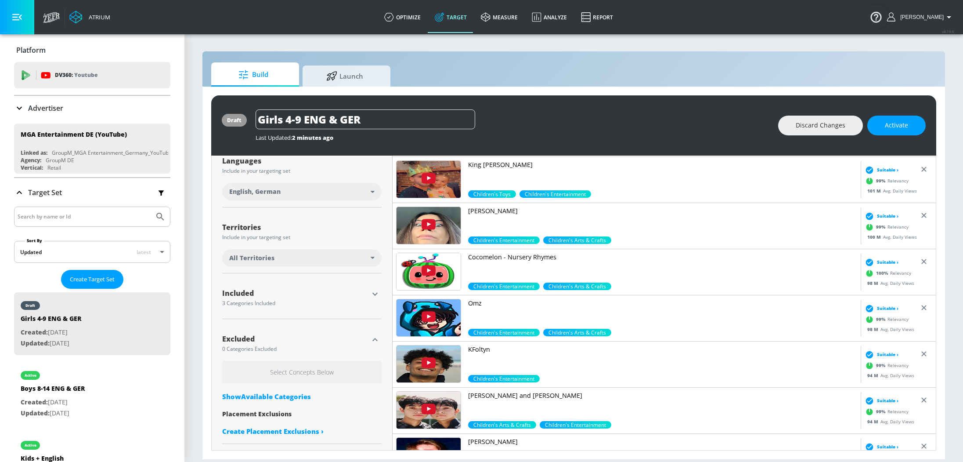
click at [285, 399] on div "Show Available Categories" at bounding box center [301, 396] width 159 height 9
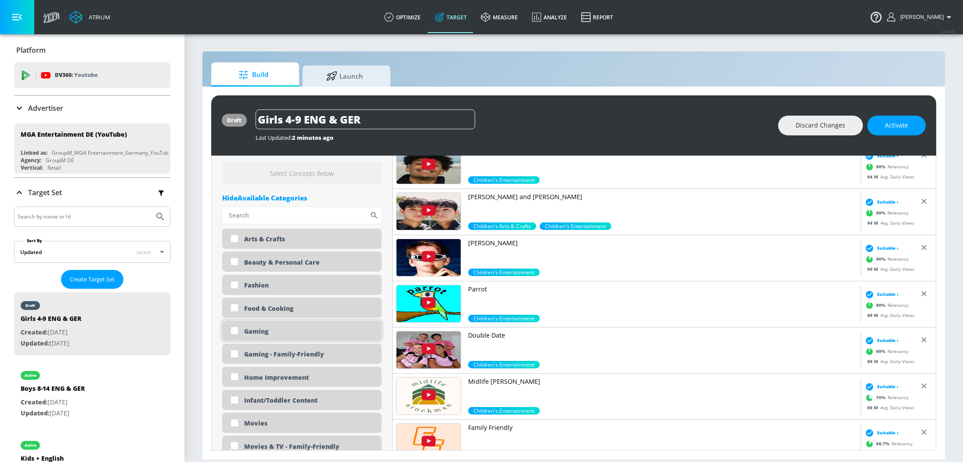
click at [234, 328] on input "checkbox" at bounding box center [235, 330] width 16 height 16
checkbox input "true"
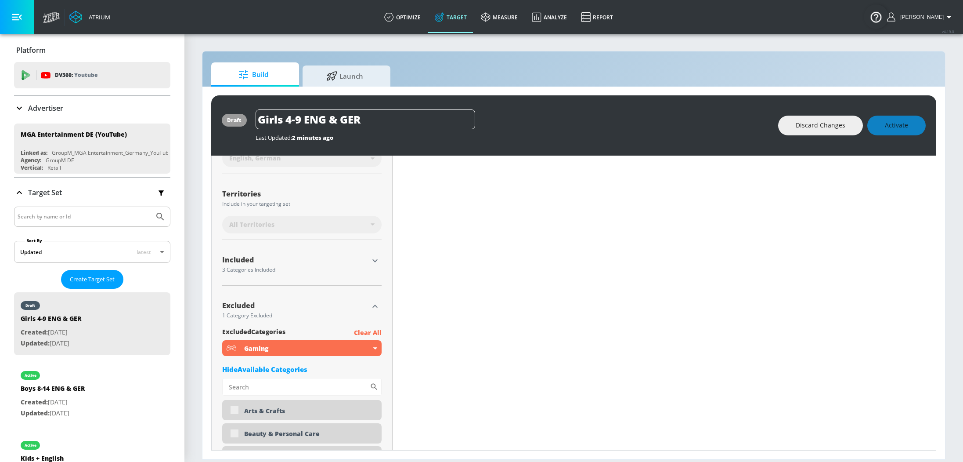
scroll to position [0, 0]
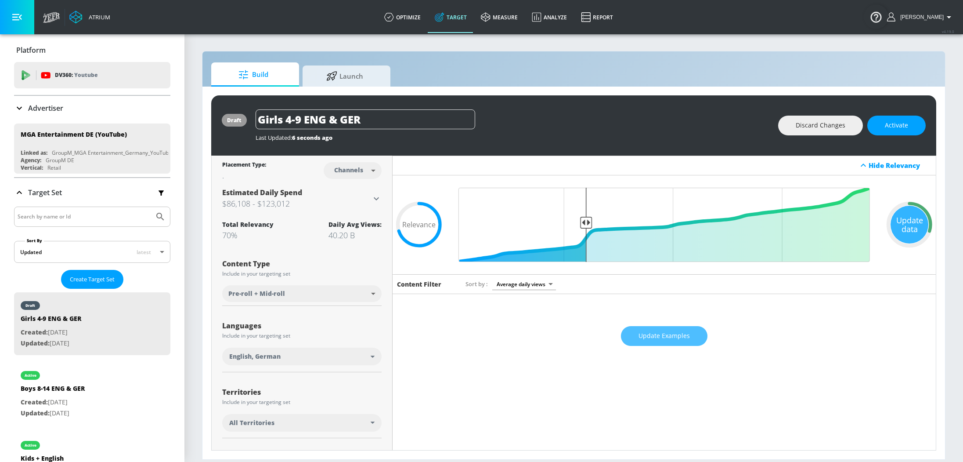
click at [654, 331] on span "Update Examples" at bounding box center [664, 335] width 51 height 11
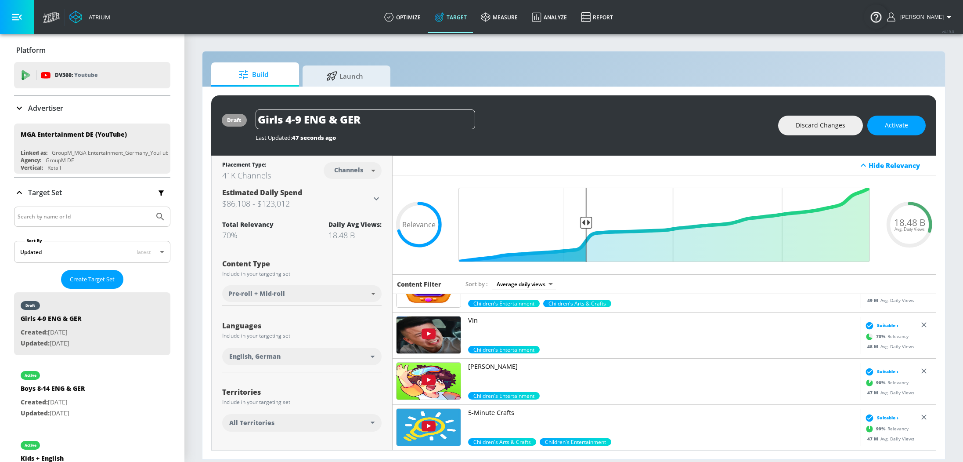
scroll to position [102, 0]
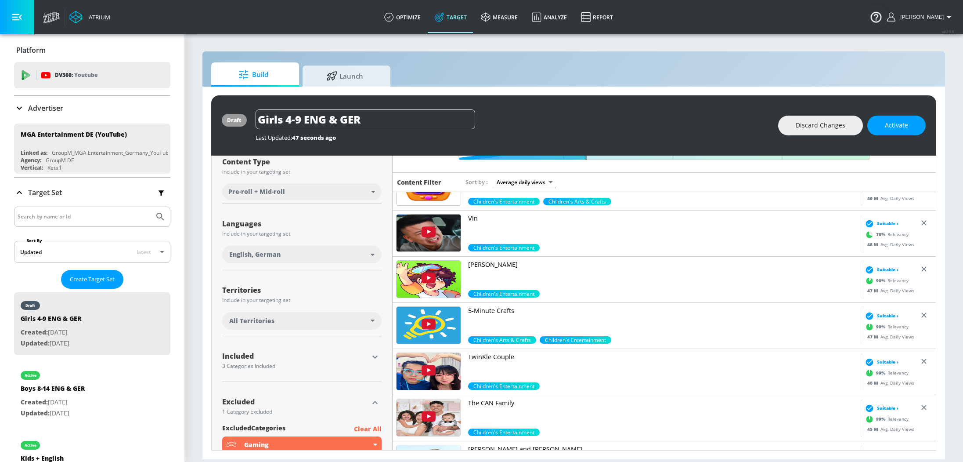
click at [372, 353] on icon "button" at bounding box center [375, 356] width 11 height 11
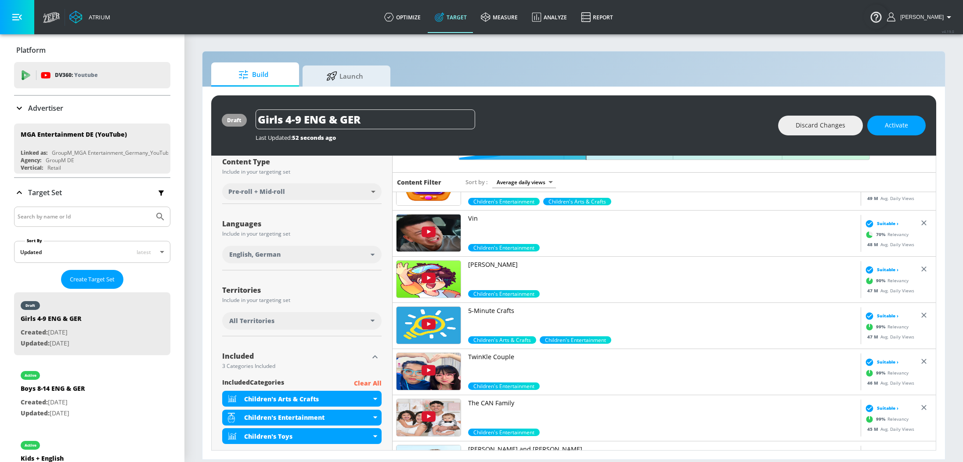
scroll to position [0, 0]
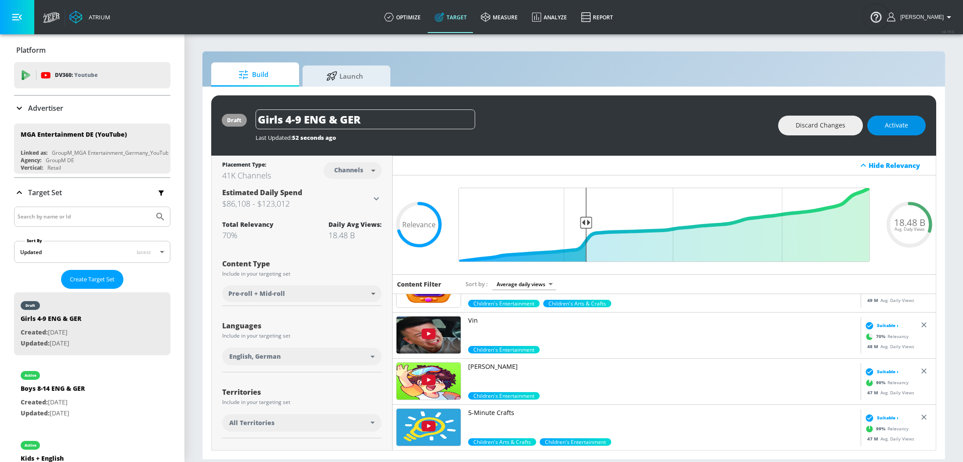
click at [906, 130] on span "Activate" at bounding box center [896, 125] width 23 height 11
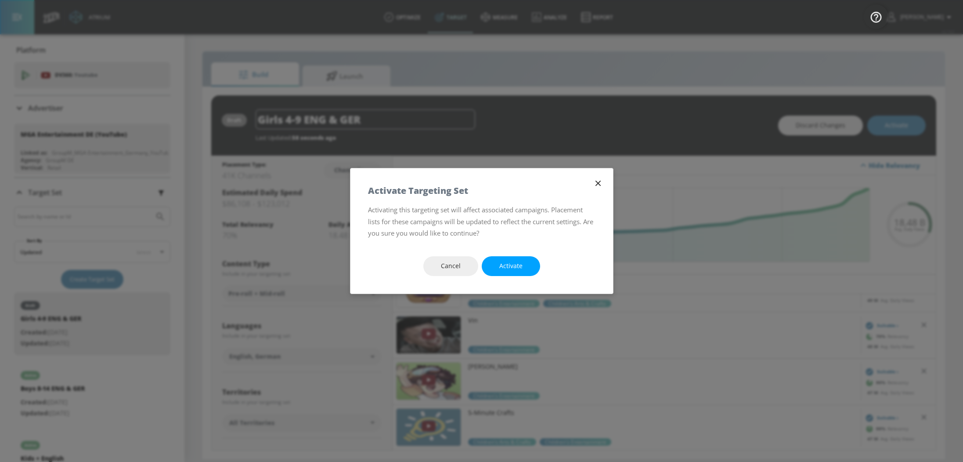
click at [518, 259] on button "Activate" at bounding box center [511, 266] width 58 height 20
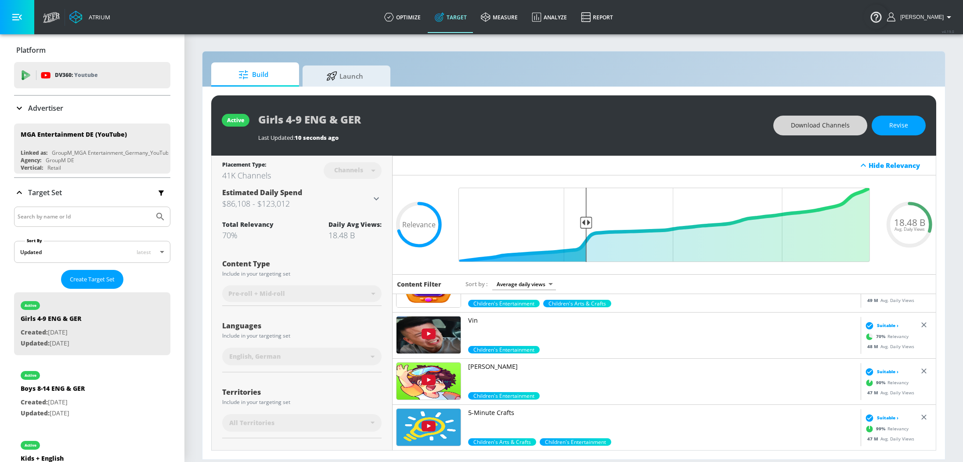
click at [811, 130] on button "Download Channels" at bounding box center [820, 126] width 94 height 20
